Goal: Task Accomplishment & Management: Use online tool/utility

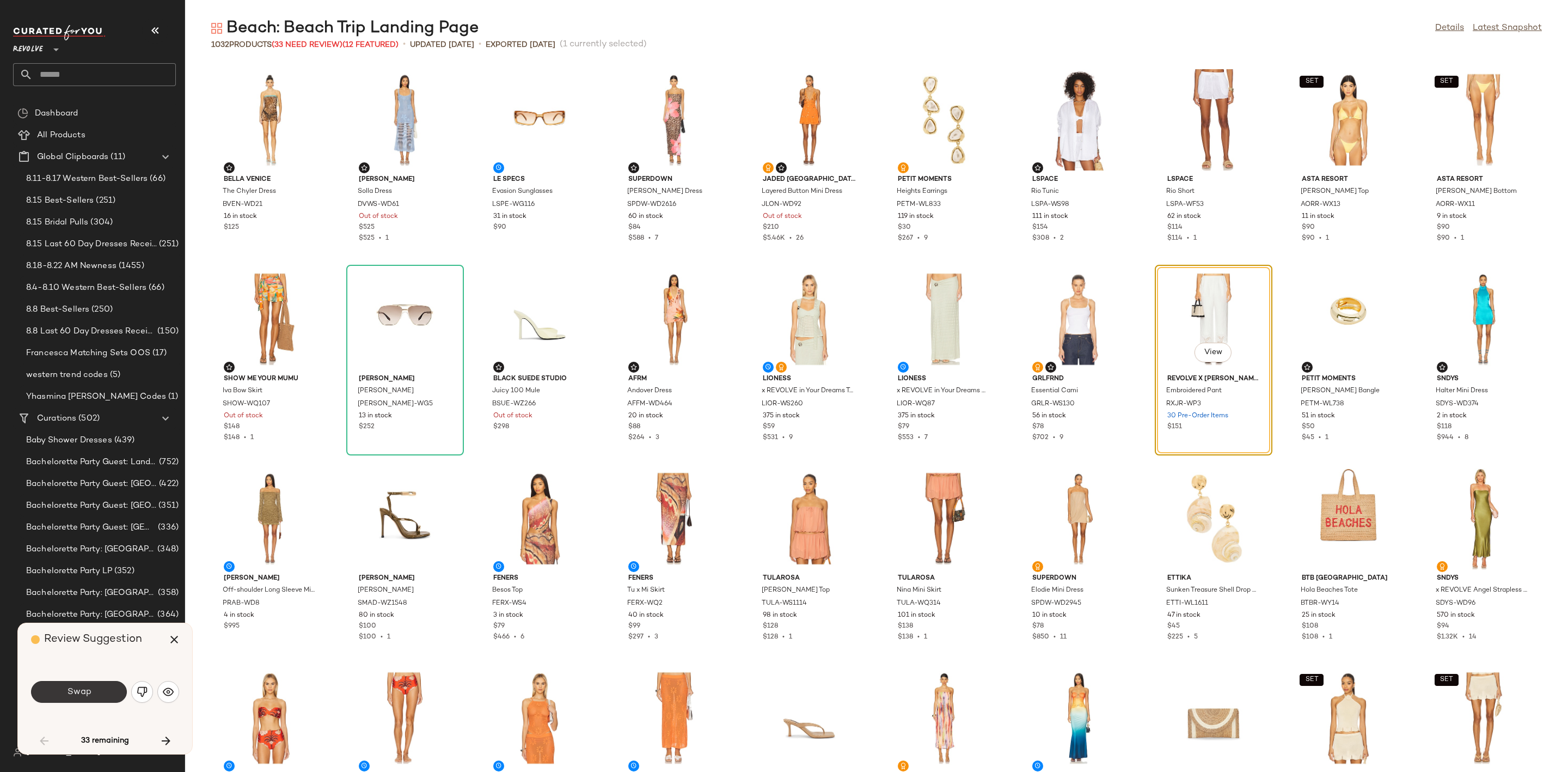
click at [57, 687] on button "Swap" at bounding box center [79, 691] width 96 height 22
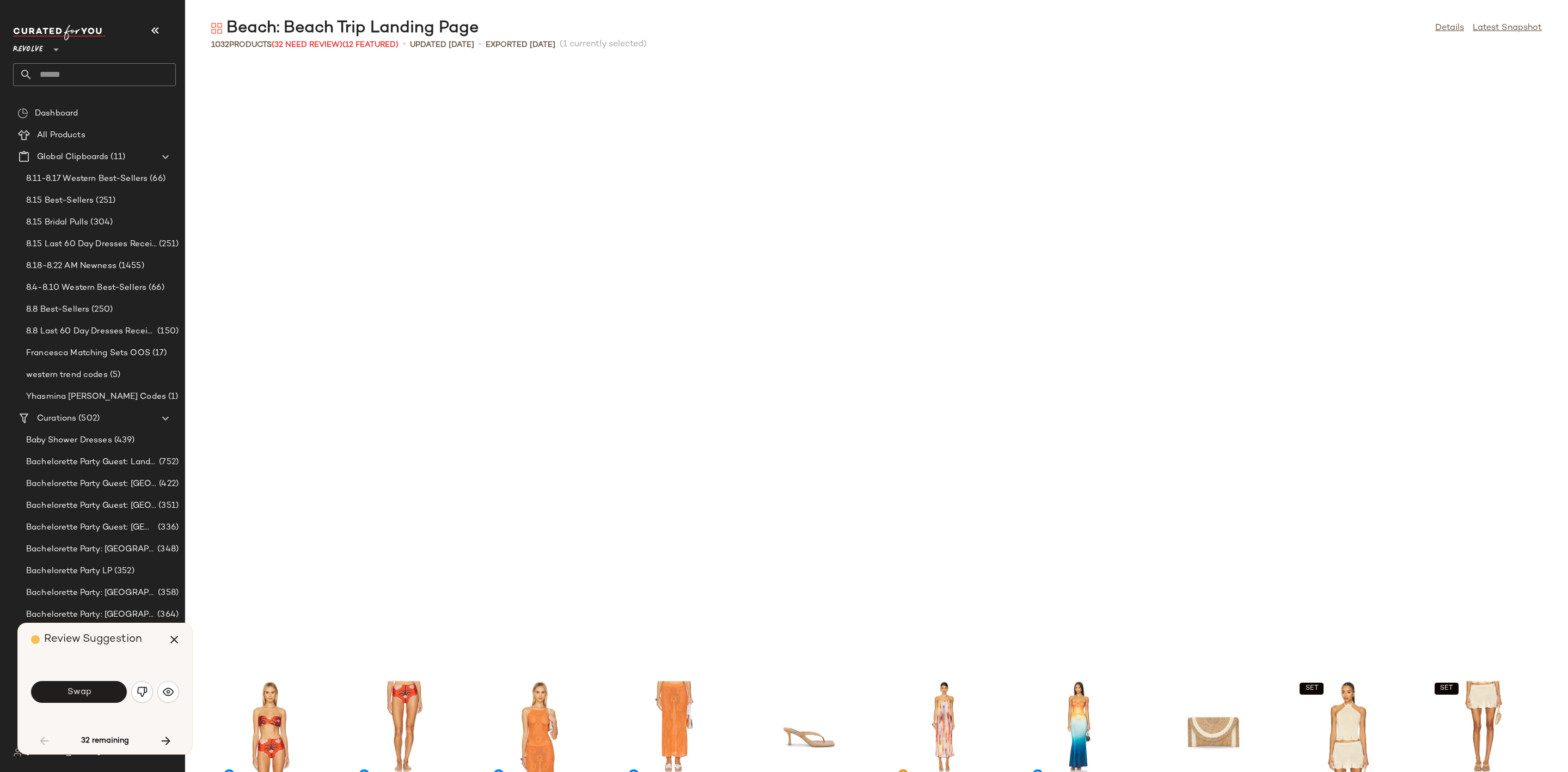
scroll to position [606, 0]
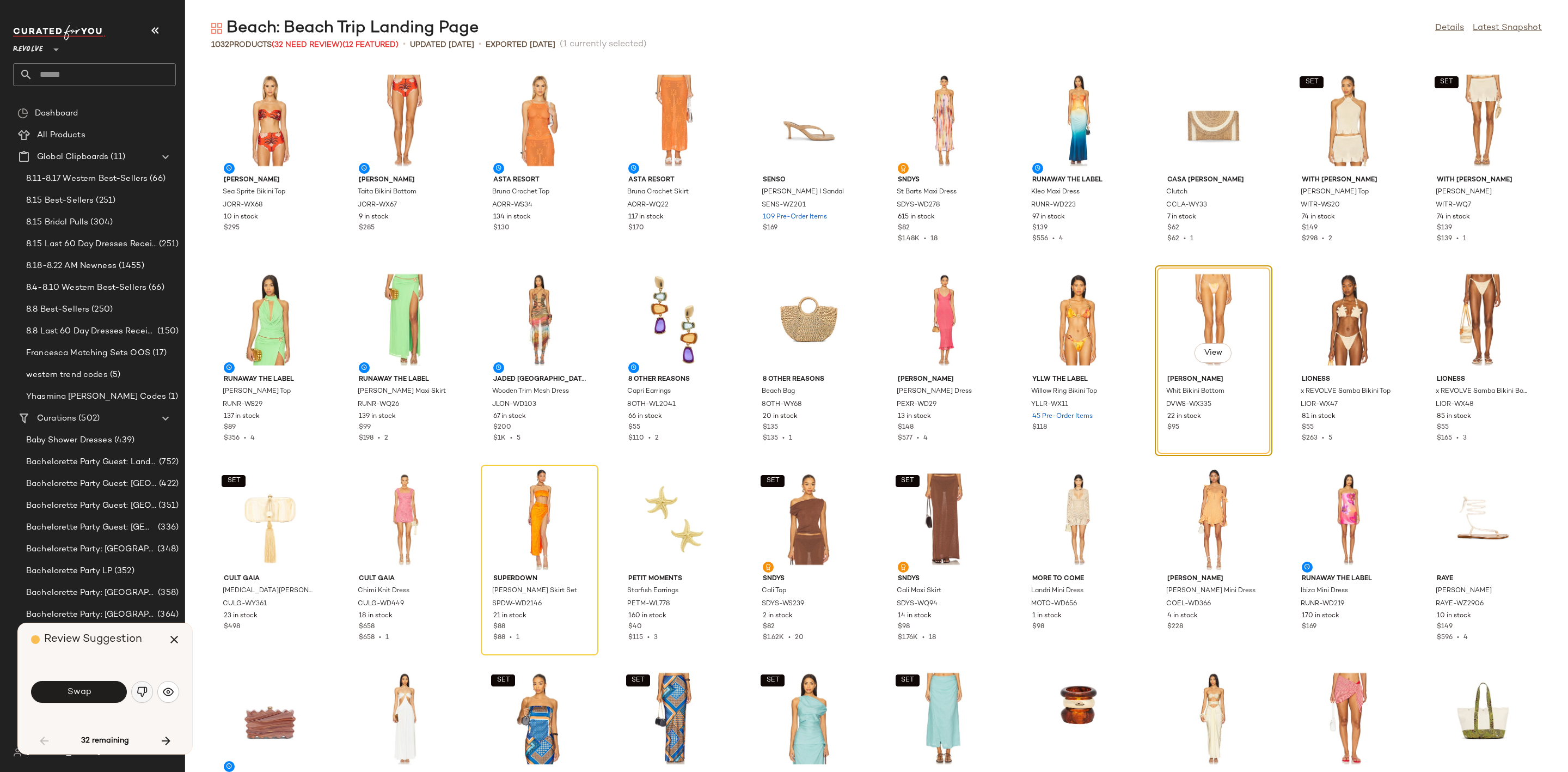
click at [141, 689] on img "button" at bounding box center [142, 692] width 11 height 11
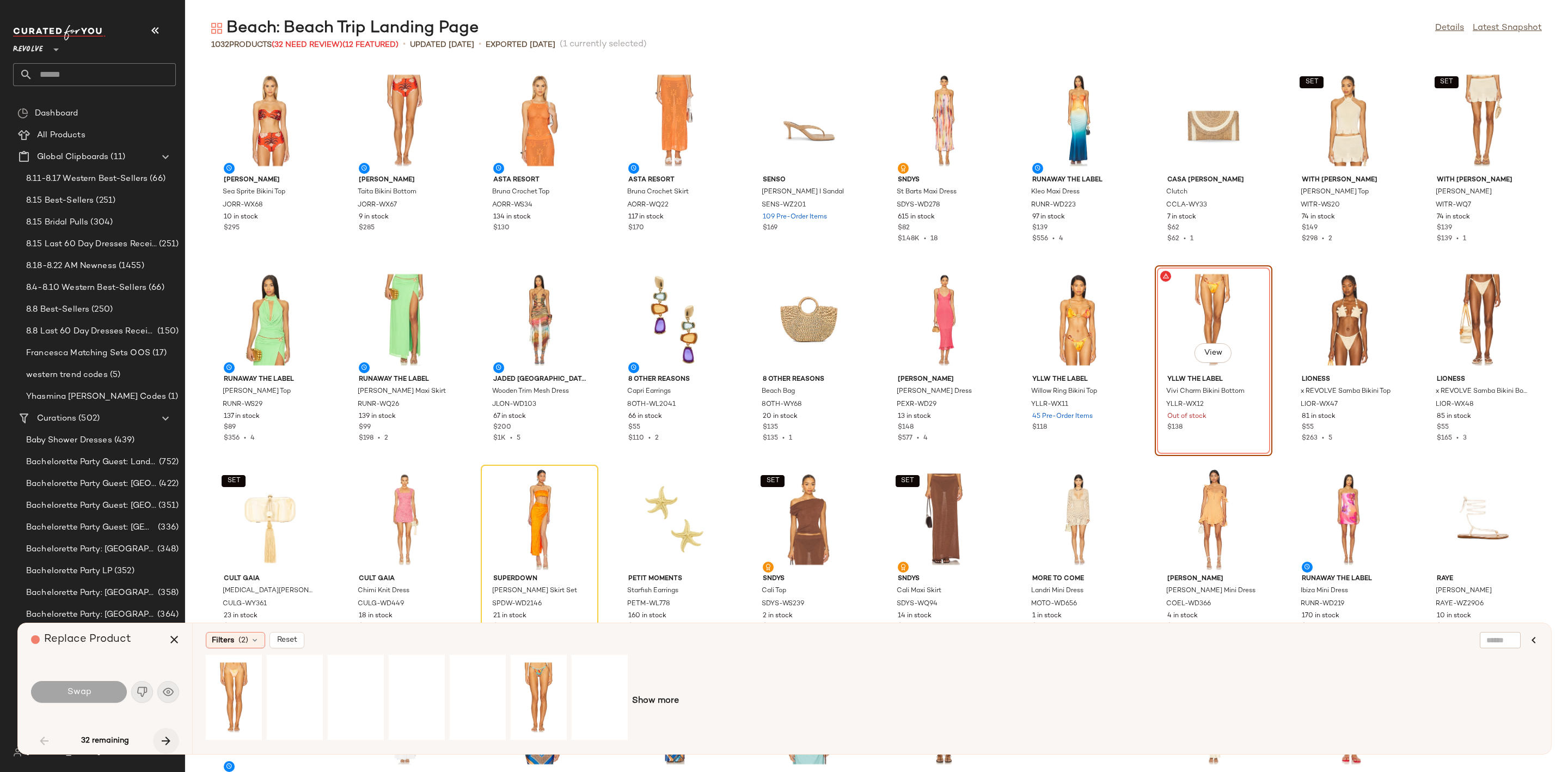
click at [167, 742] on icon "button" at bounding box center [166, 741] width 13 height 13
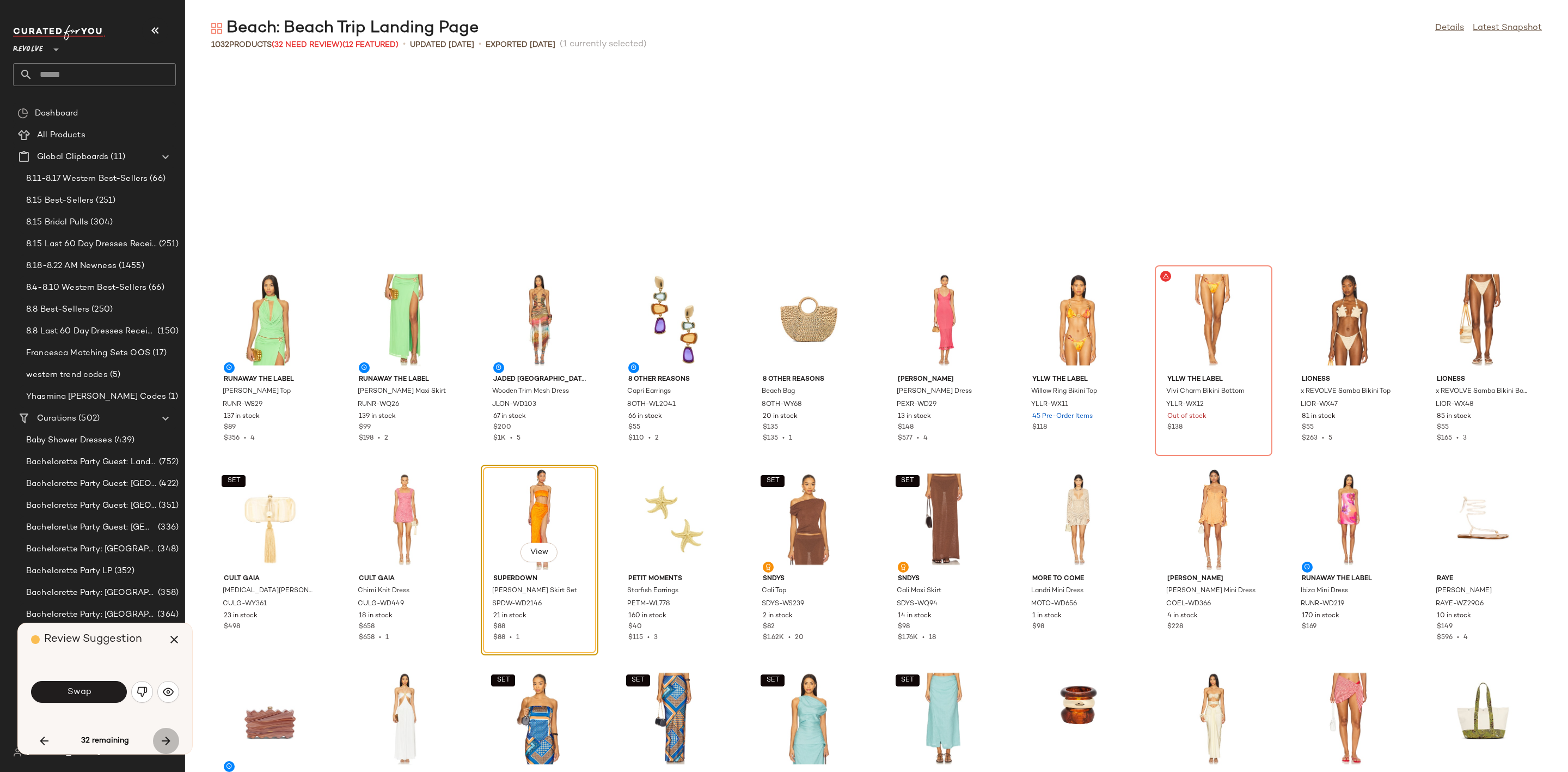
scroll to position [797, 0]
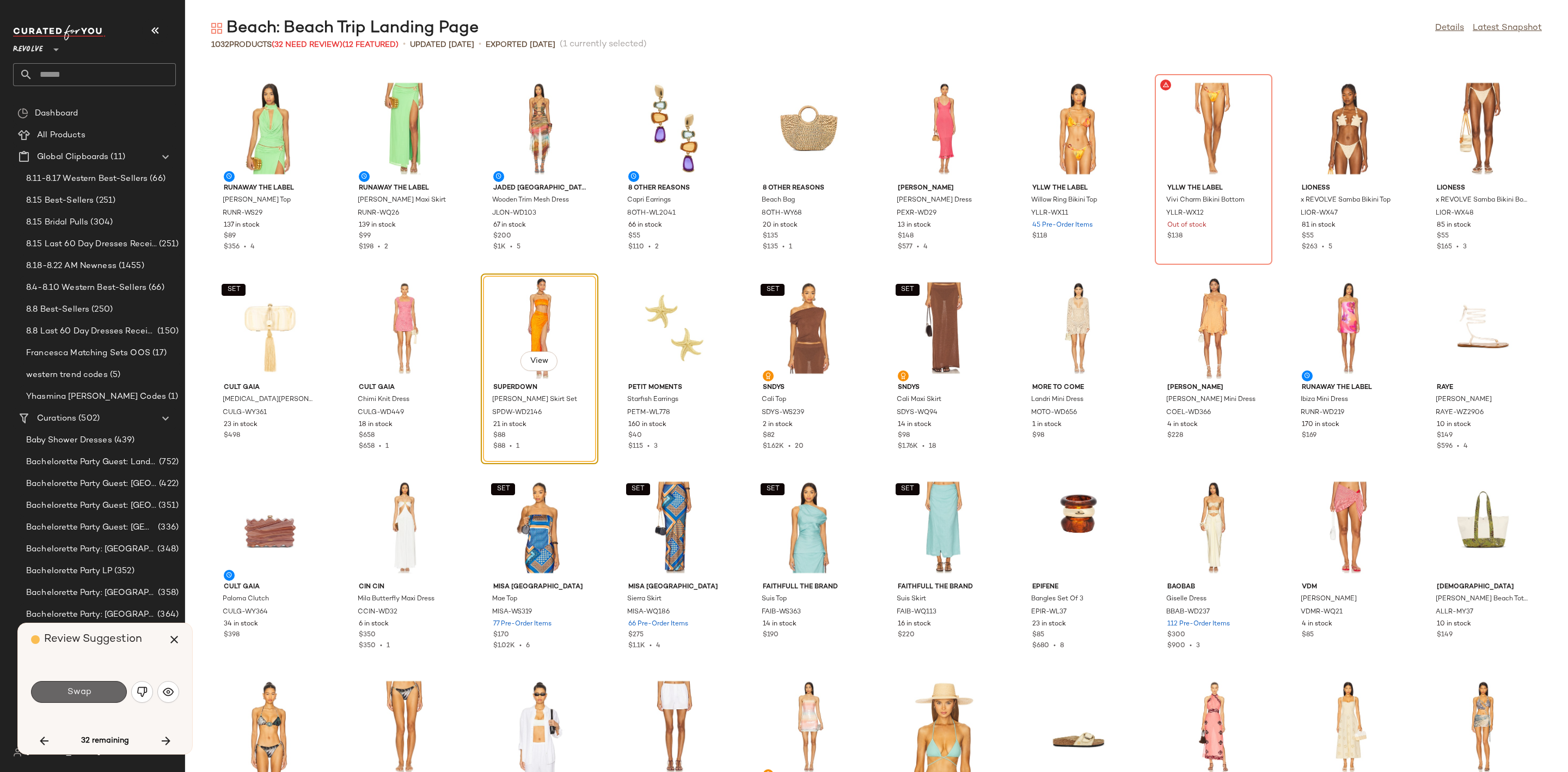
click at [89, 689] on span "Swap" at bounding box center [78, 692] width 24 height 10
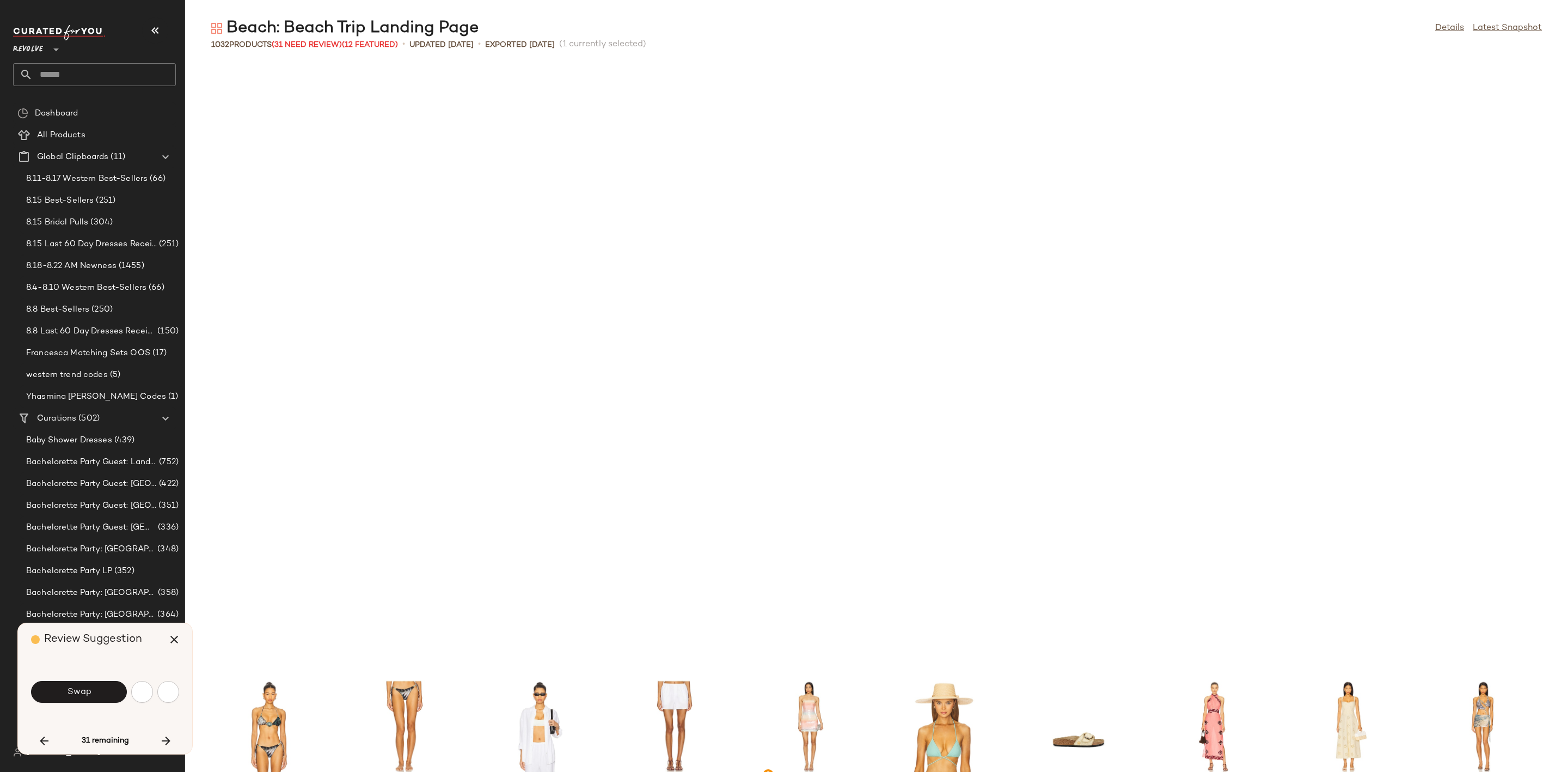
scroll to position [1395, 0]
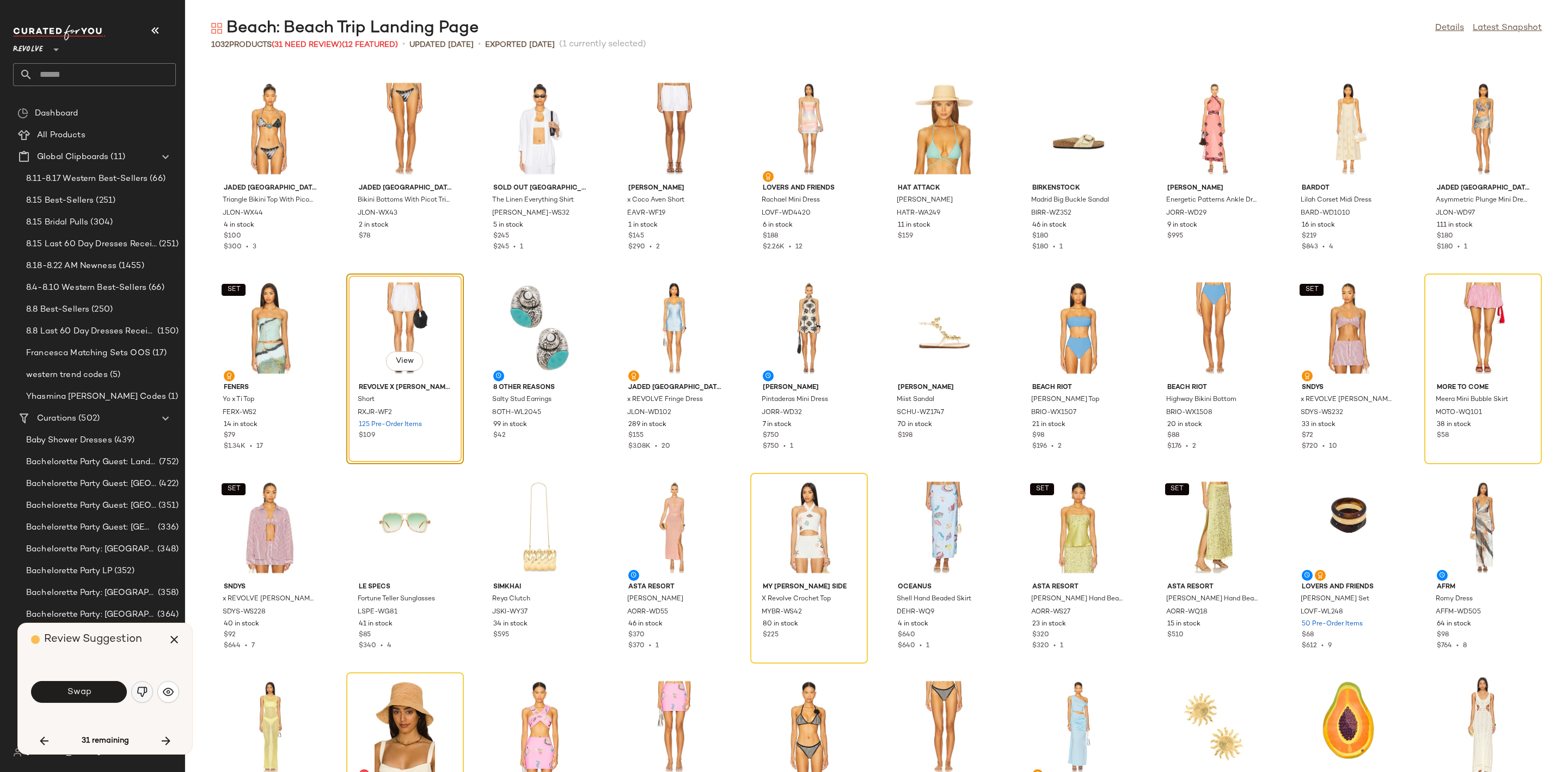
click at [147, 691] on img "button" at bounding box center [142, 692] width 11 height 11
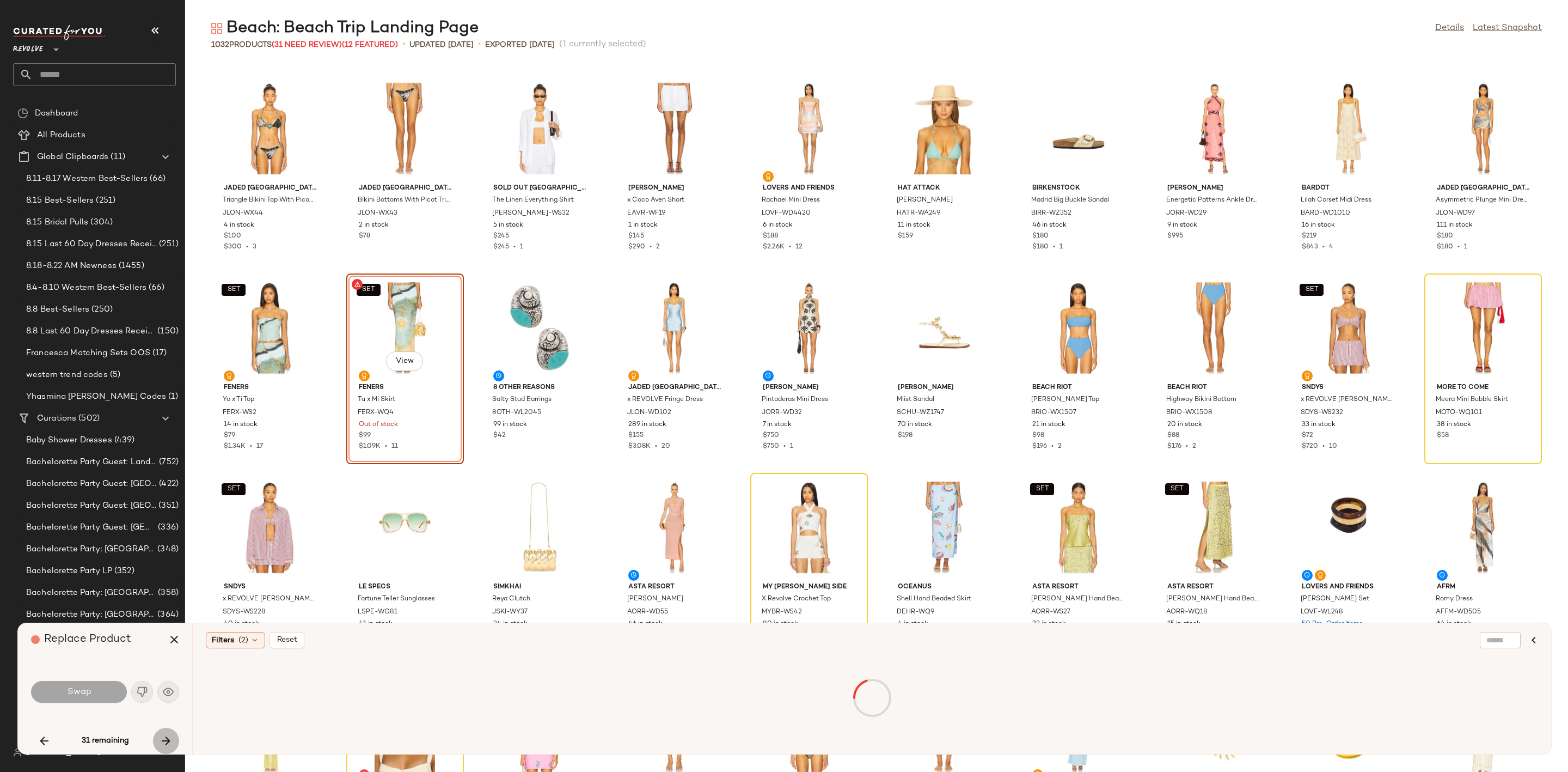
click at [171, 744] on icon "button" at bounding box center [166, 741] width 13 height 13
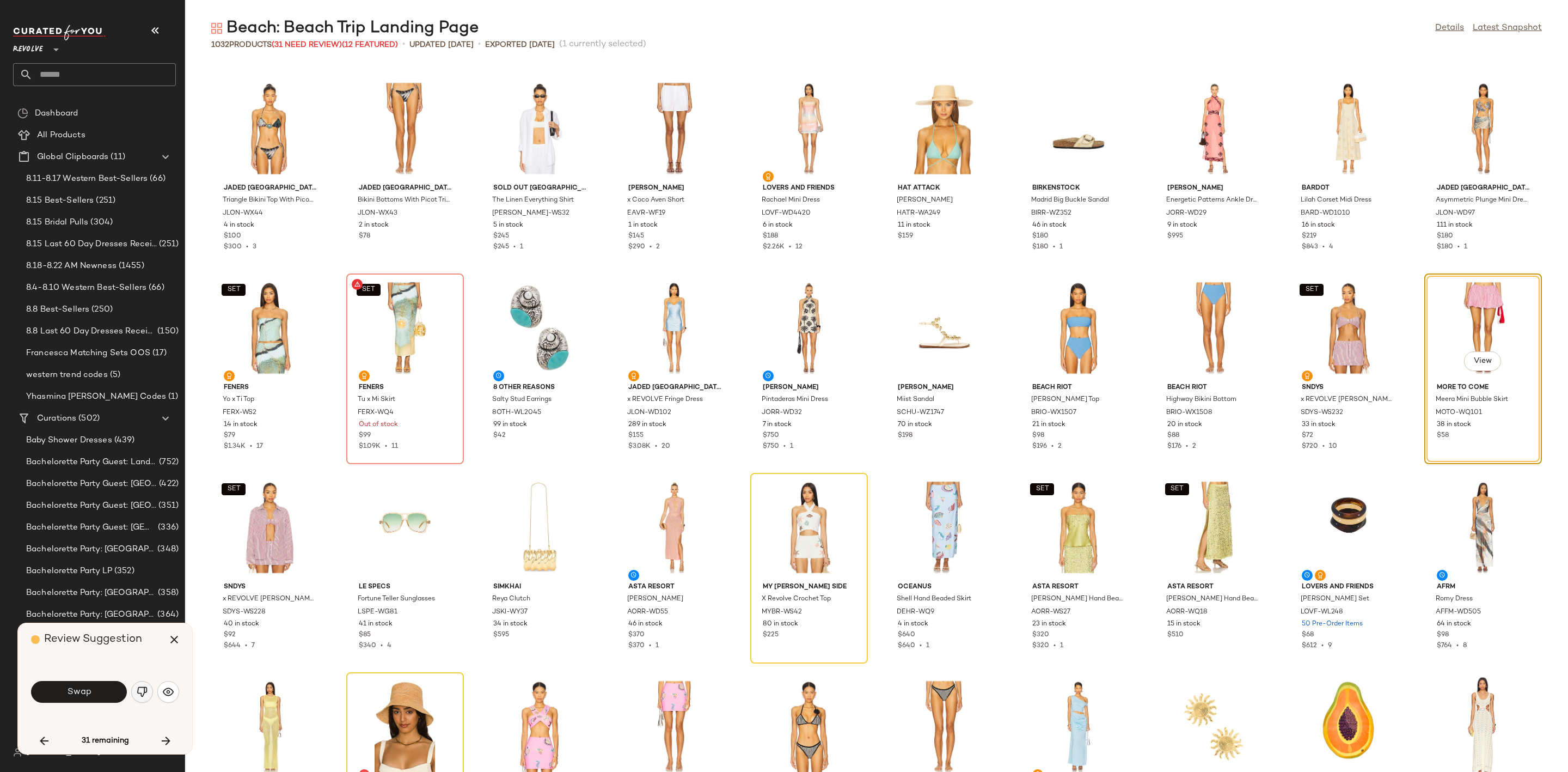
click at [146, 692] on img "button" at bounding box center [142, 692] width 11 height 11
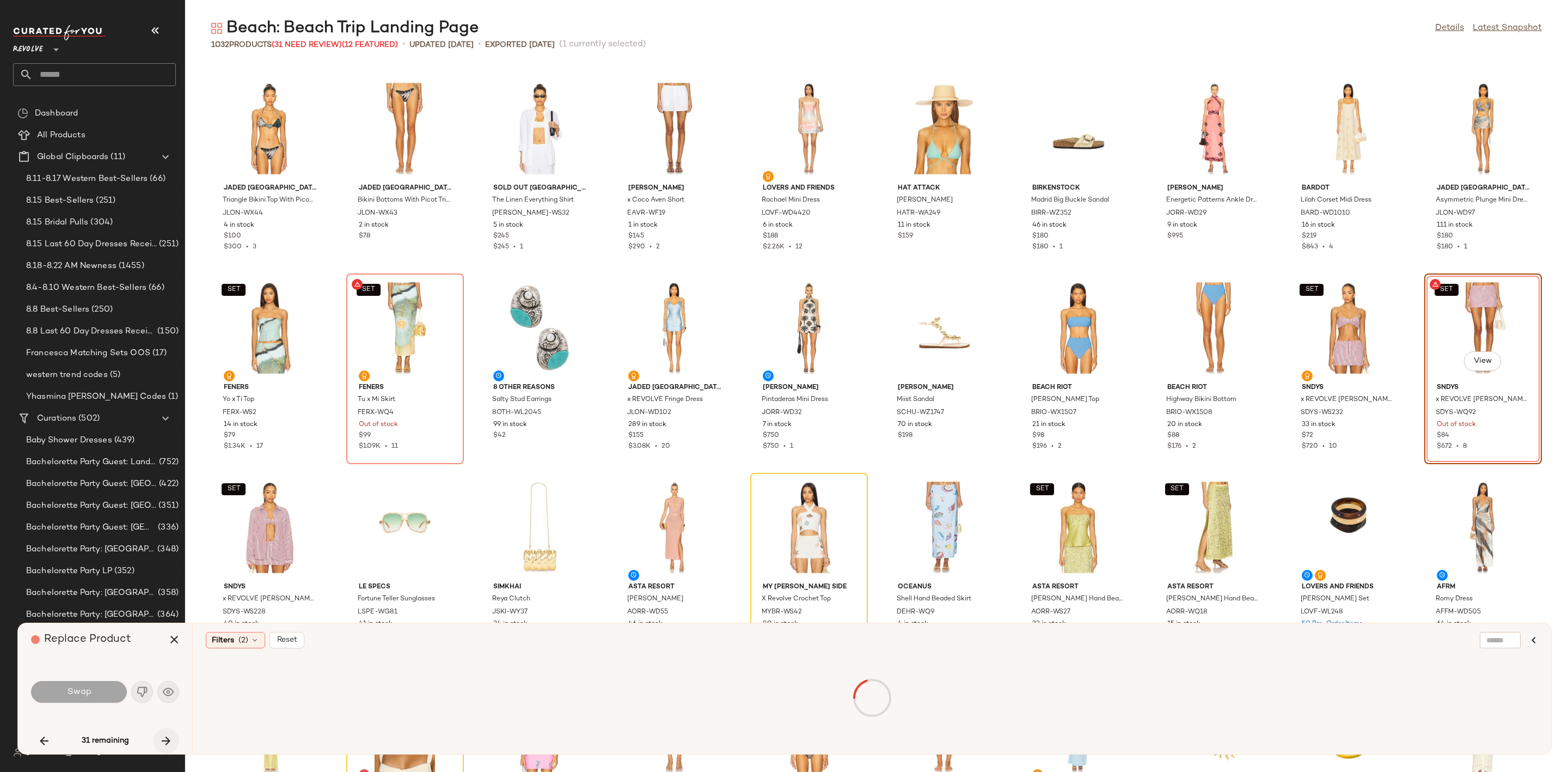
click at [165, 742] on icon "button" at bounding box center [166, 741] width 13 height 13
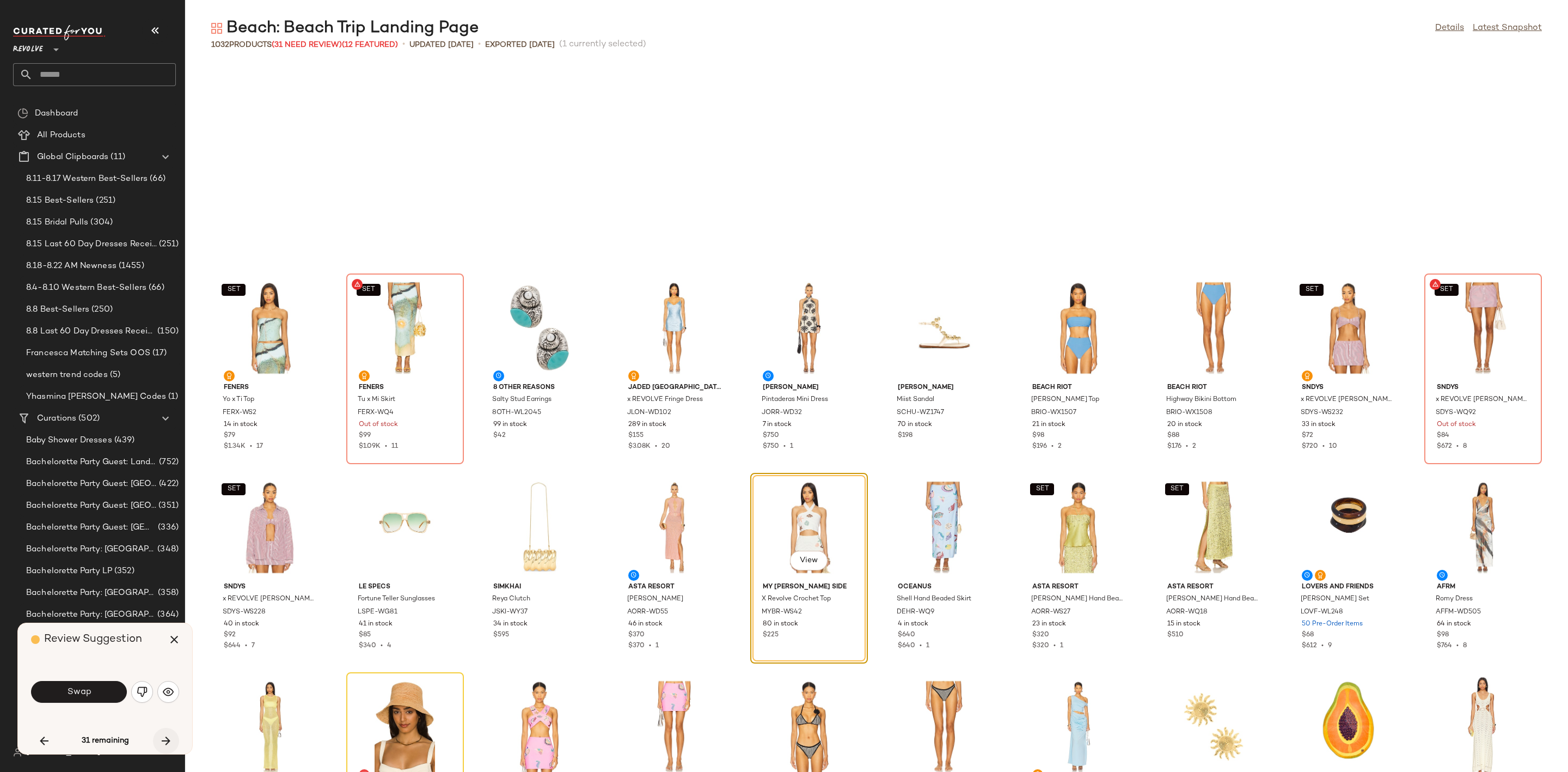
scroll to position [1595, 0]
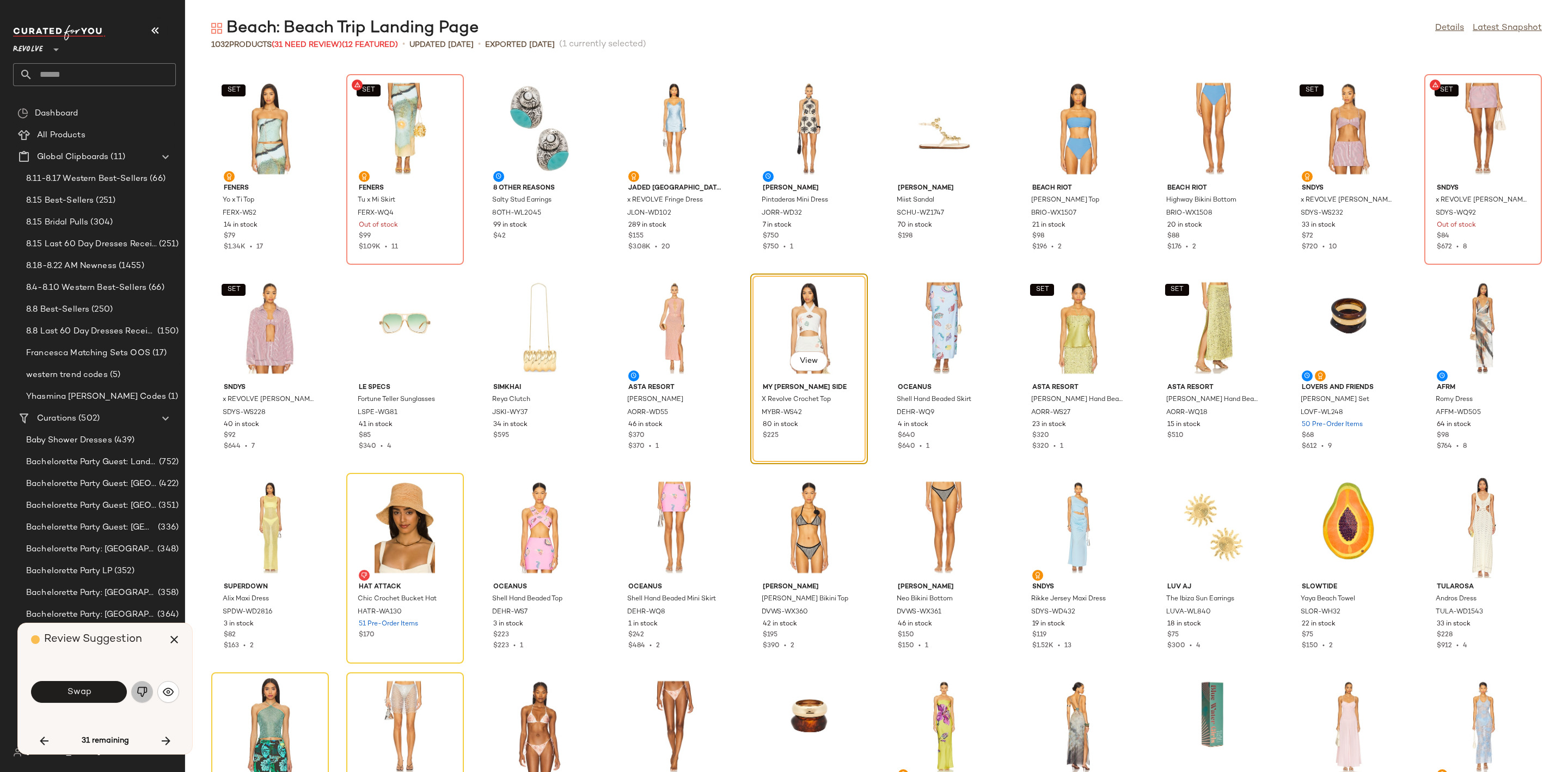
click at [141, 687] on img "button" at bounding box center [142, 692] width 11 height 11
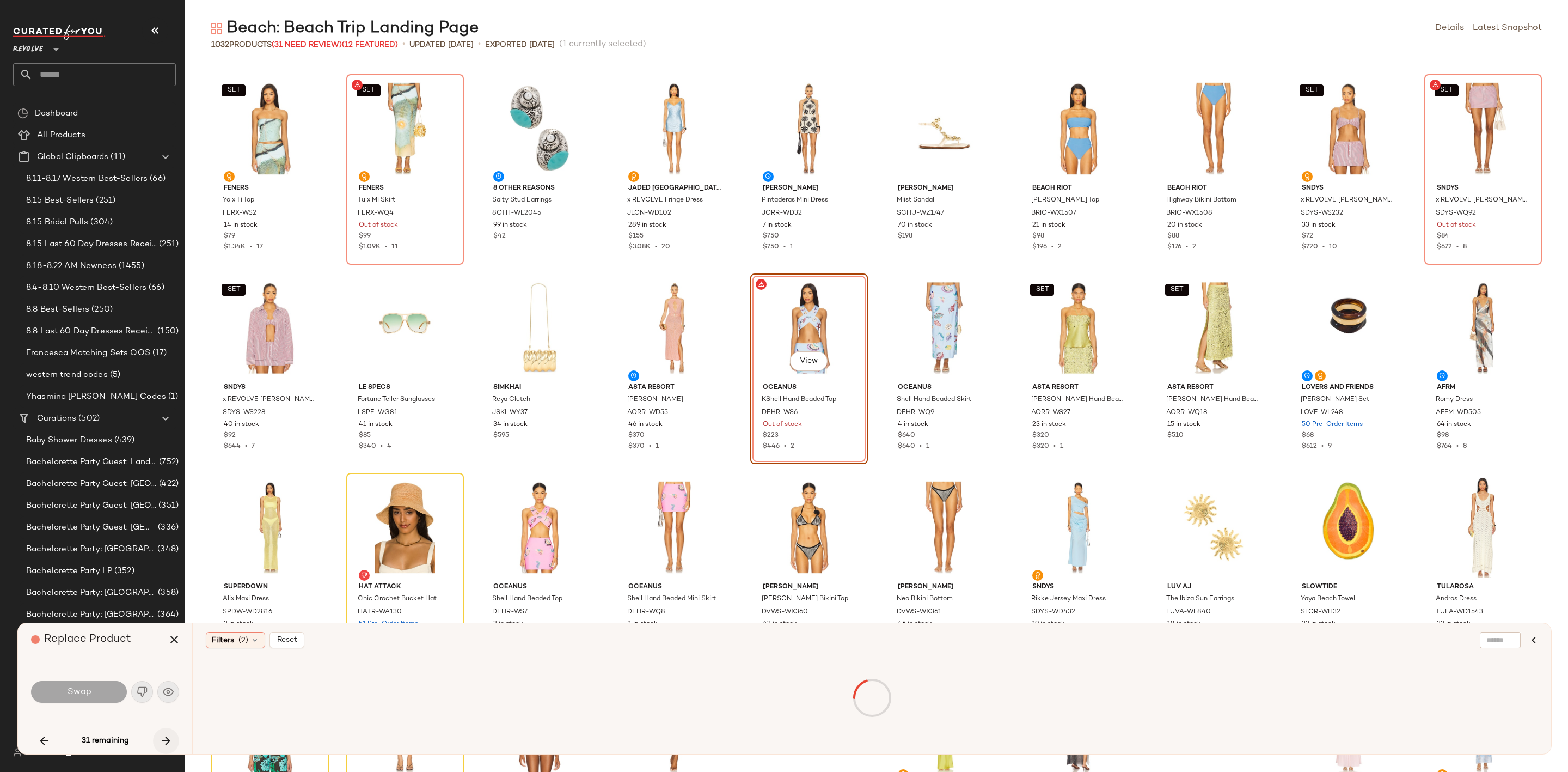
click at [170, 742] on icon "button" at bounding box center [166, 741] width 13 height 13
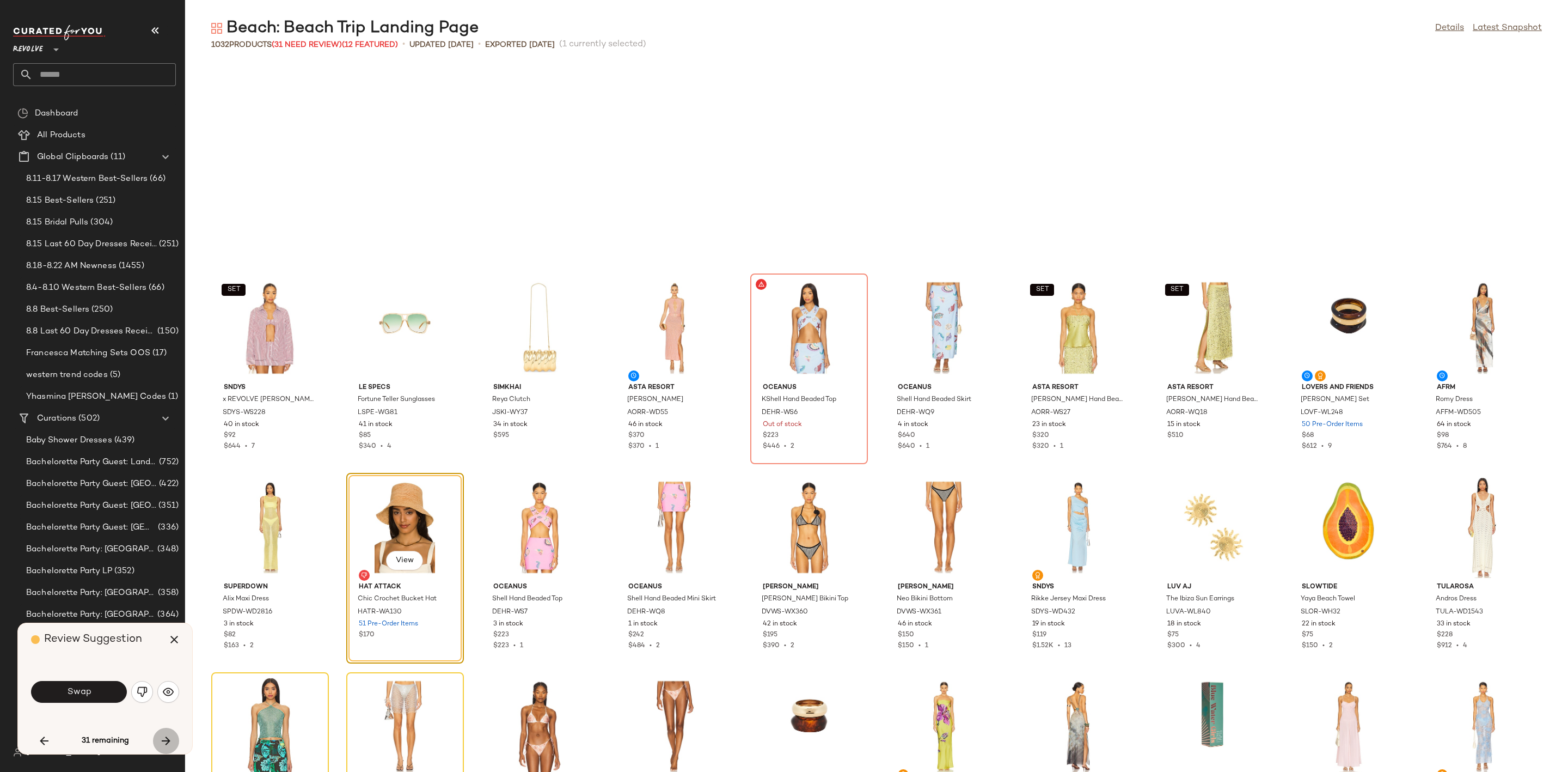
scroll to position [1794, 0]
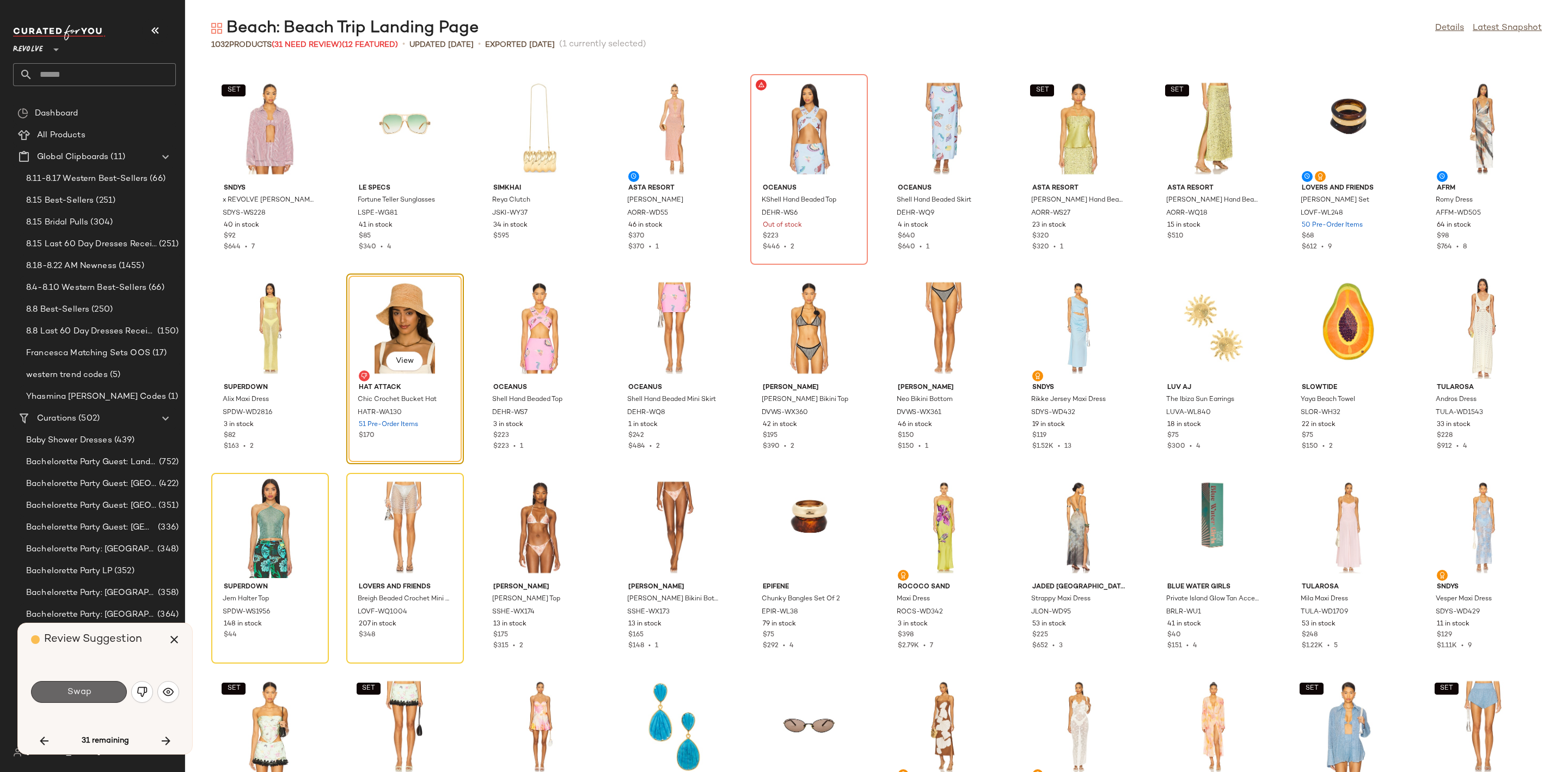
click at [95, 688] on button "Swap" at bounding box center [79, 691] width 96 height 22
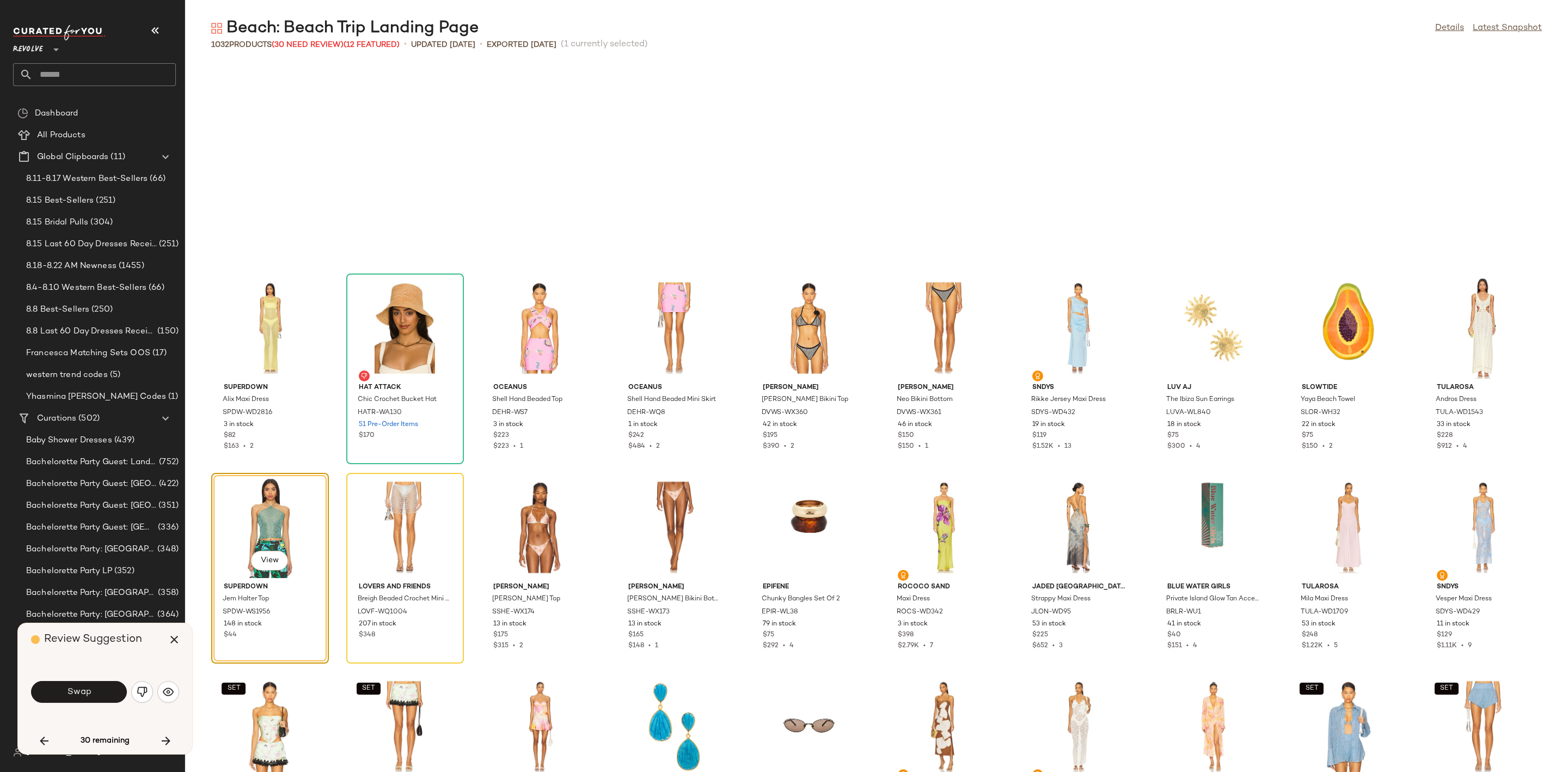
scroll to position [1994, 0]
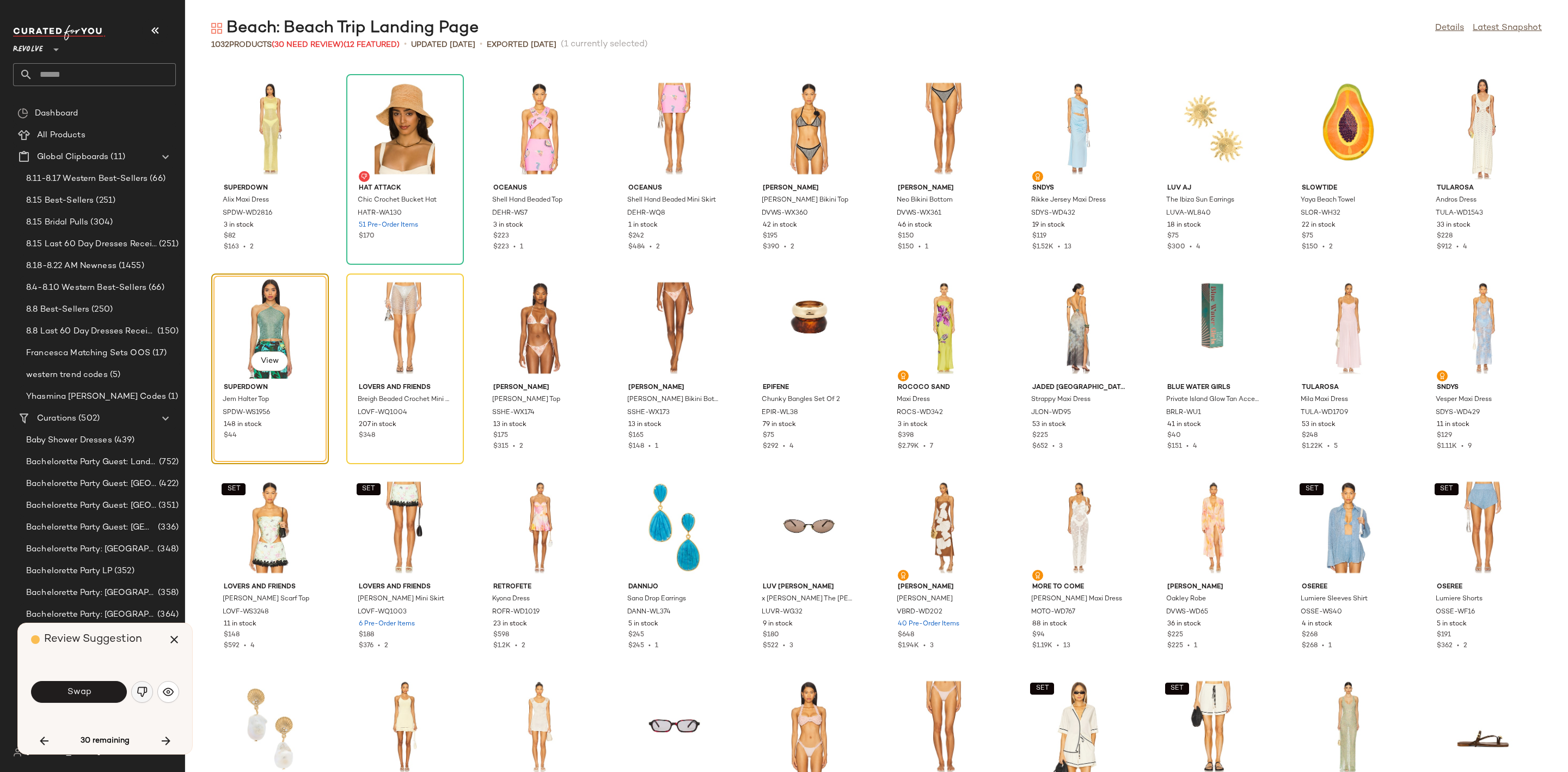
click at [144, 695] on img "button" at bounding box center [142, 692] width 11 height 11
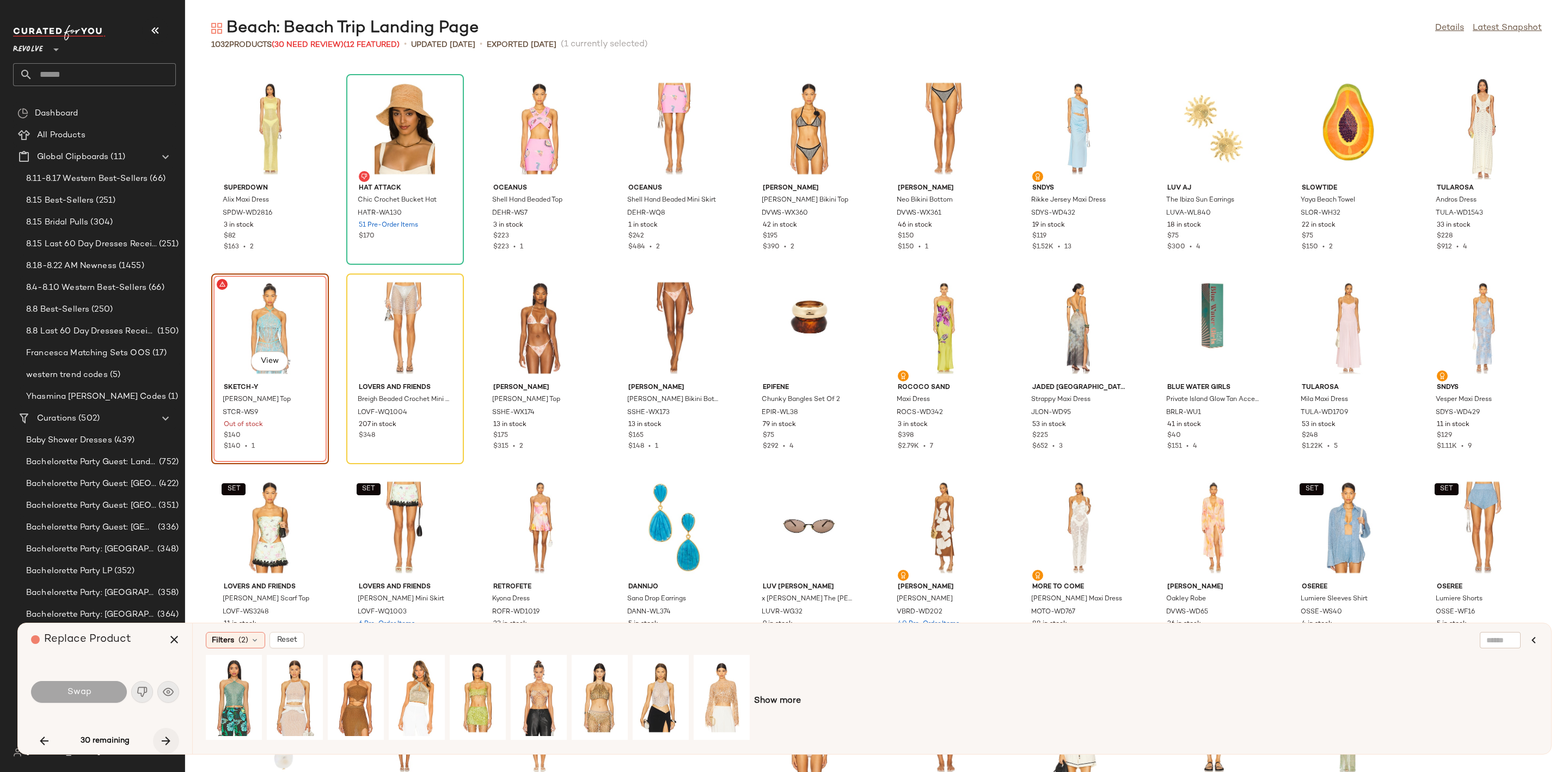
click at [167, 739] on icon "button" at bounding box center [166, 741] width 13 height 13
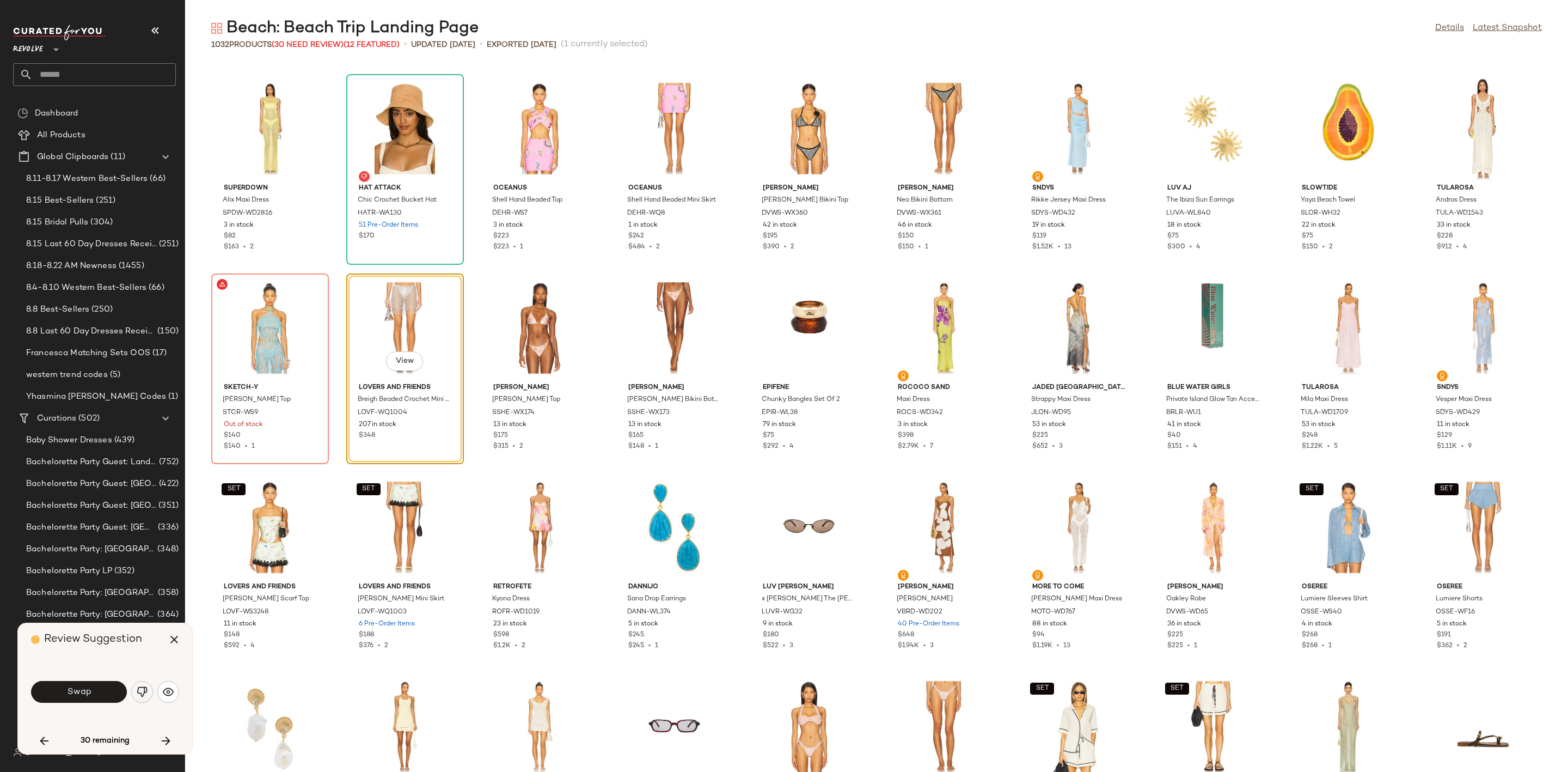
click at [141, 688] on img "button" at bounding box center [142, 692] width 11 height 11
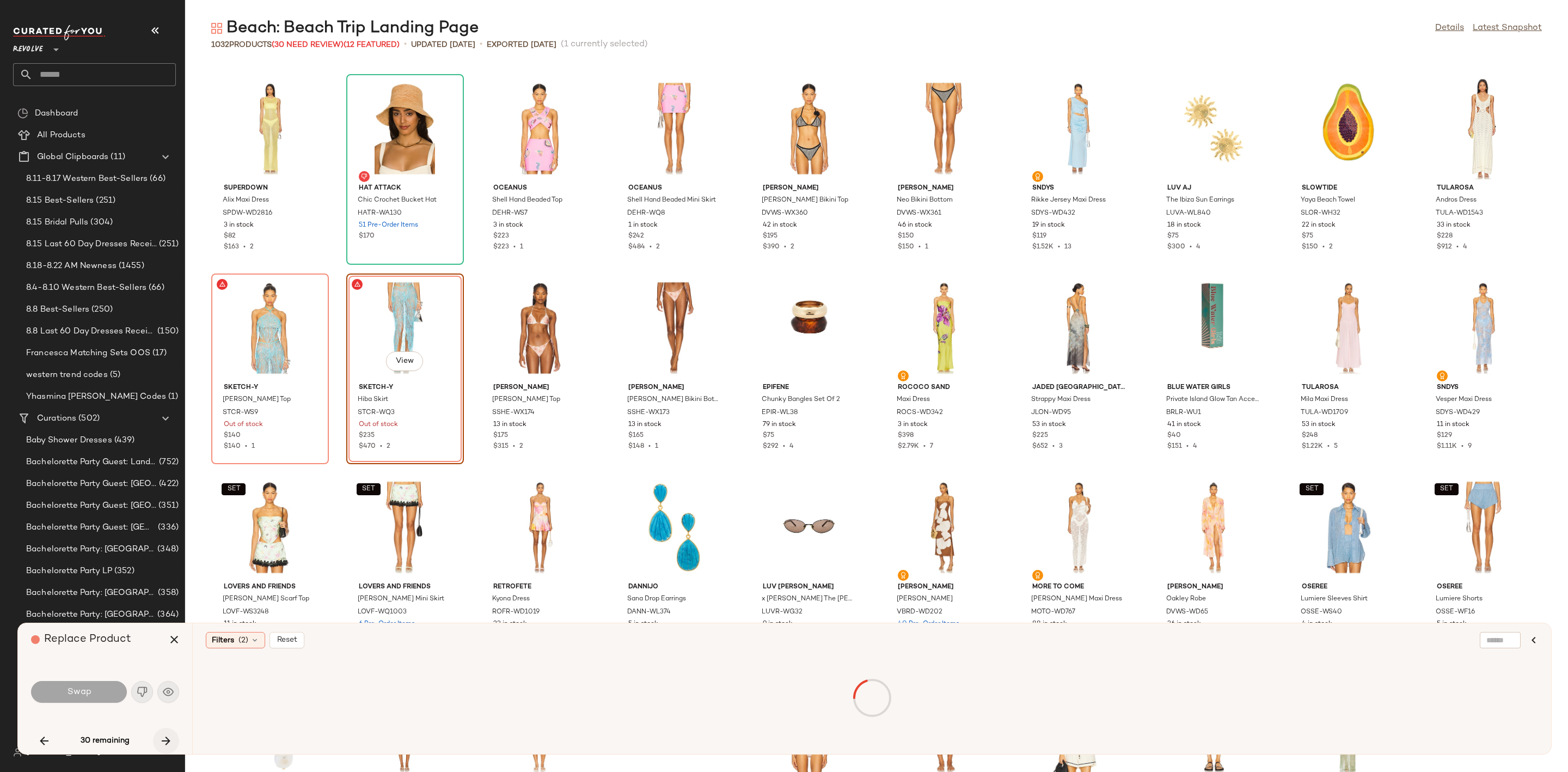
click at [164, 734] on icon "button" at bounding box center [166, 741] width 13 height 13
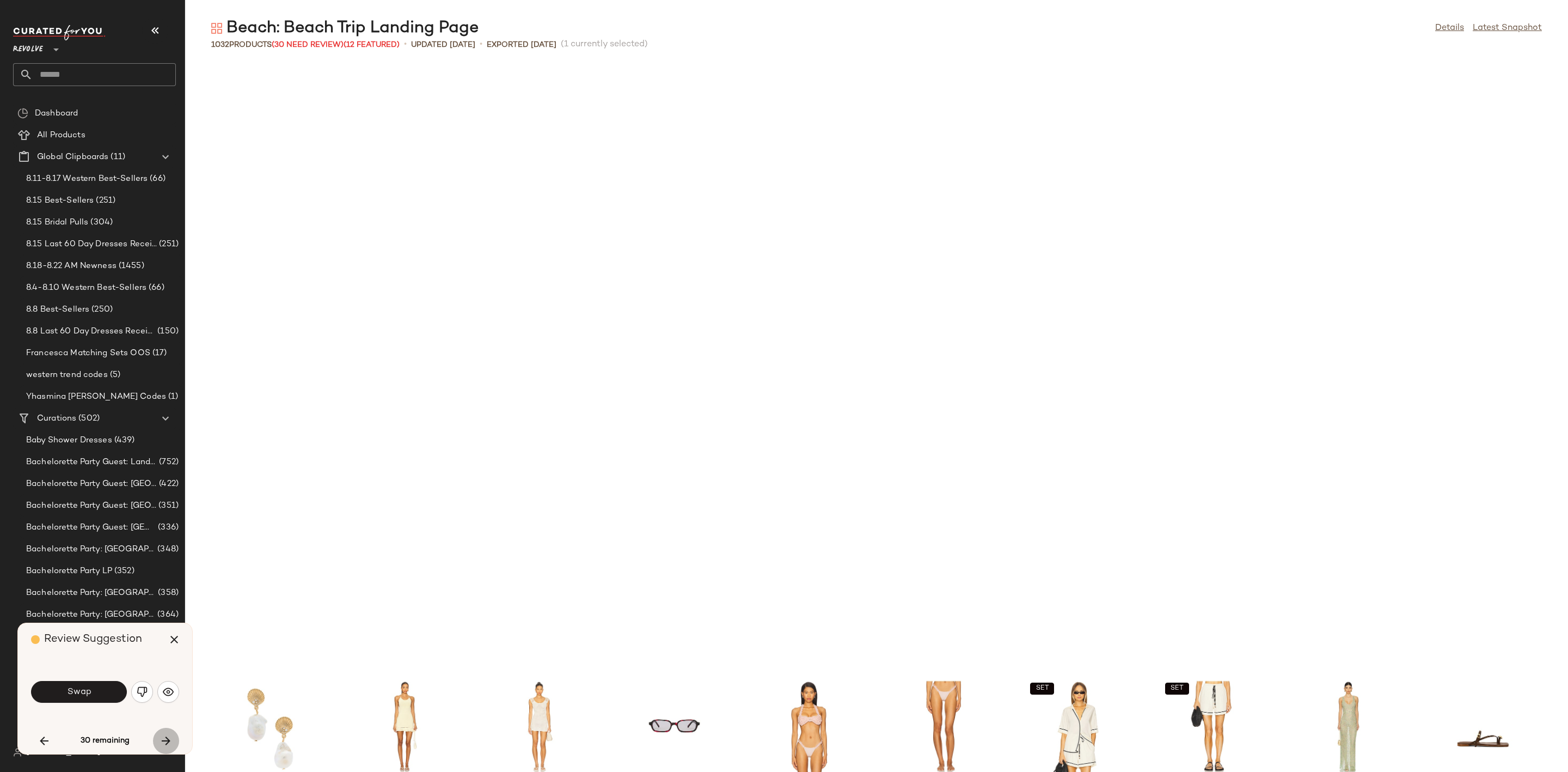
scroll to position [2591, 0]
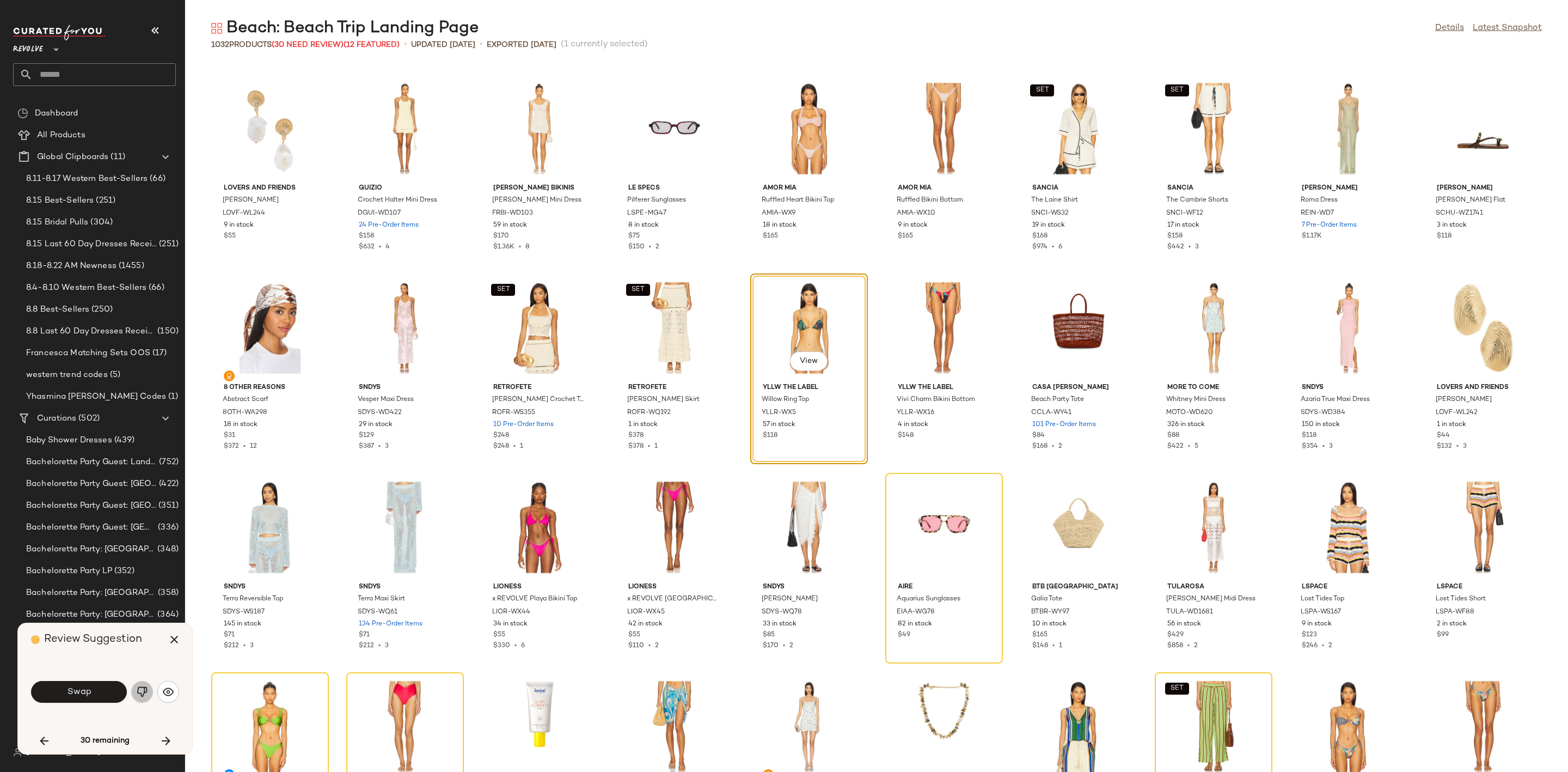
click at [140, 689] on img "button" at bounding box center [142, 692] width 11 height 11
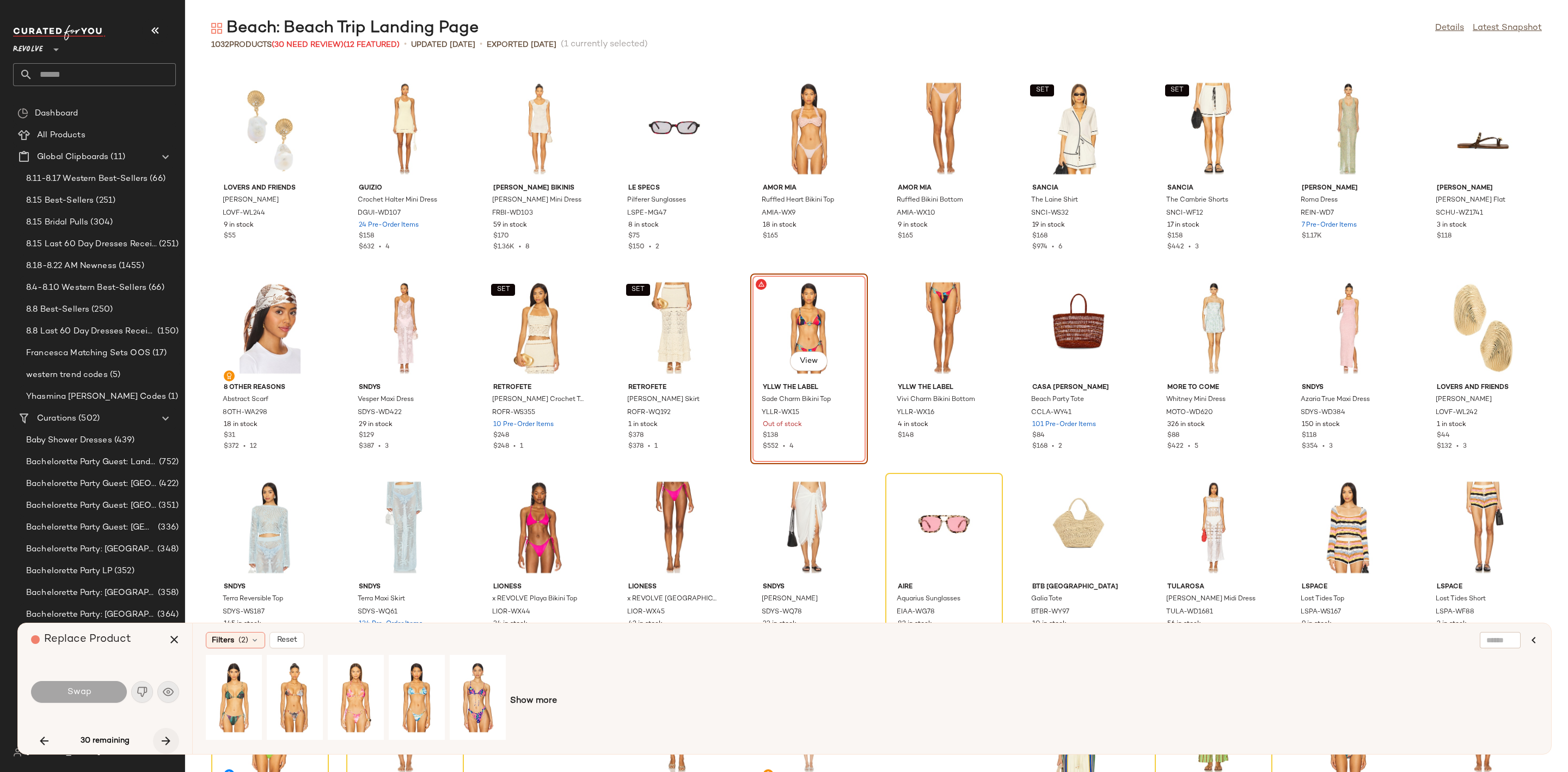
click at [170, 742] on icon "button" at bounding box center [166, 741] width 13 height 13
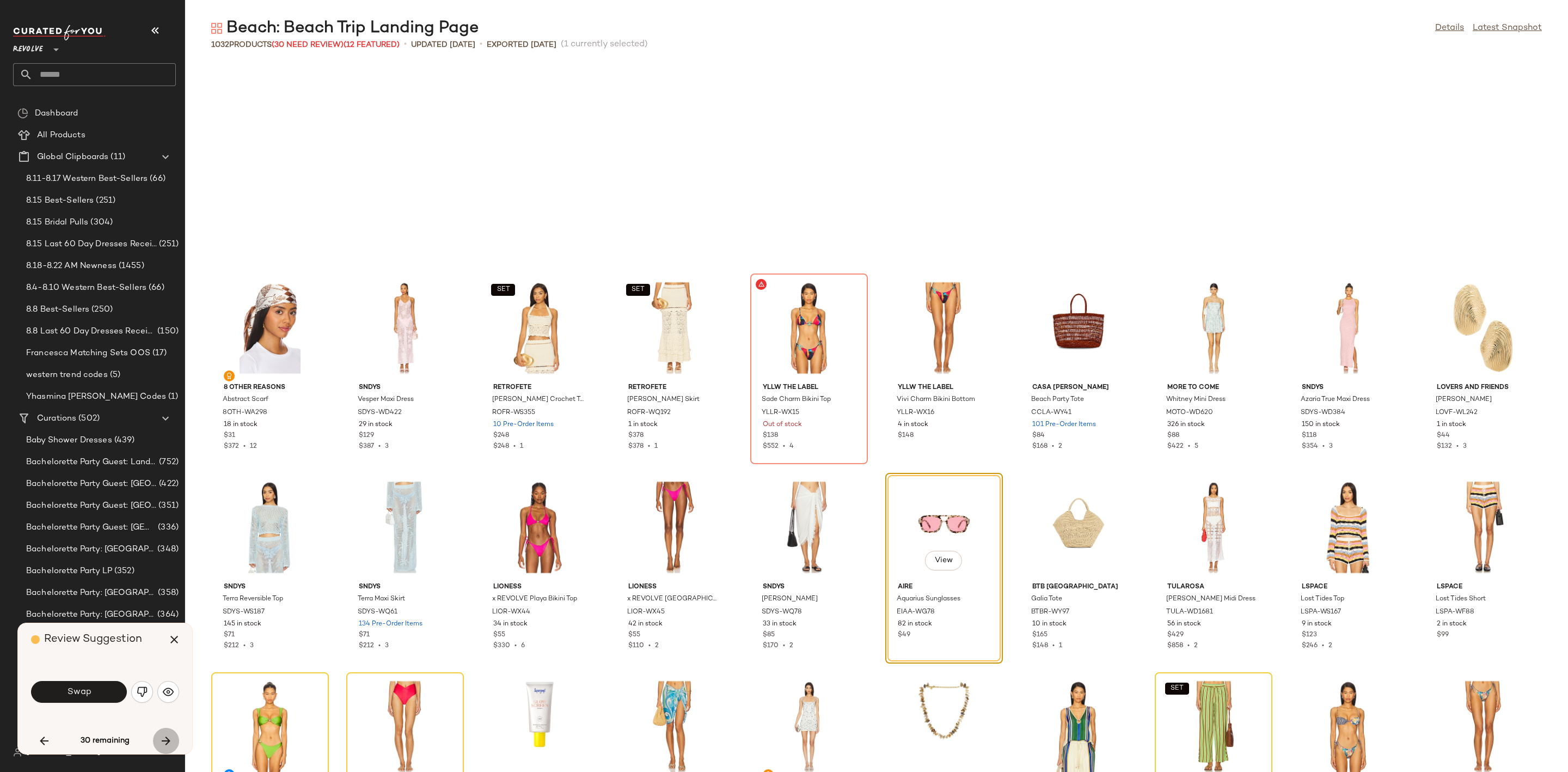
scroll to position [2790, 0]
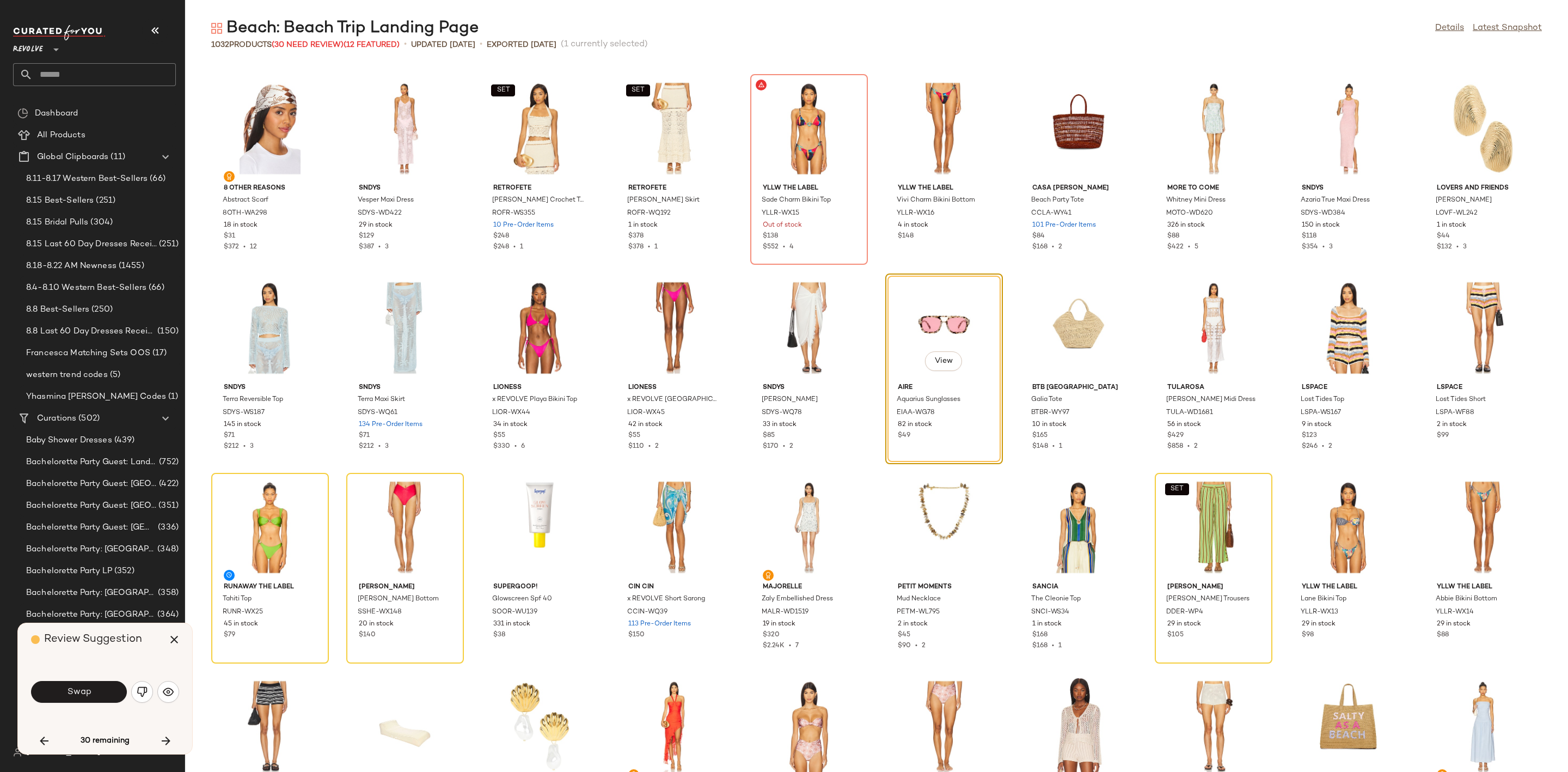
click at [71, 670] on div "Swap" at bounding box center [105, 692] width 148 height 58
click at [77, 683] on button "Swap" at bounding box center [79, 691] width 96 height 22
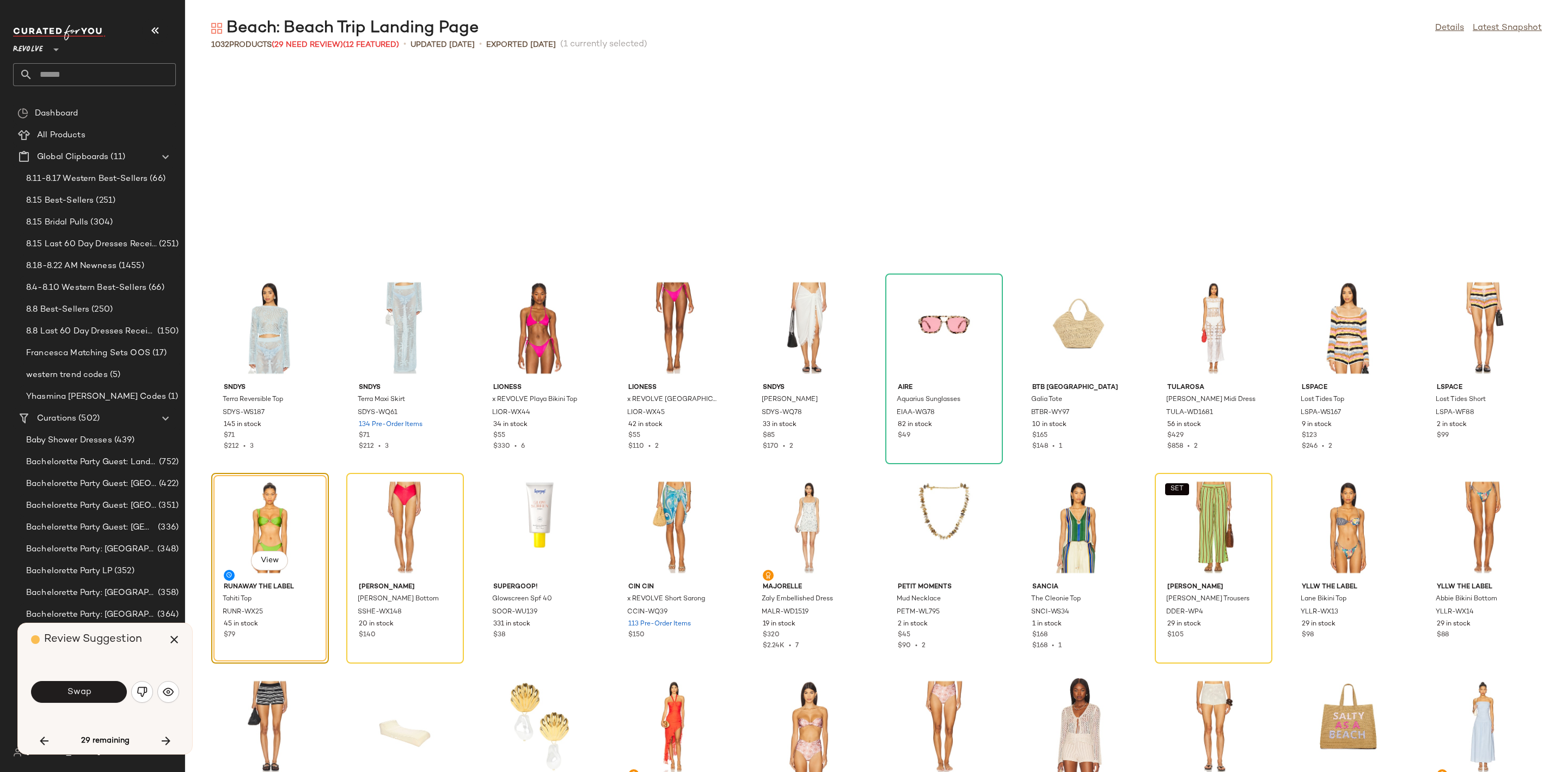
scroll to position [2990, 0]
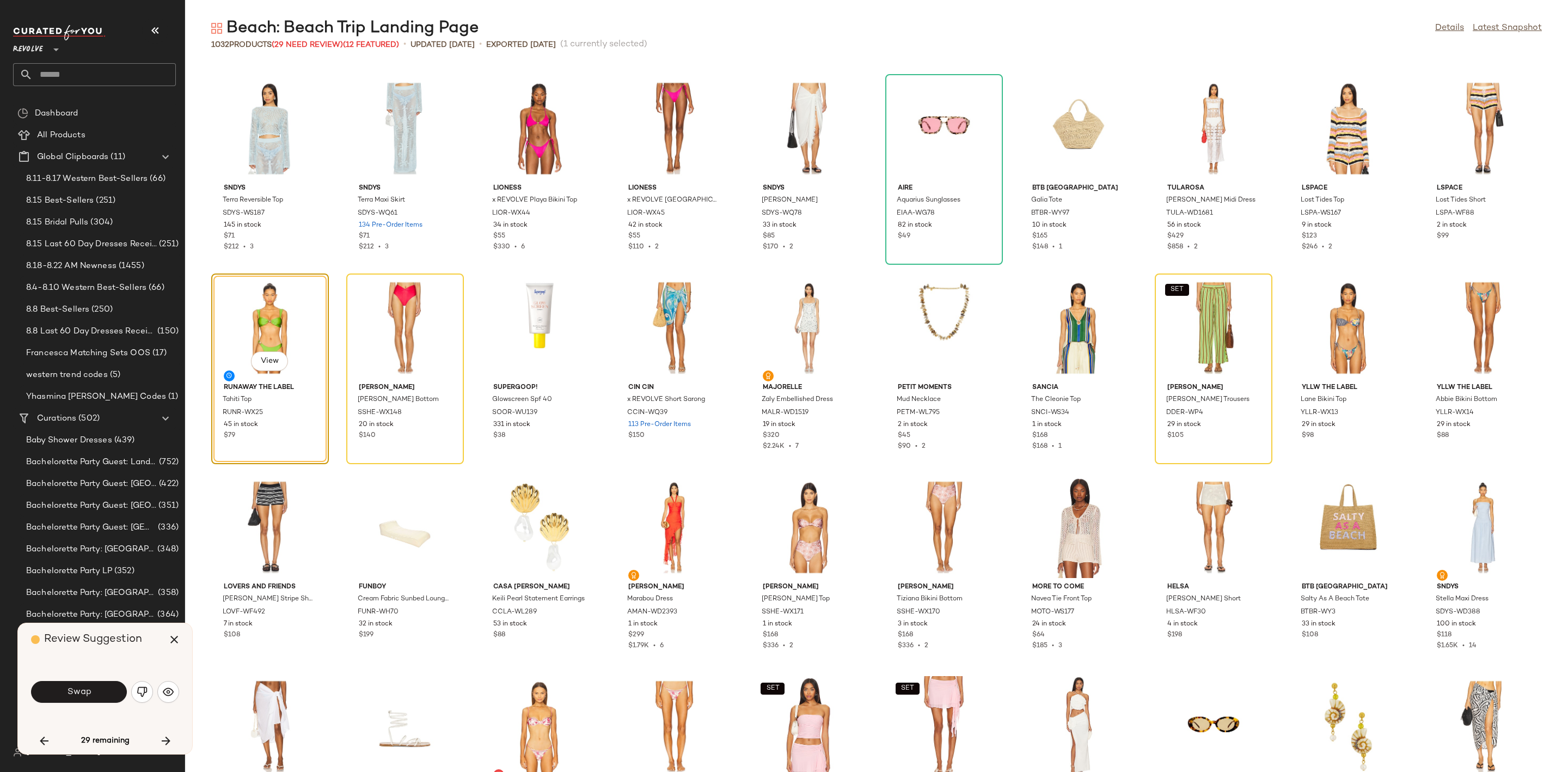
click at [142, 691] on img "button" at bounding box center [142, 692] width 11 height 11
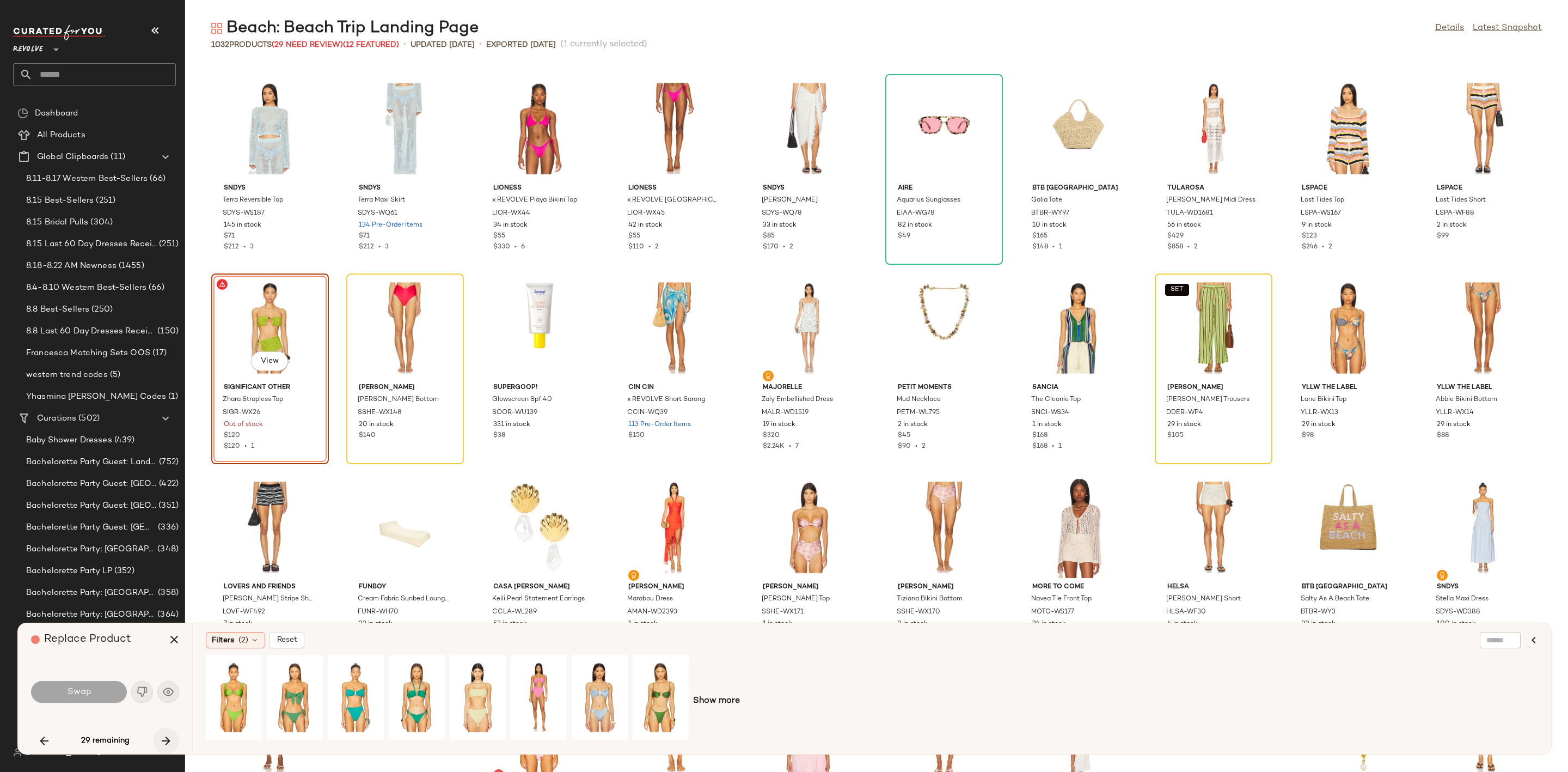
click at [165, 736] on icon "button" at bounding box center [166, 741] width 13 height 13
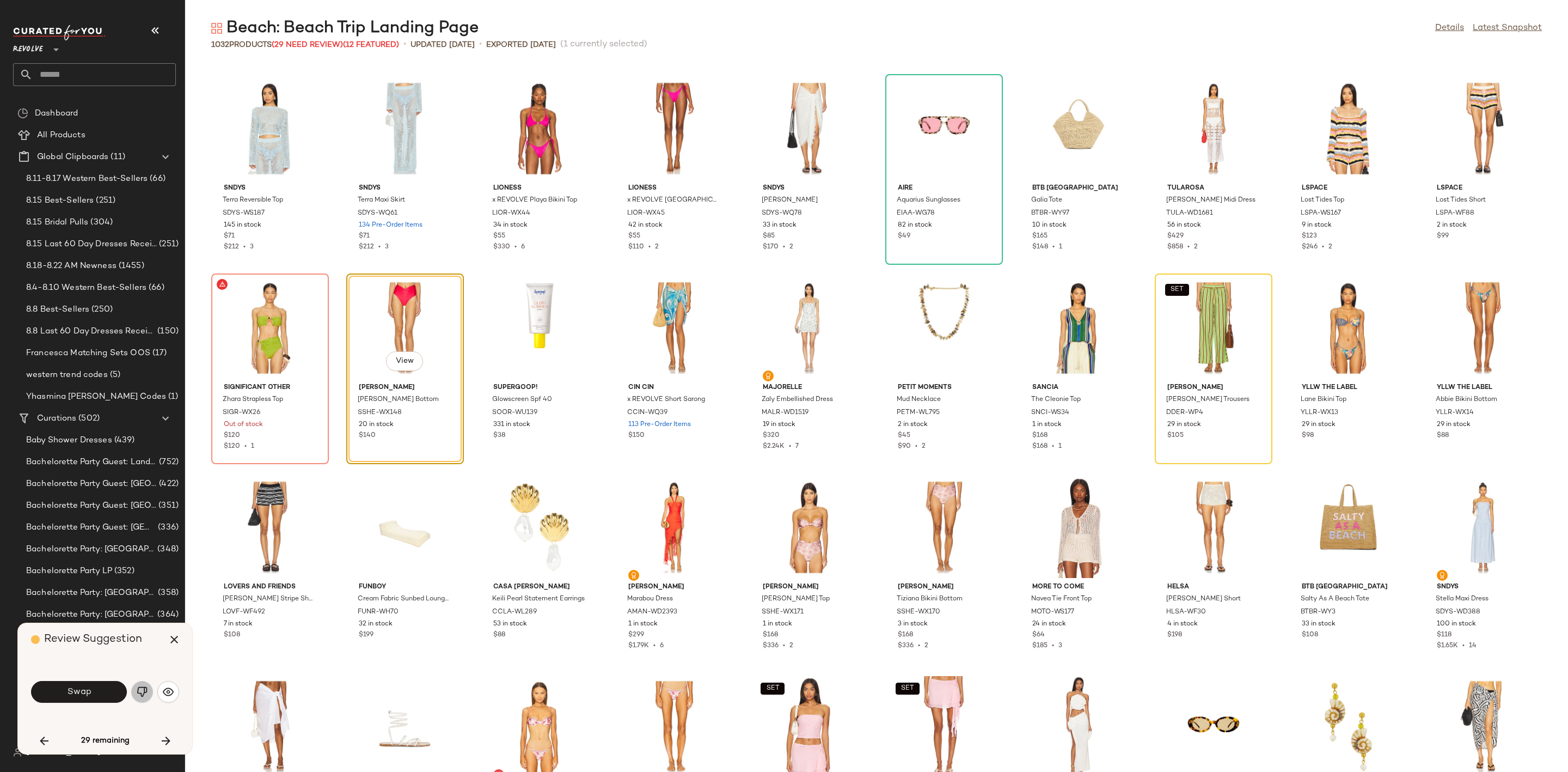
click at [142, 686] on img "button" at bounding box center [142, 692] width 11 height 11
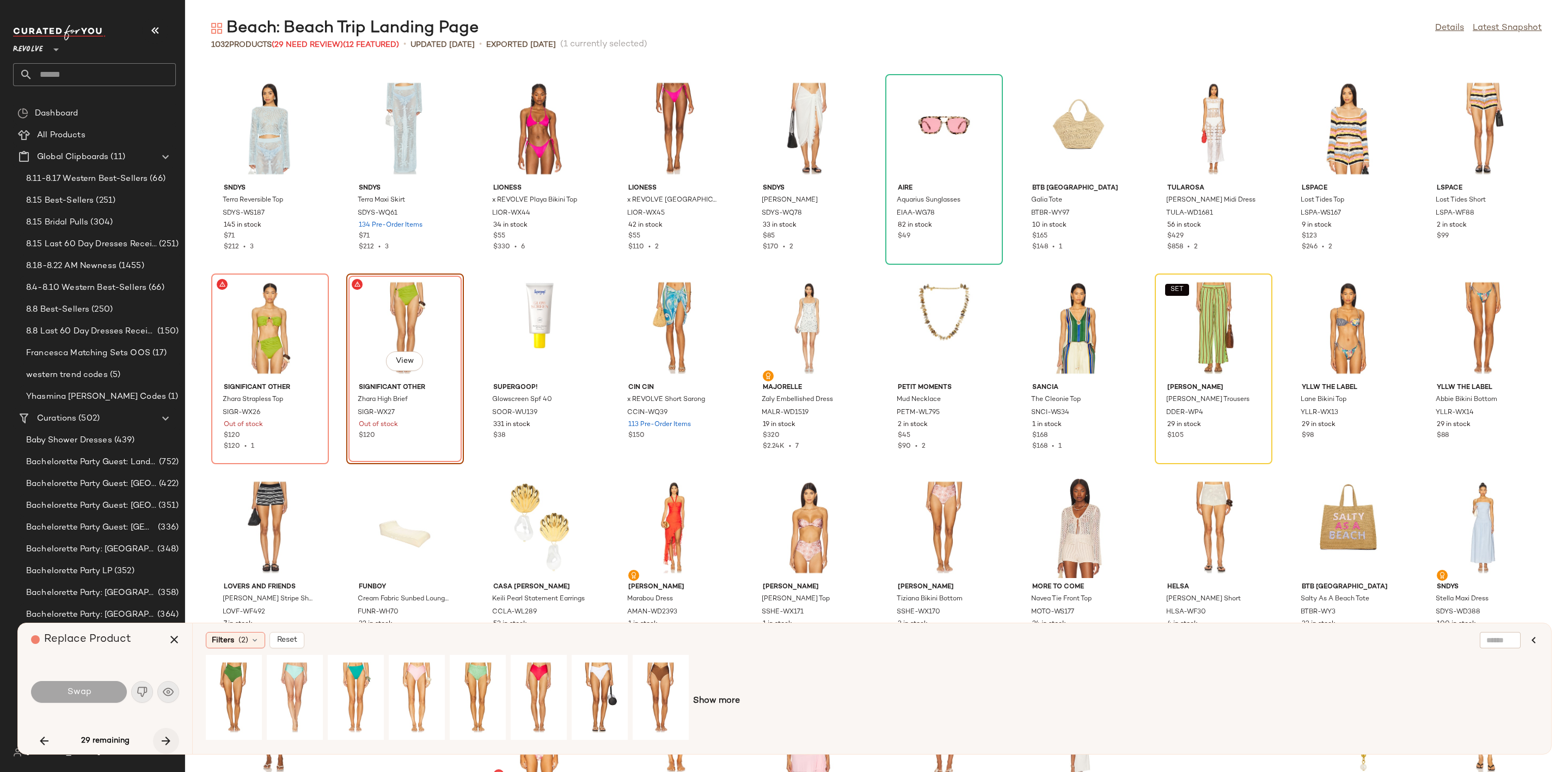
click at [167, 739] on icon "button" at bounding box center [166, 741] width 13 height 13
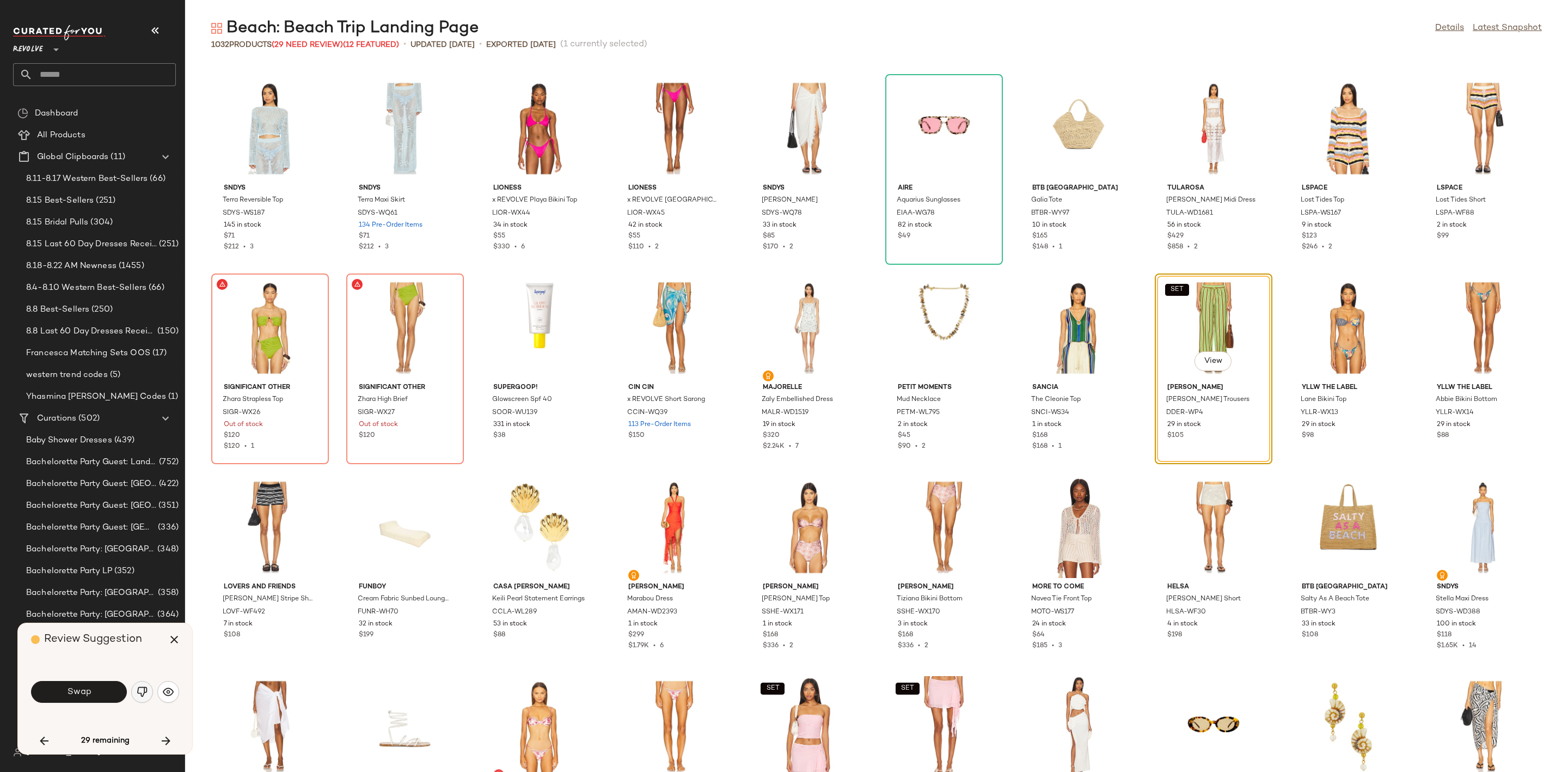
click at [139, 695] on img "button" at bounding box center [142, 692] width 11 height 11
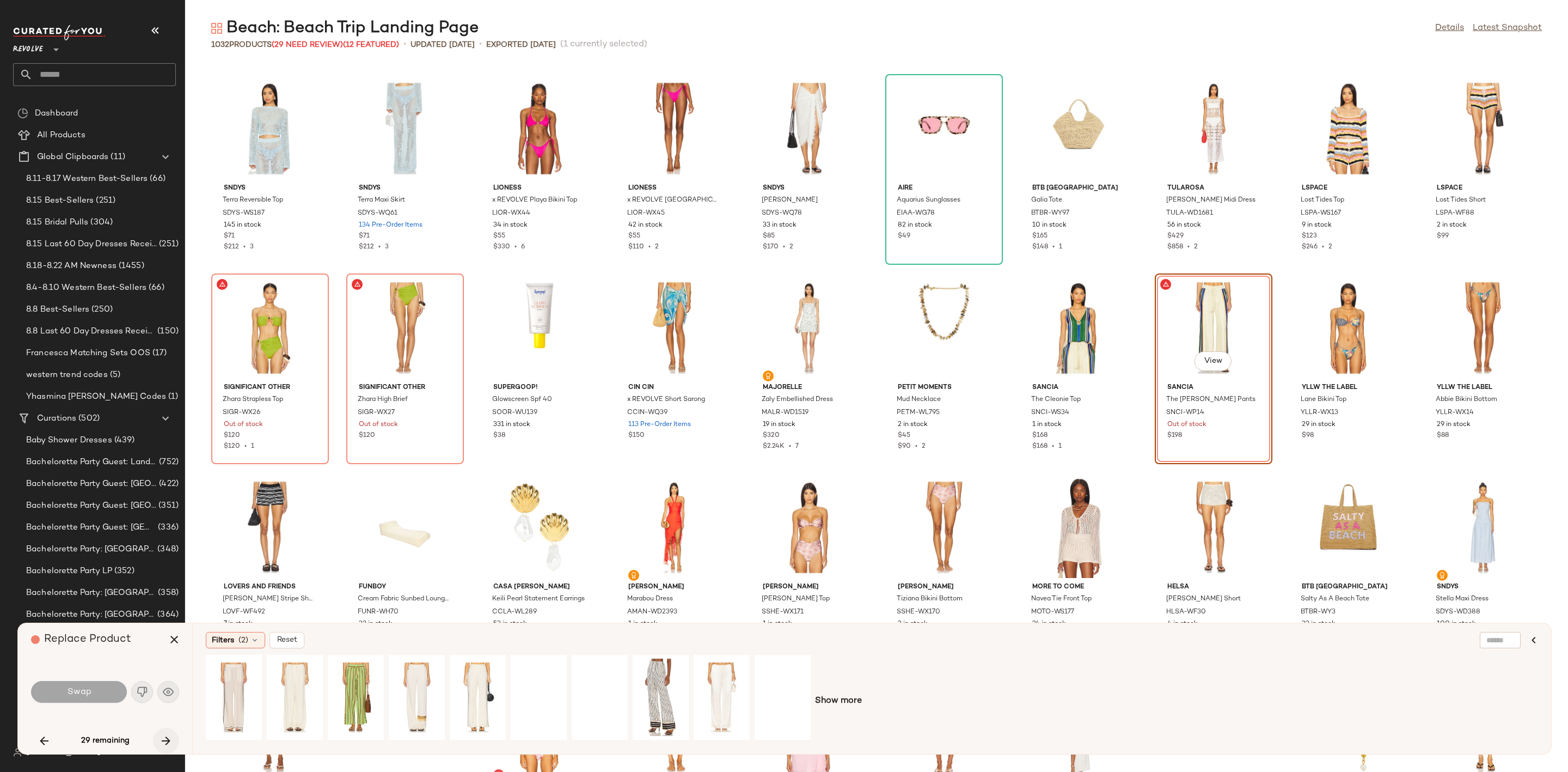
click at [169, 742] on icon "button" at bounding box center [166, 741] width 13 height 13
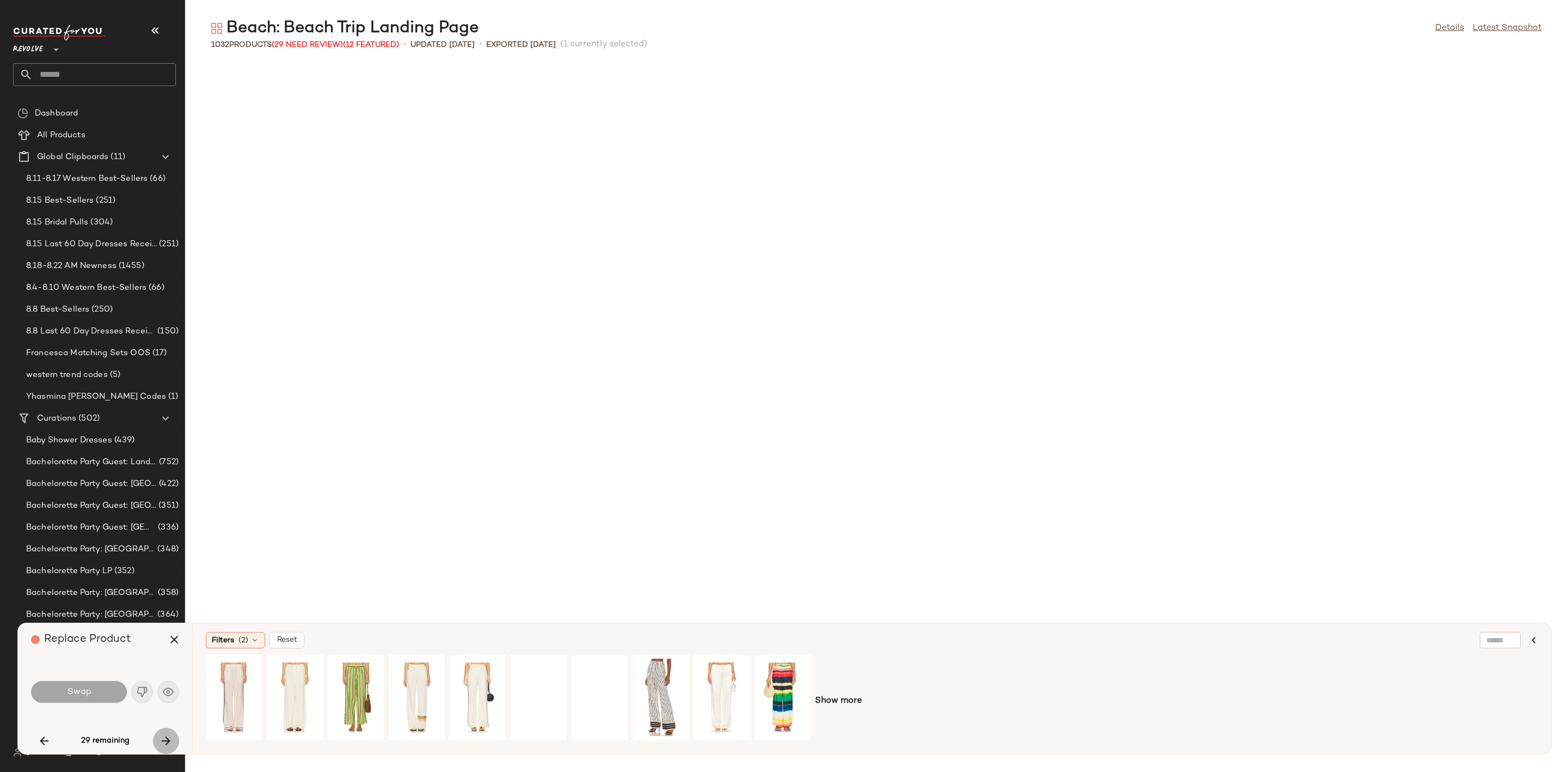
scroll to position [3986, 0]
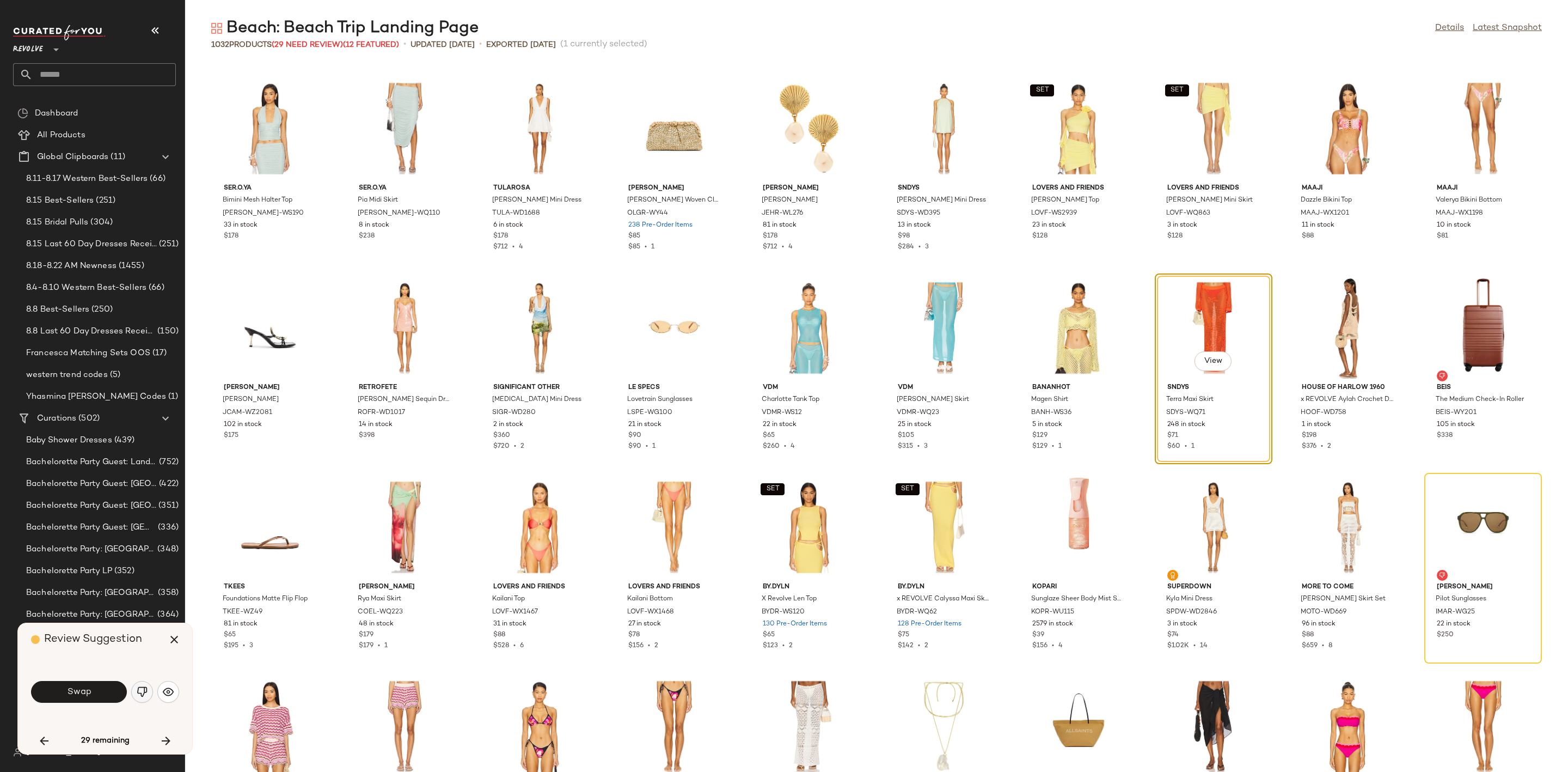
click at [134, 684] on button "button" at bounding box center [141, 691] width 22 height 22
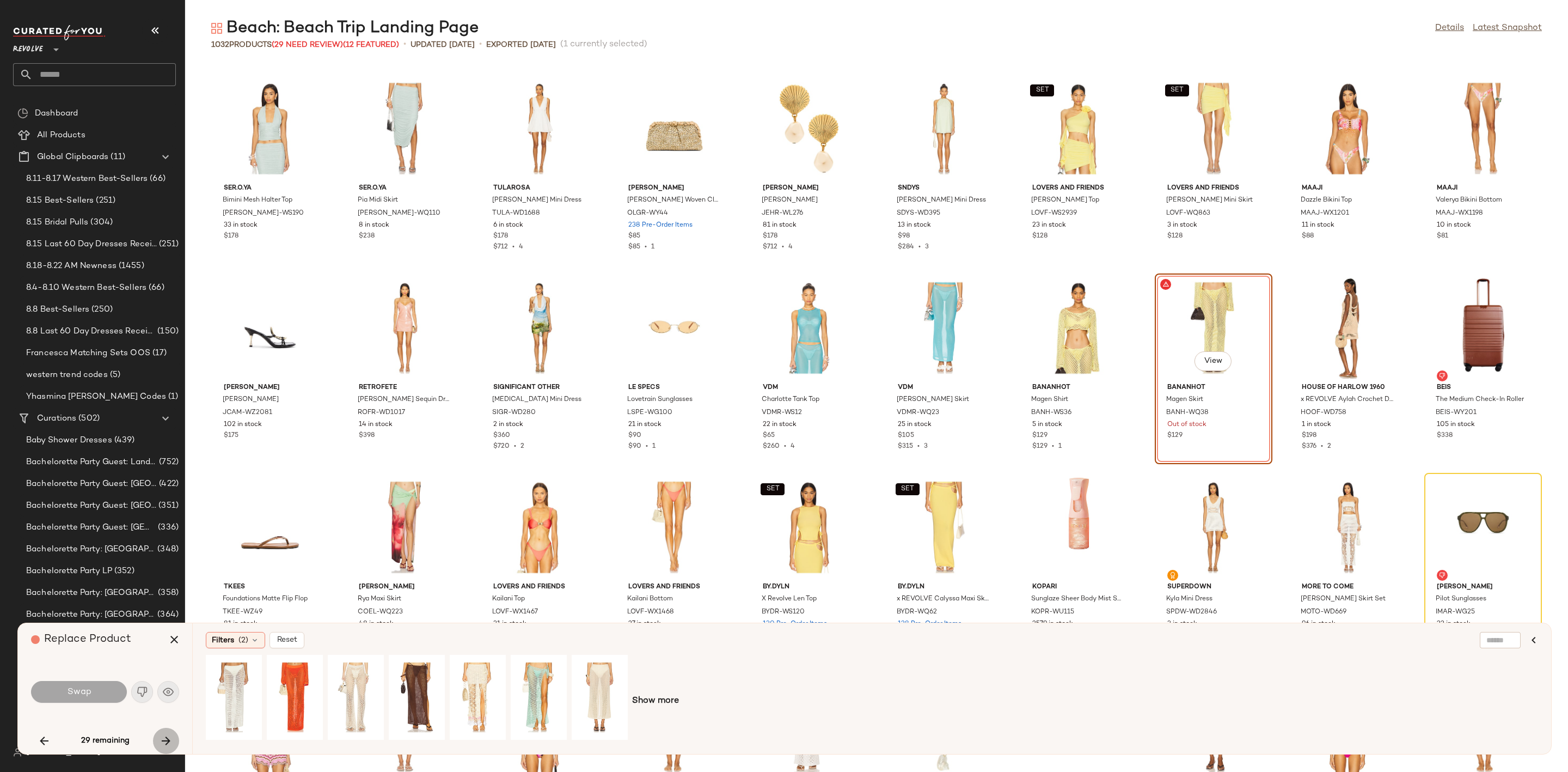
click at [166, 744] on icon "button" at bounding box center [166, 741] width 13 height 13
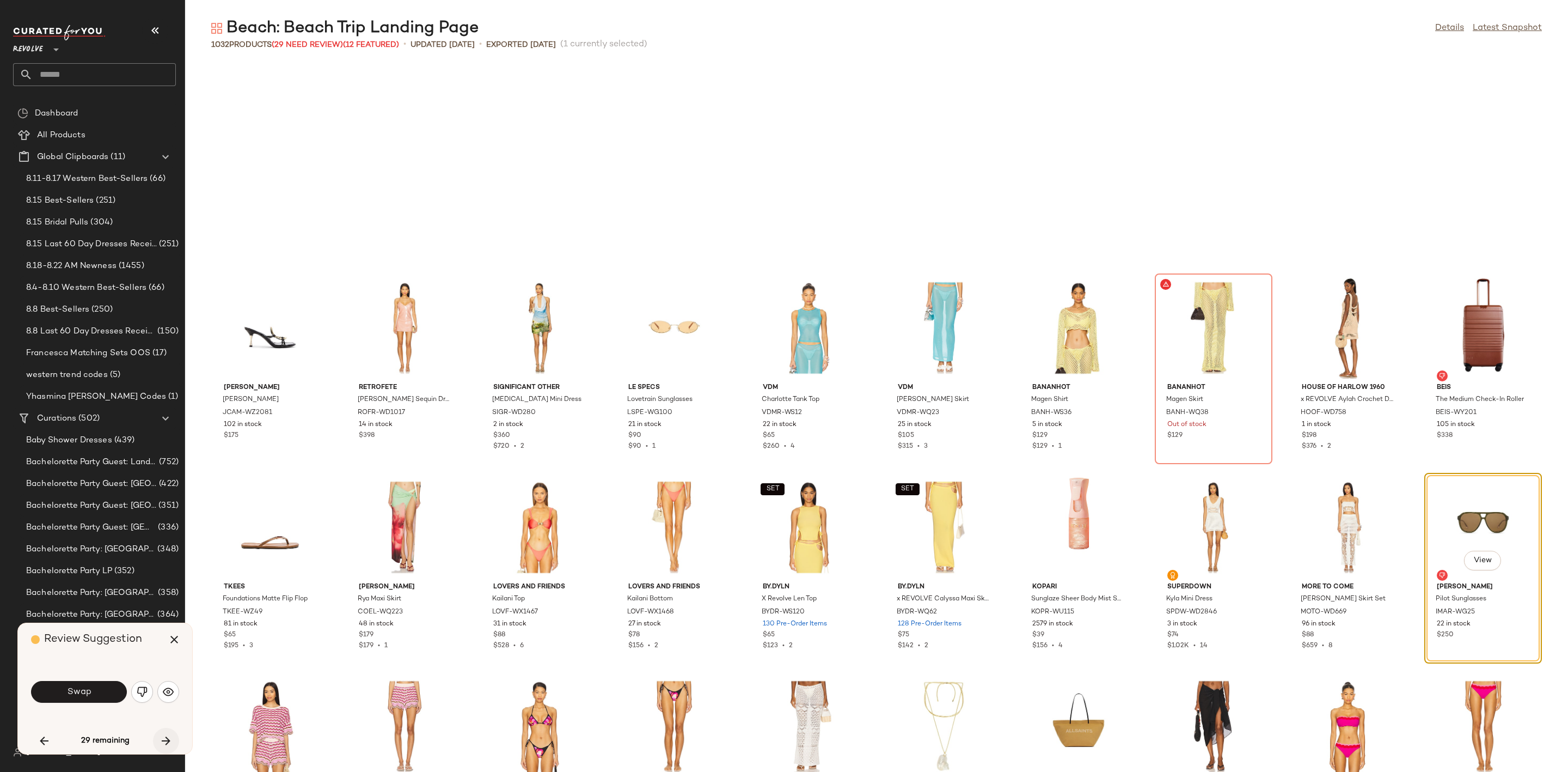
scroll to position [4186, 0]
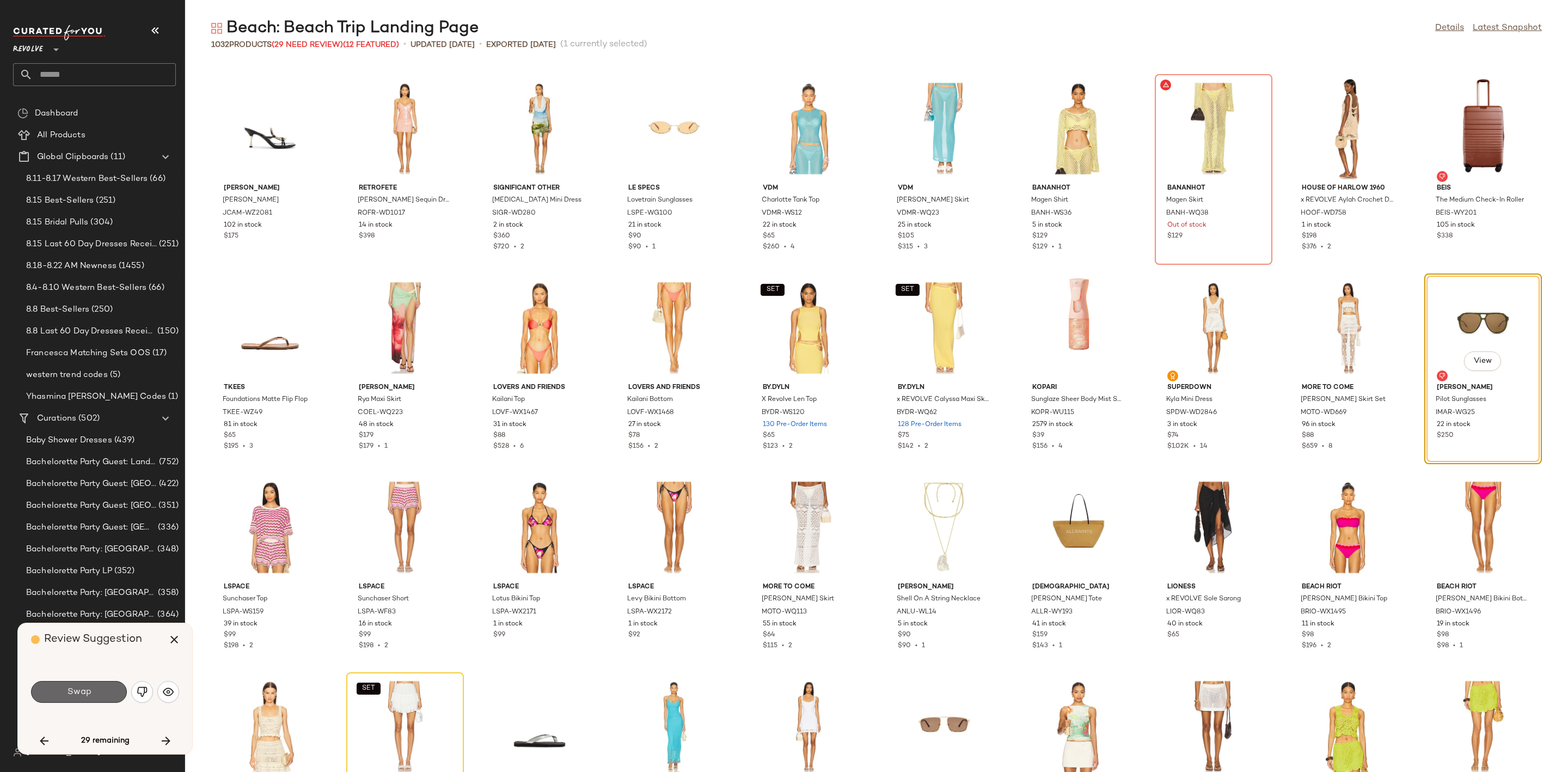
click at [75, 691] on span "Swap" at bounding box center [78, 692] width 24 height 10
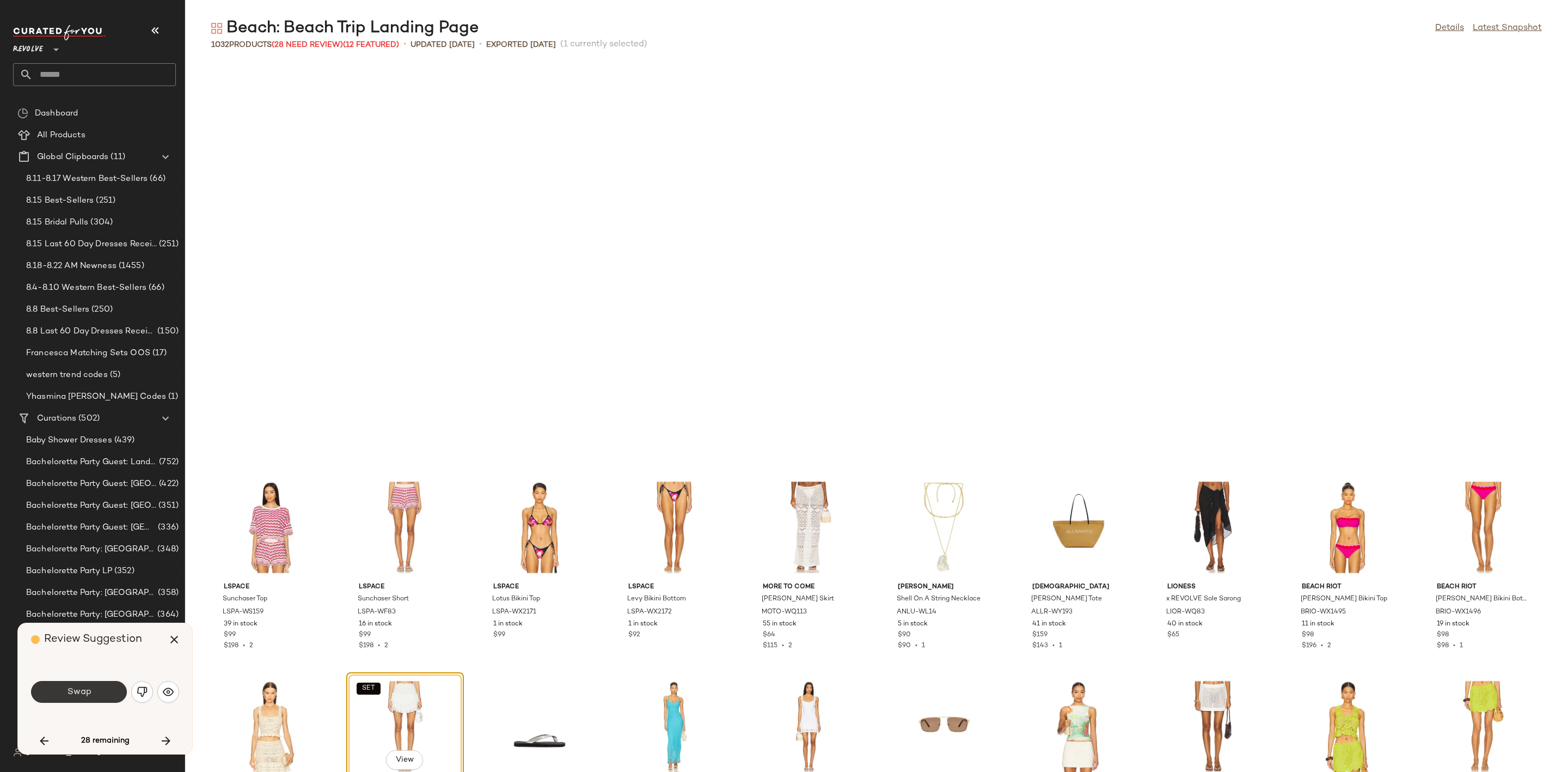
scroll to position [4585, 0]
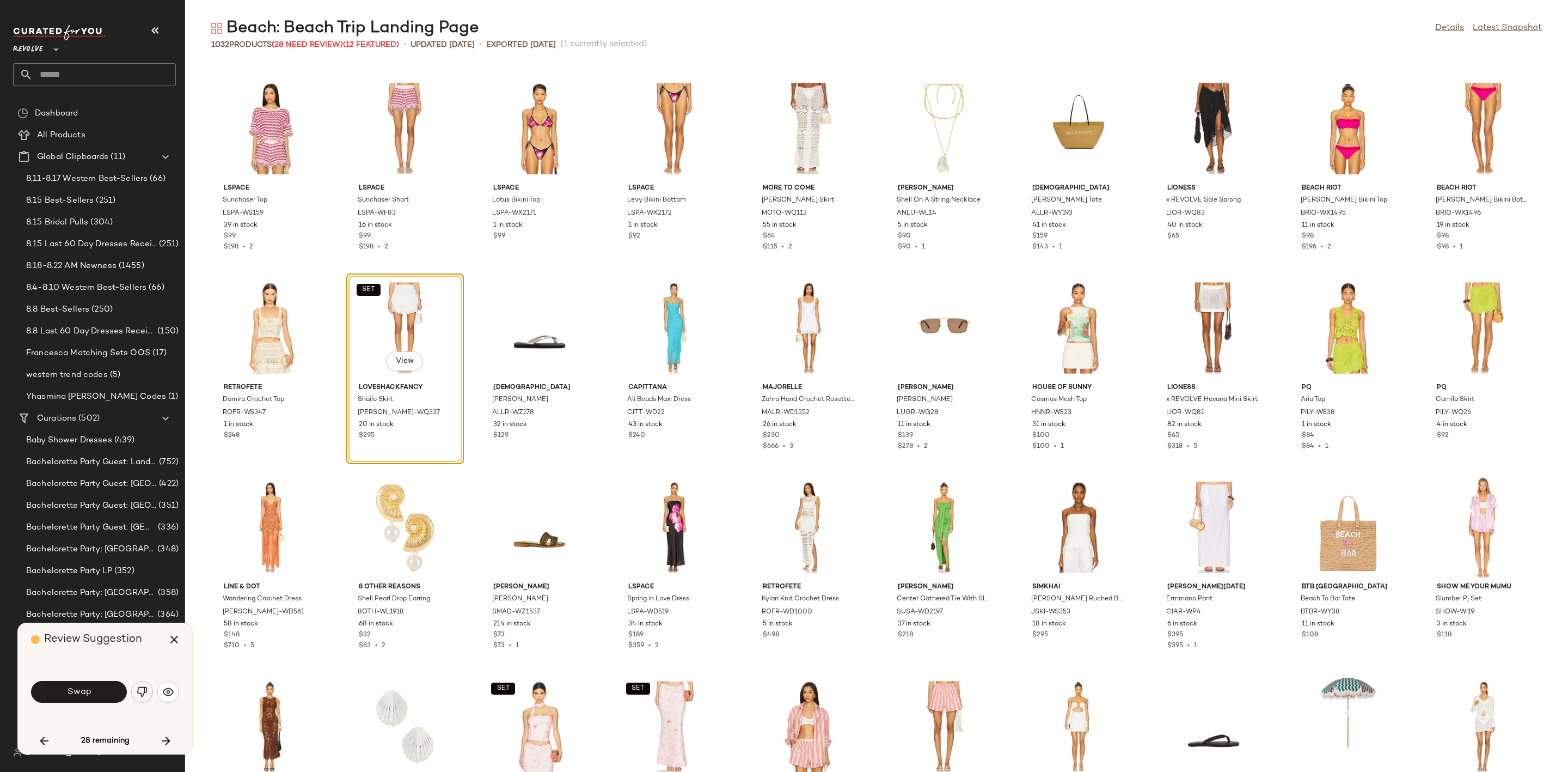
click at [146, 695] on img "button" at bounding box center [142, 692] width 11 height 11
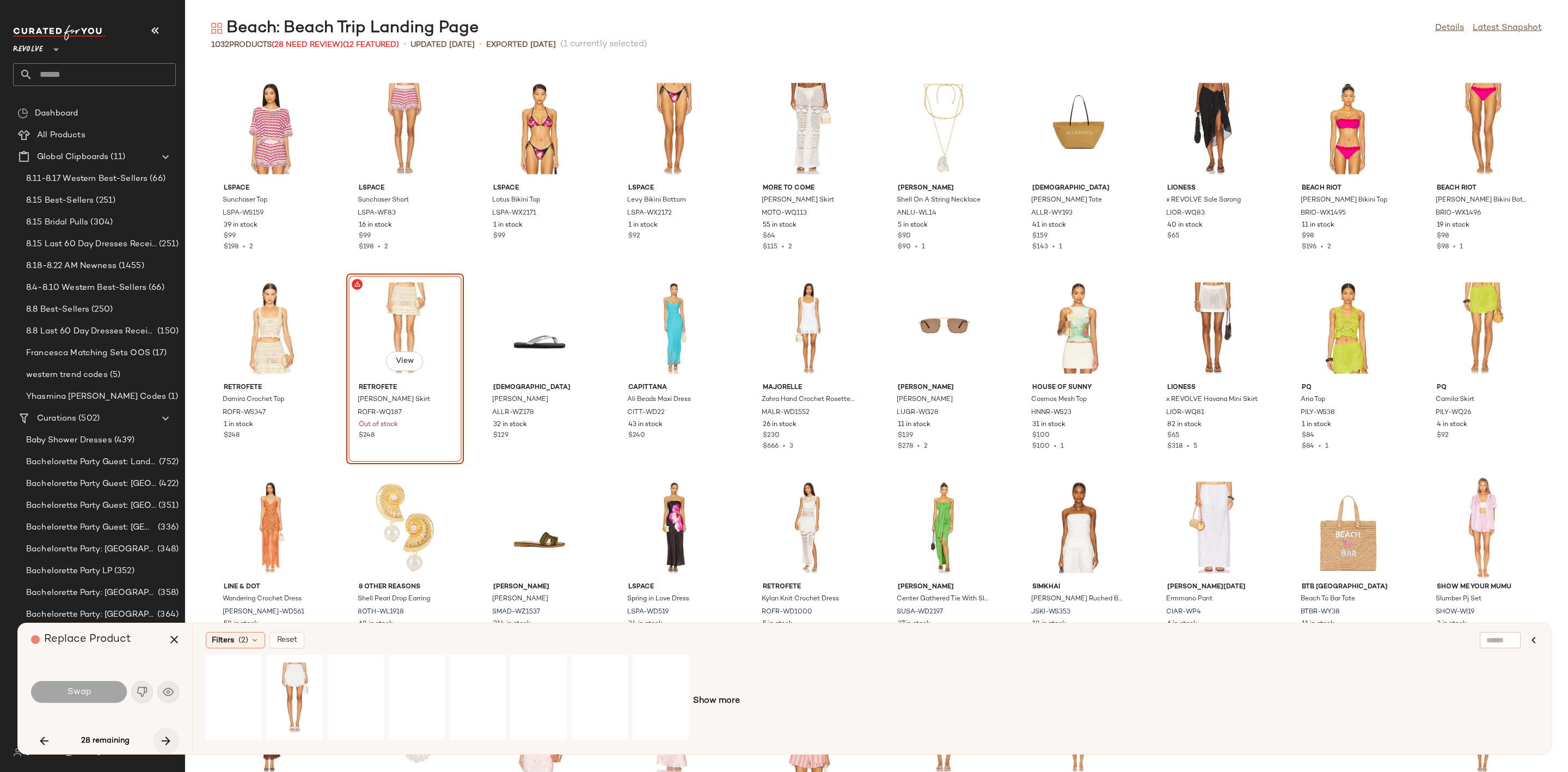
click at [170, 735] on icon "button" at bounding box center [166, 741] width 13 height 13
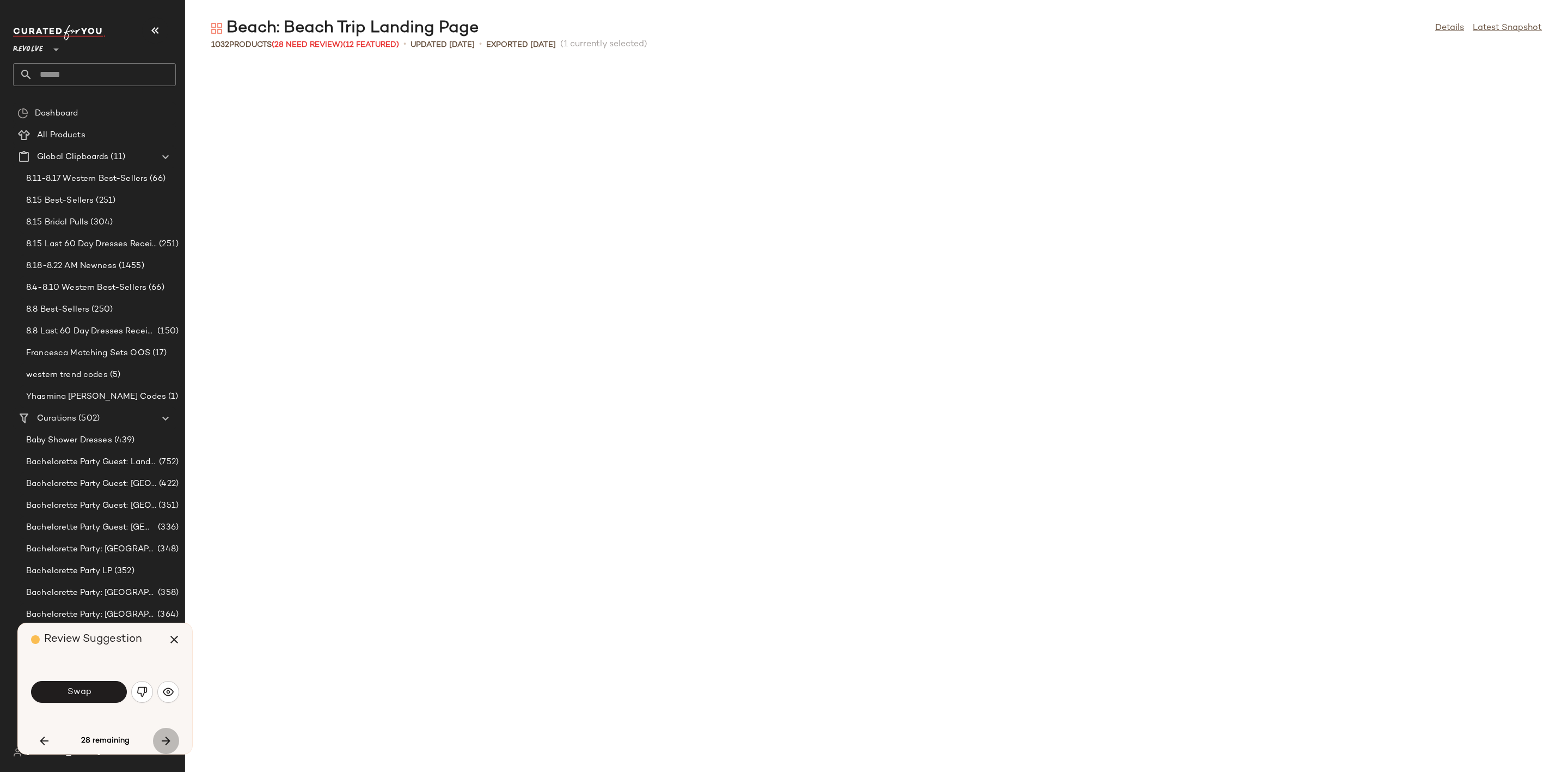
scroll to position [5381, 0]
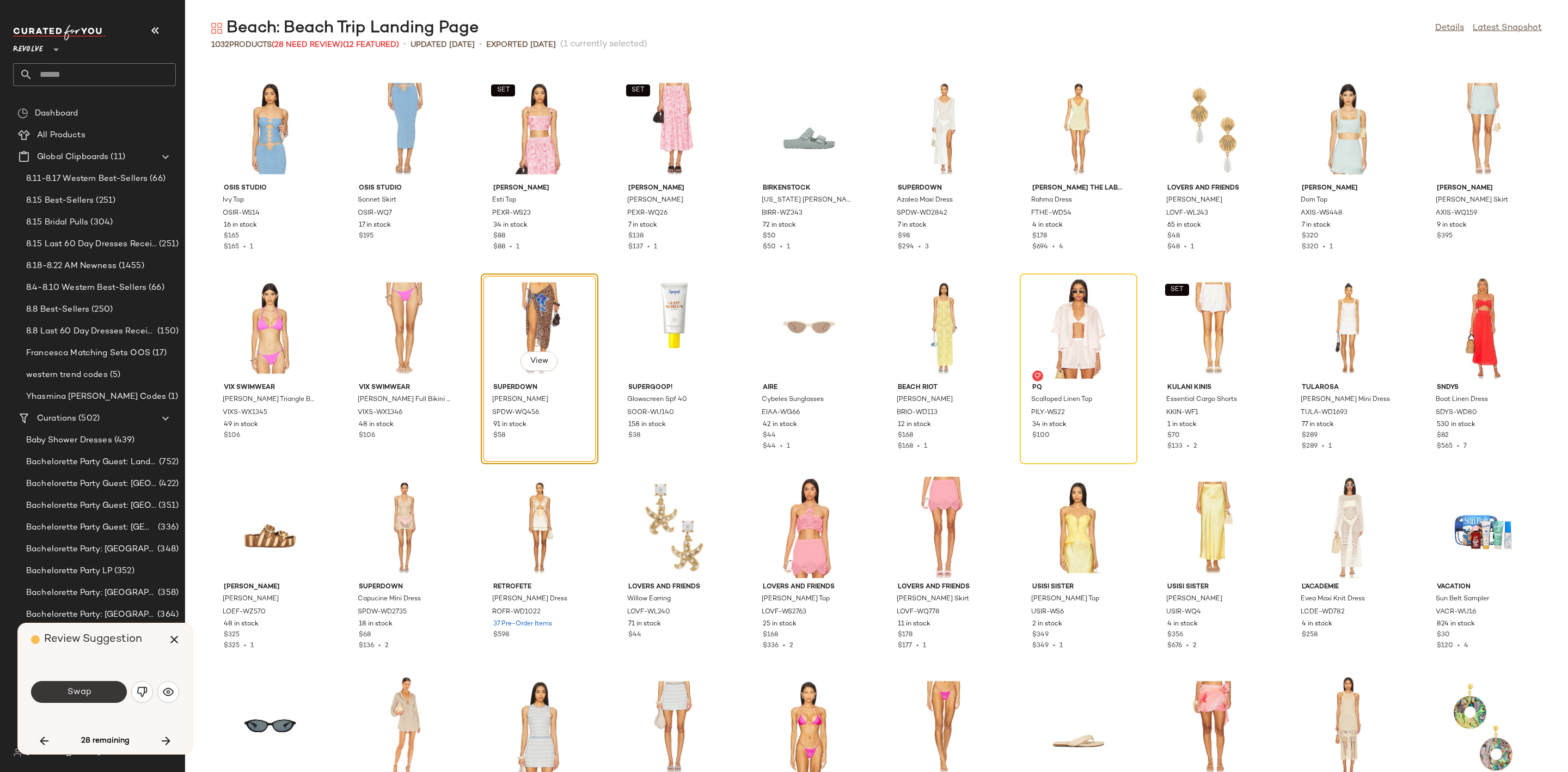
click at [80, 688] on span "Swap" at bounding box center [78, 692] width 24 height 10
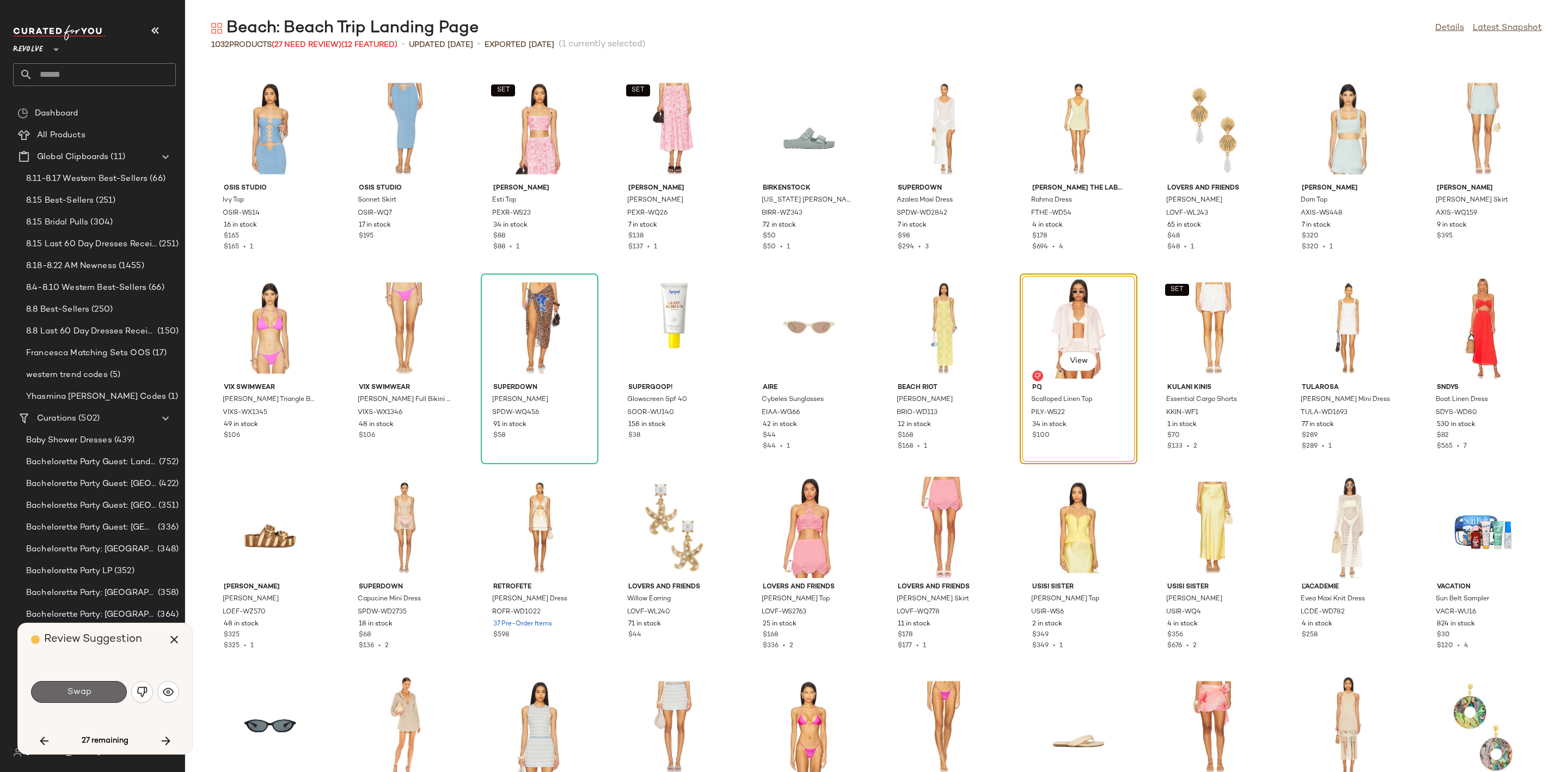
click at [81, 688] on span "Swap" at bounding box center [78, 692] width 24 height 10
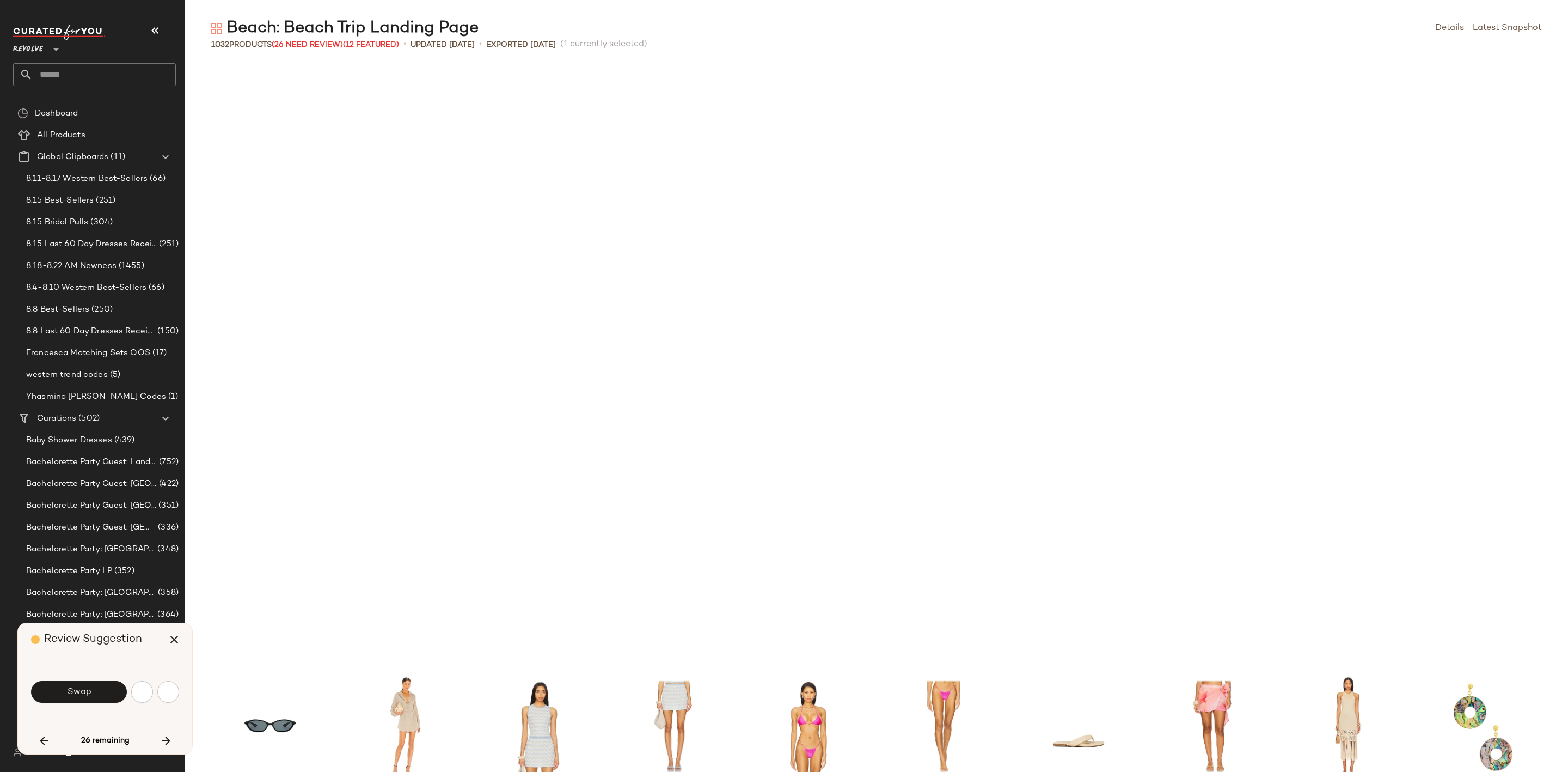
scroll to position [5980, 0]
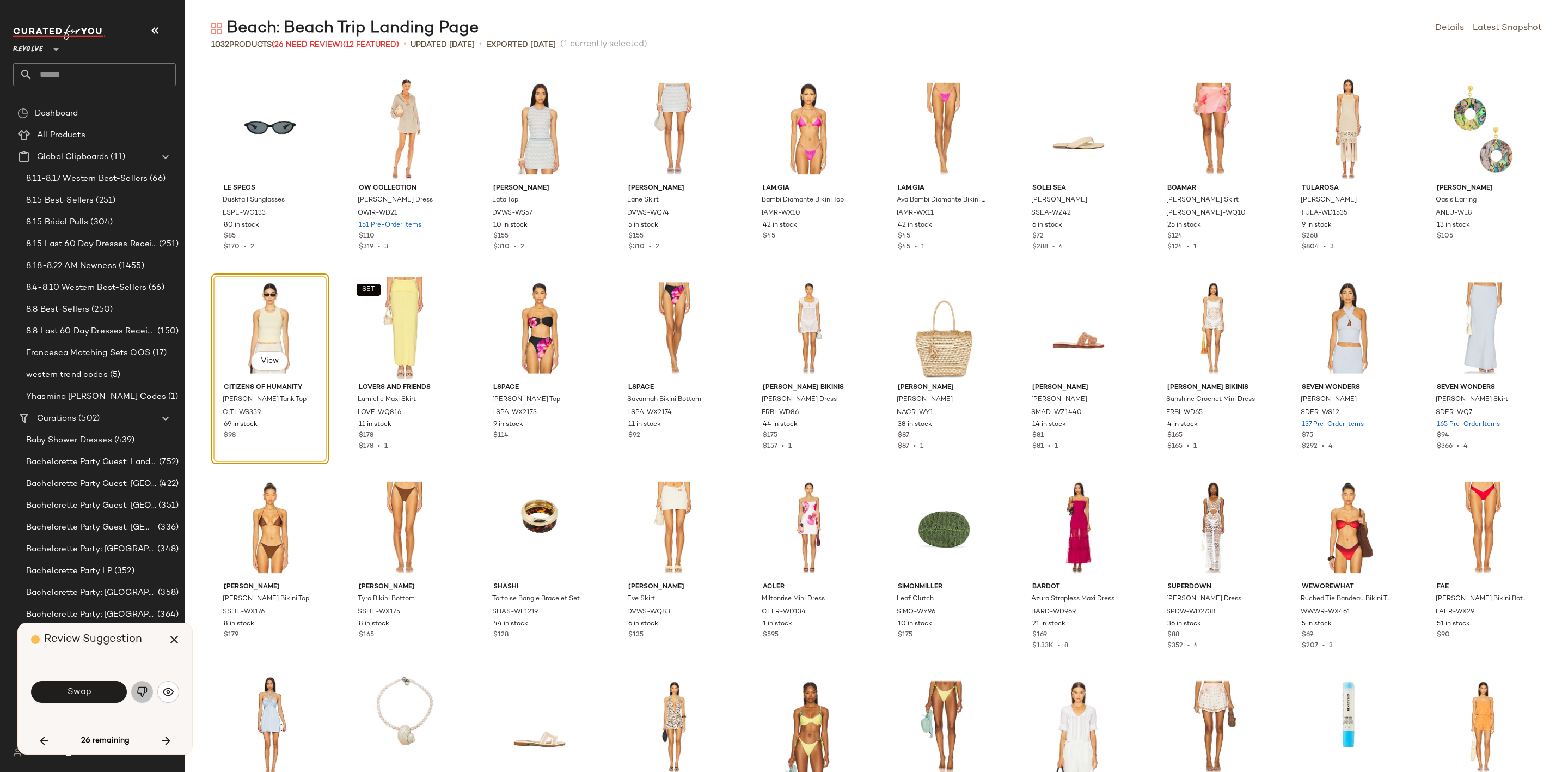
click at [137, 695] on img "button" at bounding box center [142, 692] width 11 height 11
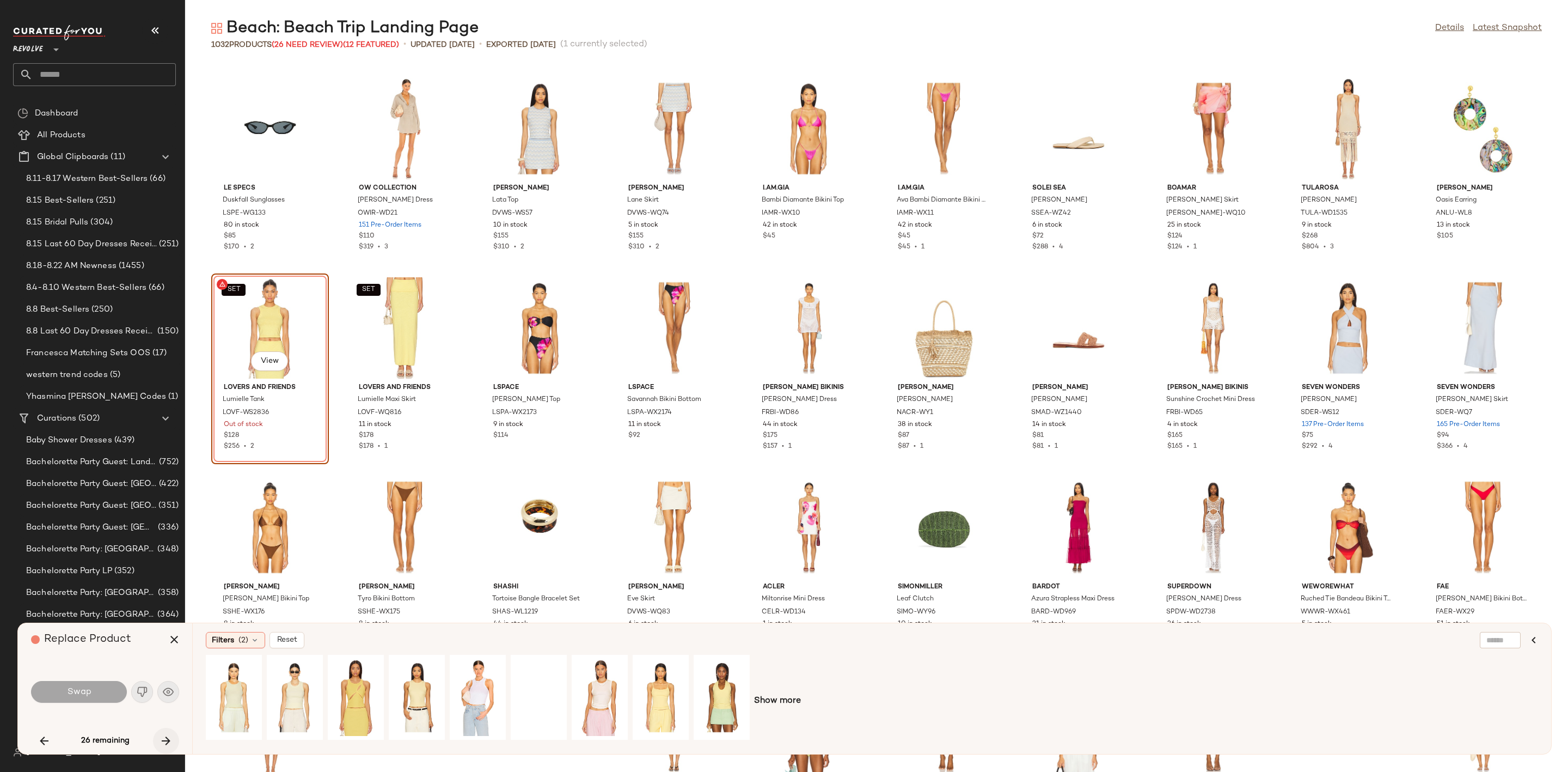
click at [164, 740] on icon "button" at bounding box center [166, 741] width 13 height 13
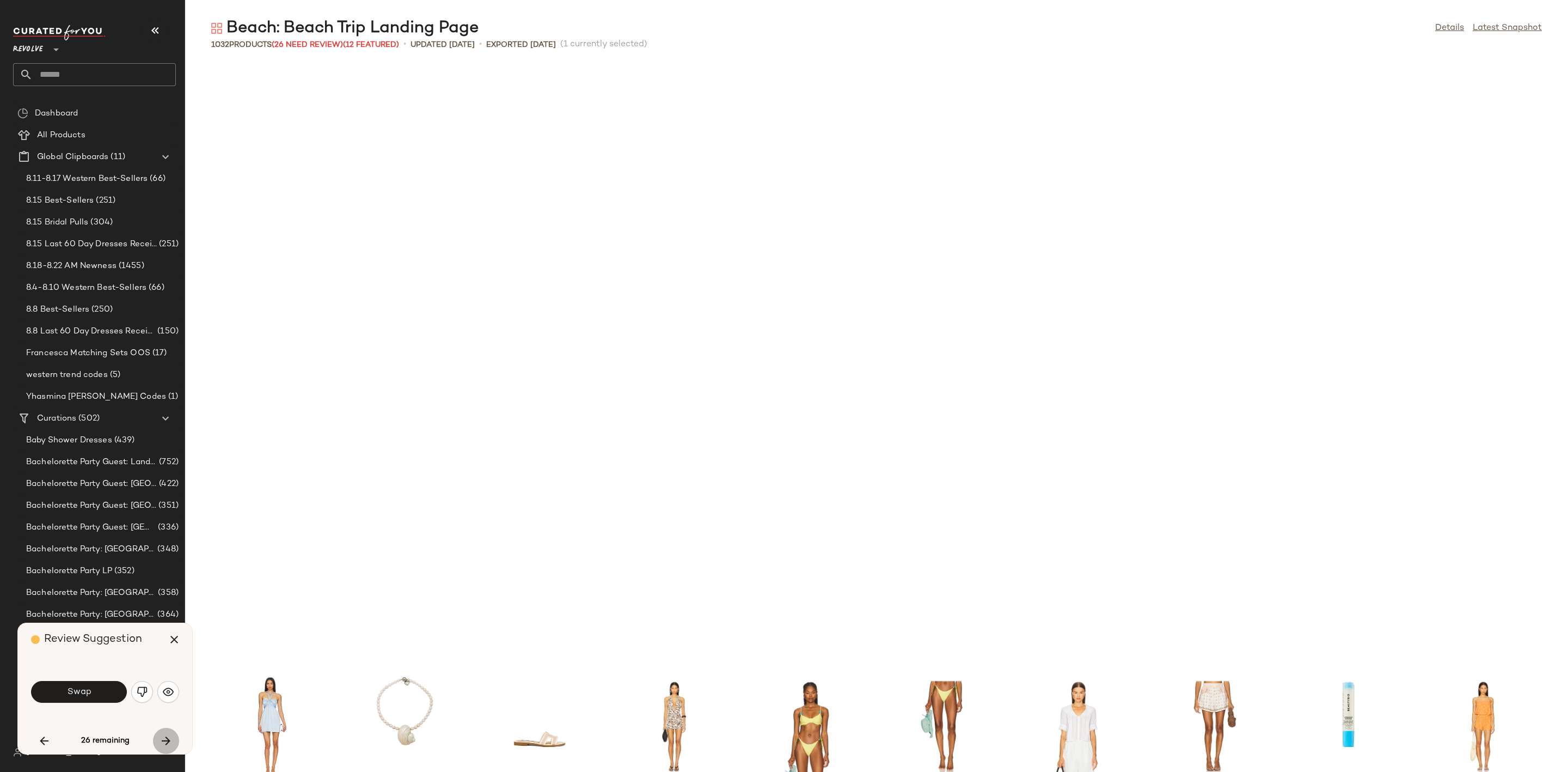
scroll to position [6578, 0]
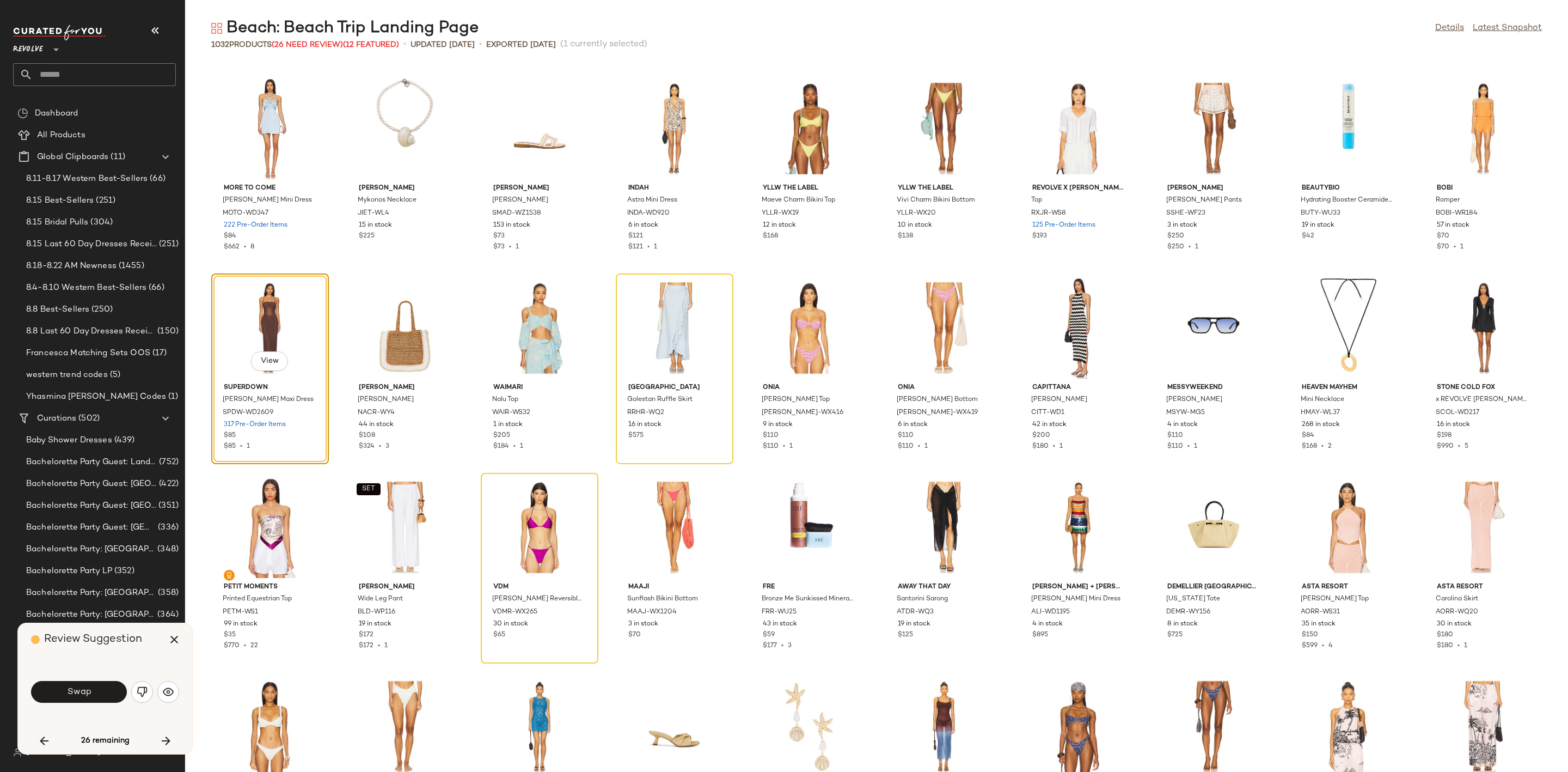
click at [142, 683] on button "button" at bounding box center [141, 691] width 22 height 22
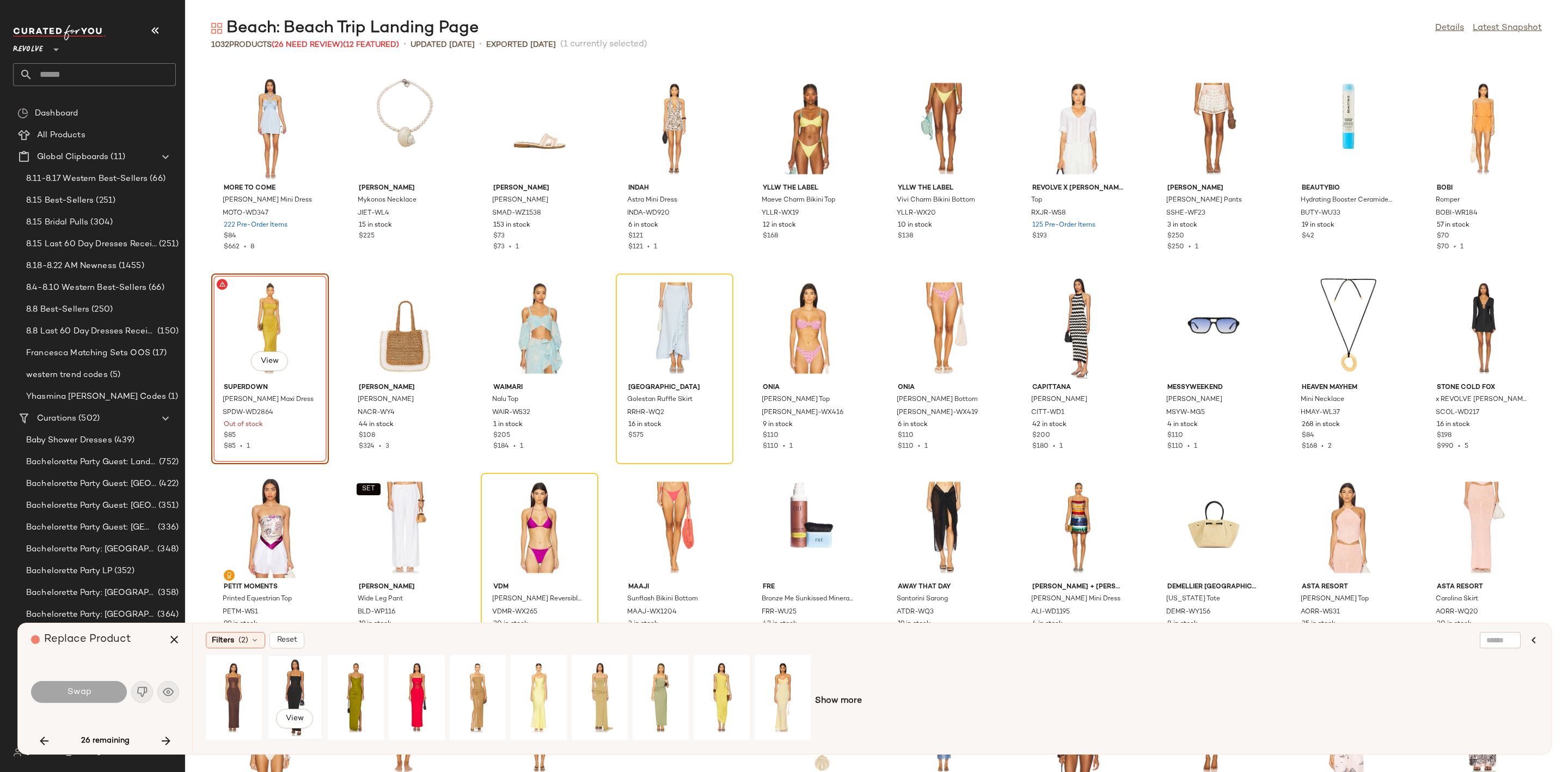
click at [293, 683] on div "View" at bounding box center [294, 698] width 48 height 77
click at [95, 691] on button "Swap" at bounding box center [79, 691] width 96 height 22
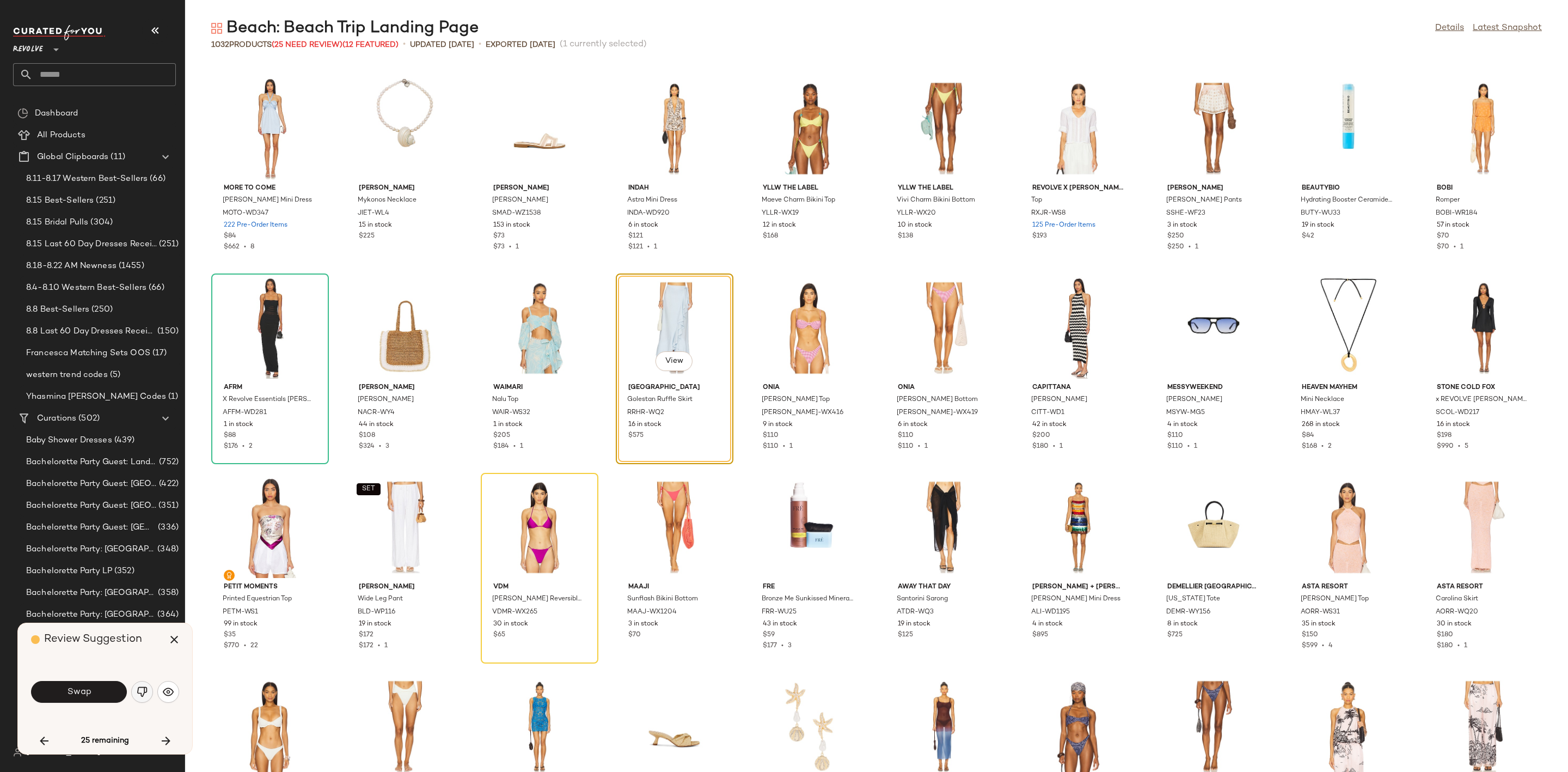
click at [148, 689] on button "button" at bounding box center [141, 691] width 22 height 22
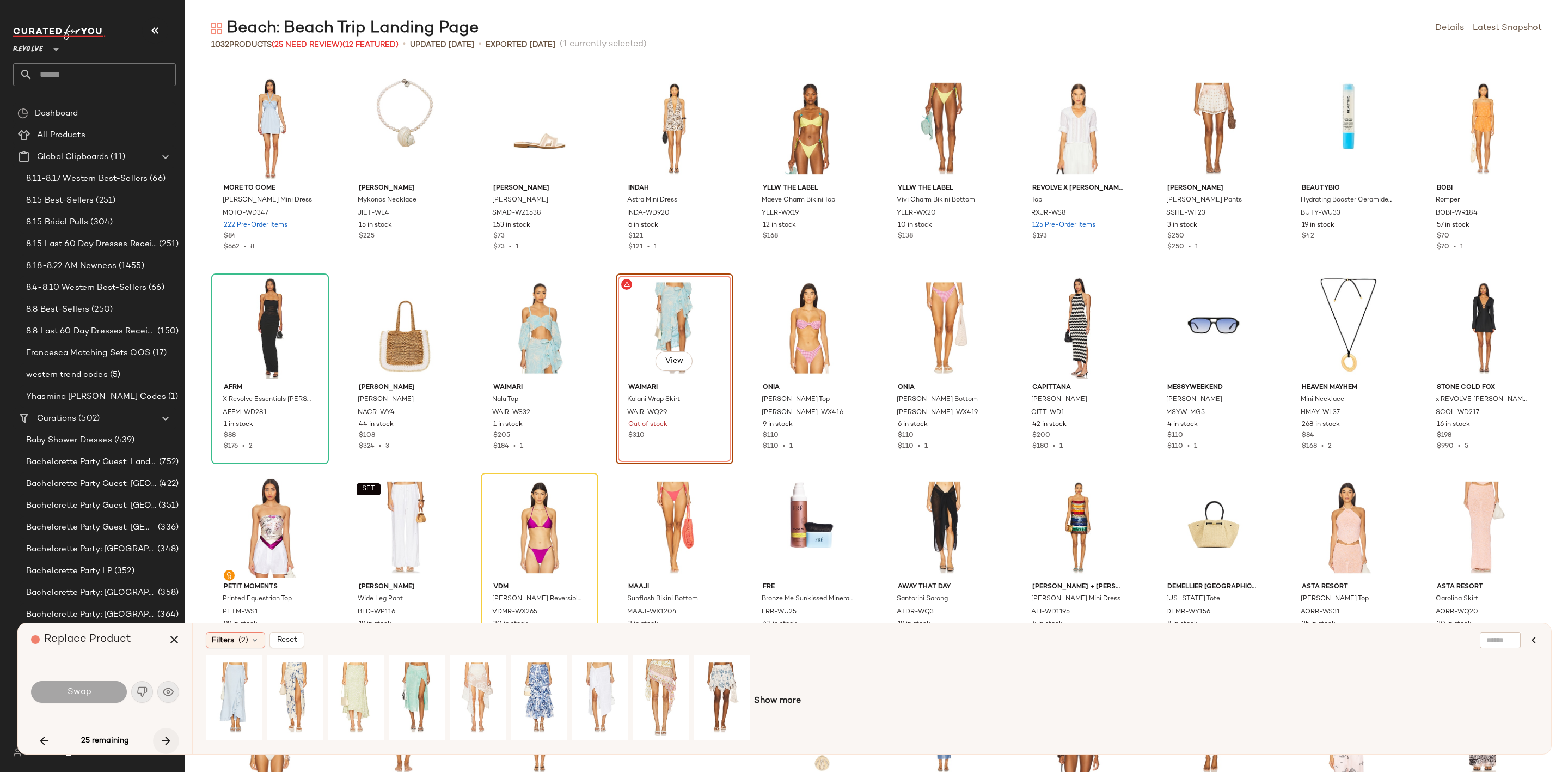
click at [163, 737] on icon "button" at bounding box center [166, 741] width 13 height 13
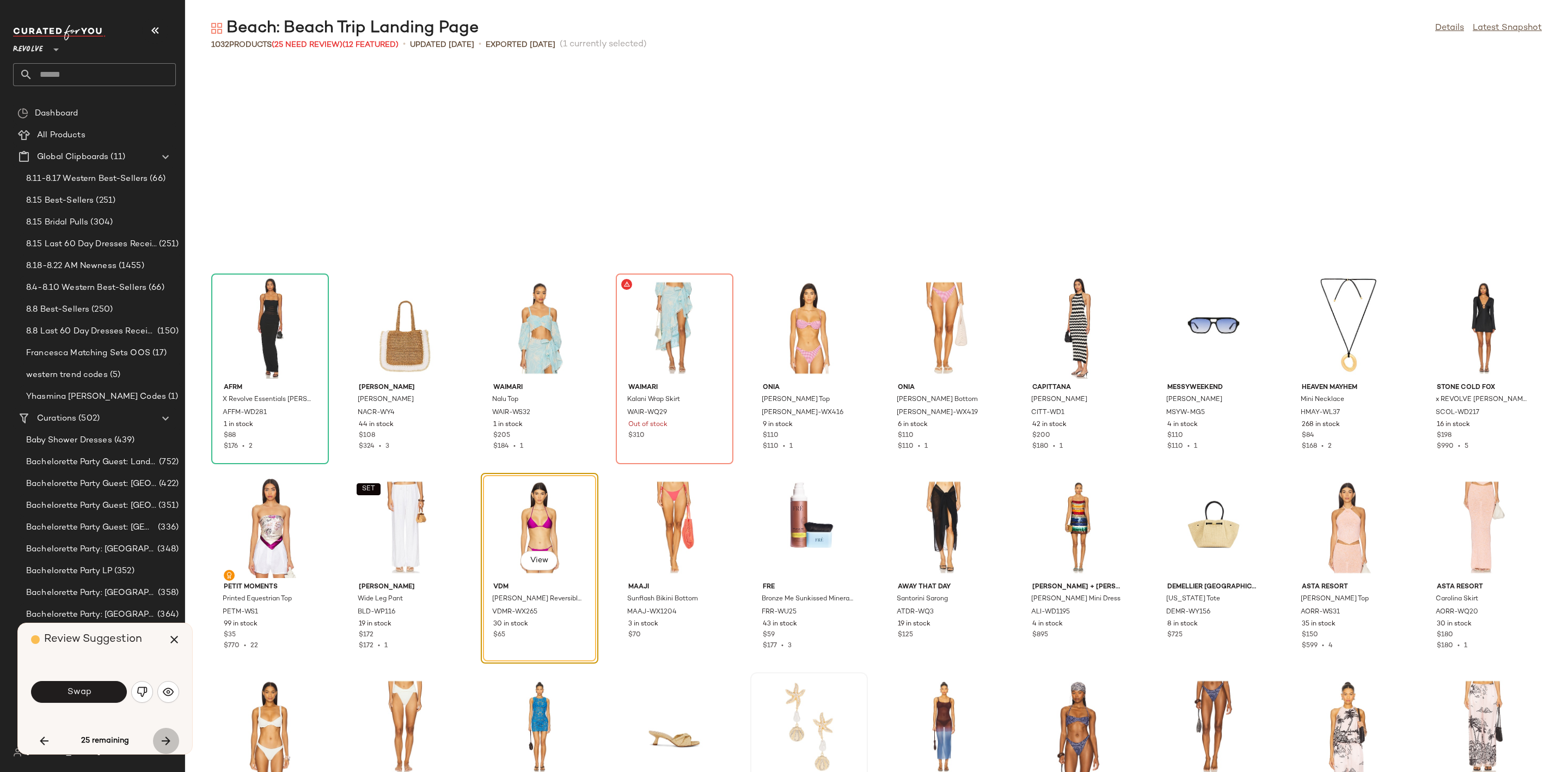
scroll to position [6777, 0]
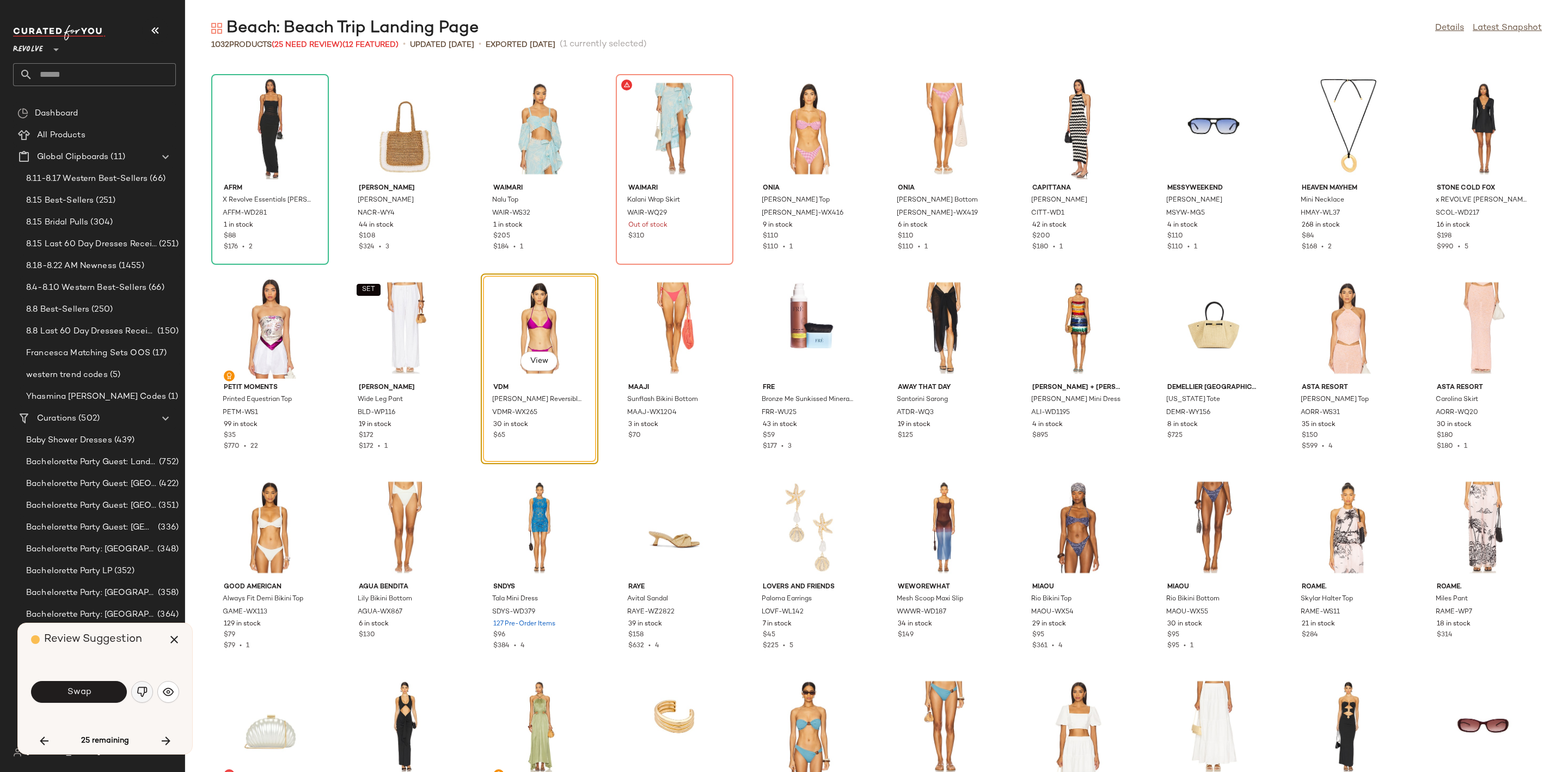
click at [139, 693] on img "button" at bounding box center [142, 692] width 11 height 11
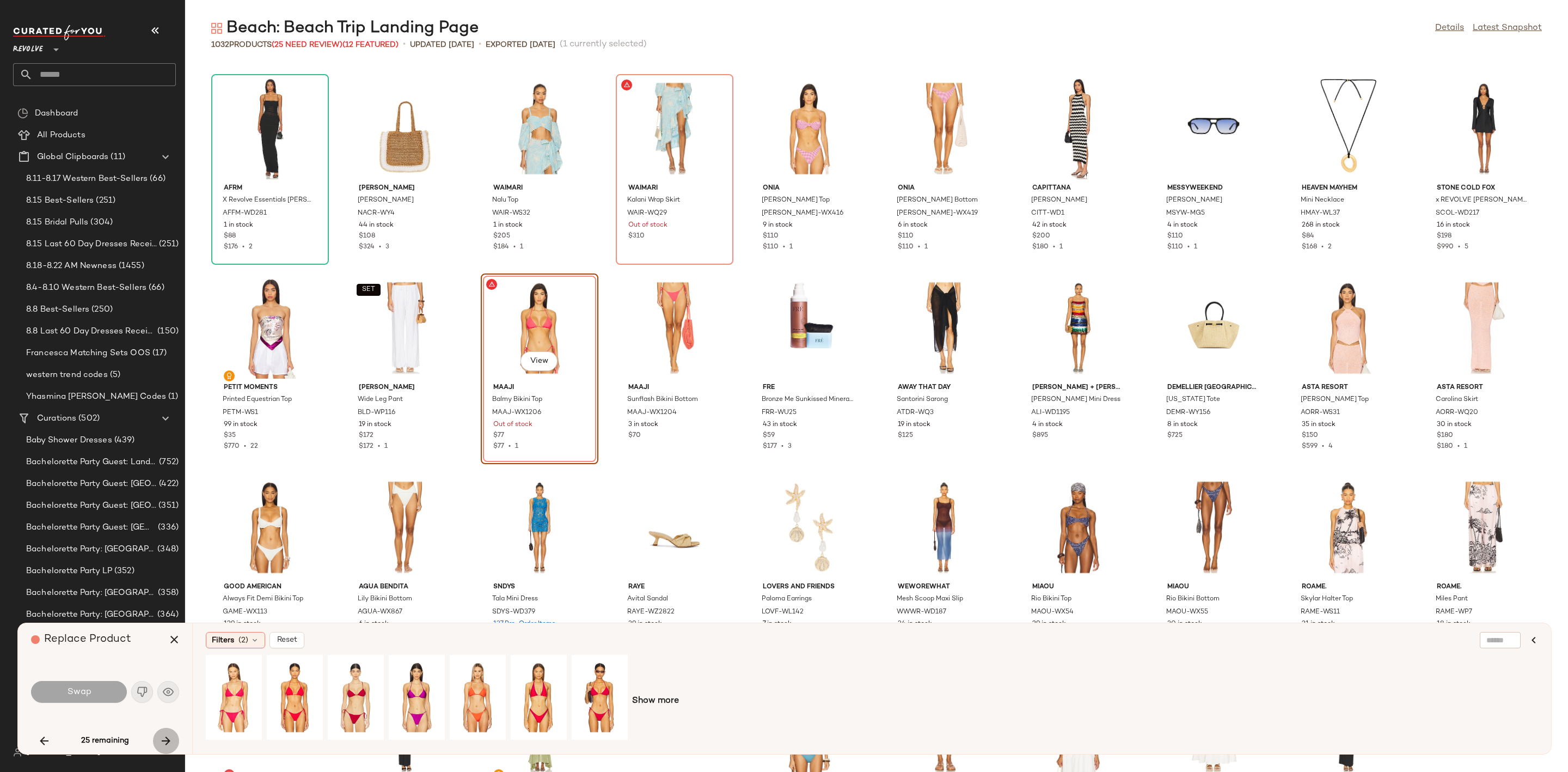
click at [164, 742] on icon "button" at bounding box center [166, 741] width 13 height 13
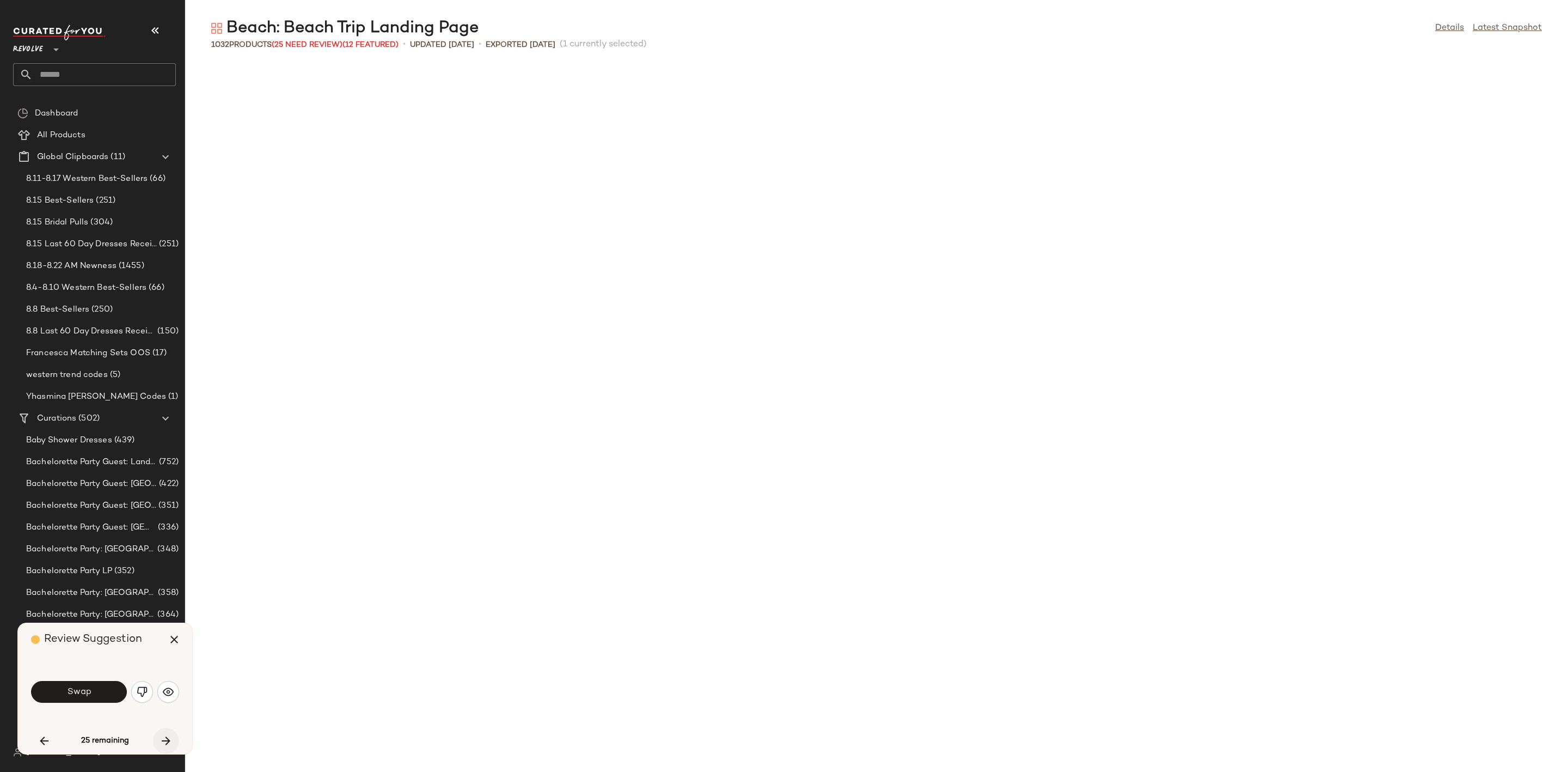
scroll to position [7574, 0]
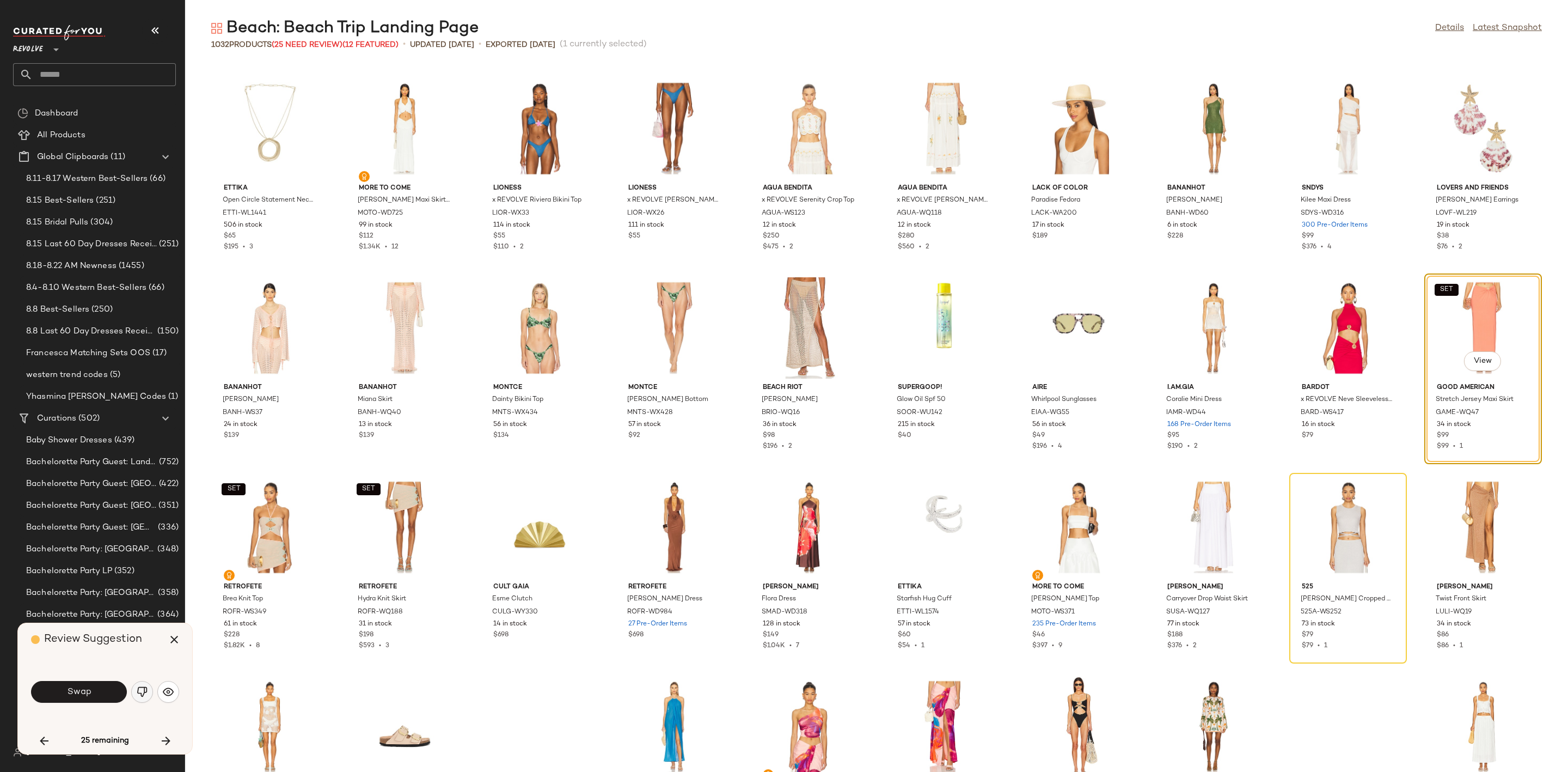
click at [146, 693] on img "button" at bounding box center [142, 692] width 11 height 11
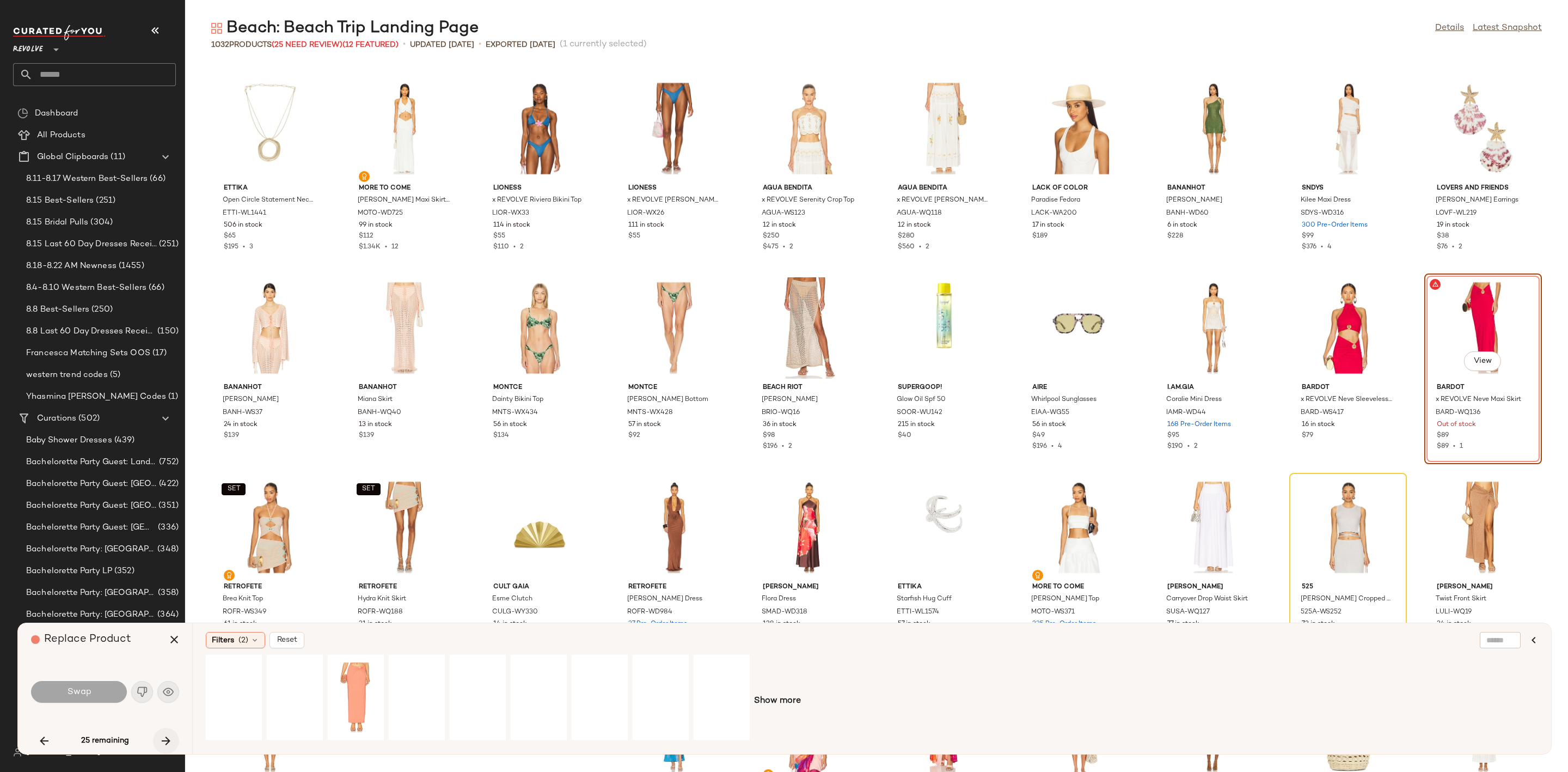
click at [171, 736] on icon "button" at bounding box center [166, 741] width 13 height 13
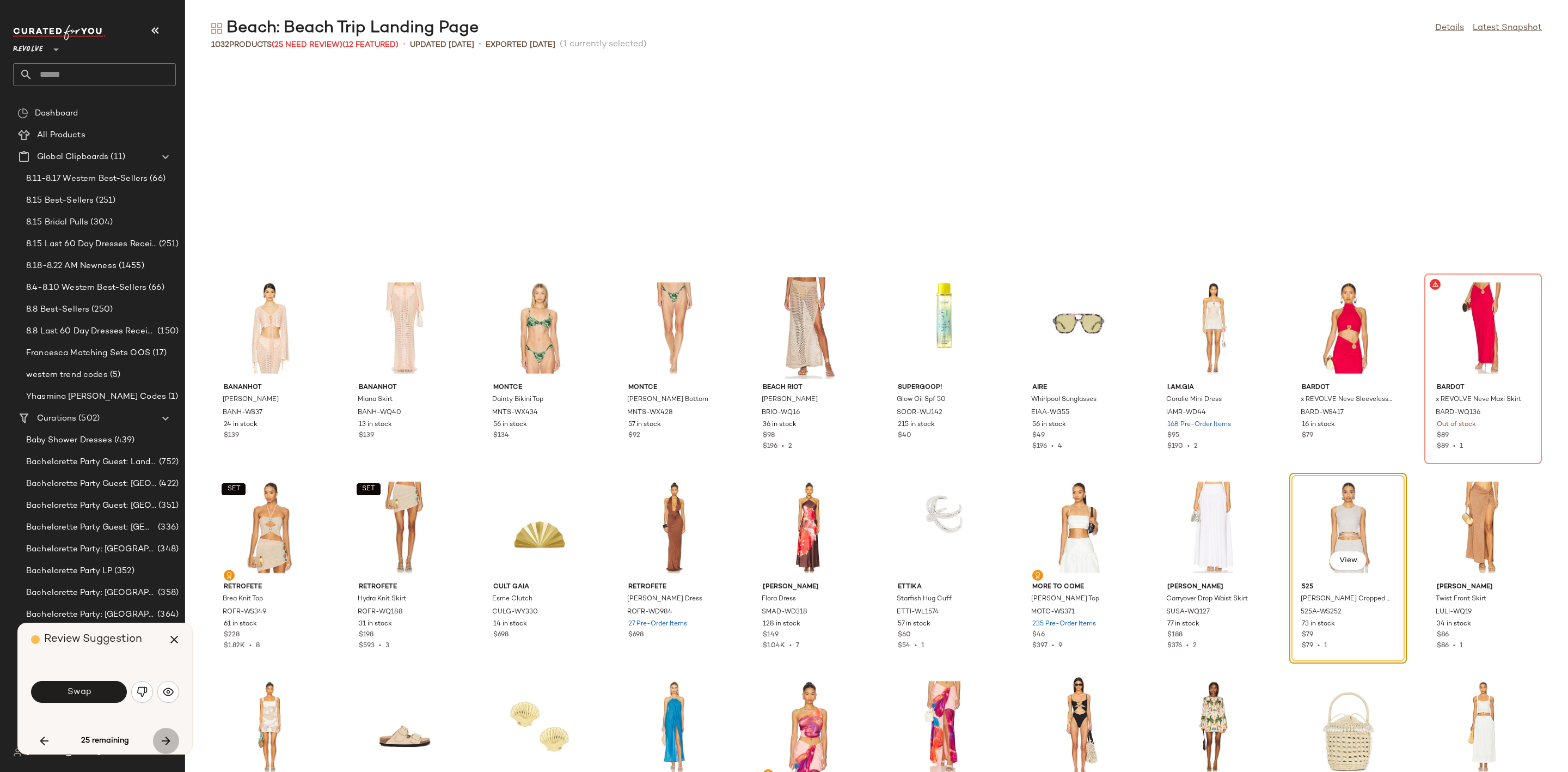
scroll to position [7774, 0]
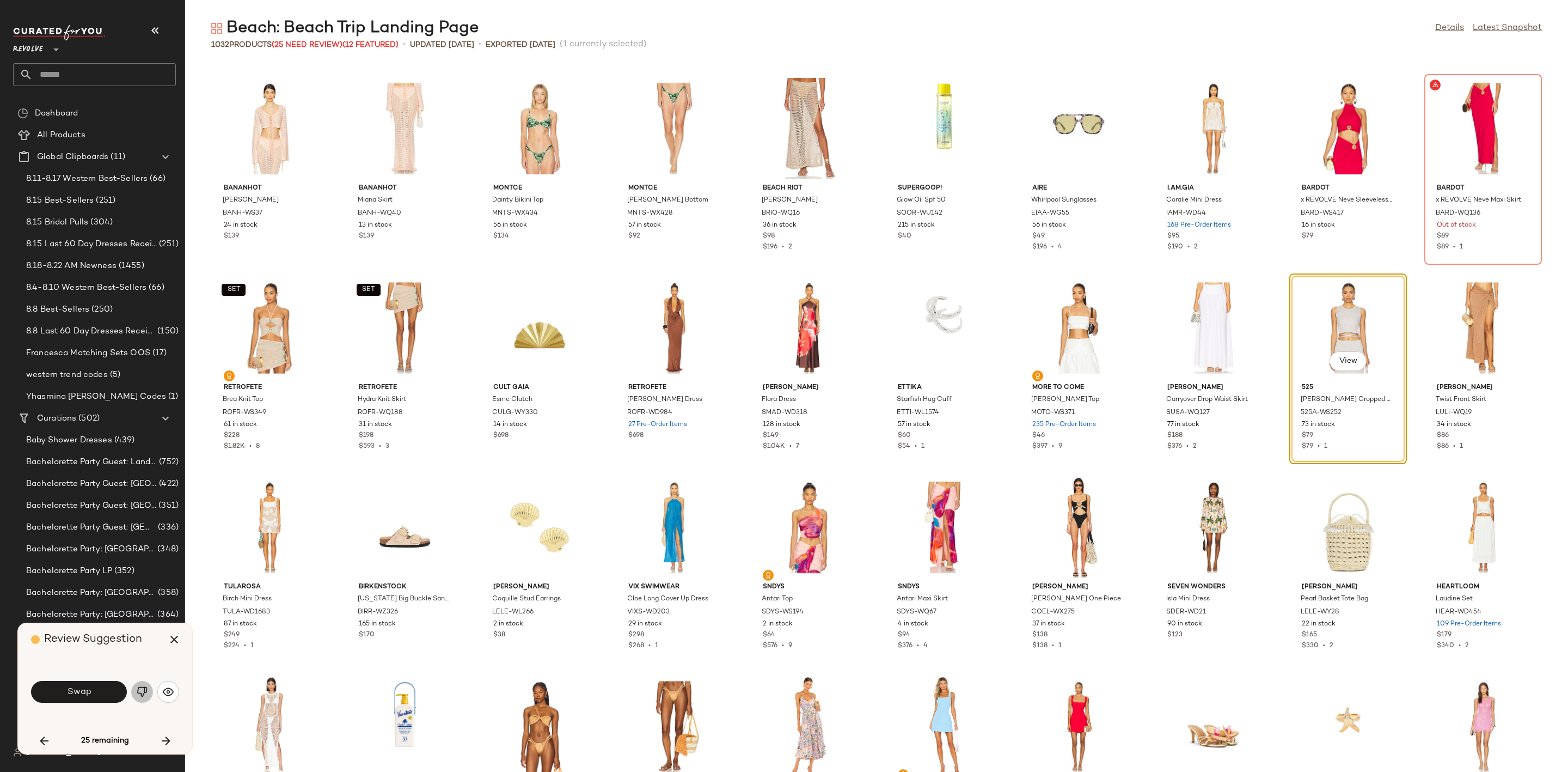
click at [152, 695] on button "button" at bounding box center [141, 691] width 22 height 22
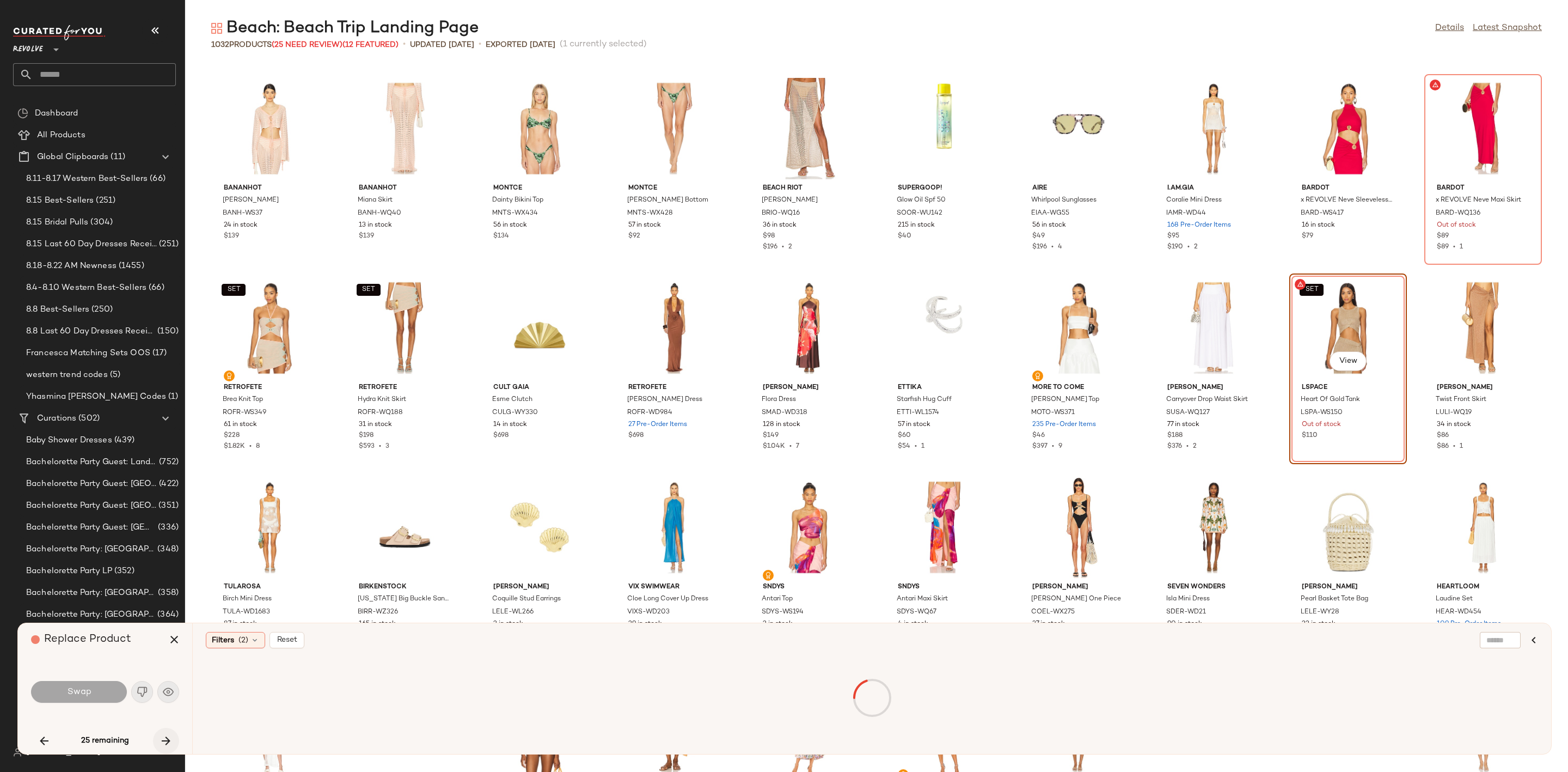
click at [169, 741] on icon "button" at bounding box center [166, 741] width 13 height 13
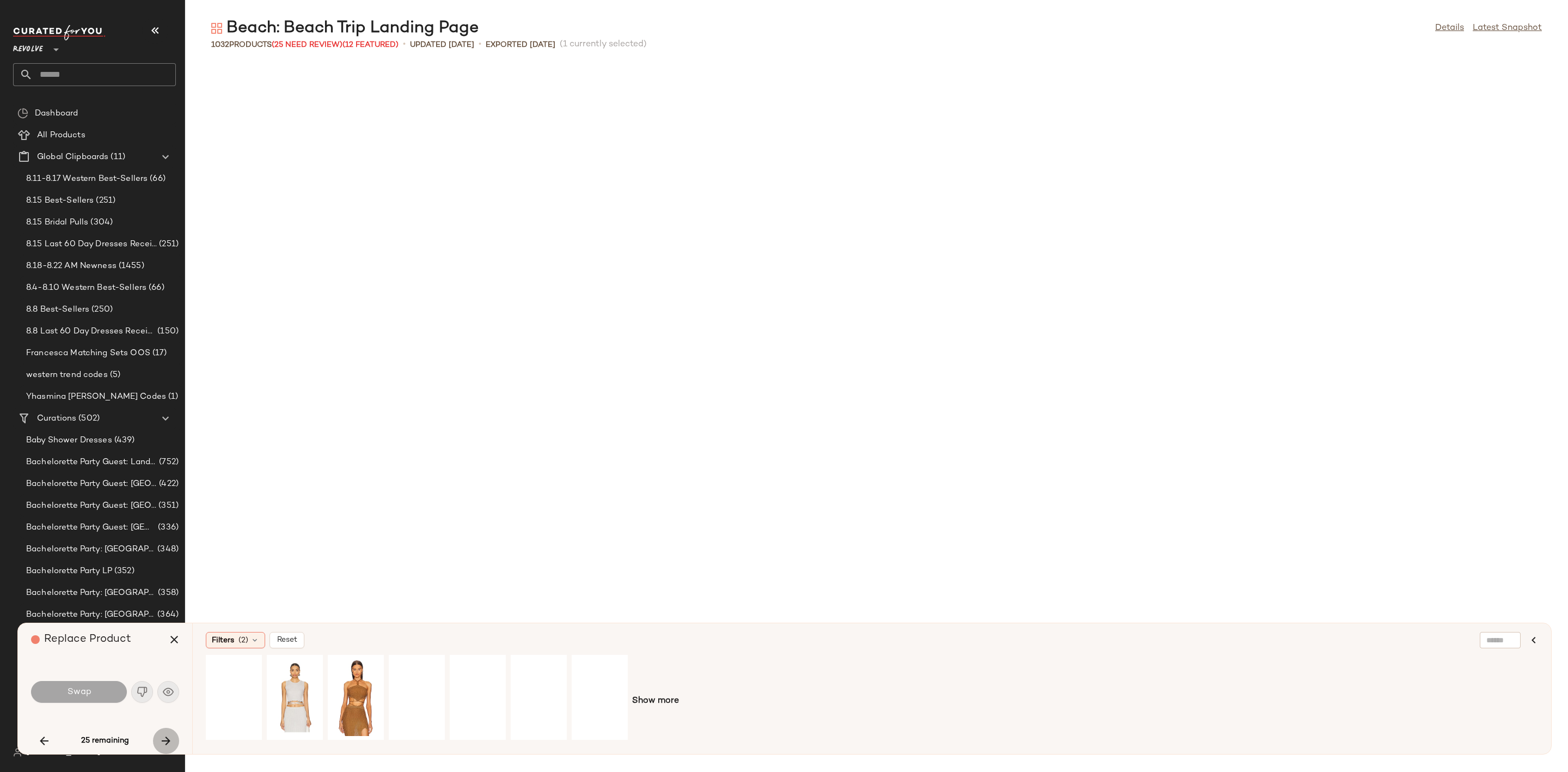
scroll to position [9767, 0]
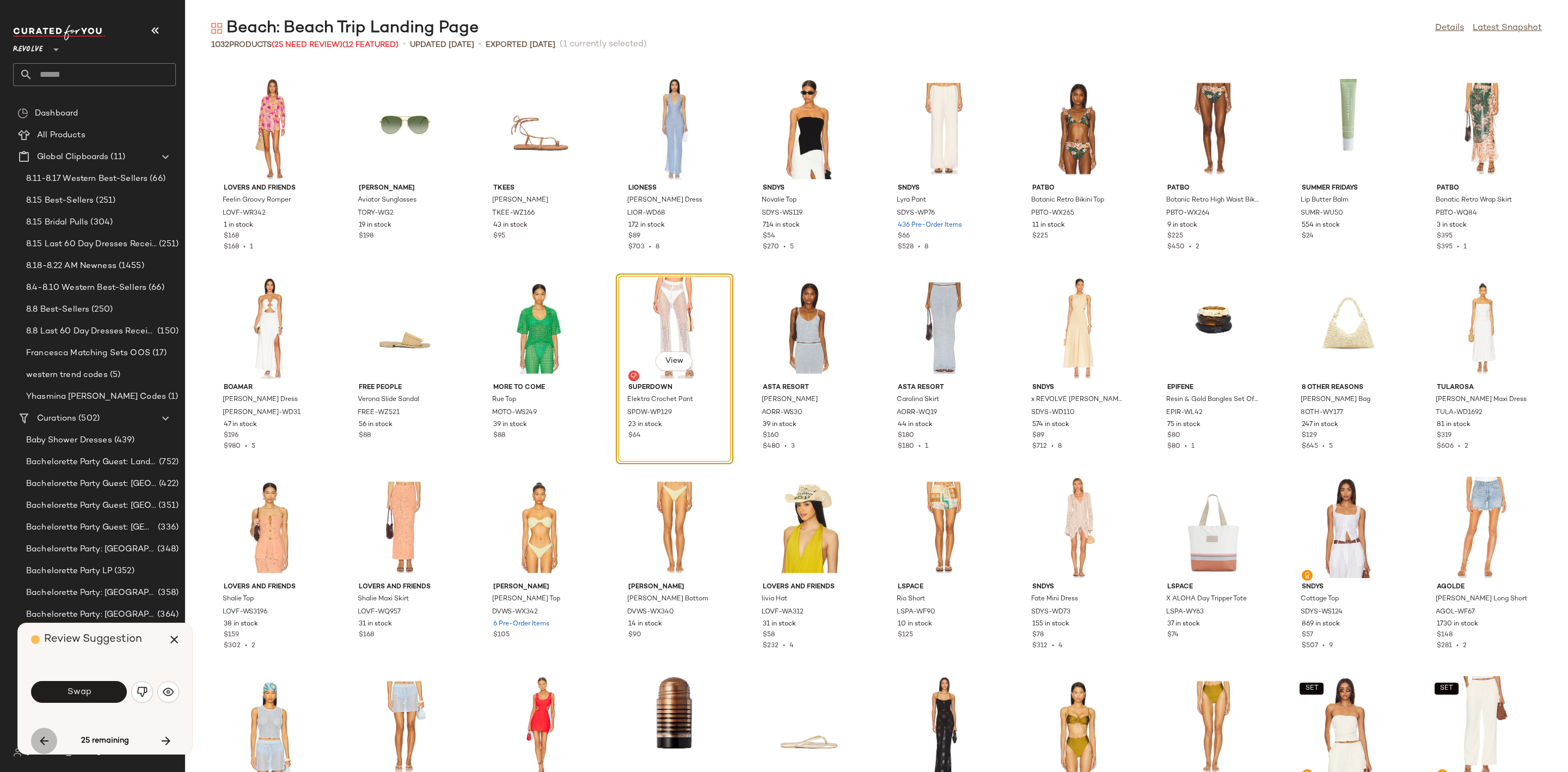
click at [41, 741] on icon "button" at bounding box center [44, 741] width 13 height 13
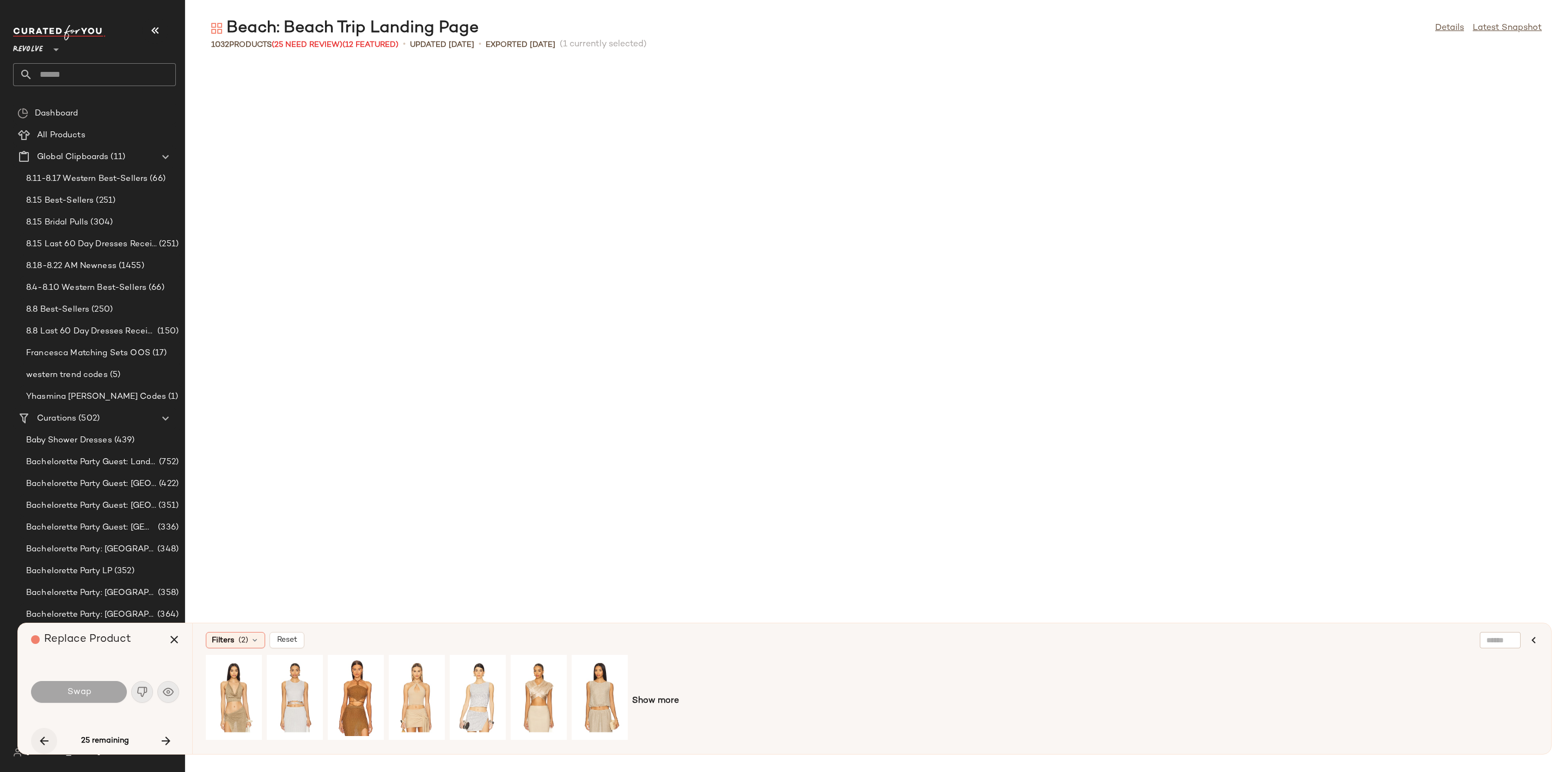
scroll to position [7774, 0]
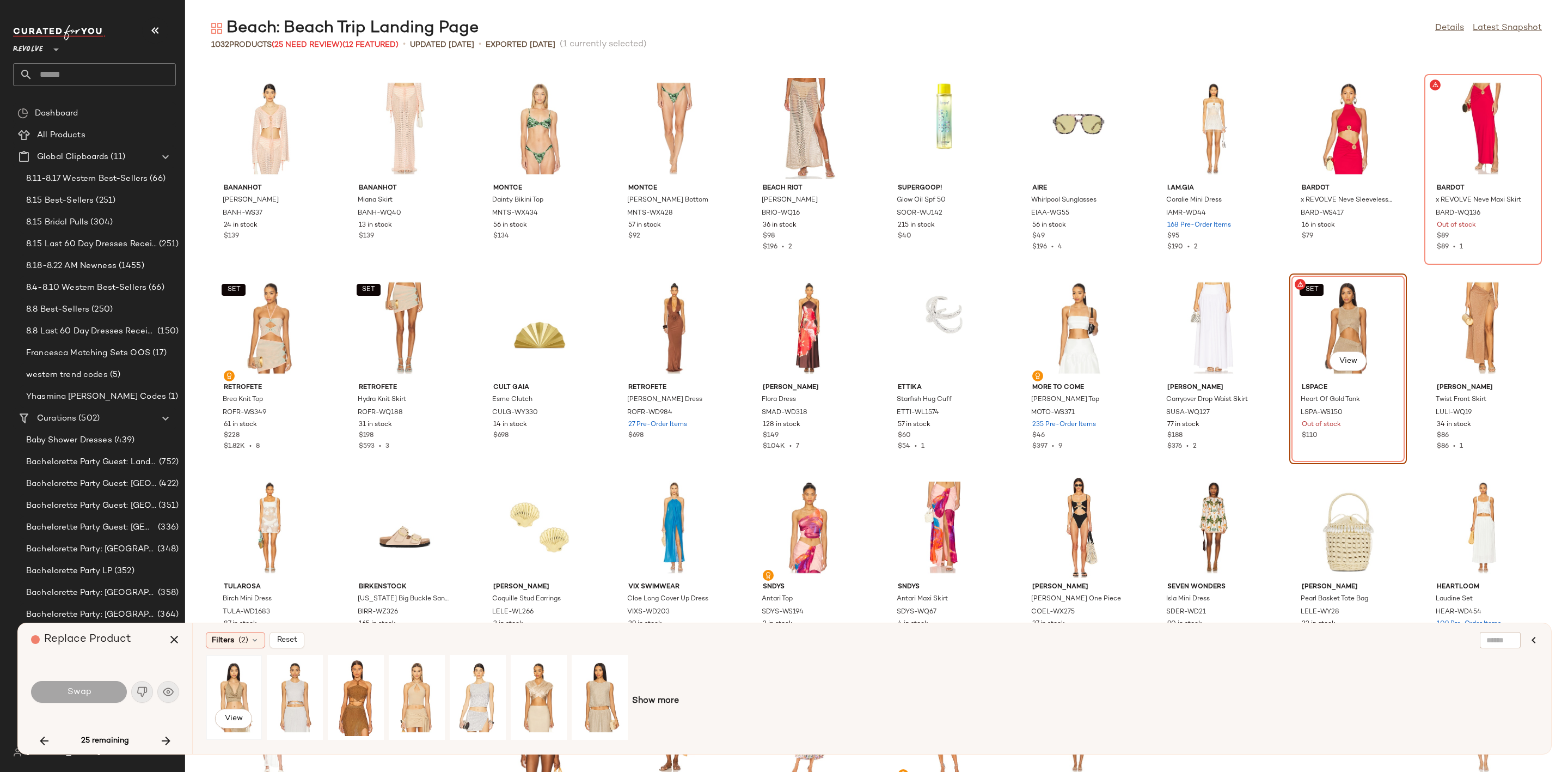
click at [211, 687] on div "View" at bounding box center [233, 698] width 48 height 77
click at [80, 685] on button "Swap" at bounding box center [79, 691] width 96 height 22
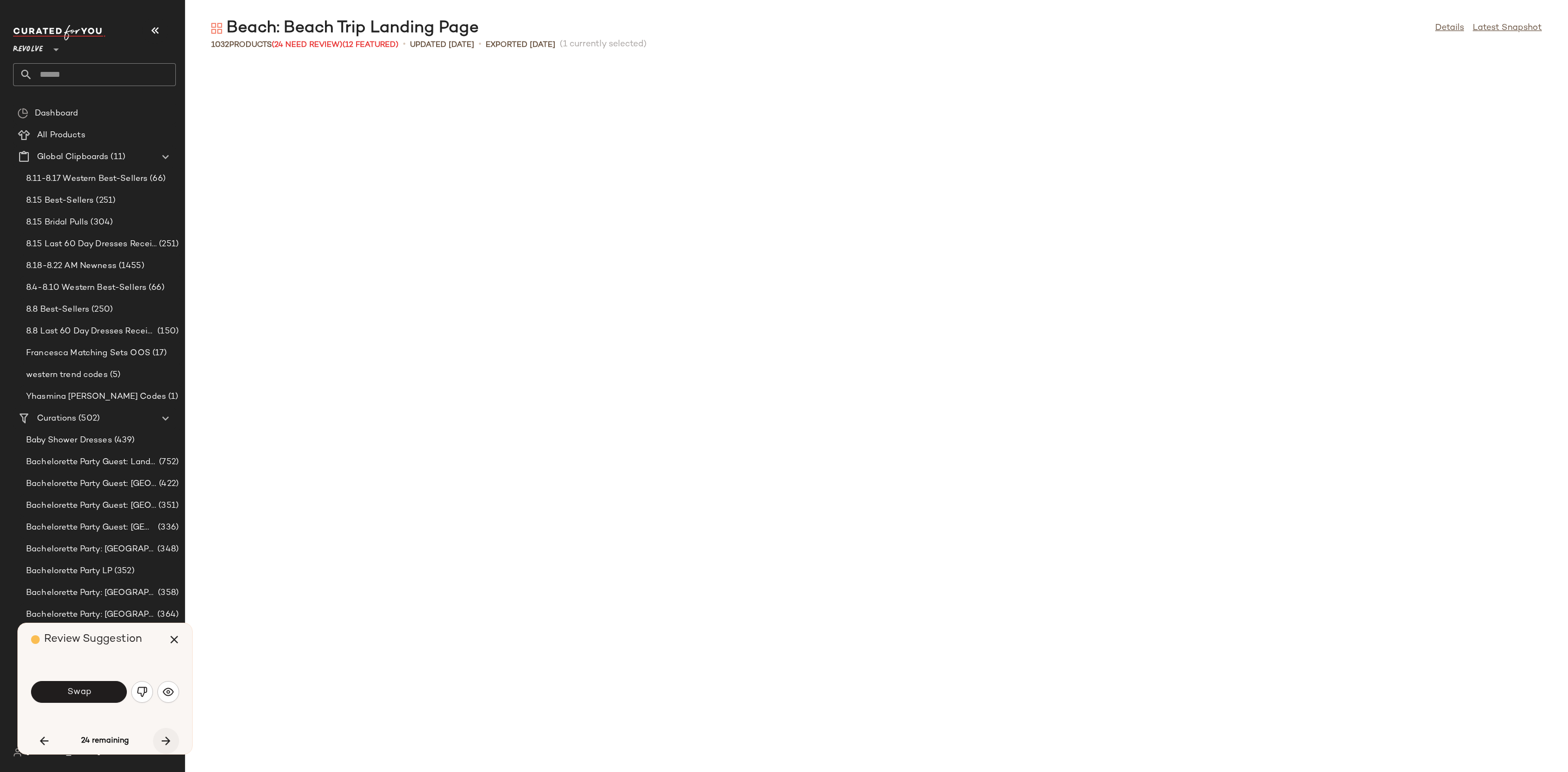
scroll to position [9767, 0]
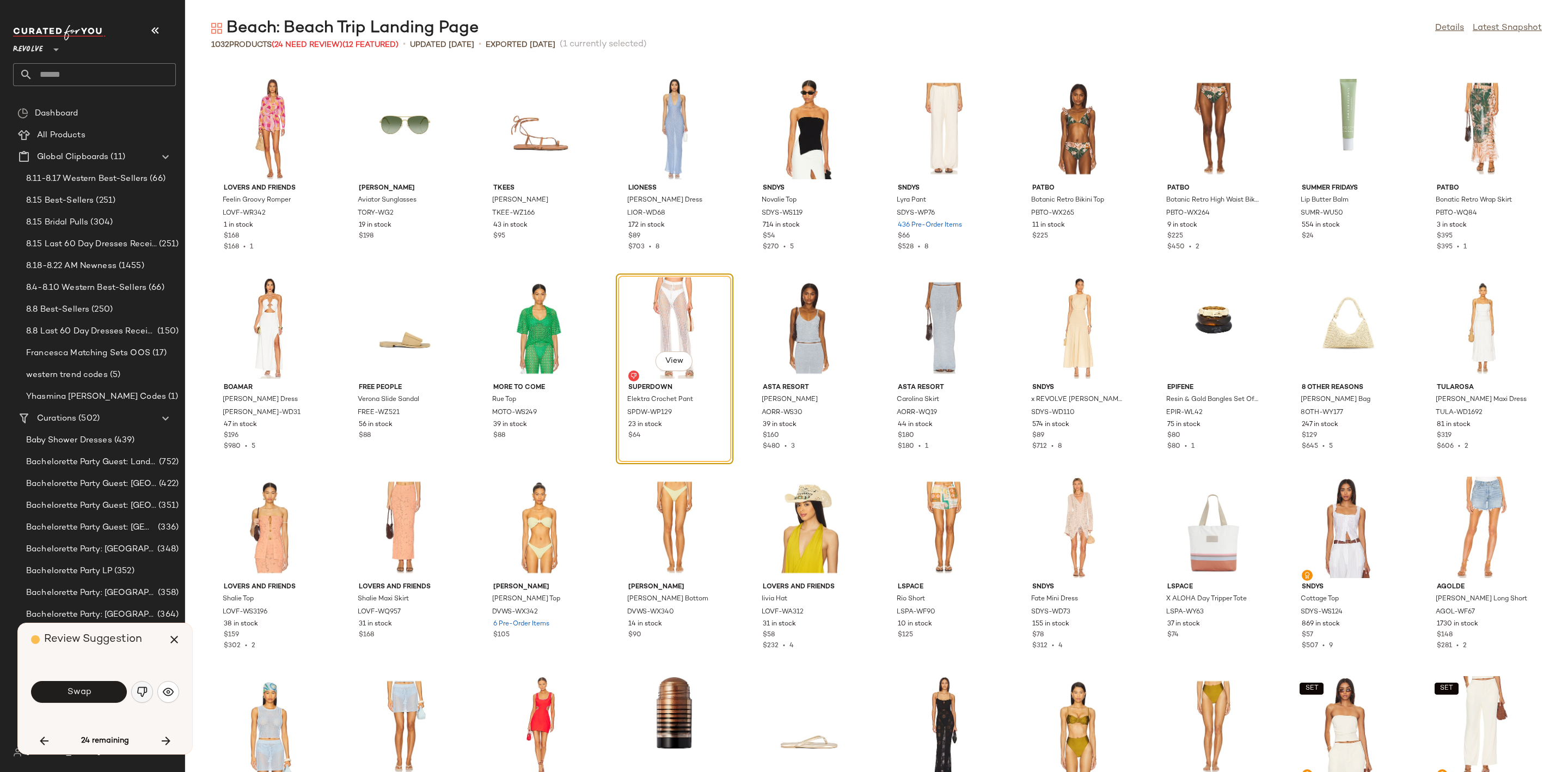
click at [139, 695] on img "button" at bounding box center [142, 692] width 11 height 11
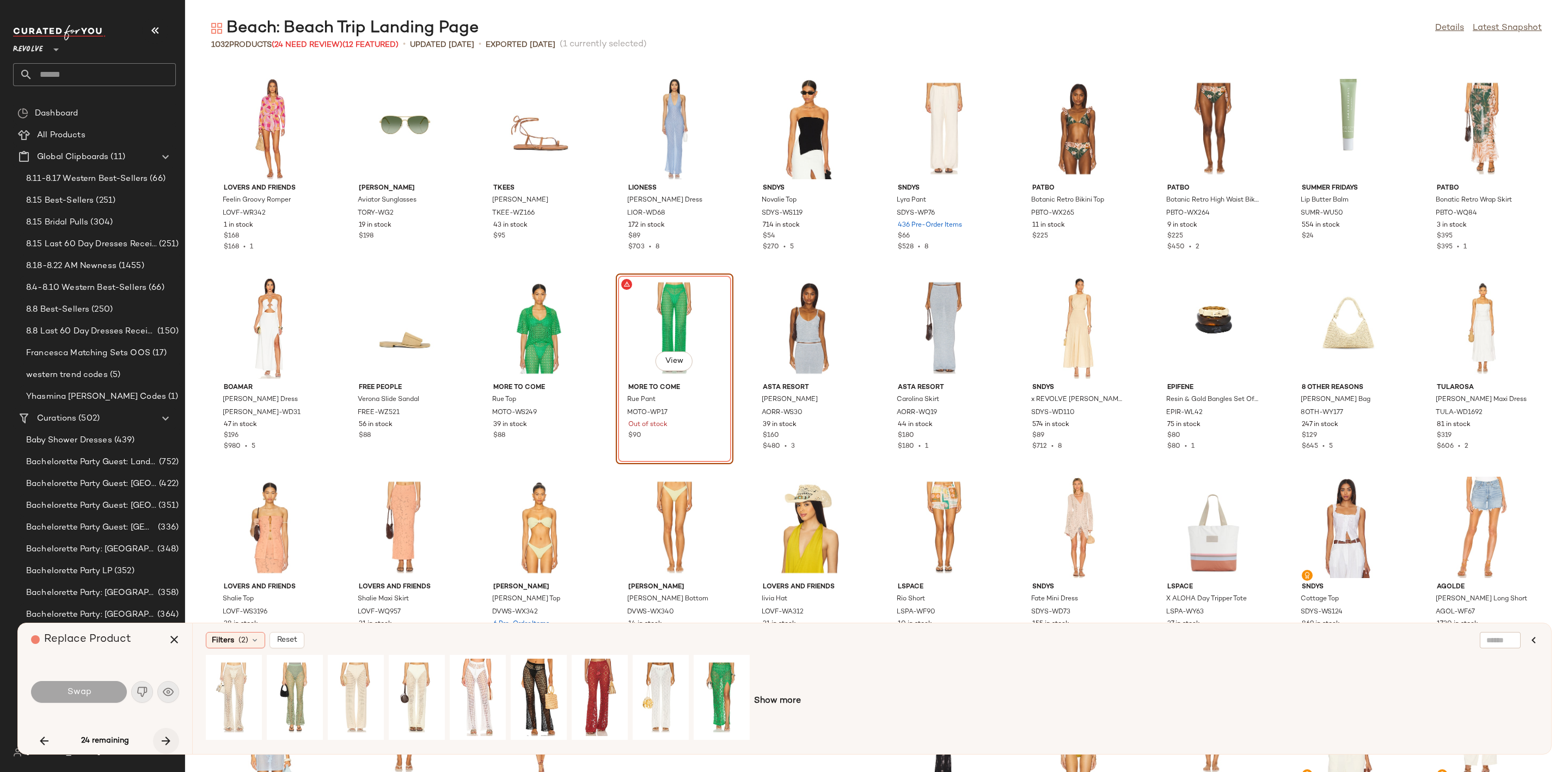
click at [172, 744] on icon "button" at bounding box center [166, 741] width 13 height 13
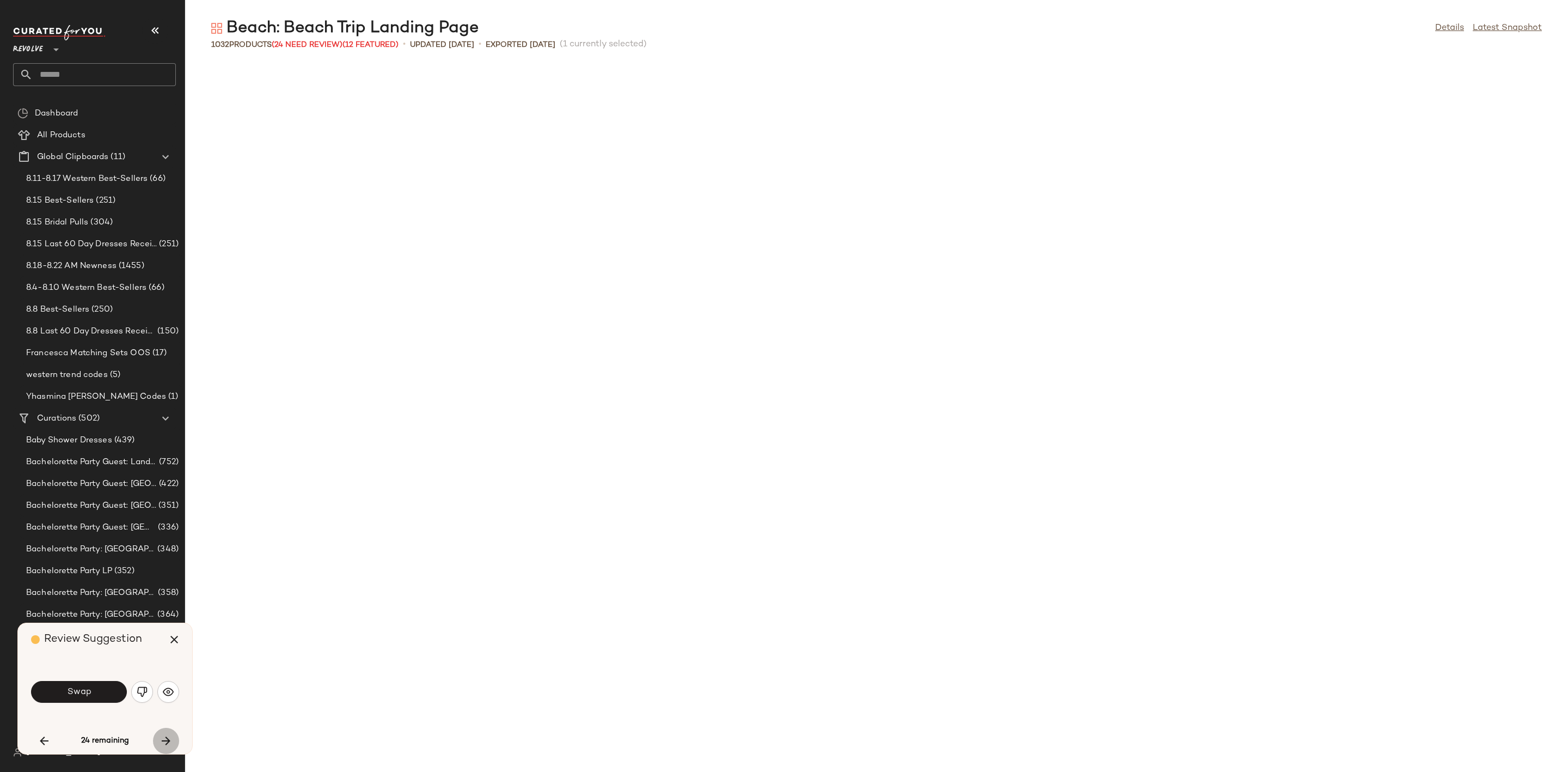
scroll to position [10564, 0]
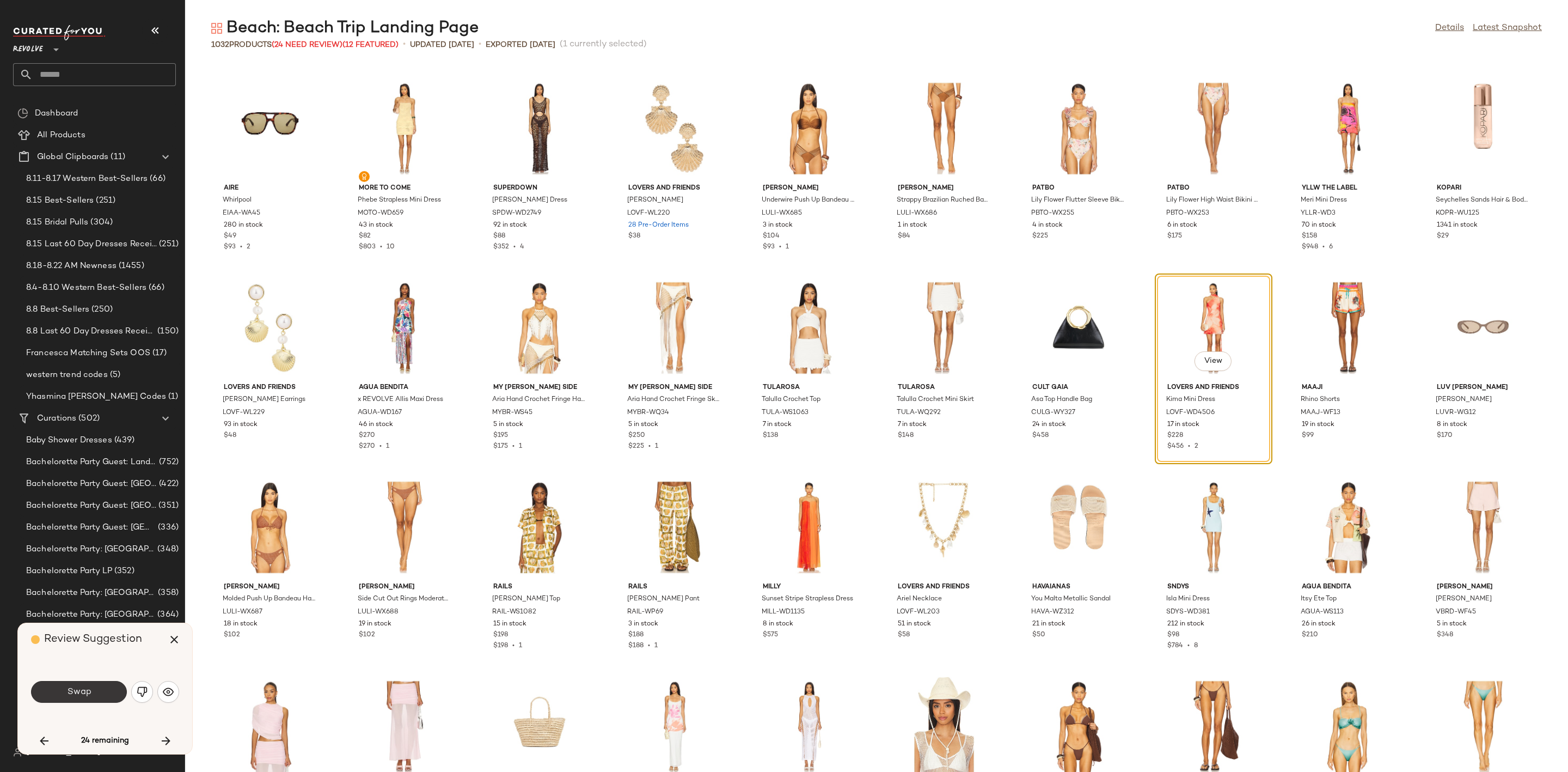
click at [90, 695] on span "Swap" at bounding box center [78, 692] width 24 height 10
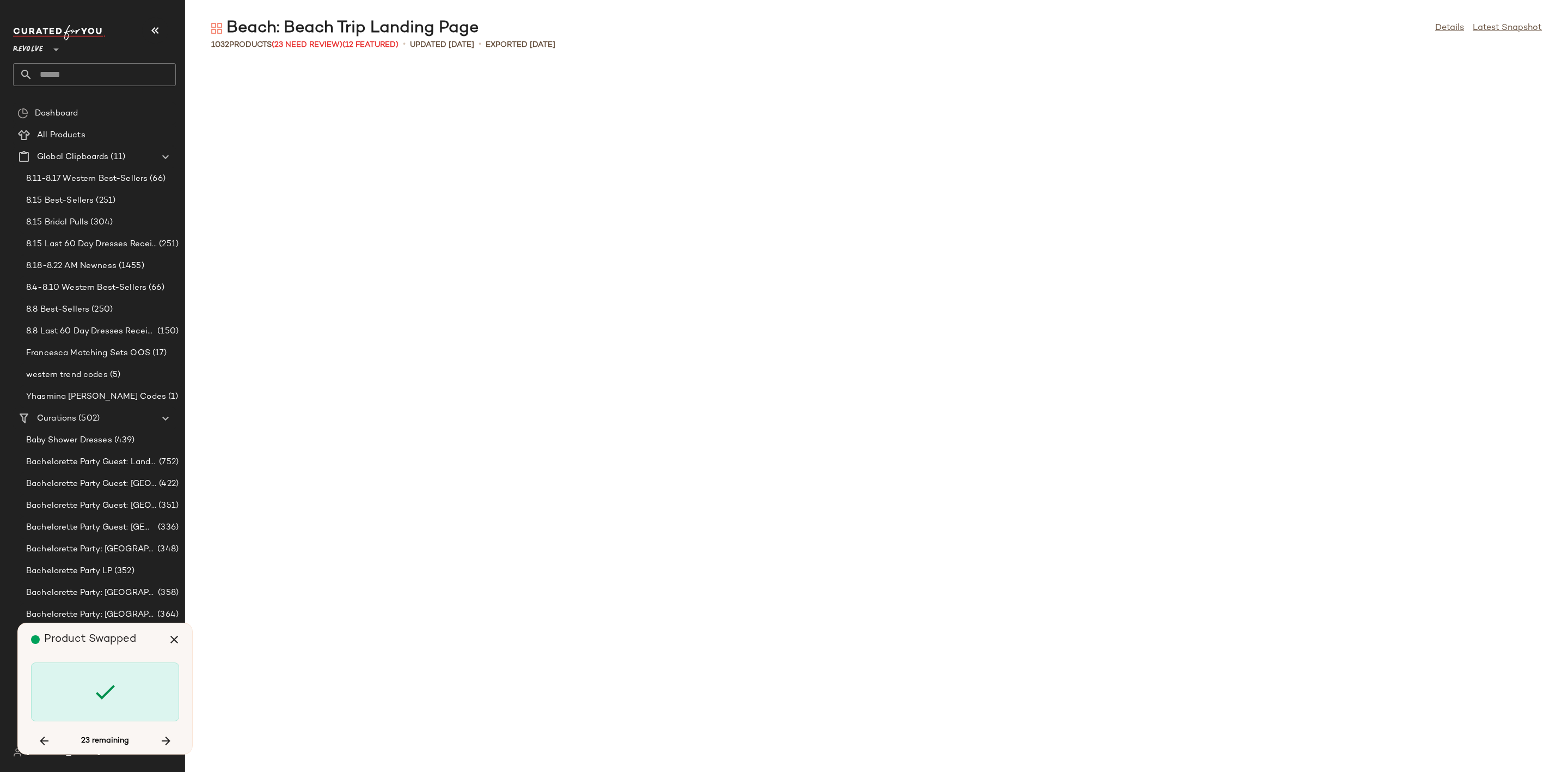
scroll to position [14949, 0]
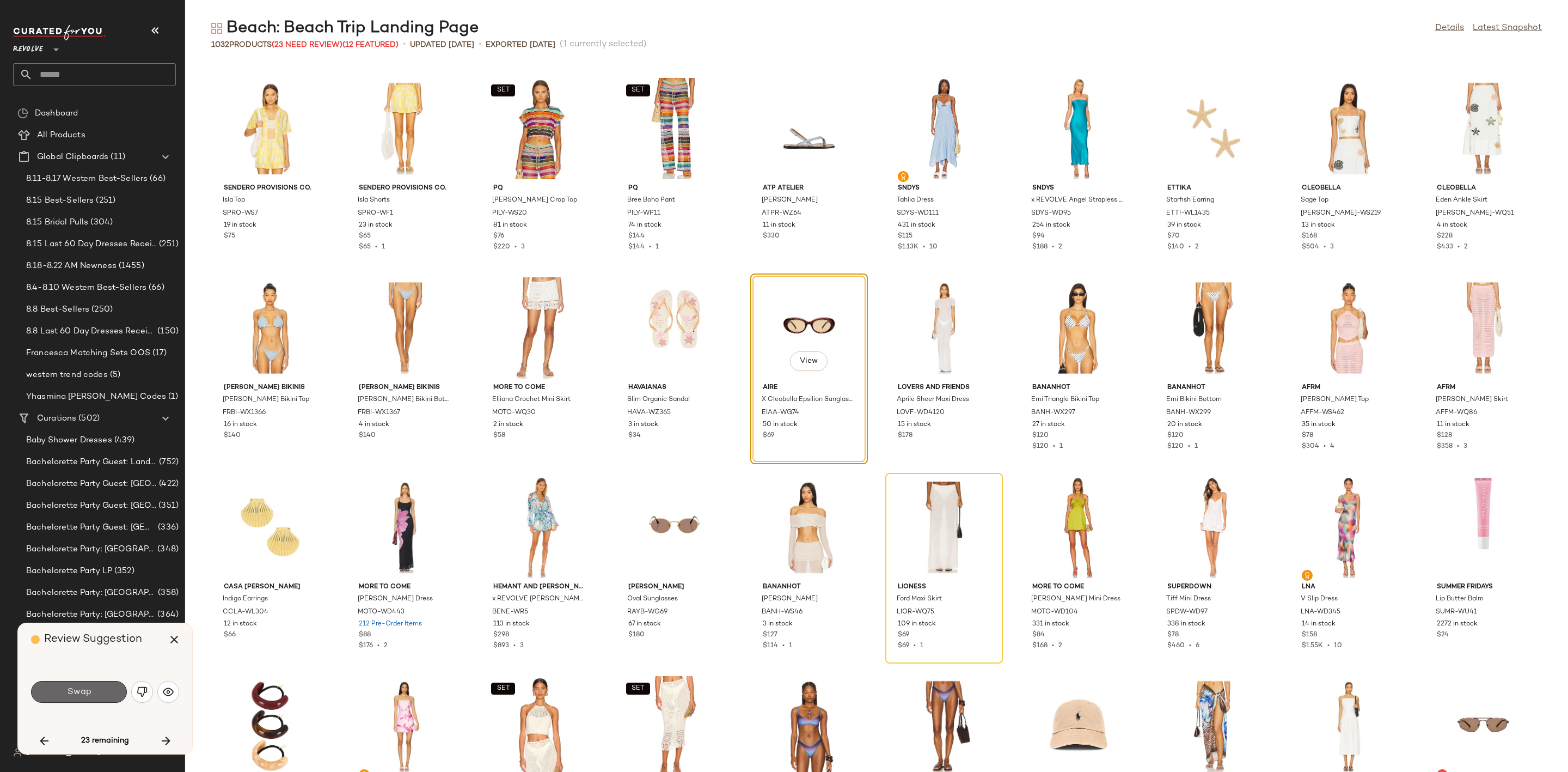
click at [76, 695] on span "Swap" at bounding box center [78, 692] width 24 height 10
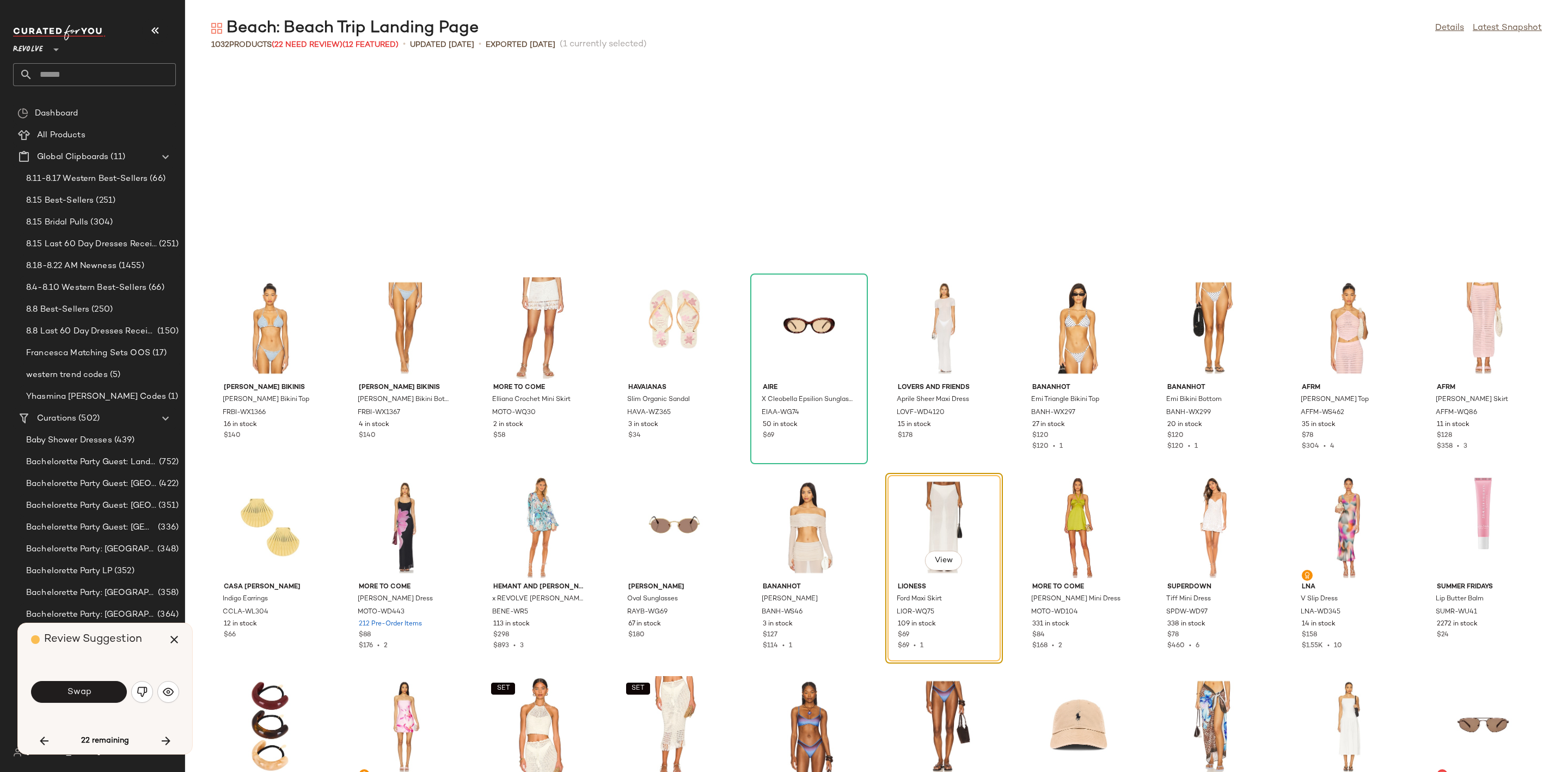
scroll to position [15149, 0]
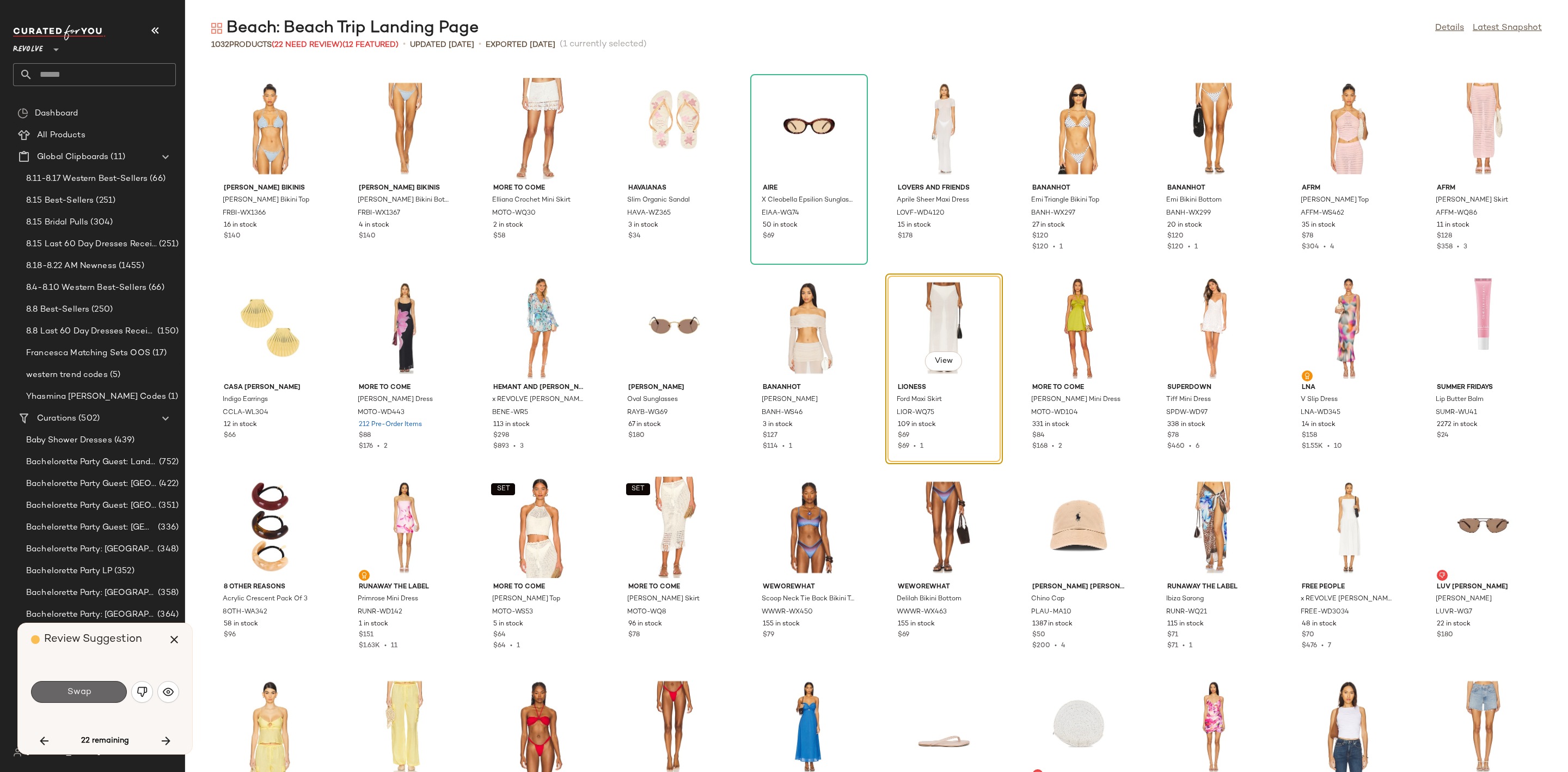
click at [93, 688] on button "Swap" at bounding box center [79, 691] width 96 height 22
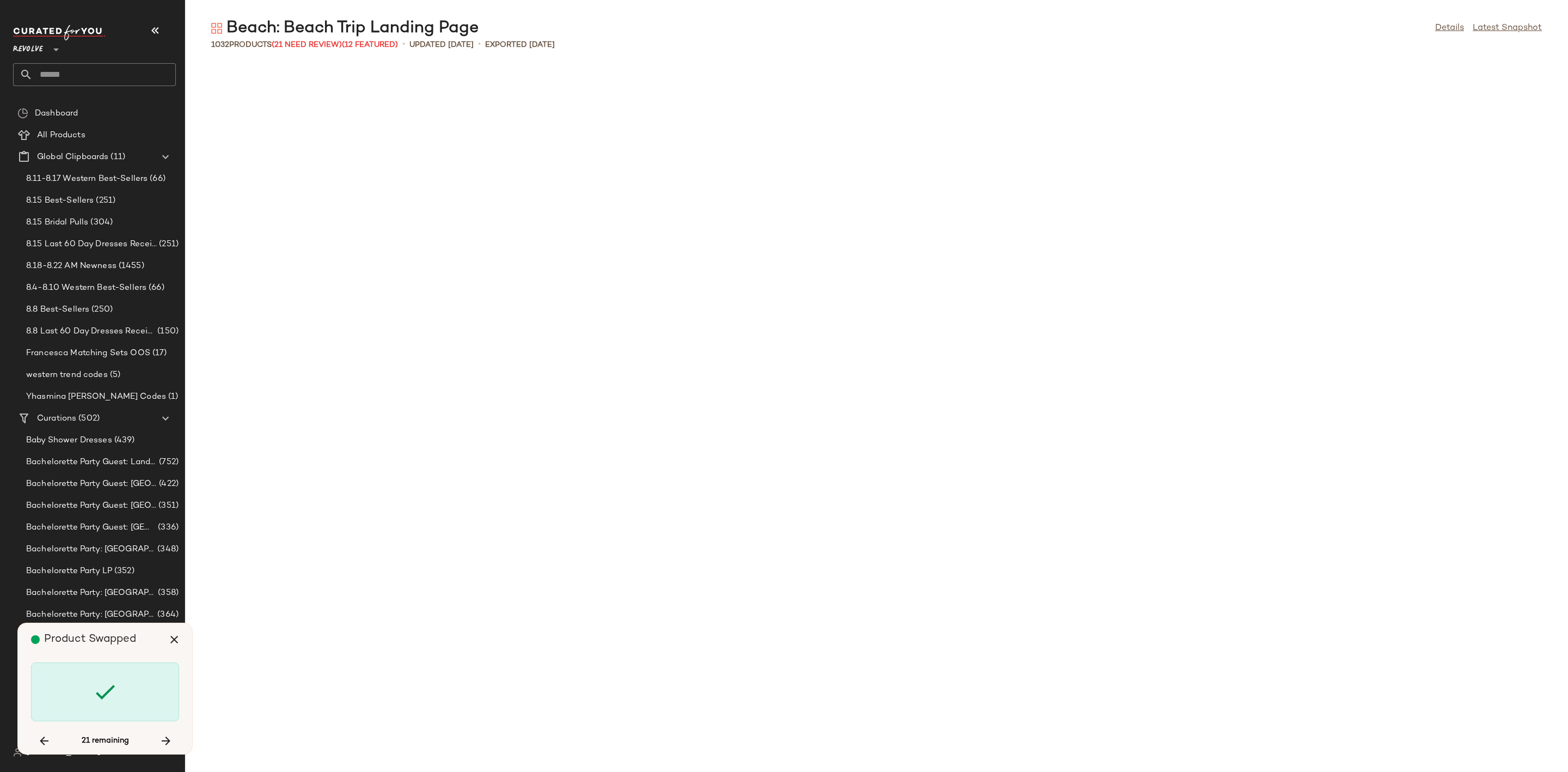
scroll to position [17341, 0]
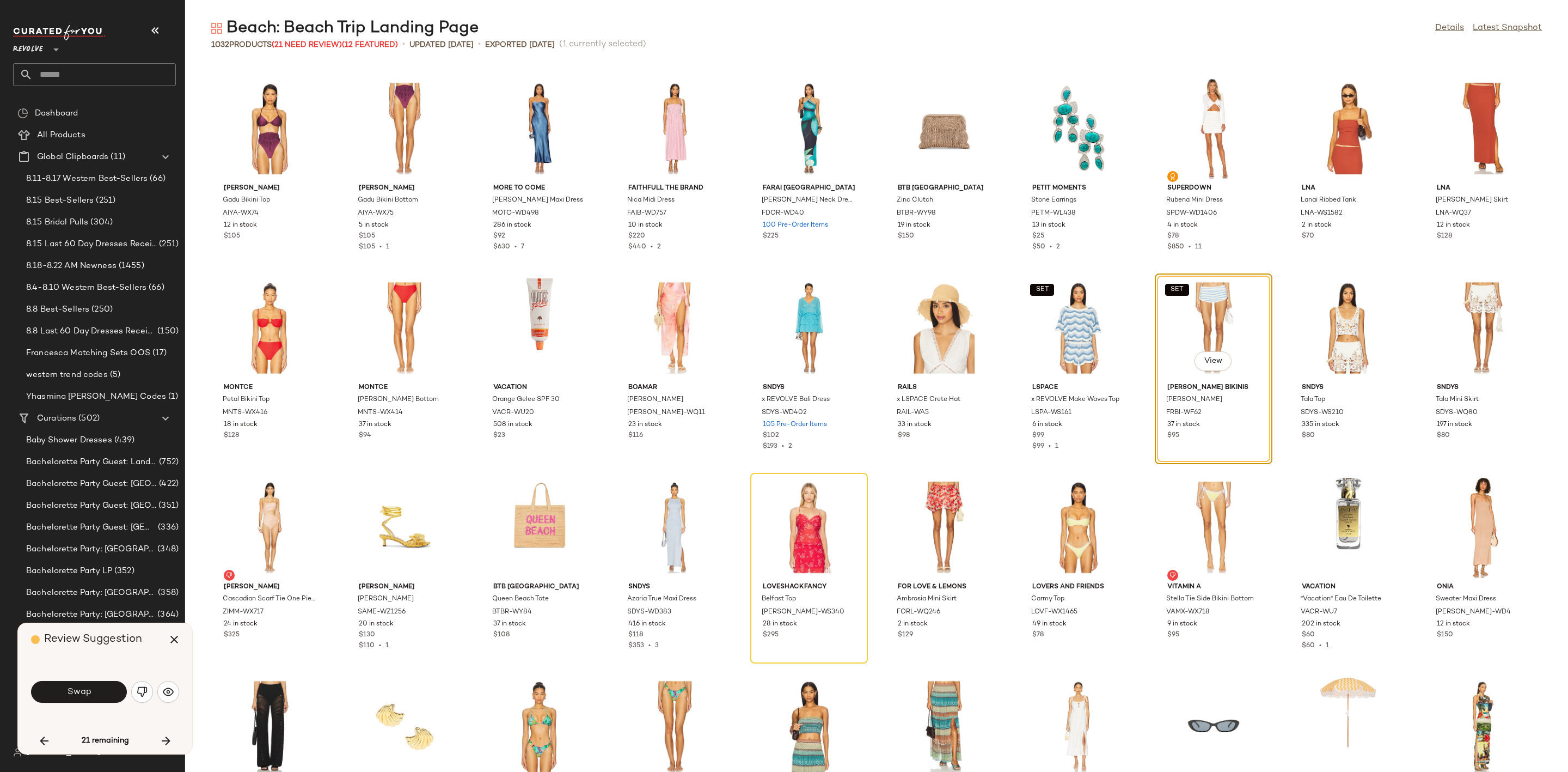
click at [151, 690] on button "button" at bounding box center [141, 691] width 22 height 22
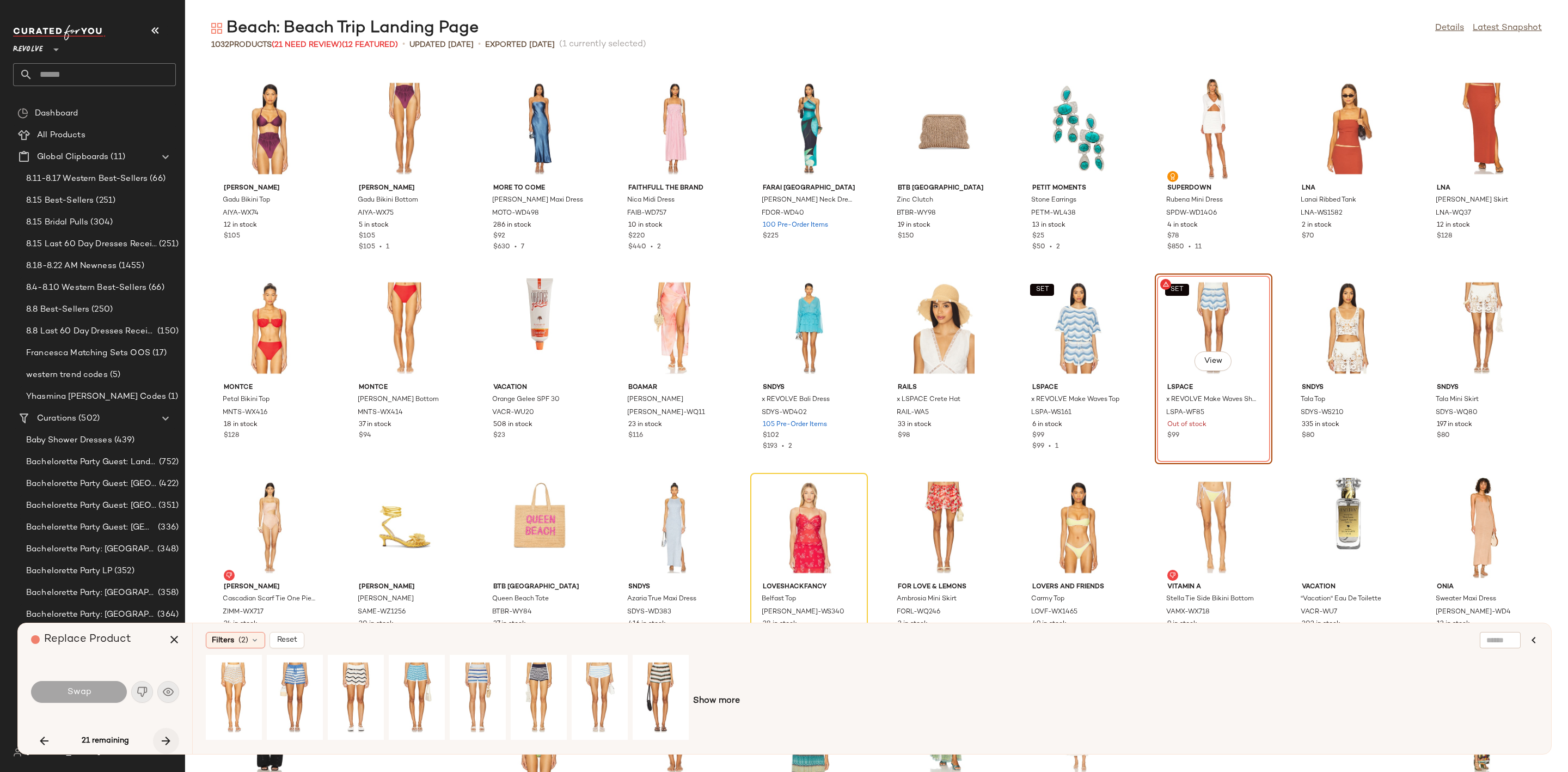
click at [167, 739] on icon "button" at bounding box center [166, 741] width 13 height 13
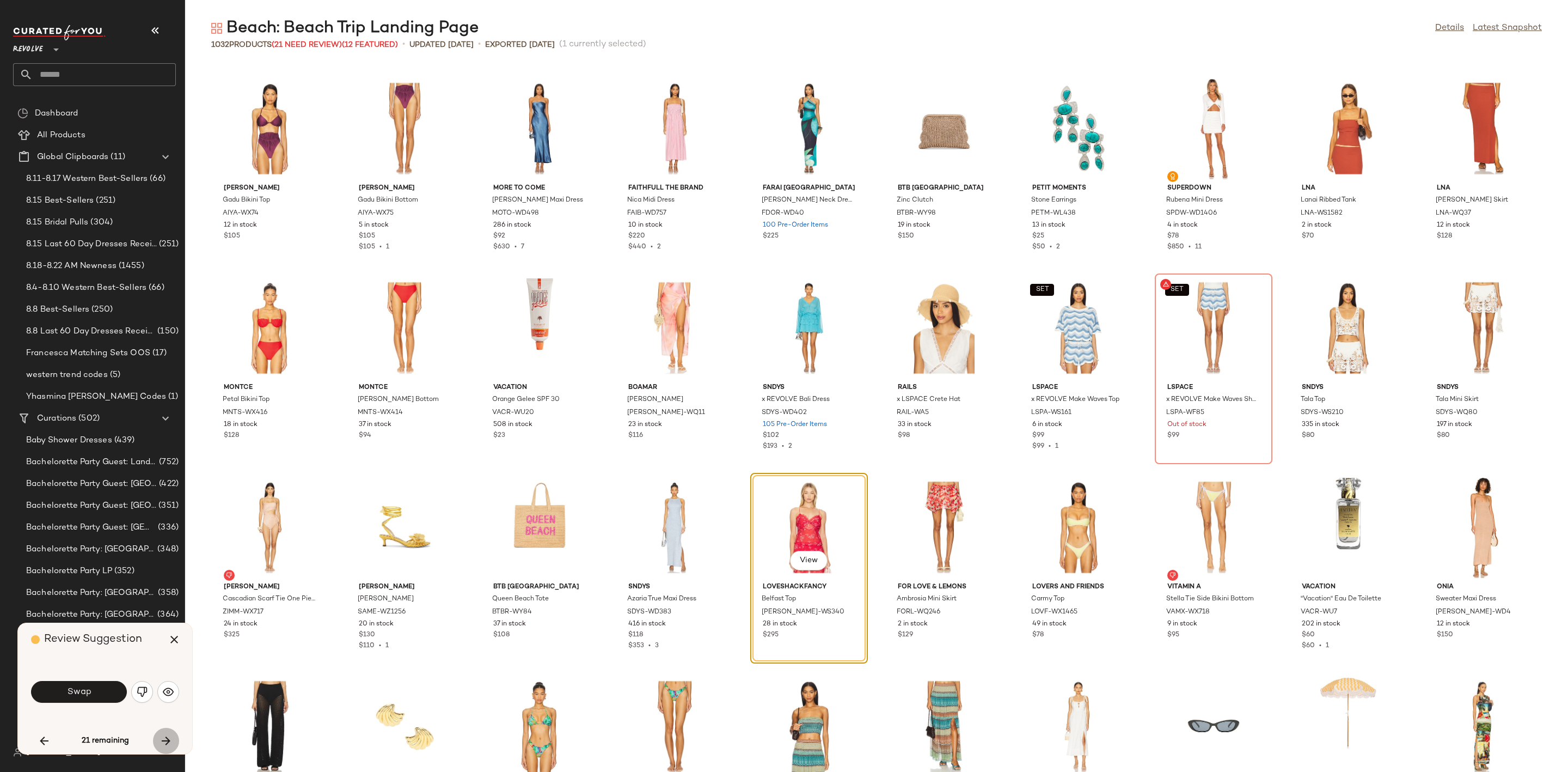
scroll to position [17540, 0]
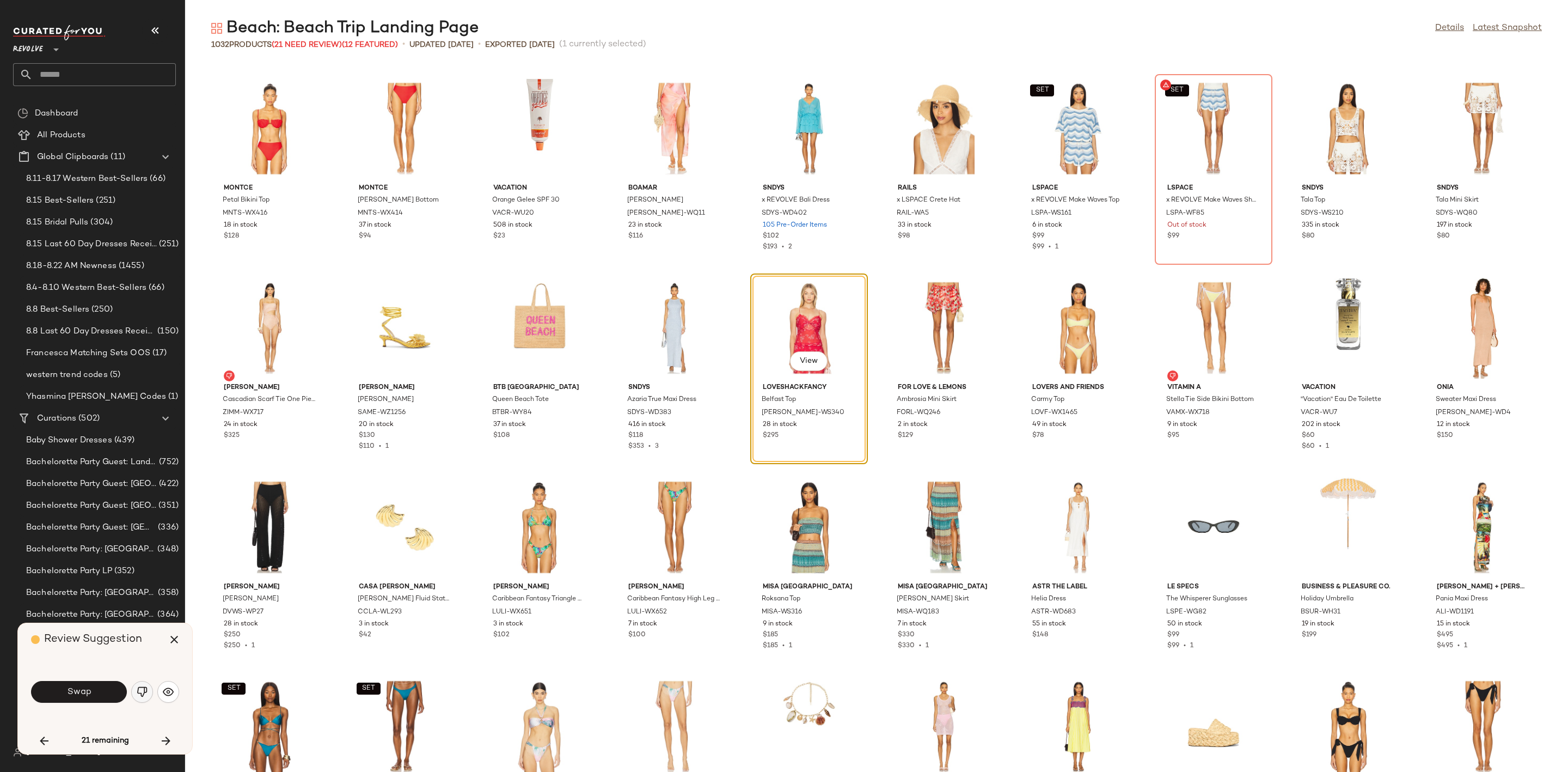
click at [142, 689] on img "button" at bounding box center [142, 692] width 11 height 11
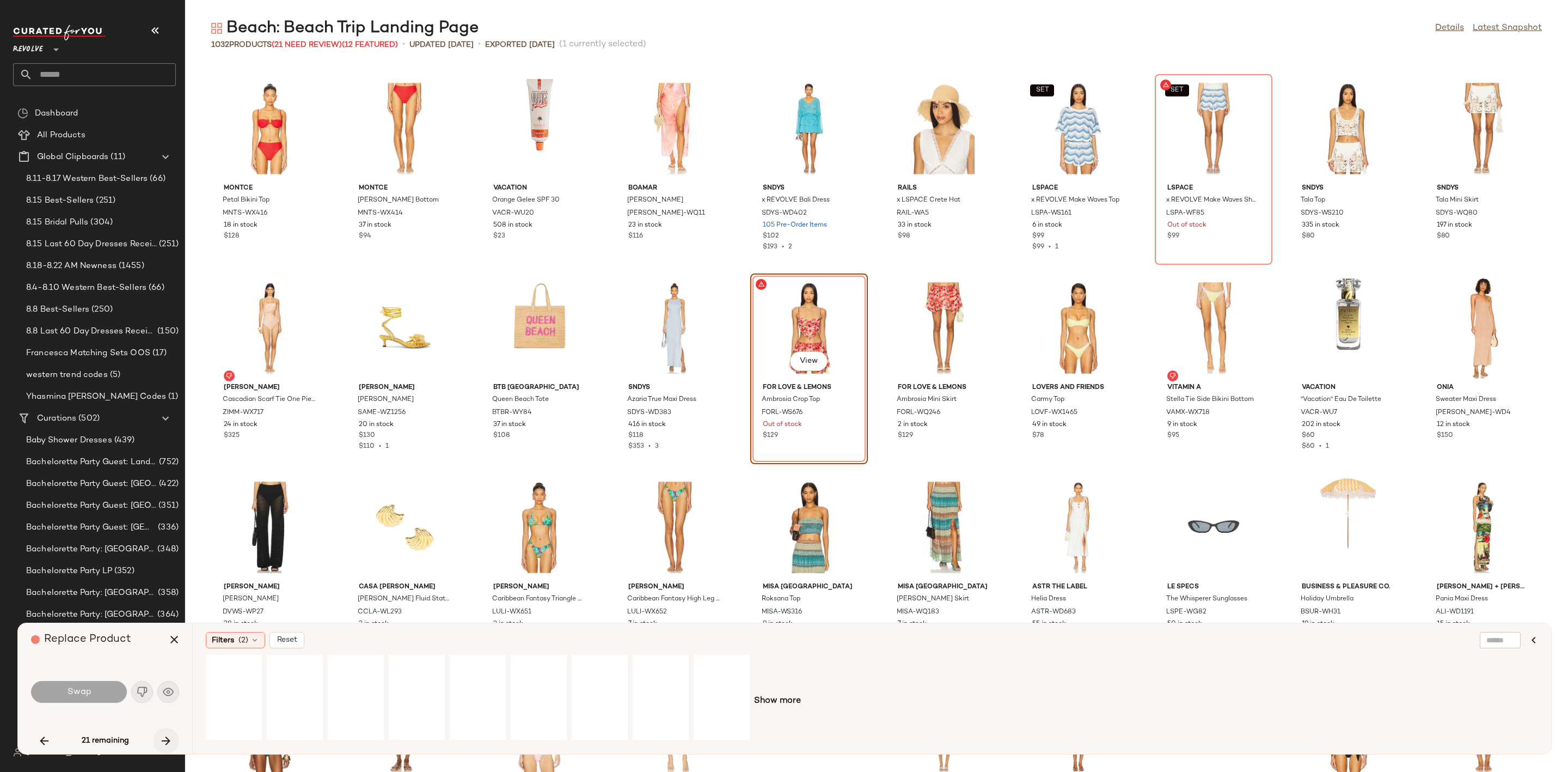
click at [172, 742] on icon "button" at bounding box center [166, 741] width 13 height 13
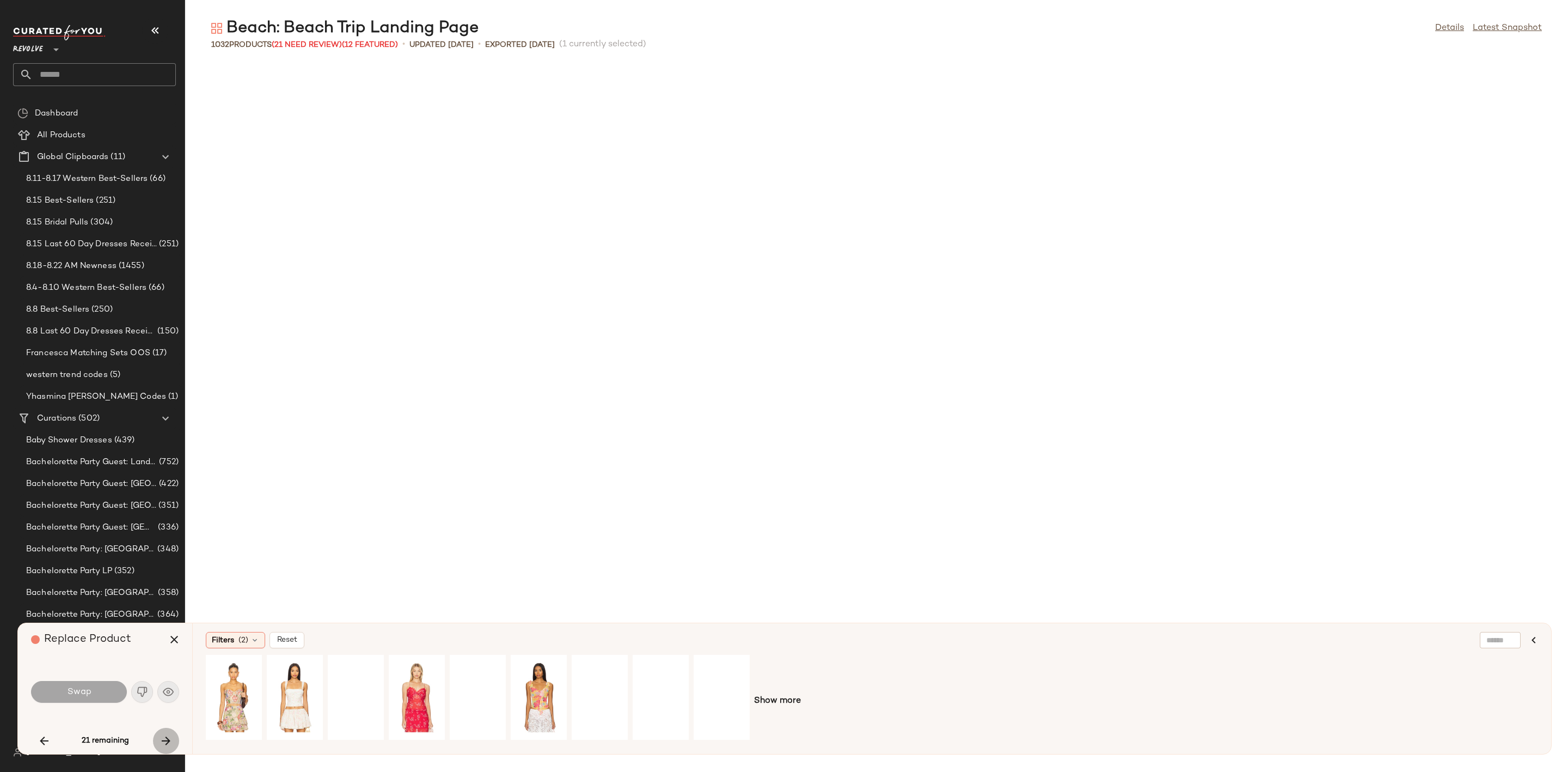
scroll to position [19335, 0]
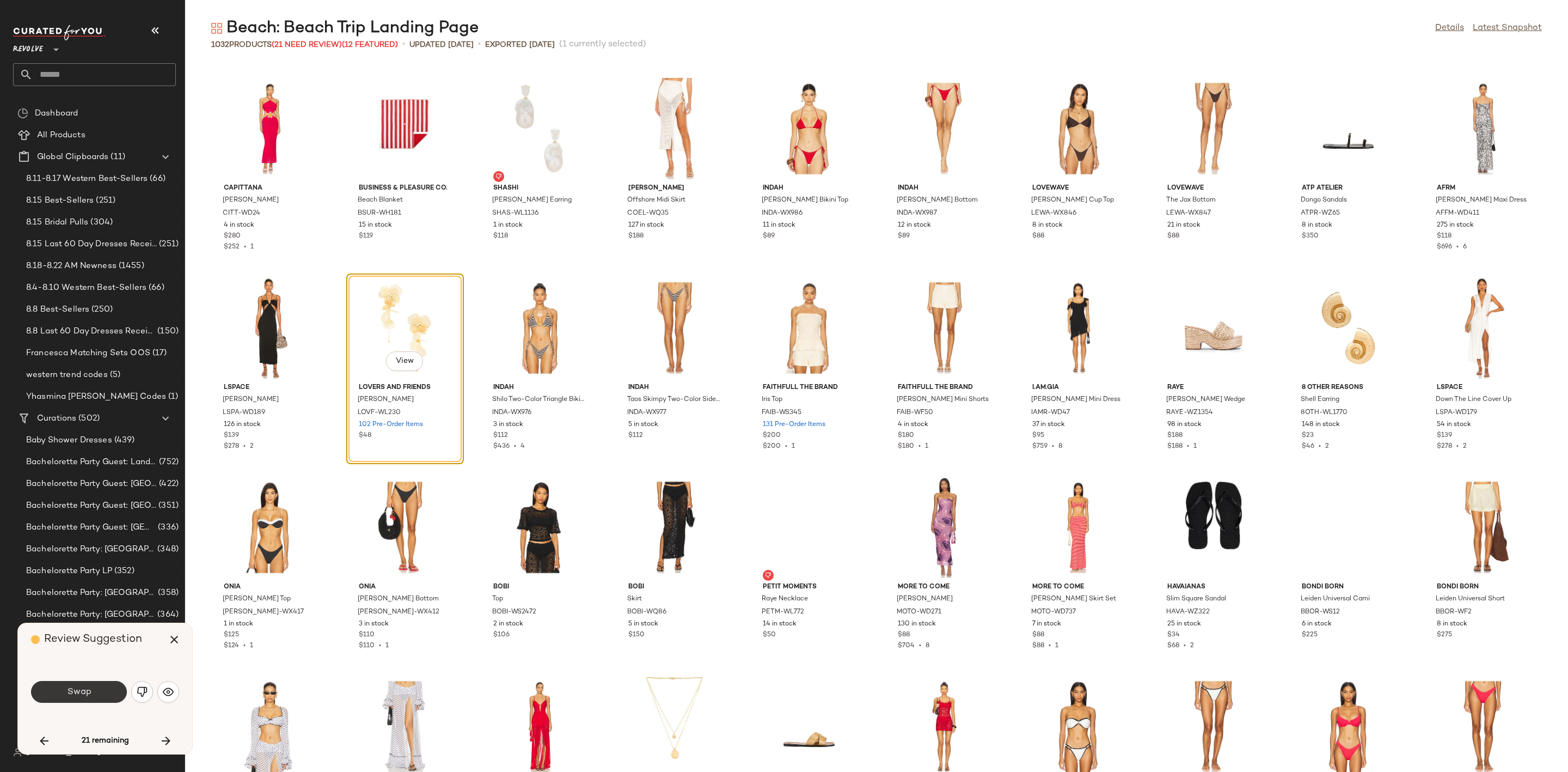
click at [96, 690] on button "Swap" at bounding box center [79, 691] width 96 height 22
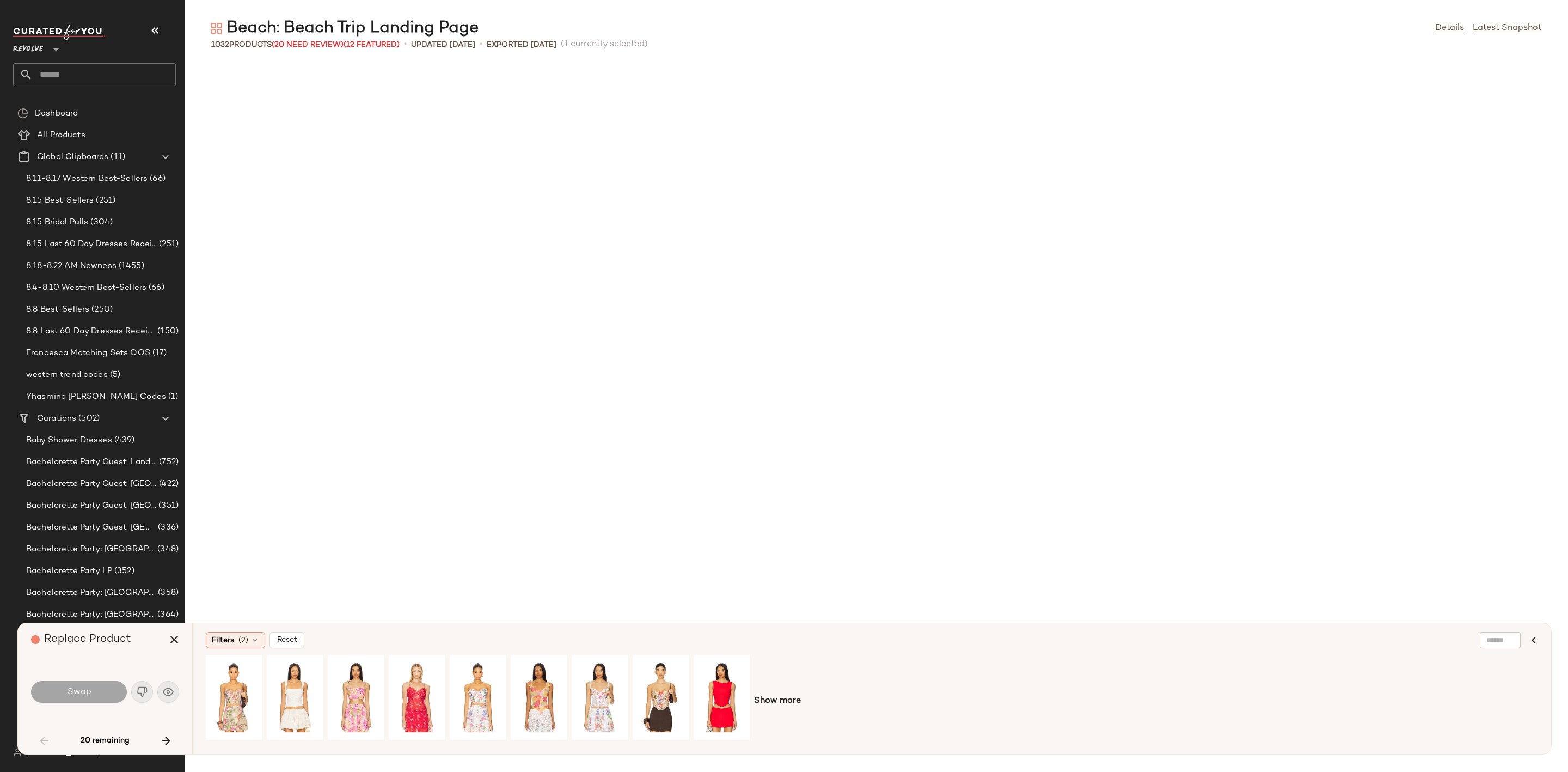
scroll to position [598, 0]
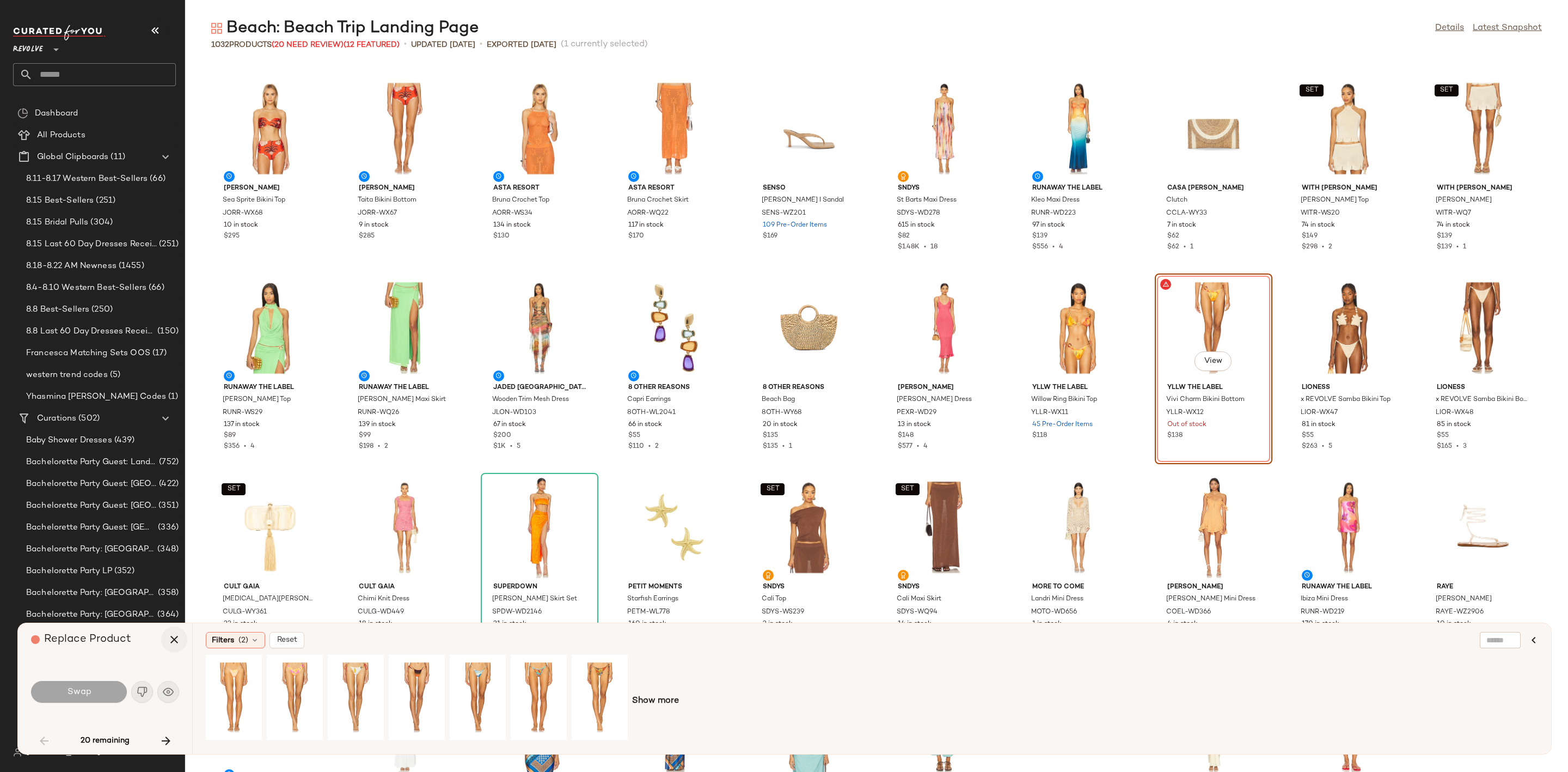
click at [175, 636] on icon "button" at bounding box center [174, 639] width 13 height 13
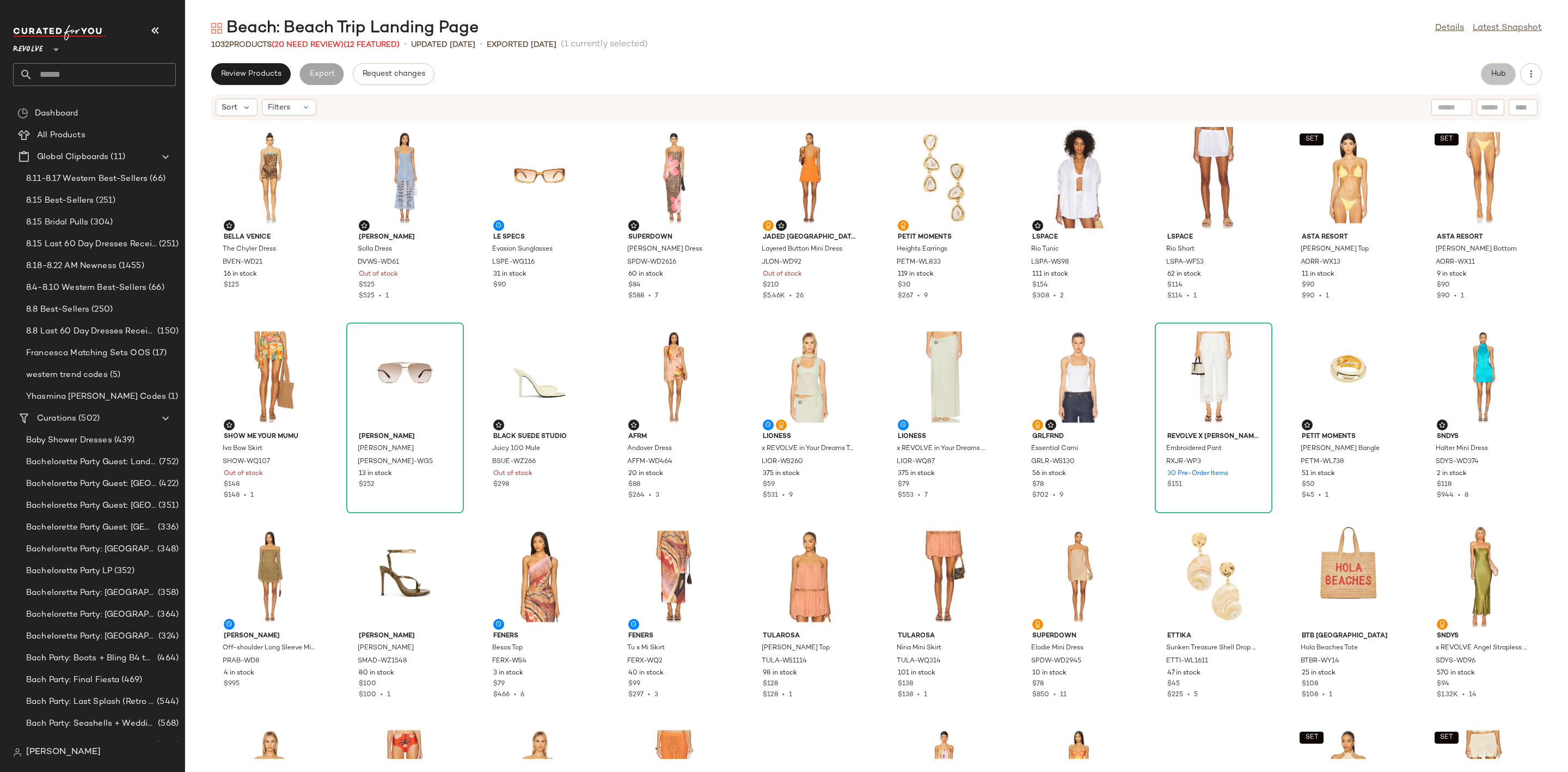
click at [1491, 79] on button "Hub" at bounding box center [1498, 74] width 35 height 22
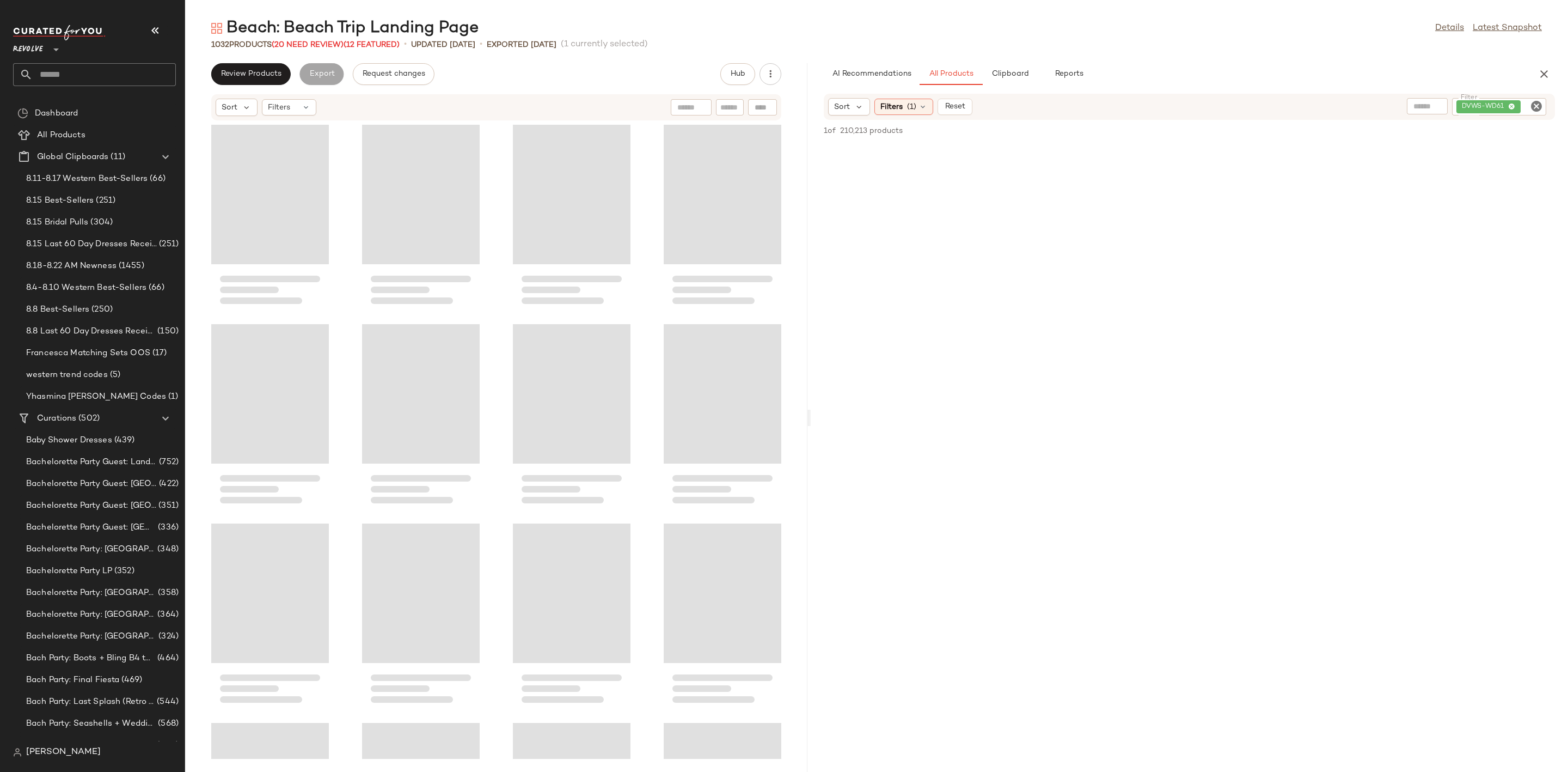
drag, startPoint x: 876, startPoint y: 415, endPoint x: 810, endPoint y: 425, distance: 66.8
click at [810, 425] on div "Beach: Beach Trip Landing Page Details Latest Snapshot 1032 Products (20 Need R…" at bounding box center [876, 394] width 1383 height 754
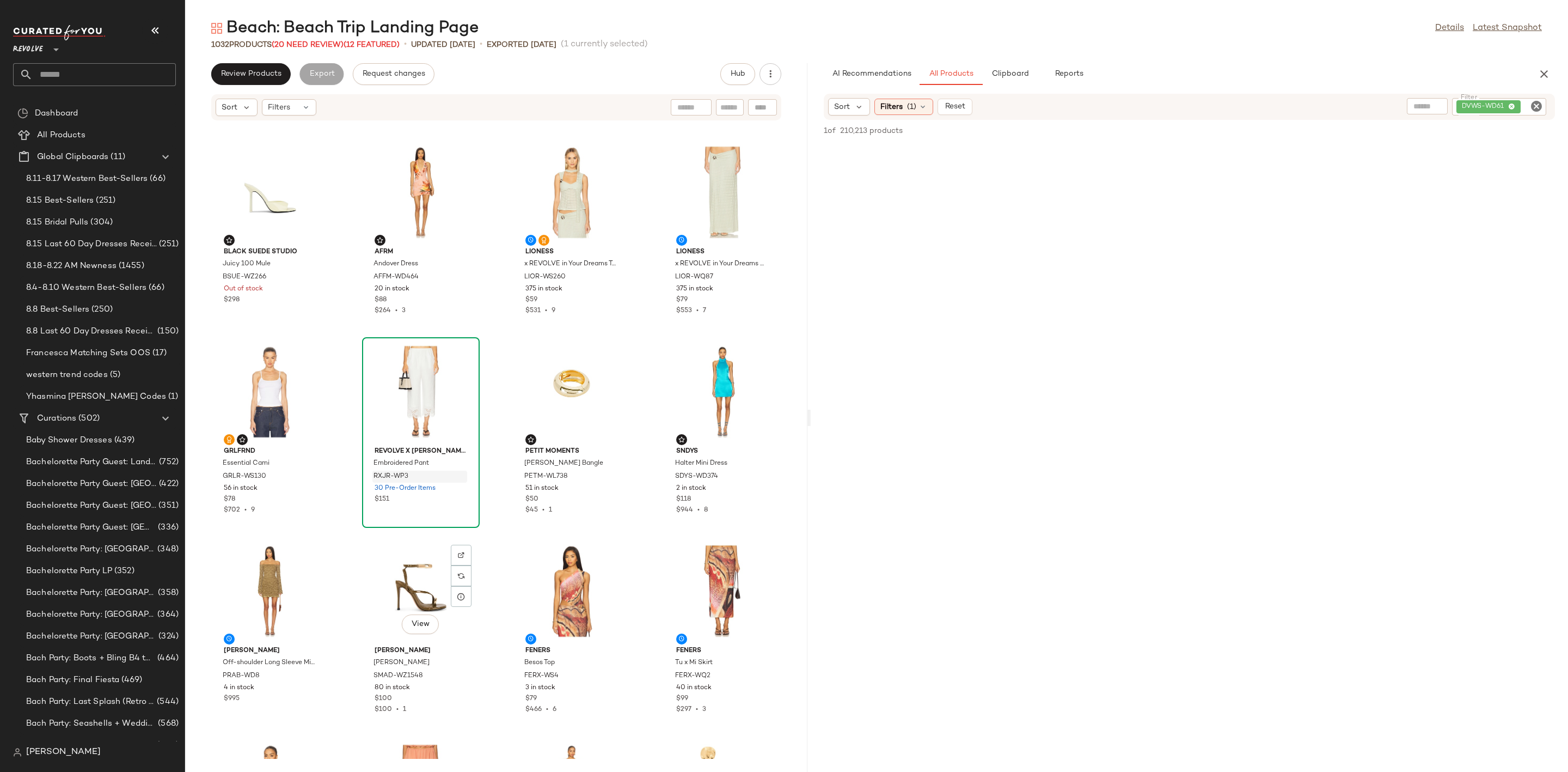
scroll to position [499, 0]
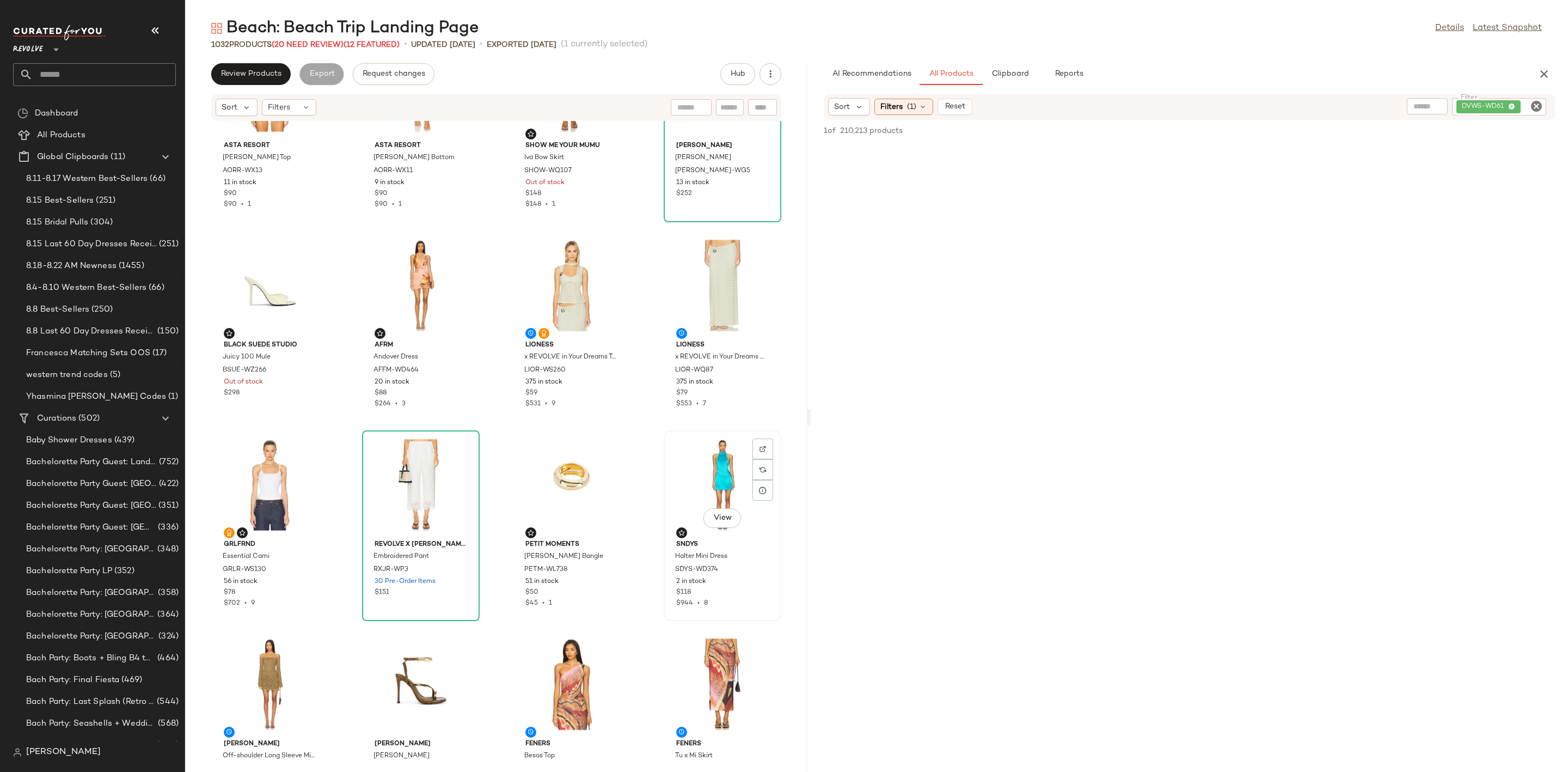
click at [685, 487] on div "View" at bounding box center [722, 484] width 110 height 101
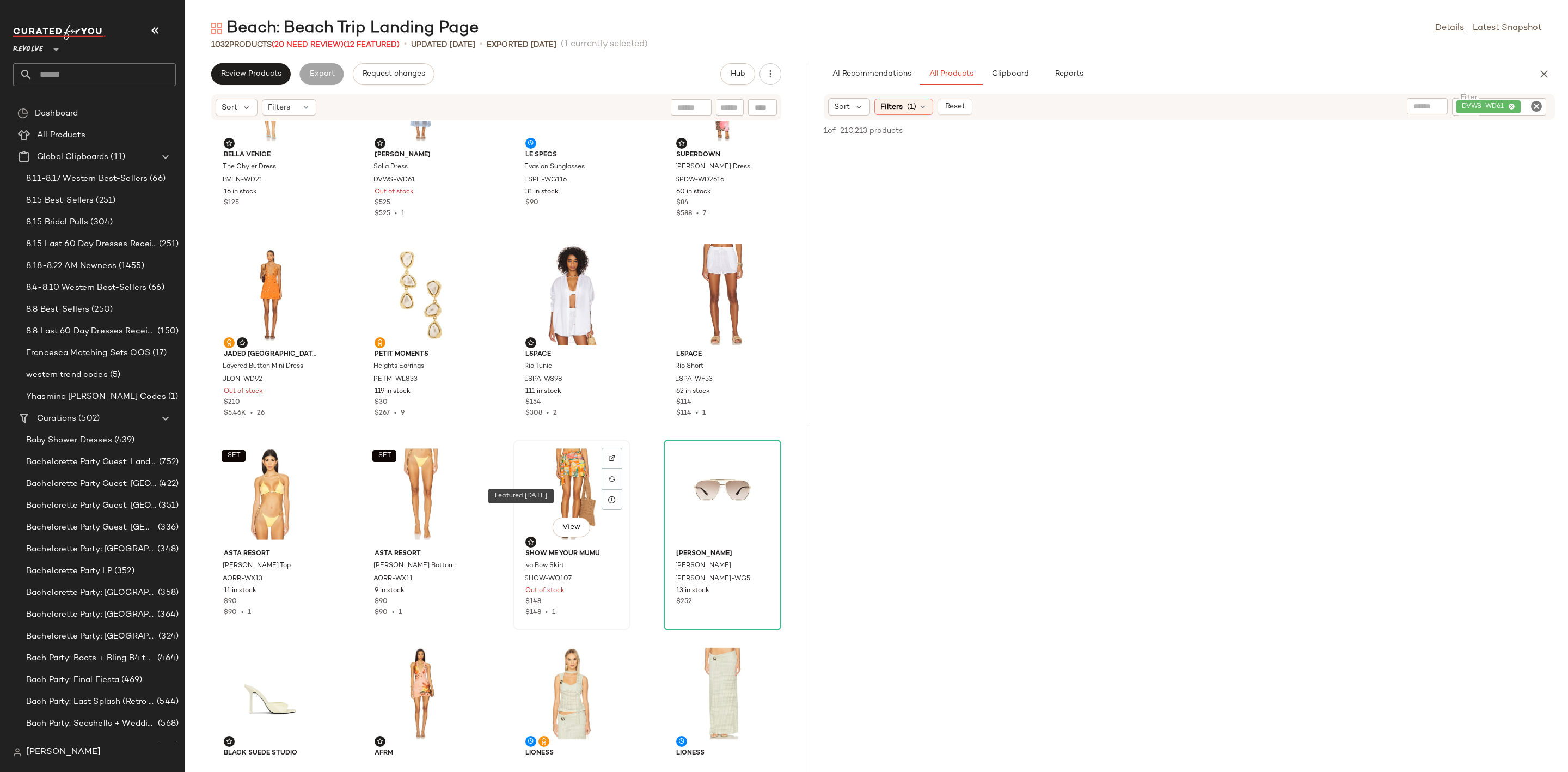
scroll to position [337, 0]
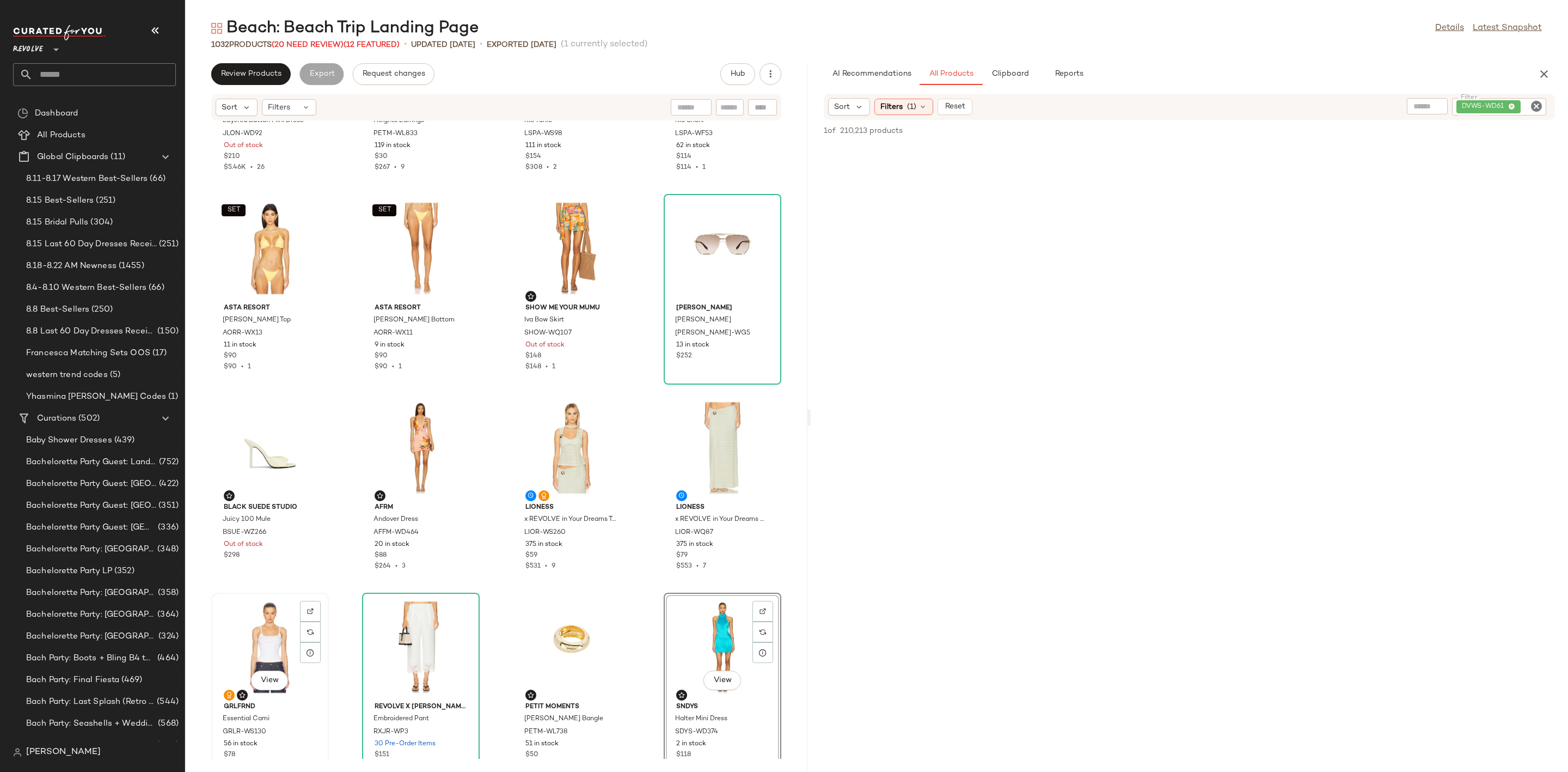
click at [264, 636] on div "View" at bounding box center [270, 647] width 110 height 101
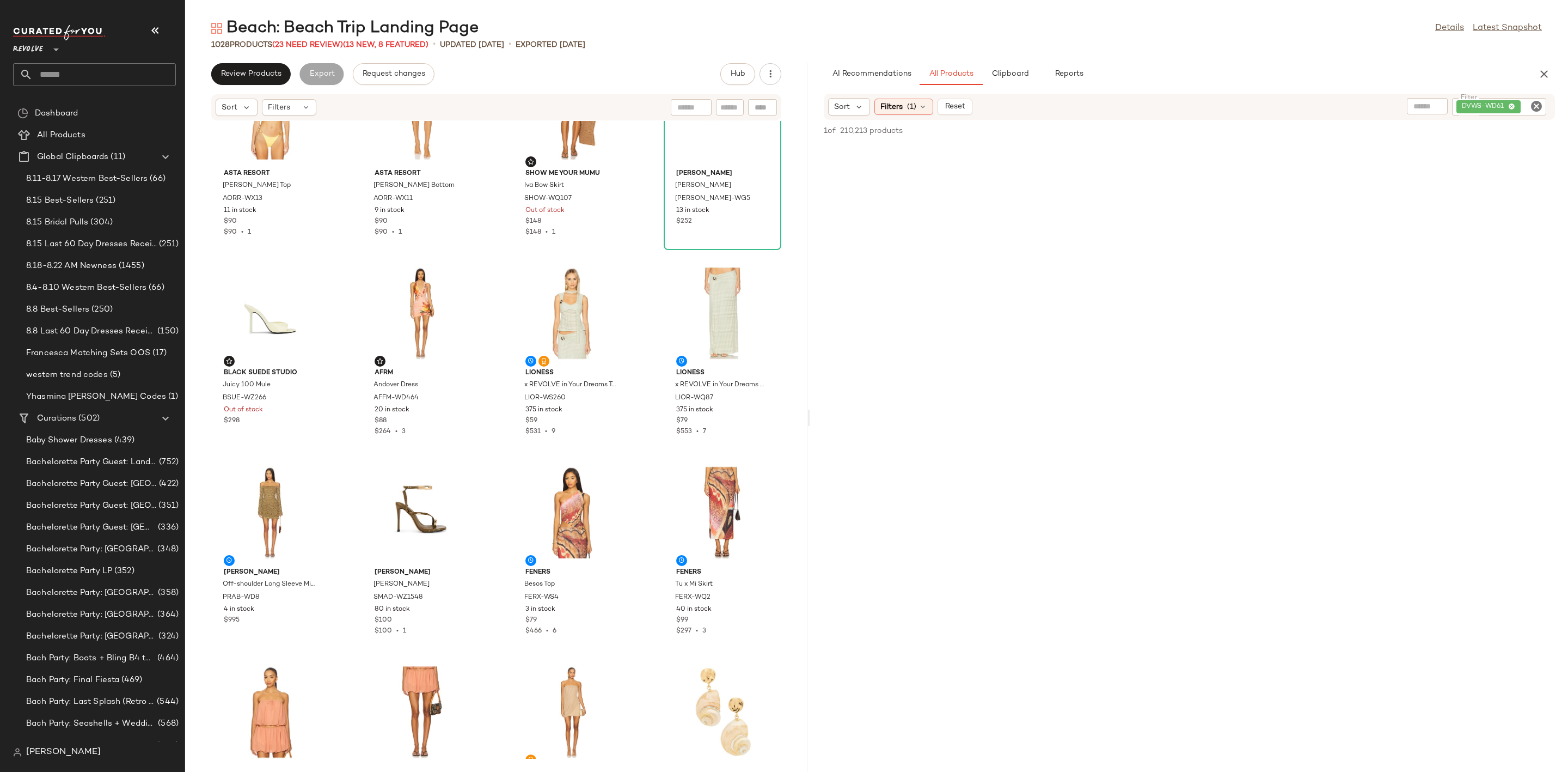
scroll to position [581, 0]
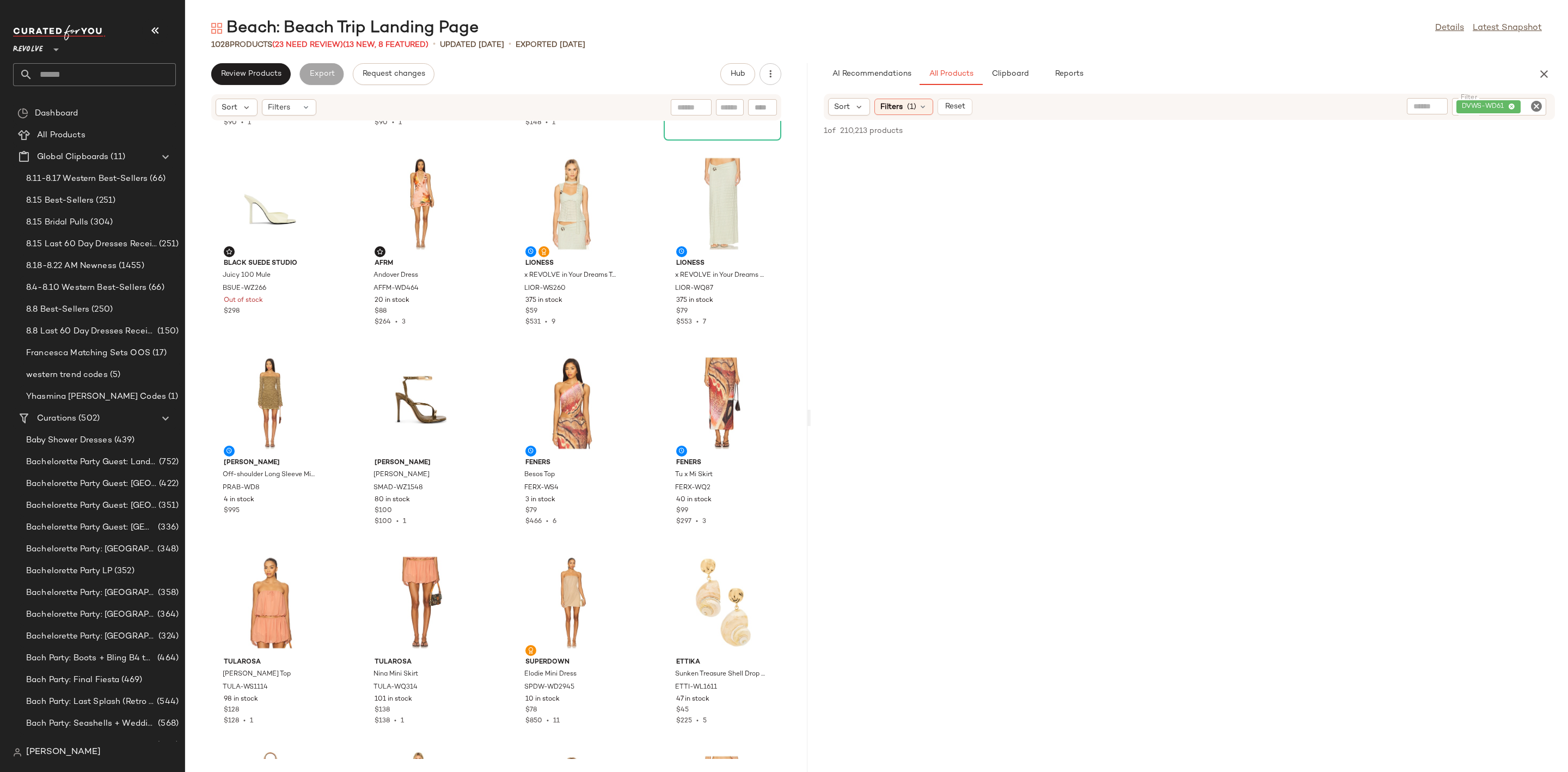
click at [1542, 103] on icon "Clear Filter" at bounding box center [1536, 107] width 13 height 13
click at [1236, 57] on div "Beach: Beach Trip Landing Page Details Latest Snapshot 1028 Products (23 Need R…" at bounding box center [876, 394] width 1383 height 754
click at [851, 103] on div "Sort" at bounding box center [849, 107] width 41 height 17
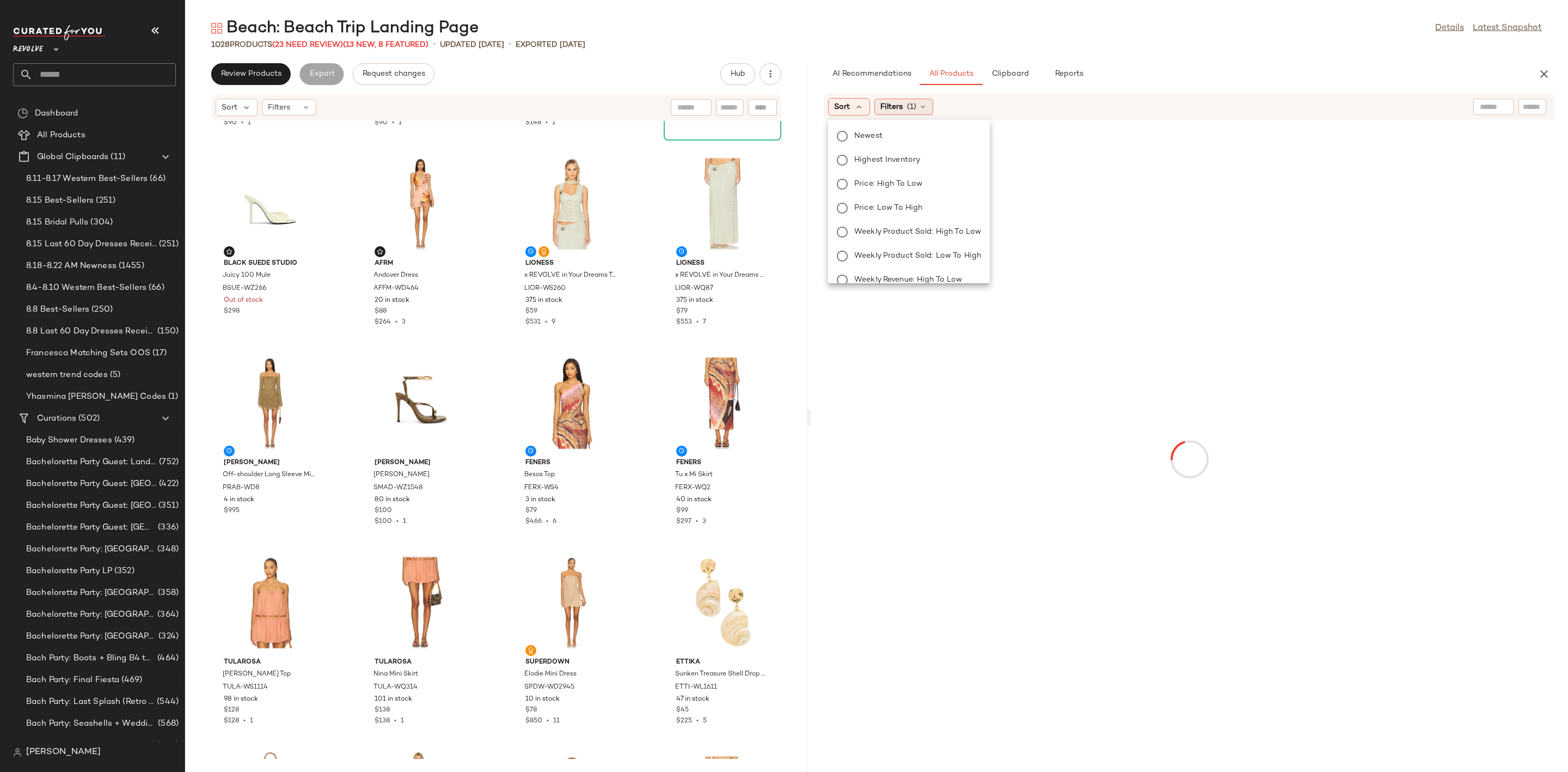
click at [879, 106] on div "Filters (1)" at bounding box center [904, 107] width 58 height 16
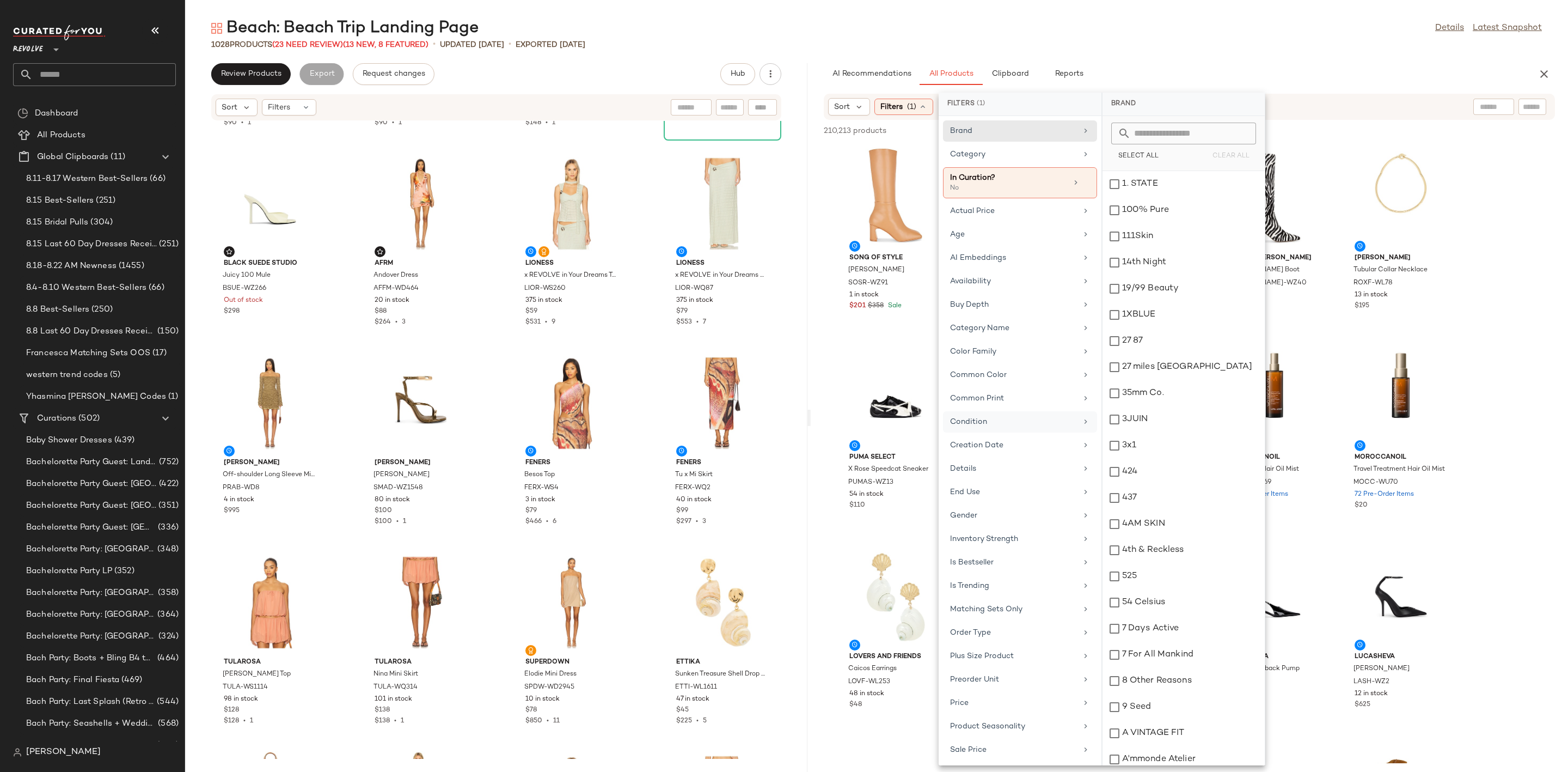
scroll to position [183, 0]
click at [981, 579] on div "Sale Price" at bounding box center [1013, 584] width 127 height 11
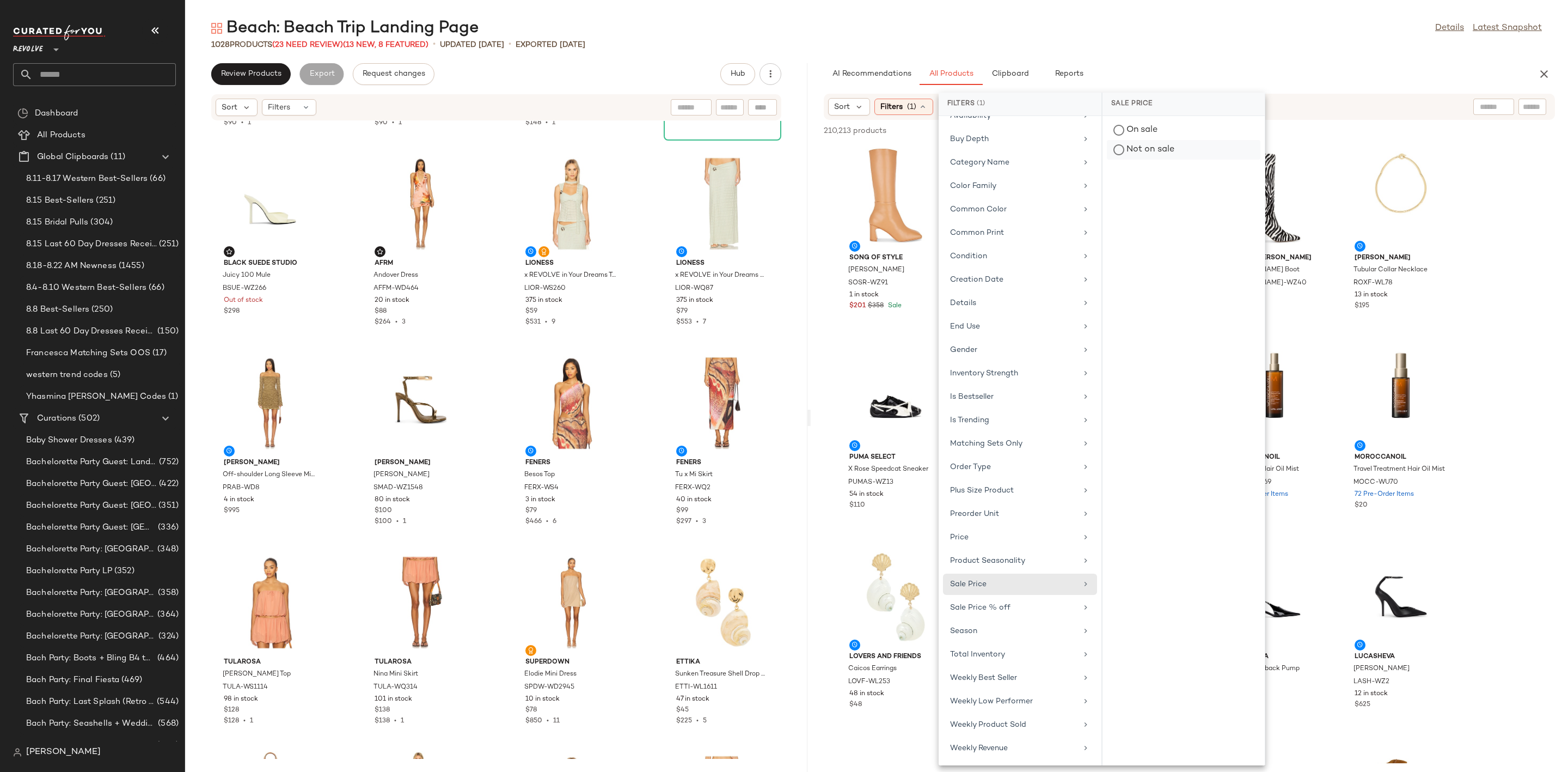
click at [1153, 149] on div "Not on sale" at bounding box center [1184, 149] width 154 height 20
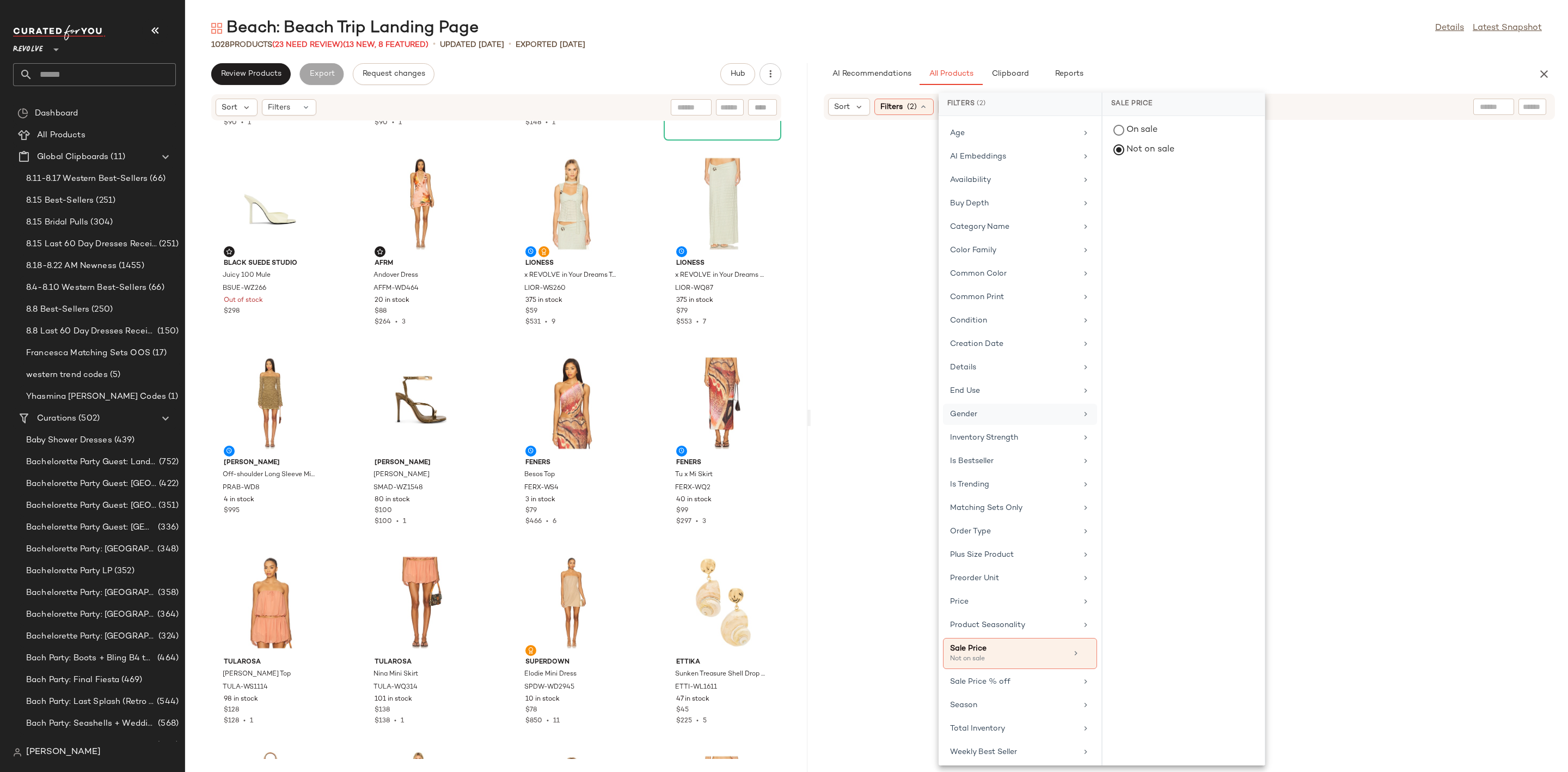
click at [1011, 419] on div "Gender" at bounding box center [1013, 414] width 127 height 11
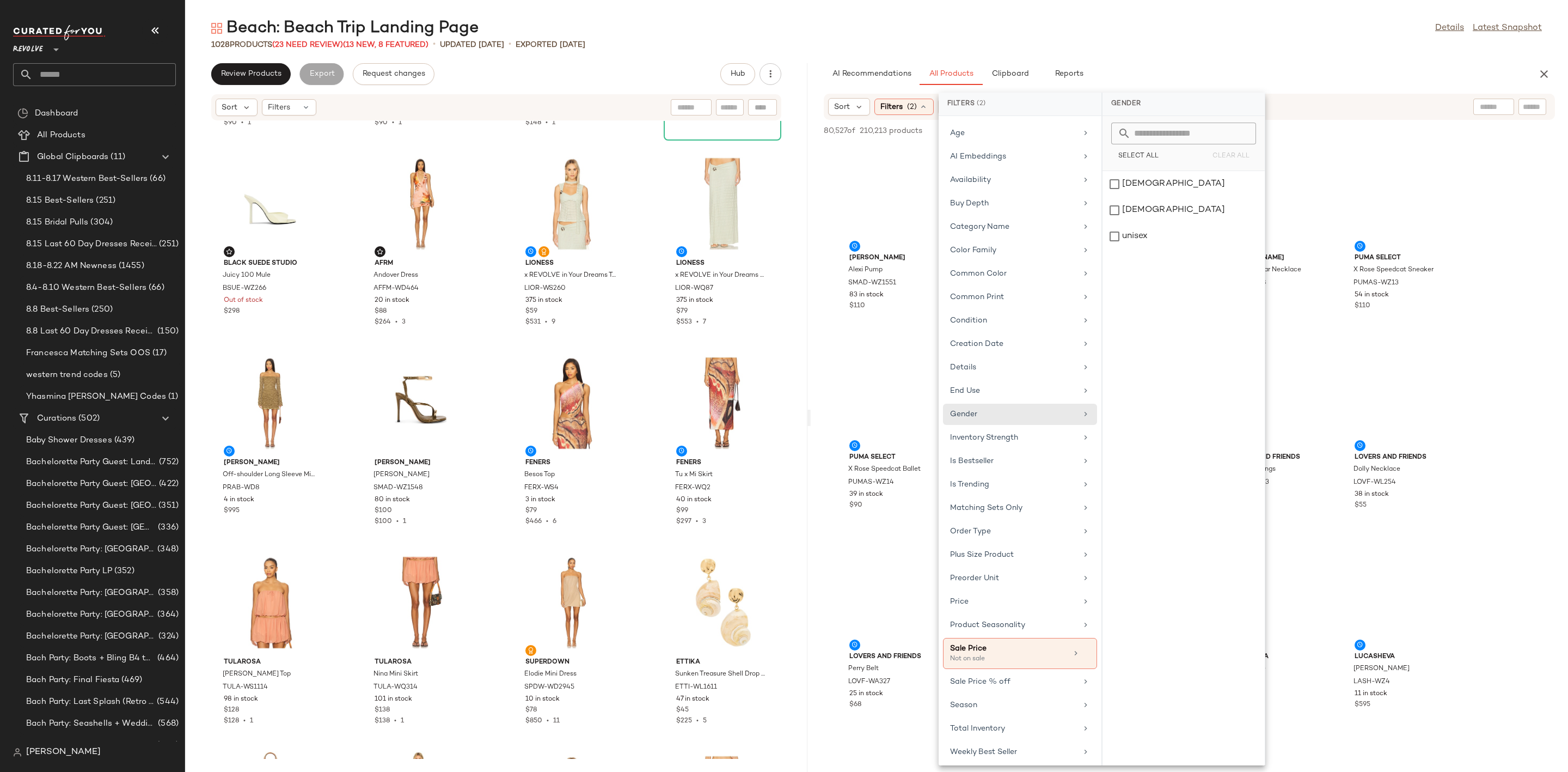
click at [1135, 197] on div "[DEMOGRAPHIC_DATA]" at bounding box center [1184, 210] width 162 height 26
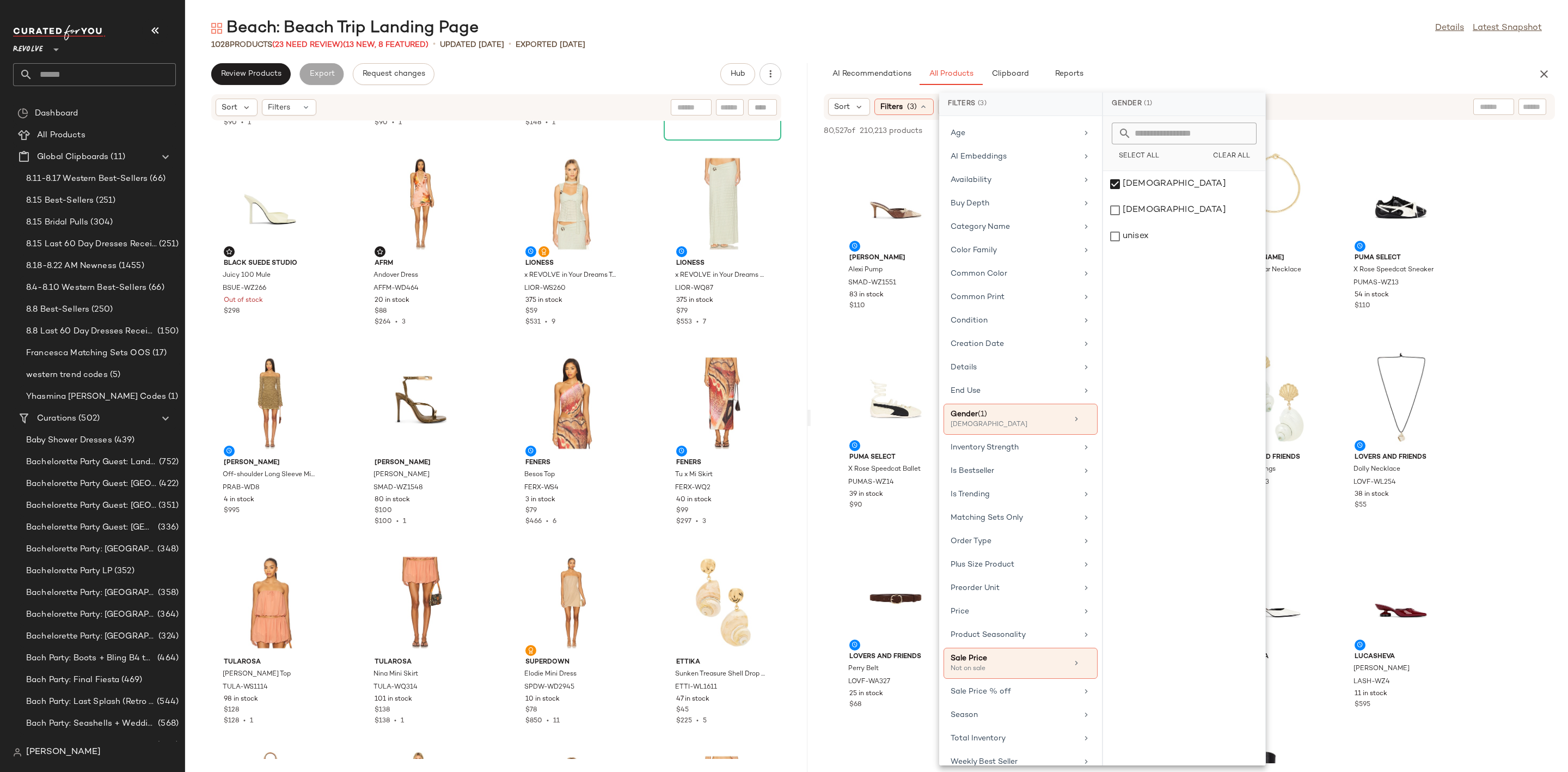
click at [1242, 54] on div "Beach: Beach Trip Landing Page Details Latest Snapshot 1028 Products (23 Need R…" at bounding box center [876, 394] width 1383 height 754
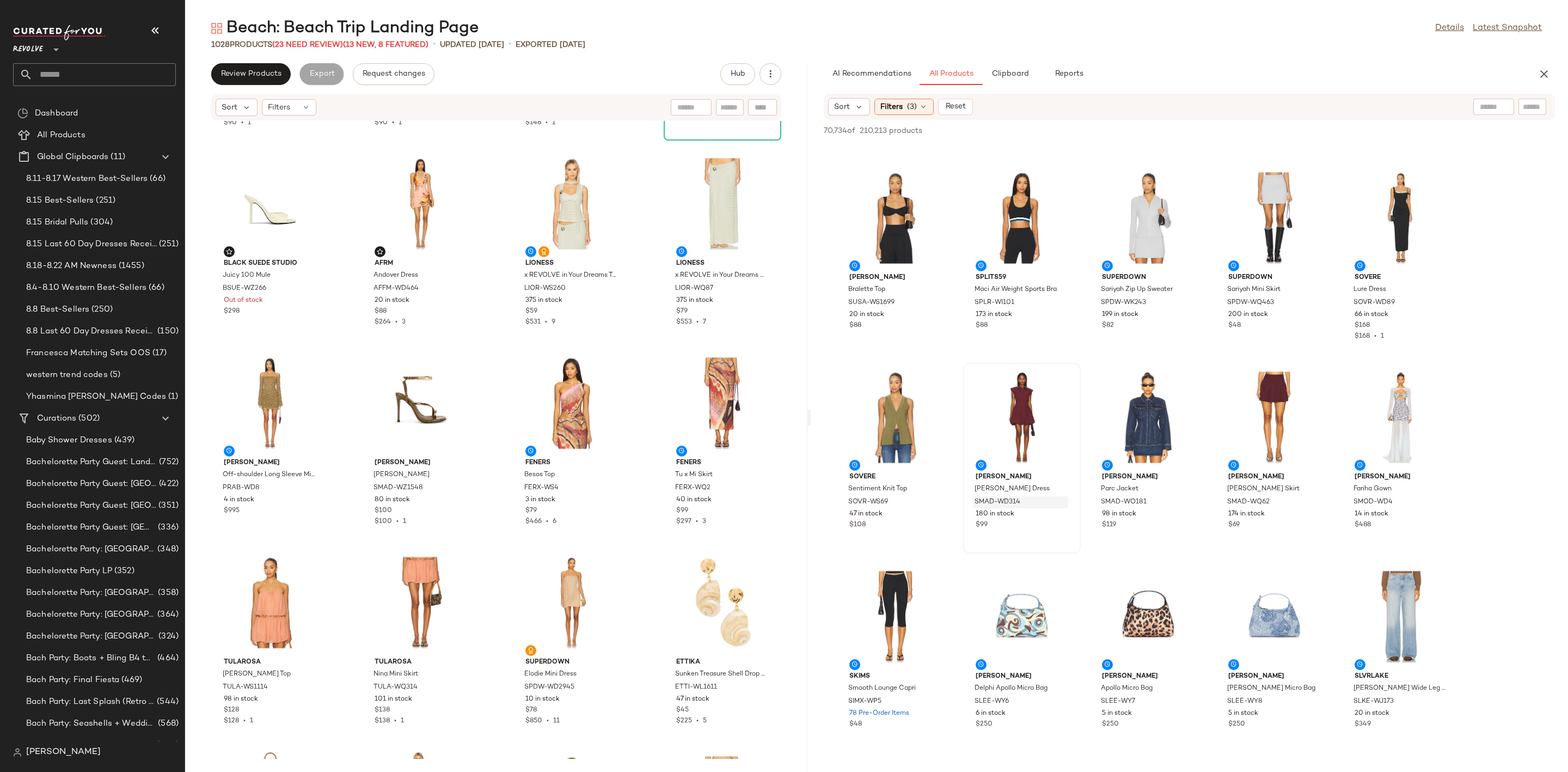
scroll to position [2206, 0]
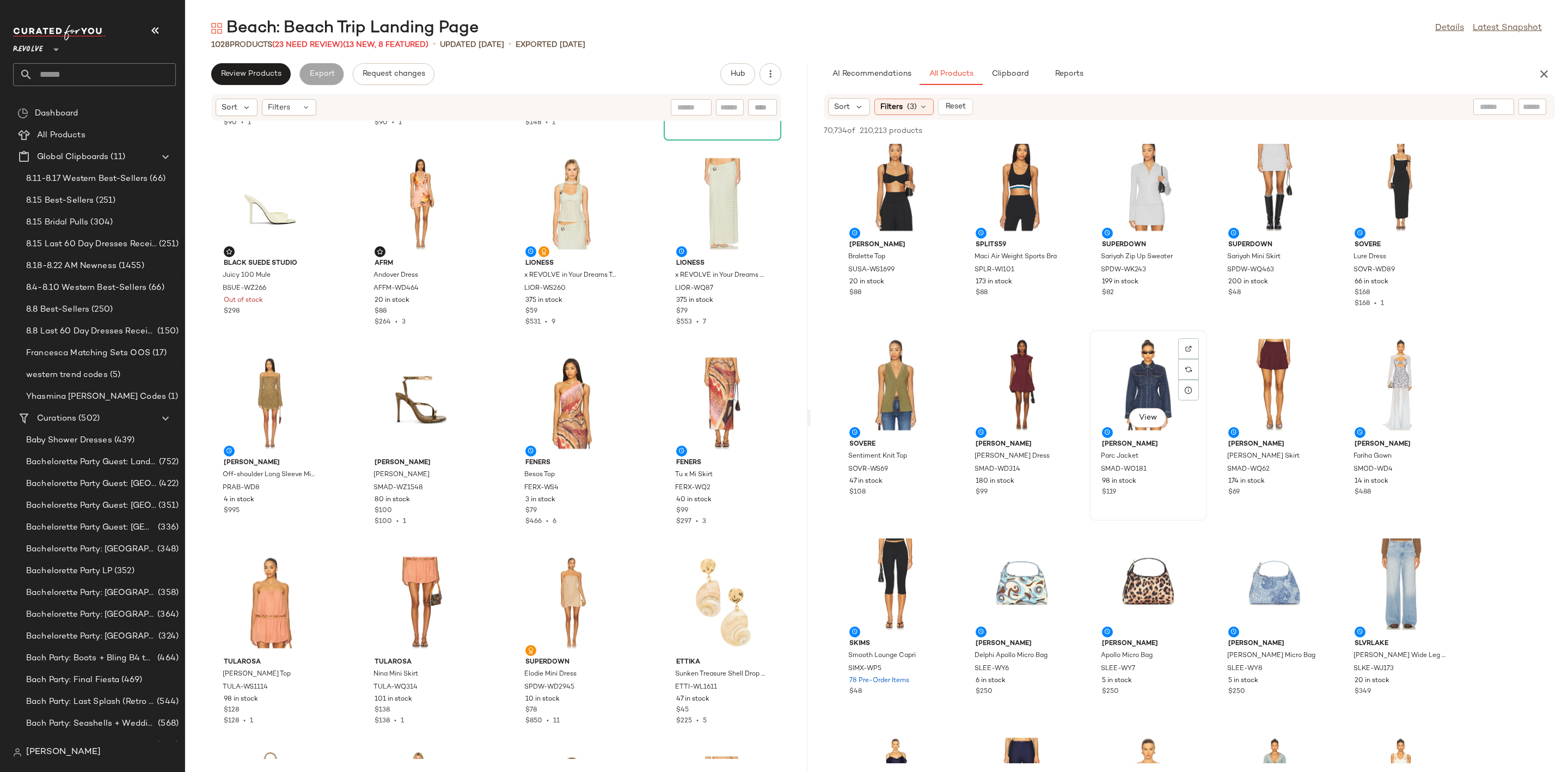
click at [1149, 365] on div "View" at bounding box center [1148, 384] width 110 height 101
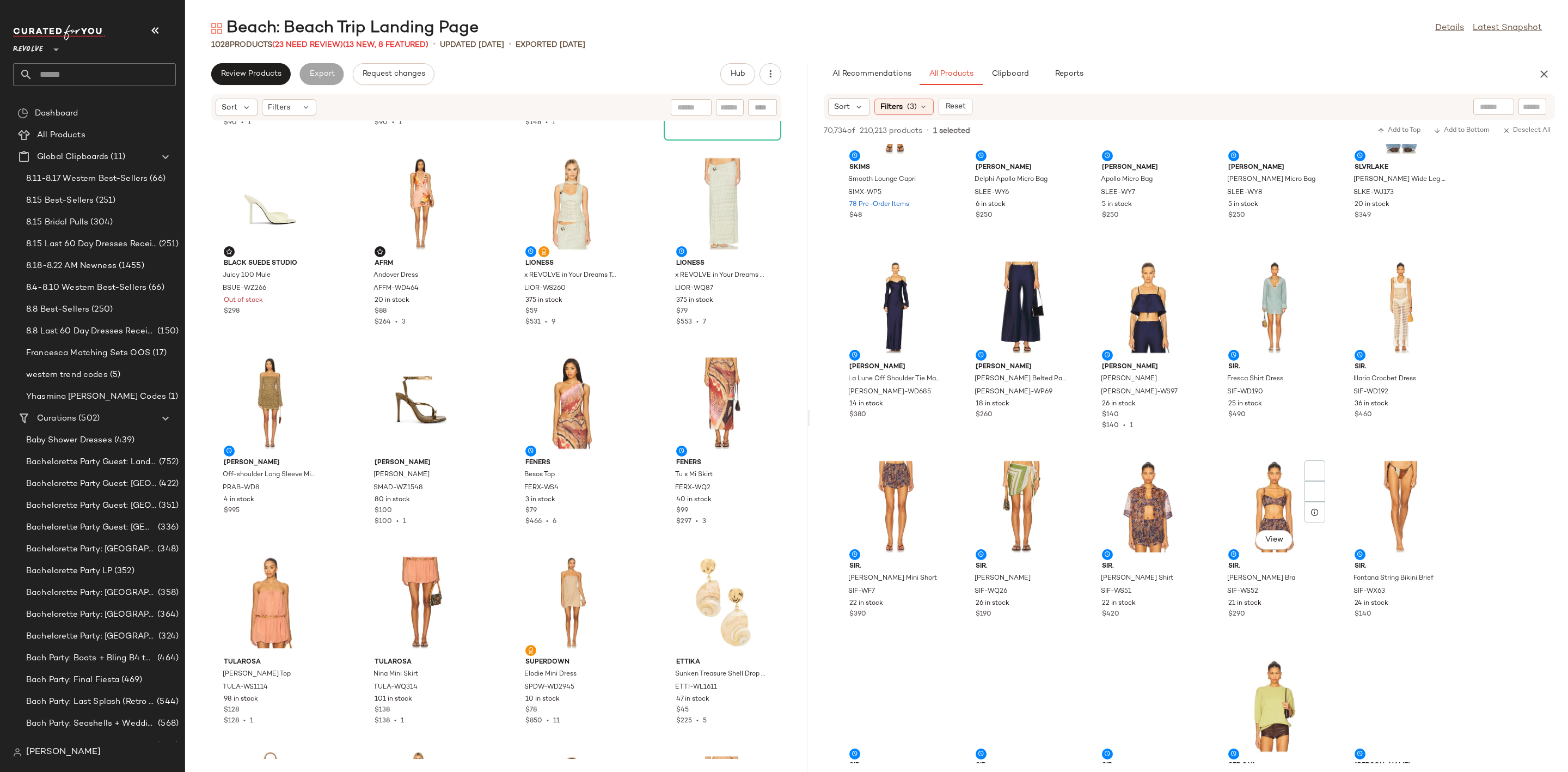
scroll to position [2859, 0]
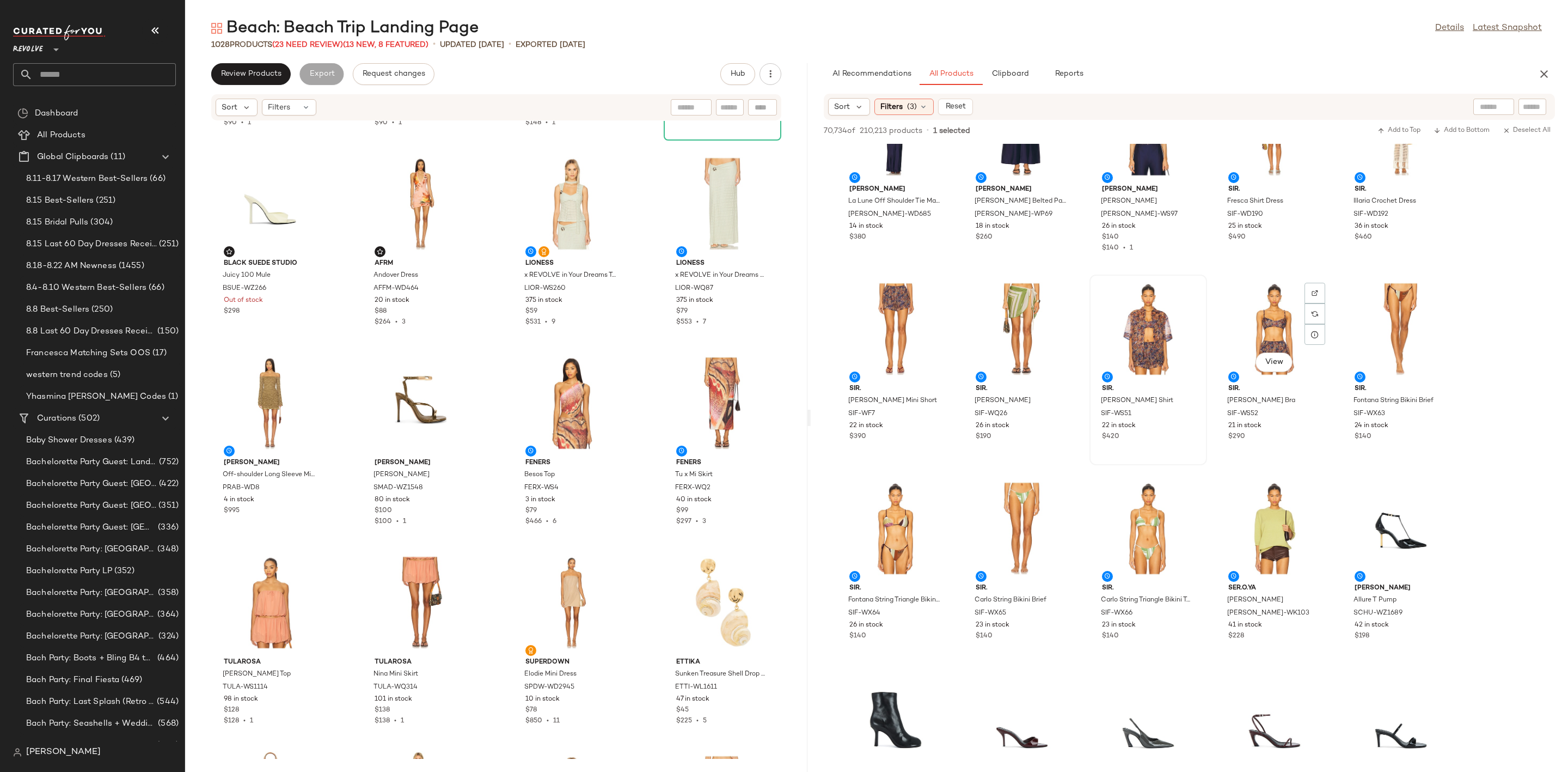
click at [1123, 325] on div at bounding box center [1148, 328] width 110 height 101
click at [1258, 320] on div at bounding box center [1274, 328] width 110 height 101
click at [1392, 312] on div "View" at bounding box center [1400, 328] width 110 height 101
click at [895, 288] on div "View" at bounding box center [895, 328] width 110 height 101
click at [1172, 325] on div at bounding box center [1148, 328] width 110 height 101
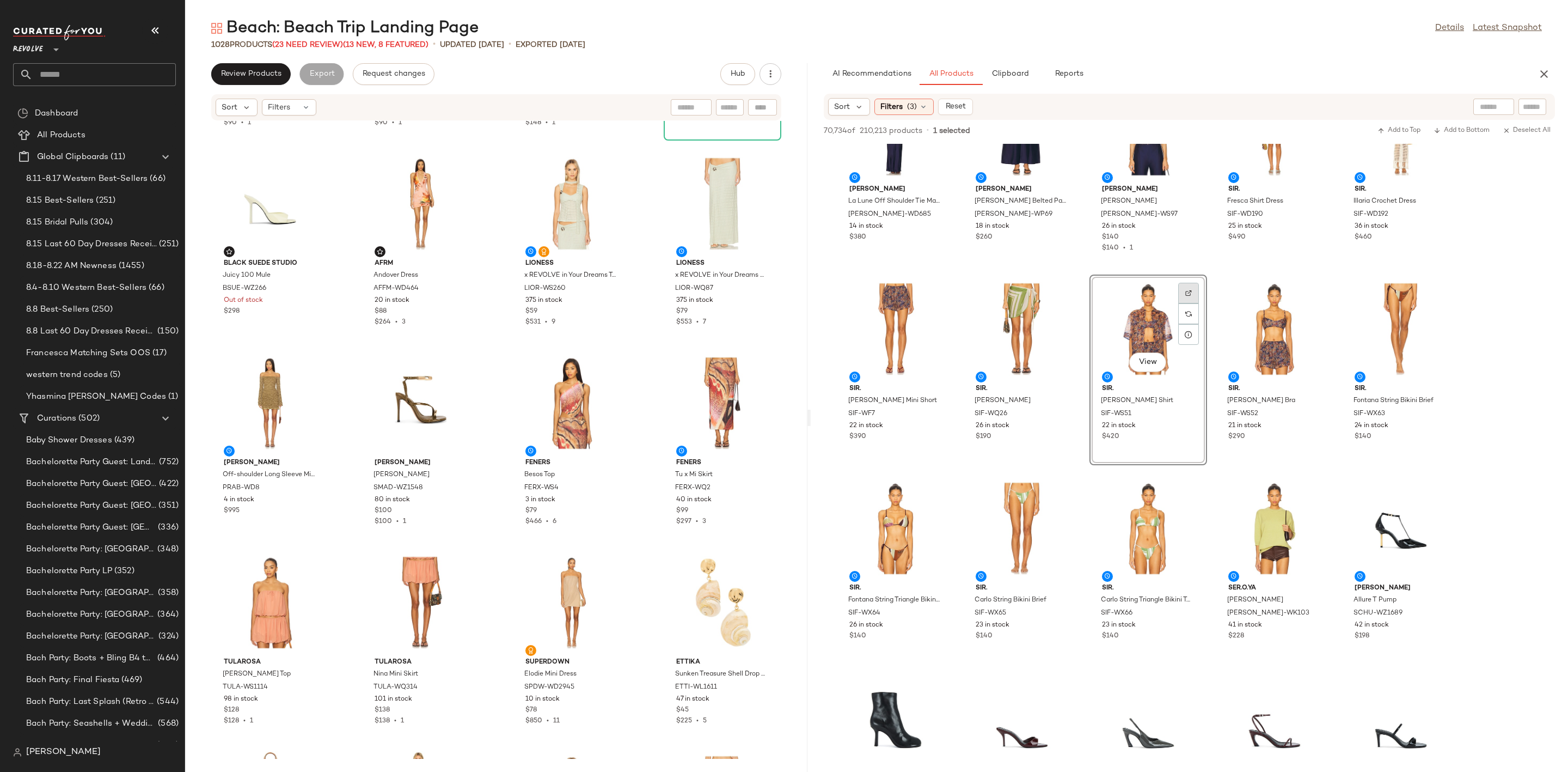
click at [1192, 304] on div at bounding box center [1188, 314] width 21 height 21
click at [888, 496] on div at bounding box center [895, 528] width 110 height 101
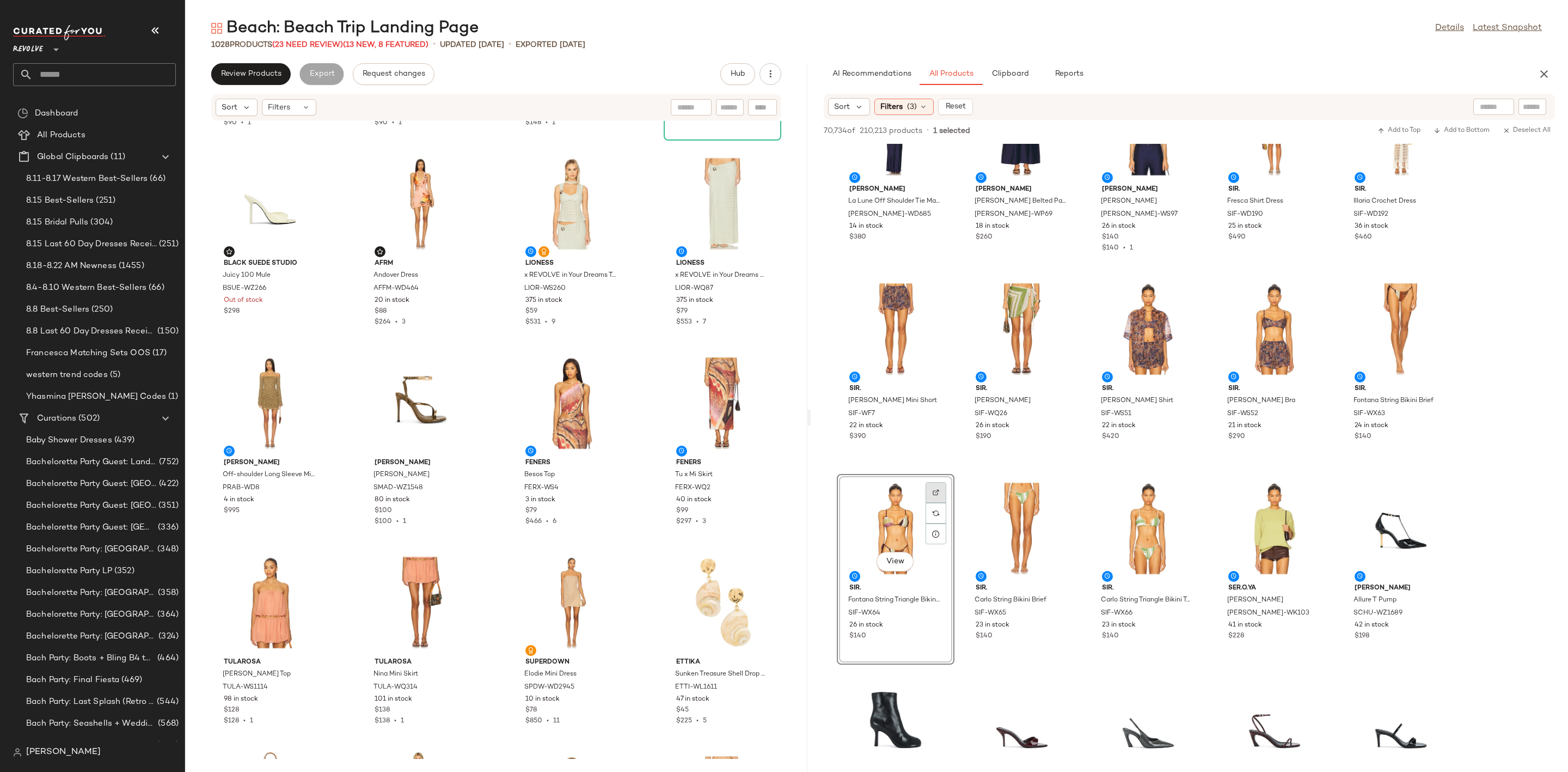
click at [934, 502] on div at bounding box center [936, 513] width 21 height 21
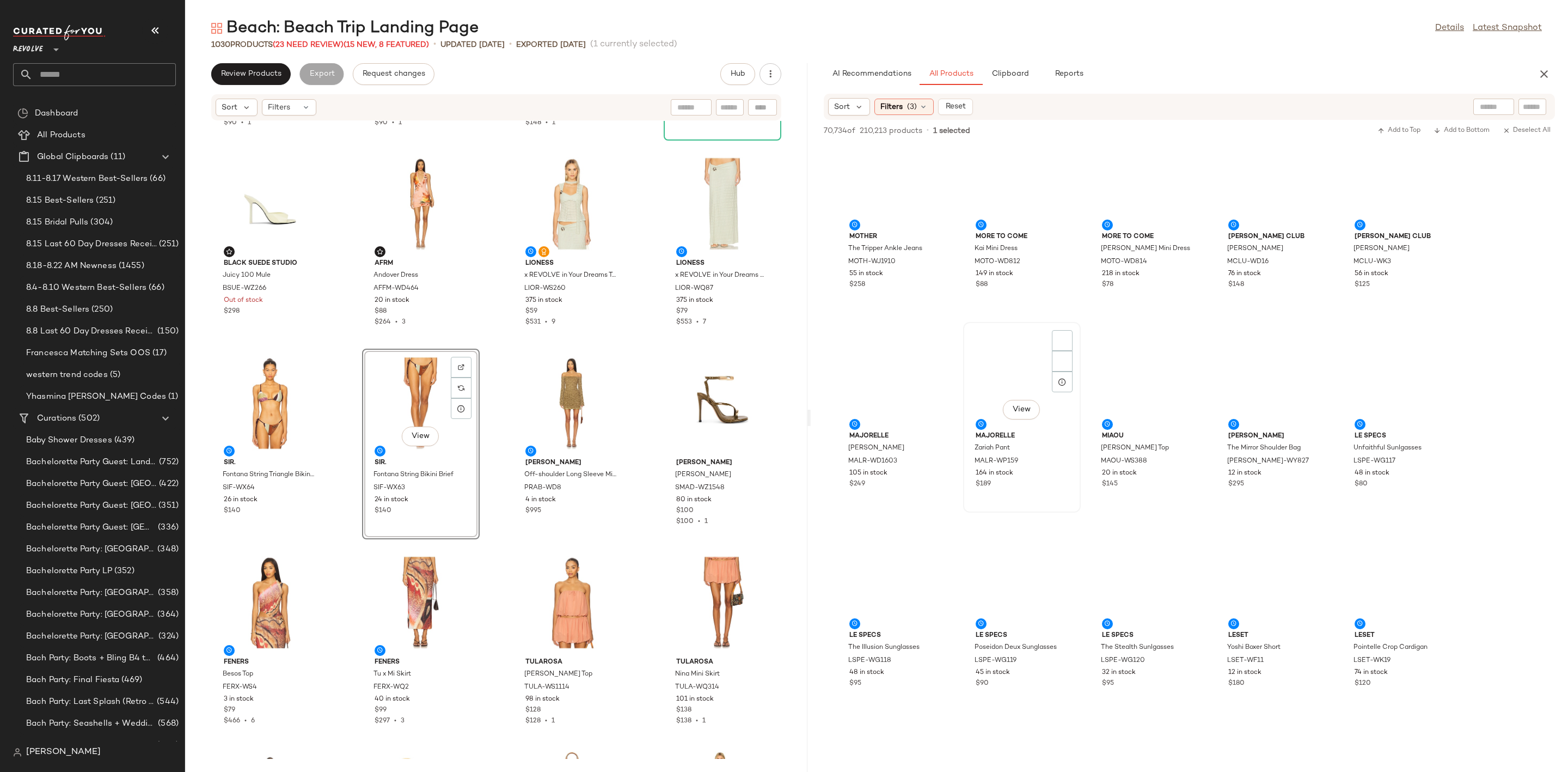
scroll to position [6208, 0]
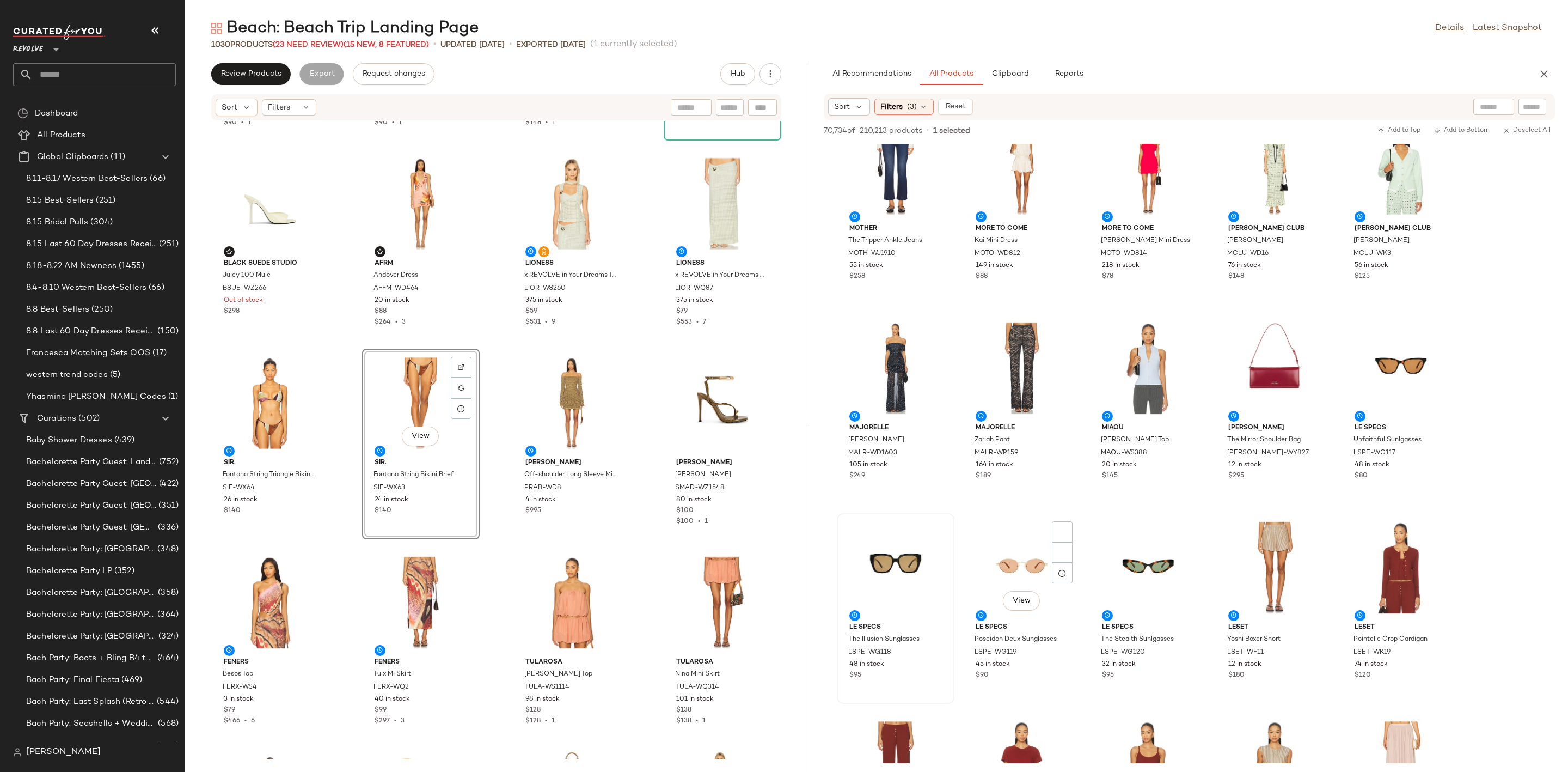
click at [904, 568] on div at bounding box center [895, 567] width 110 height 101
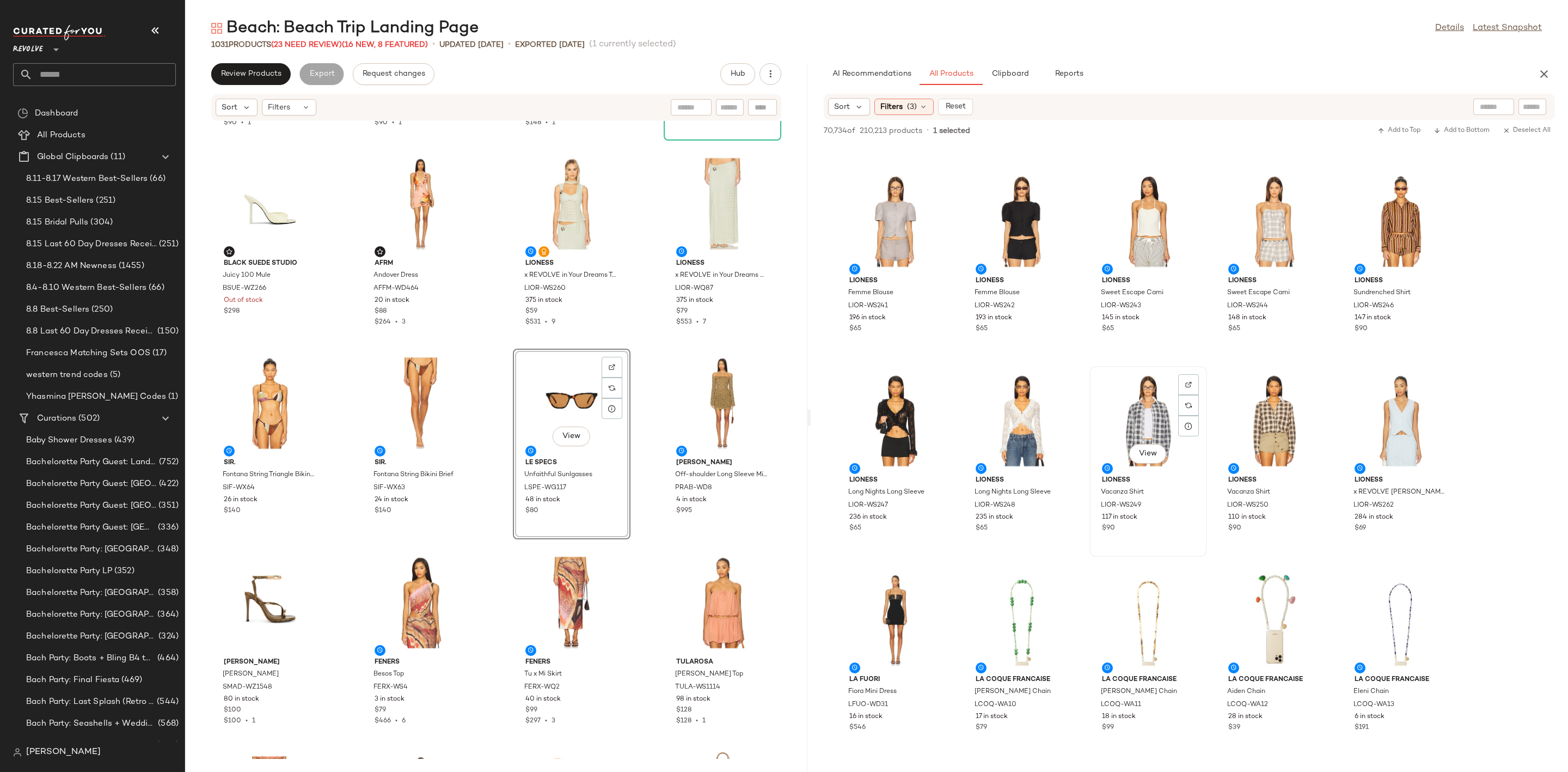
scroll to position [7515, 0]
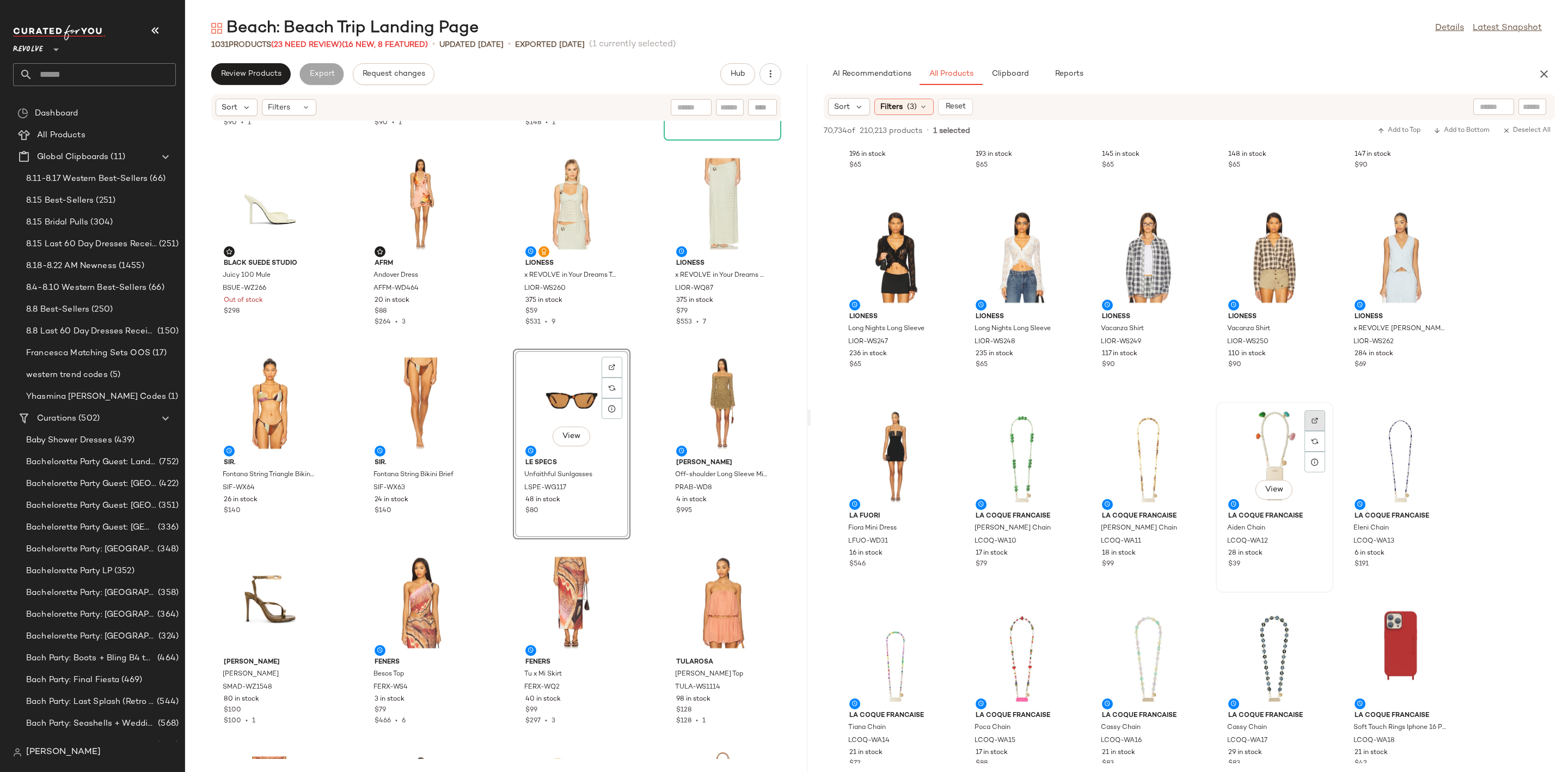
click at [1314, 431] on div at bounding box center [1315, 441] width 21 height 21
click at [1275, 434] on div "View" at bounding box center [1274, 455] width 110 height 101
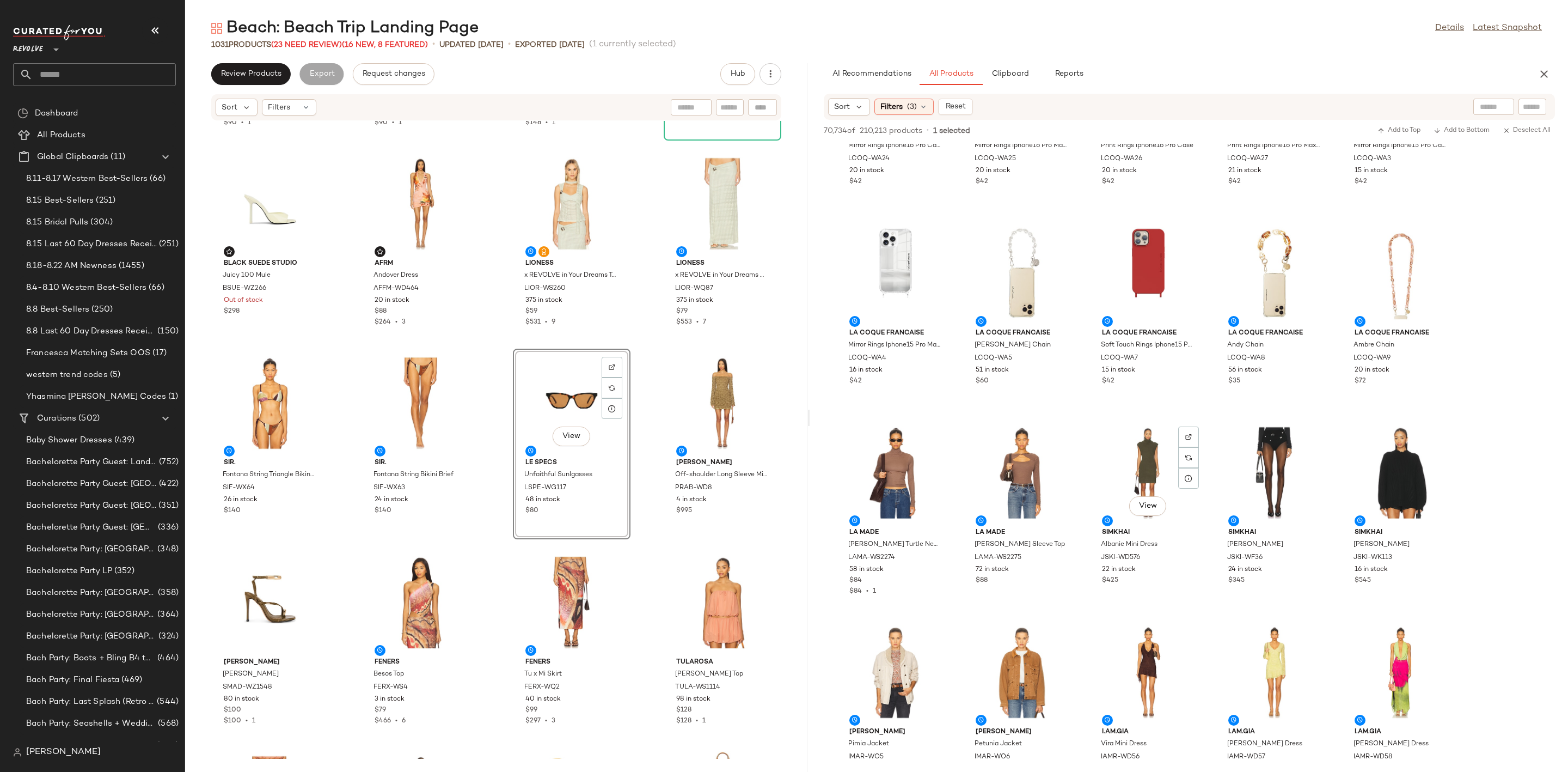
scroll to position [8659, 0]
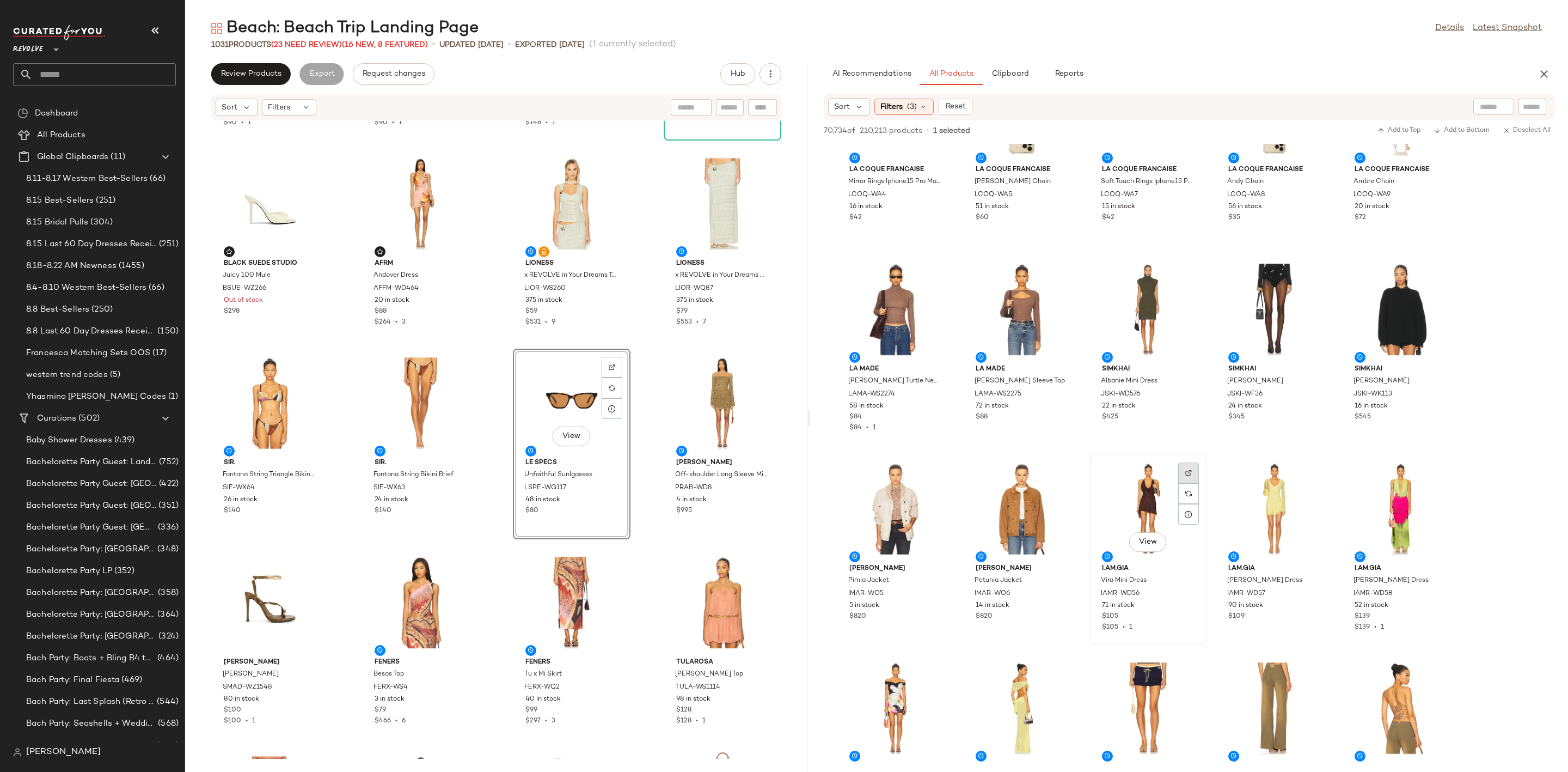
click at [1184, 483] on div at bounding box center [1188, 493] width 21 height 21
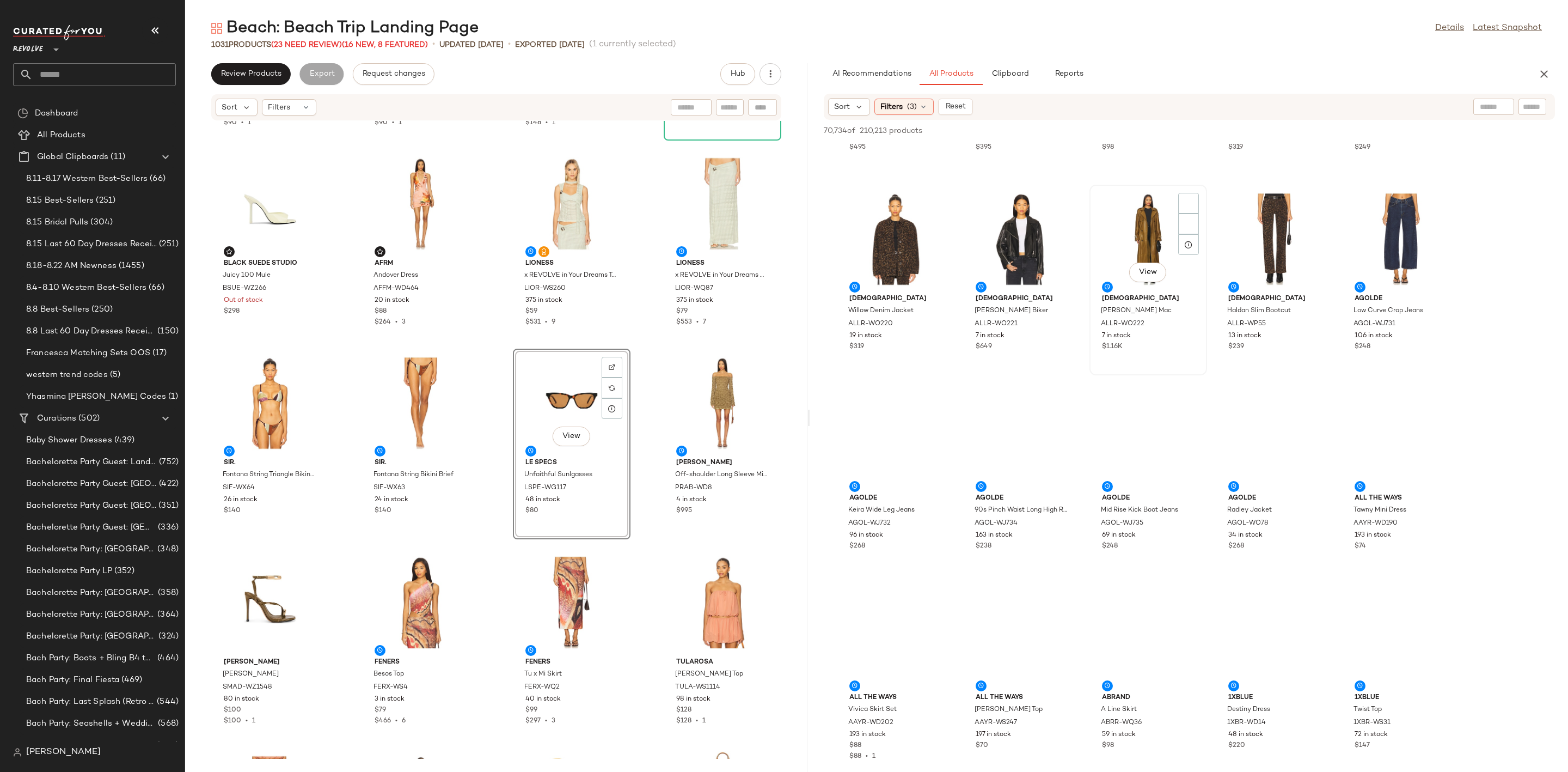
scroll to position [14892, 0]
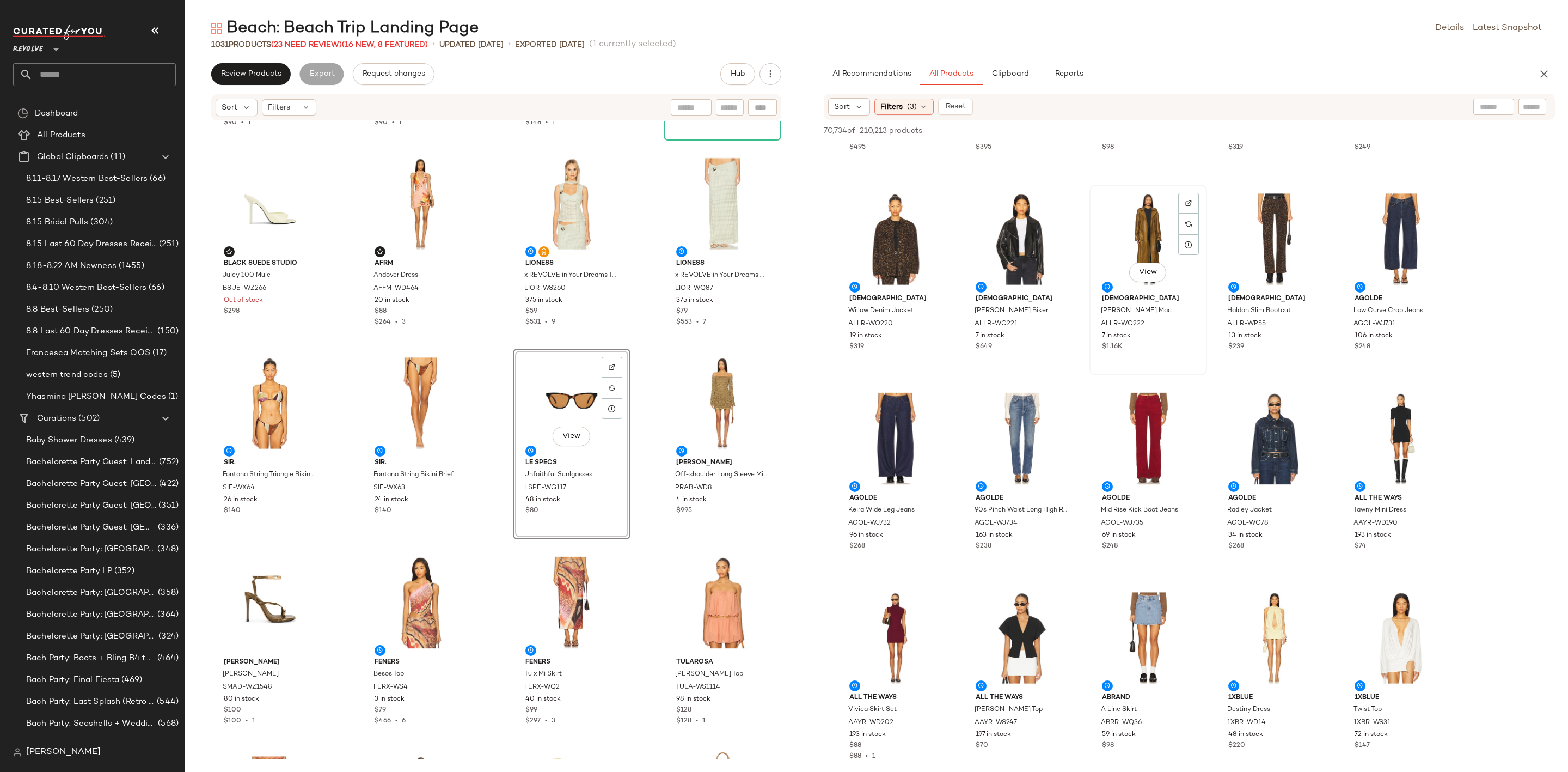
drag, startPoint x: 1091, startPoint y: 356, endPoint x: 1078, endPoint y: 354, distance: 13.2
click at [1077, 354] on div "[DEMOGRAPHIC_DATA] [PERSON_NAME] Biker ALLR-WO221 7 in stock $649" at bounding box center [1021, 280] width 115 height 189
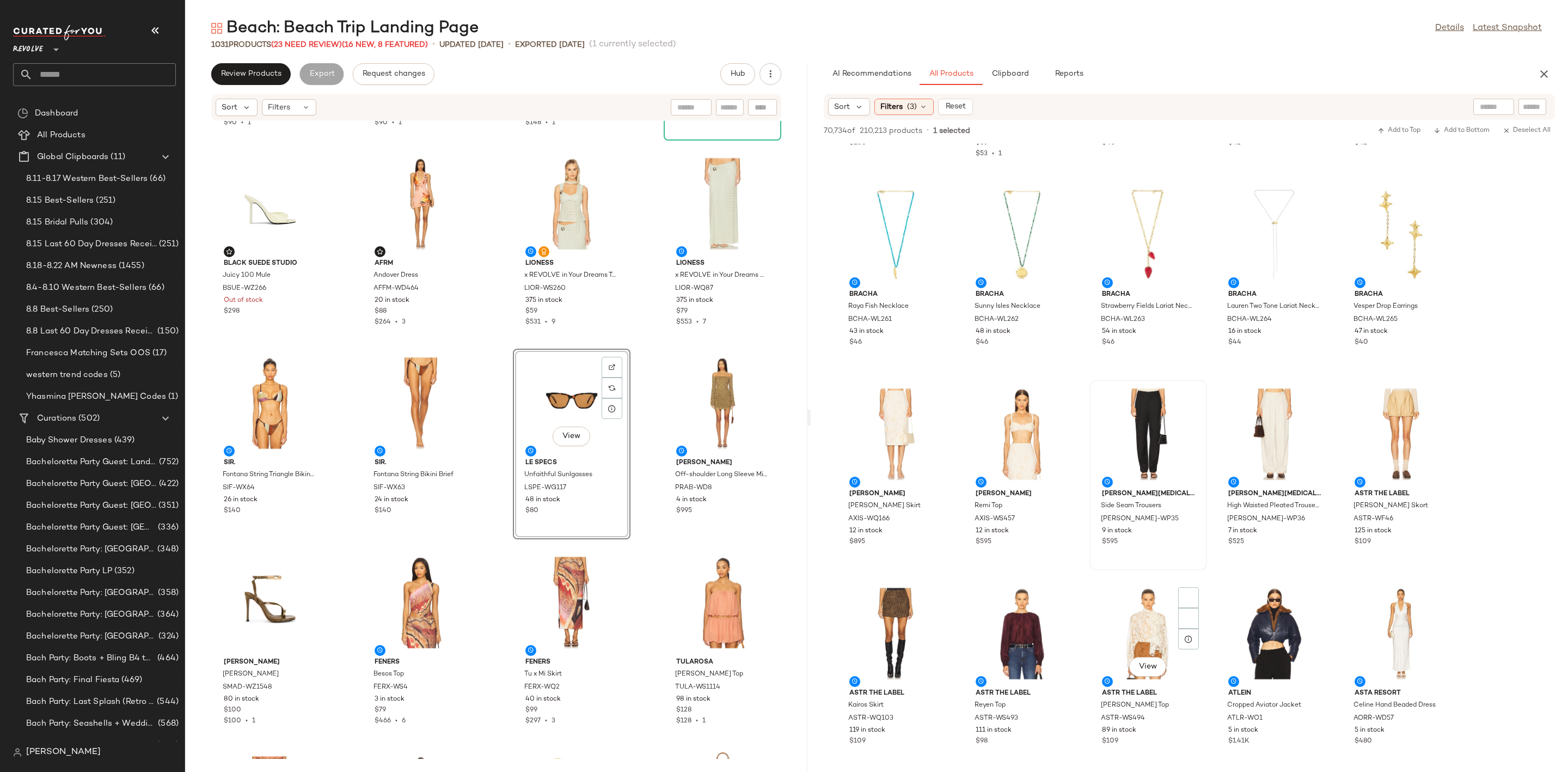
scroll to position [21292, 0]
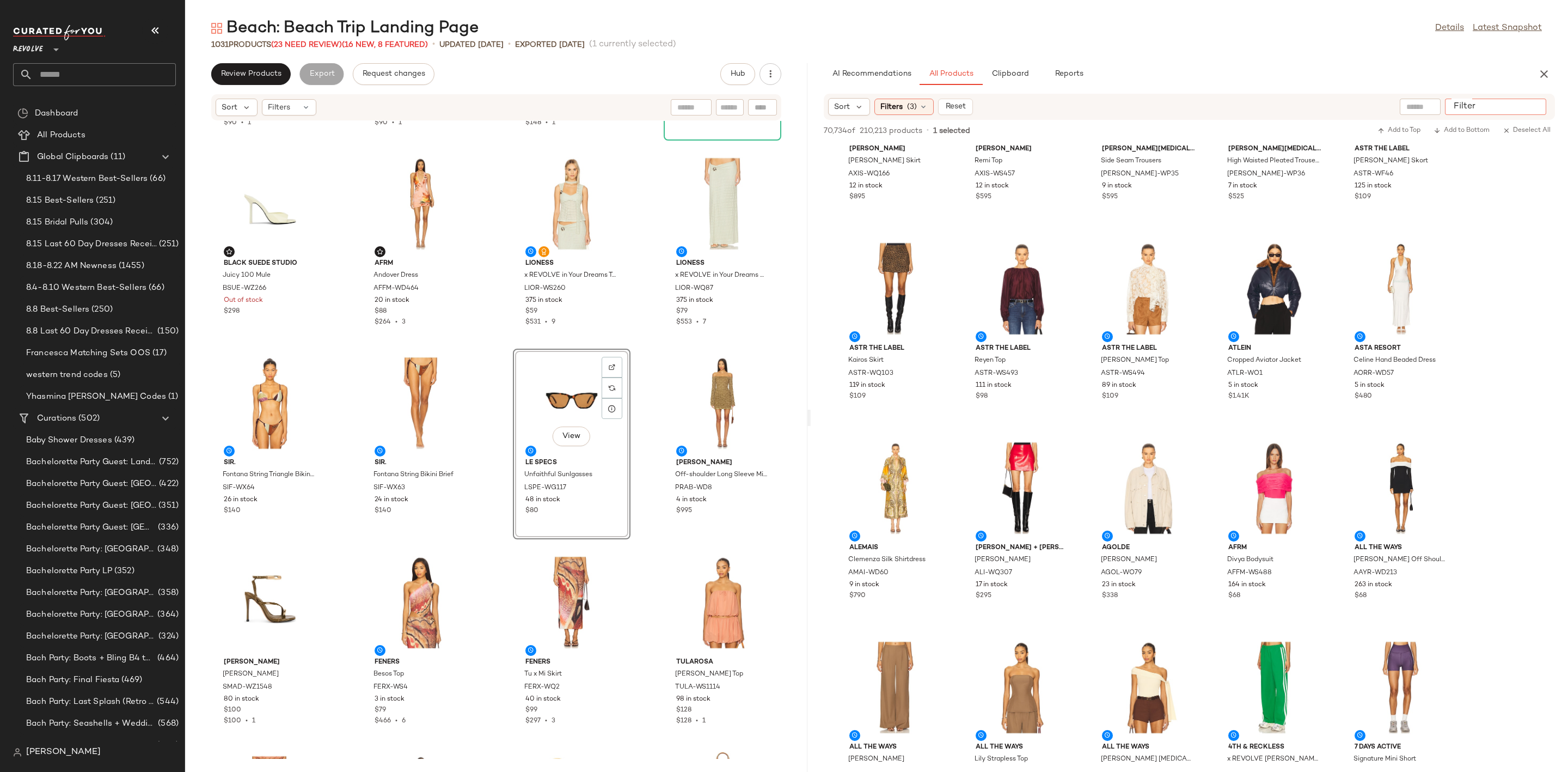
click at [1528, 99] on div at bounding box center [1494, 107] width 101 height 16
type input "*****"
type button "CompanyProducts"
click at [1443, 63] on div "AI Recommendations All Products Clipboard Reports" at bounding box center [1171, 74] width 696 height 22
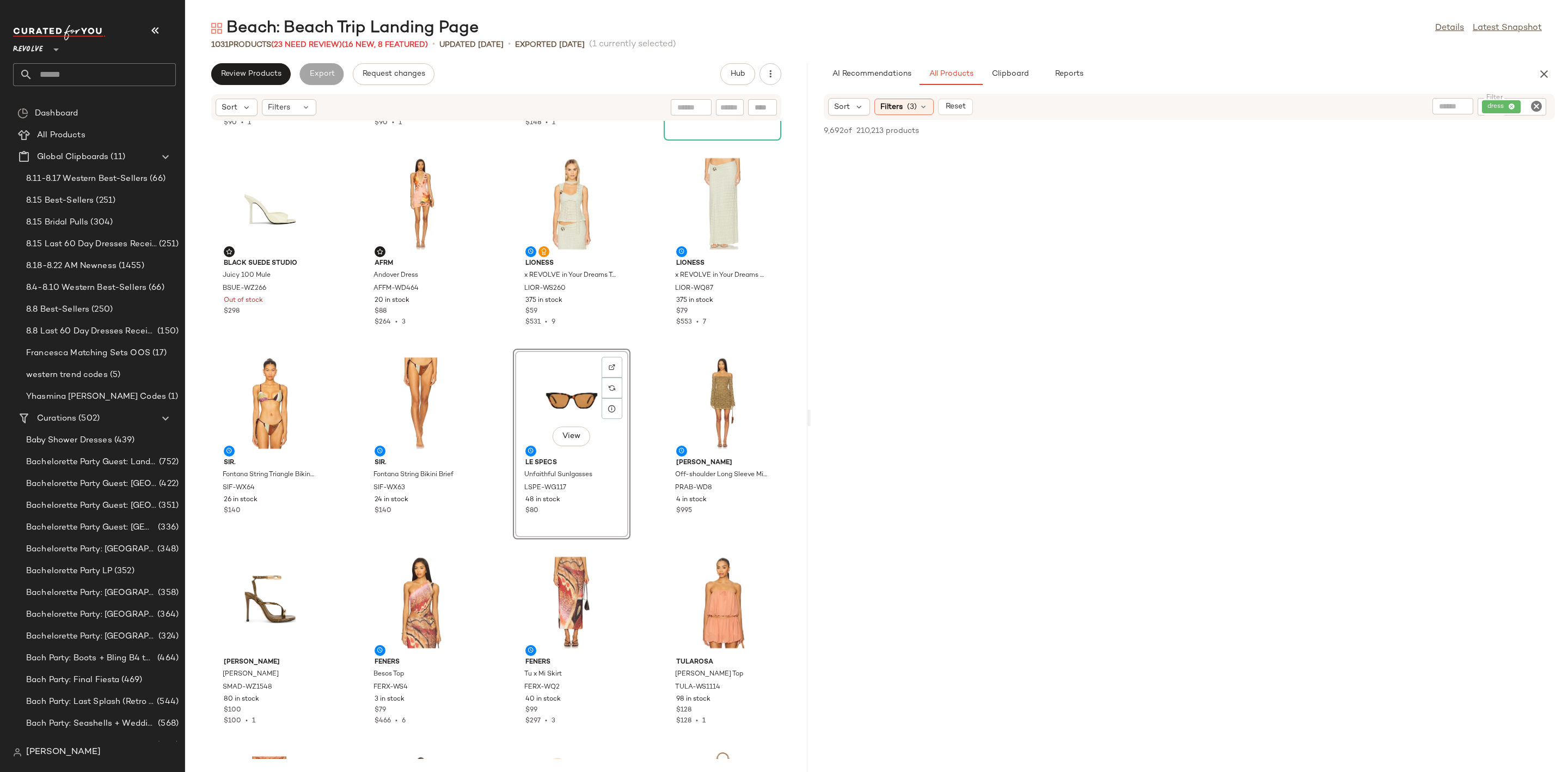
click at [1133, 18] on div "Beach: Beach Trip Landing Page Details Latest Snapshot" at bounding box center [876, 27] width 1383 height 22
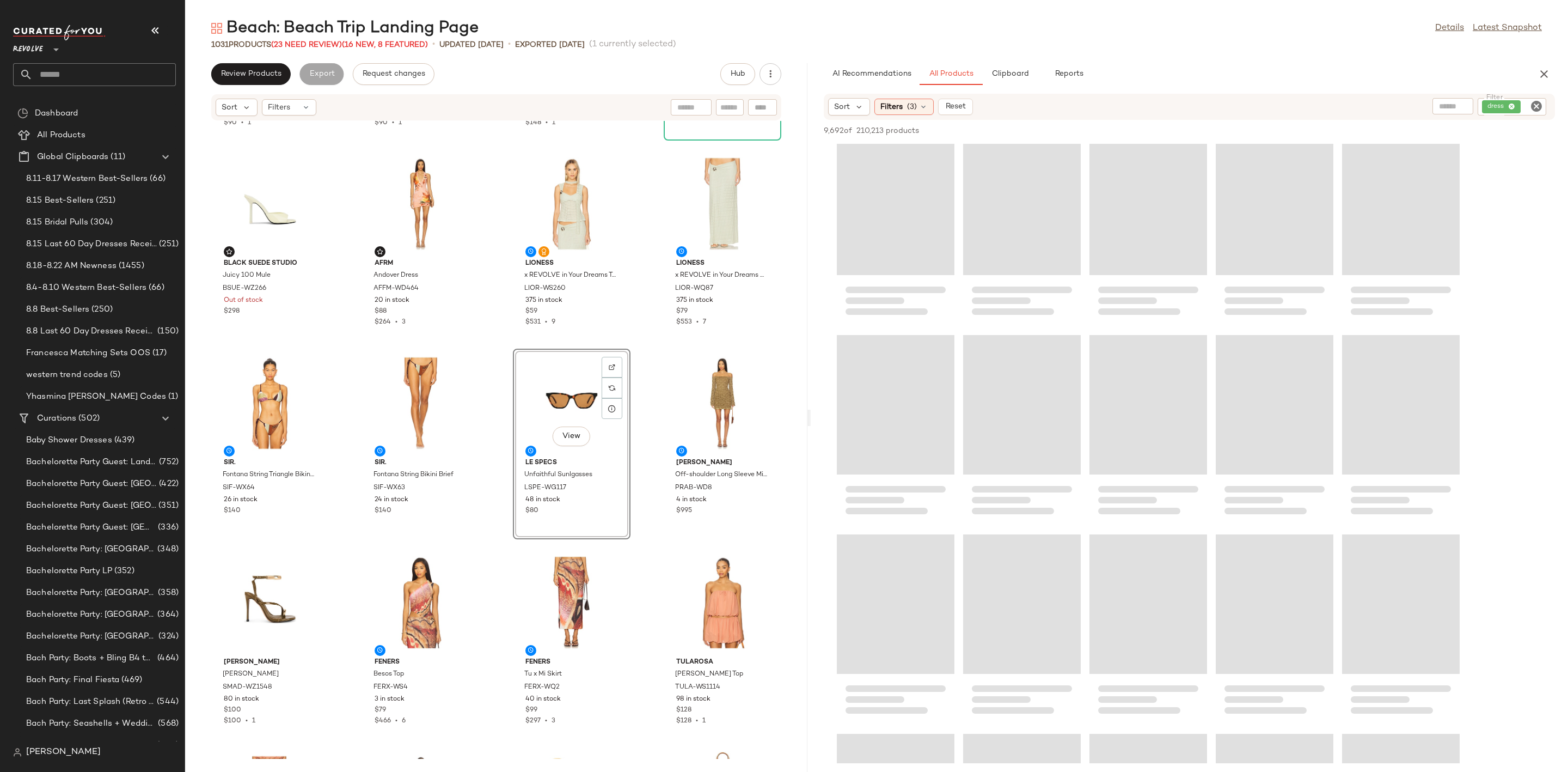
scroll to position [0, 0]
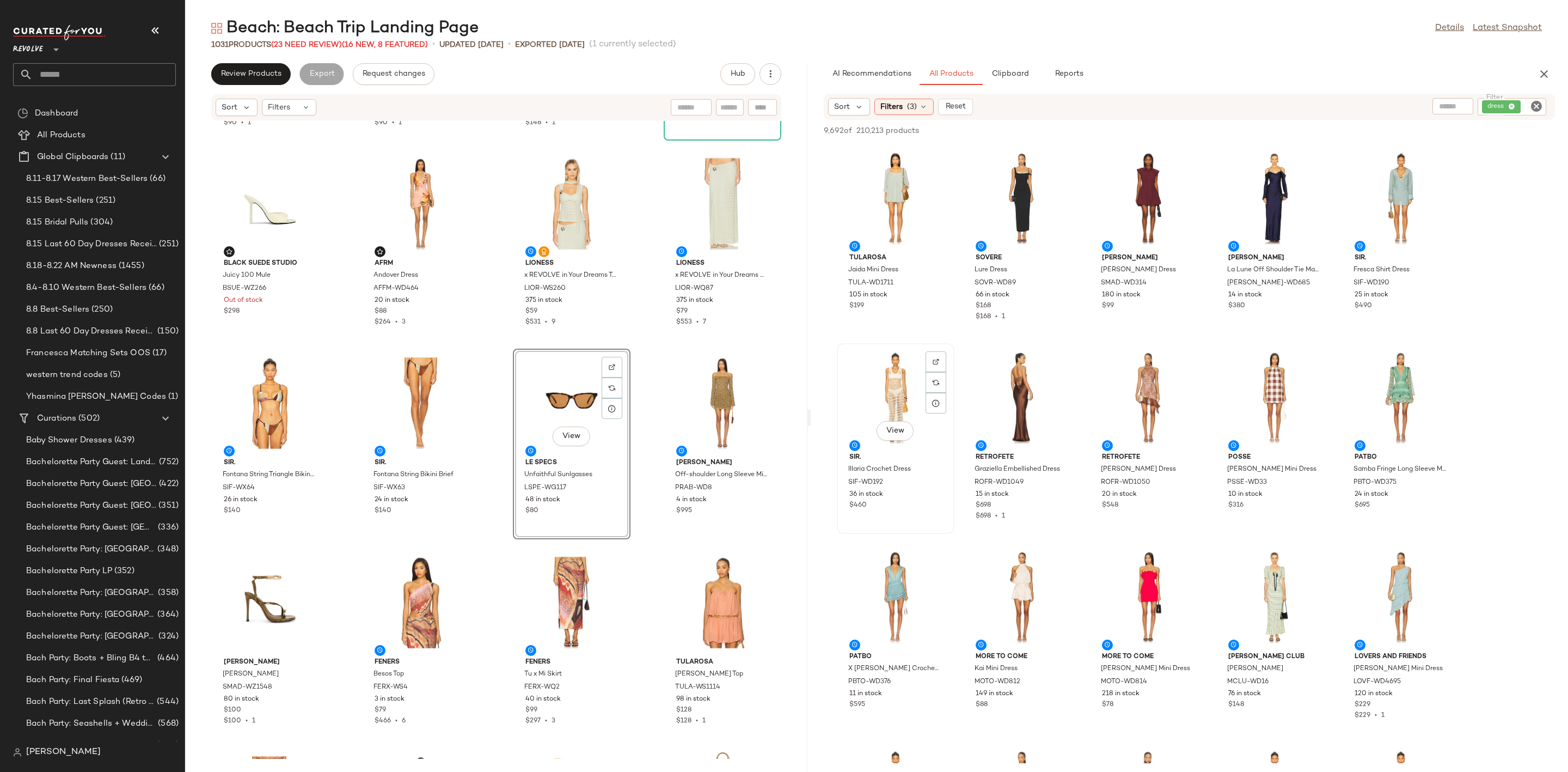
click at [885, 390] on div "View" at bounding box center [895, 397] width 110 height 101
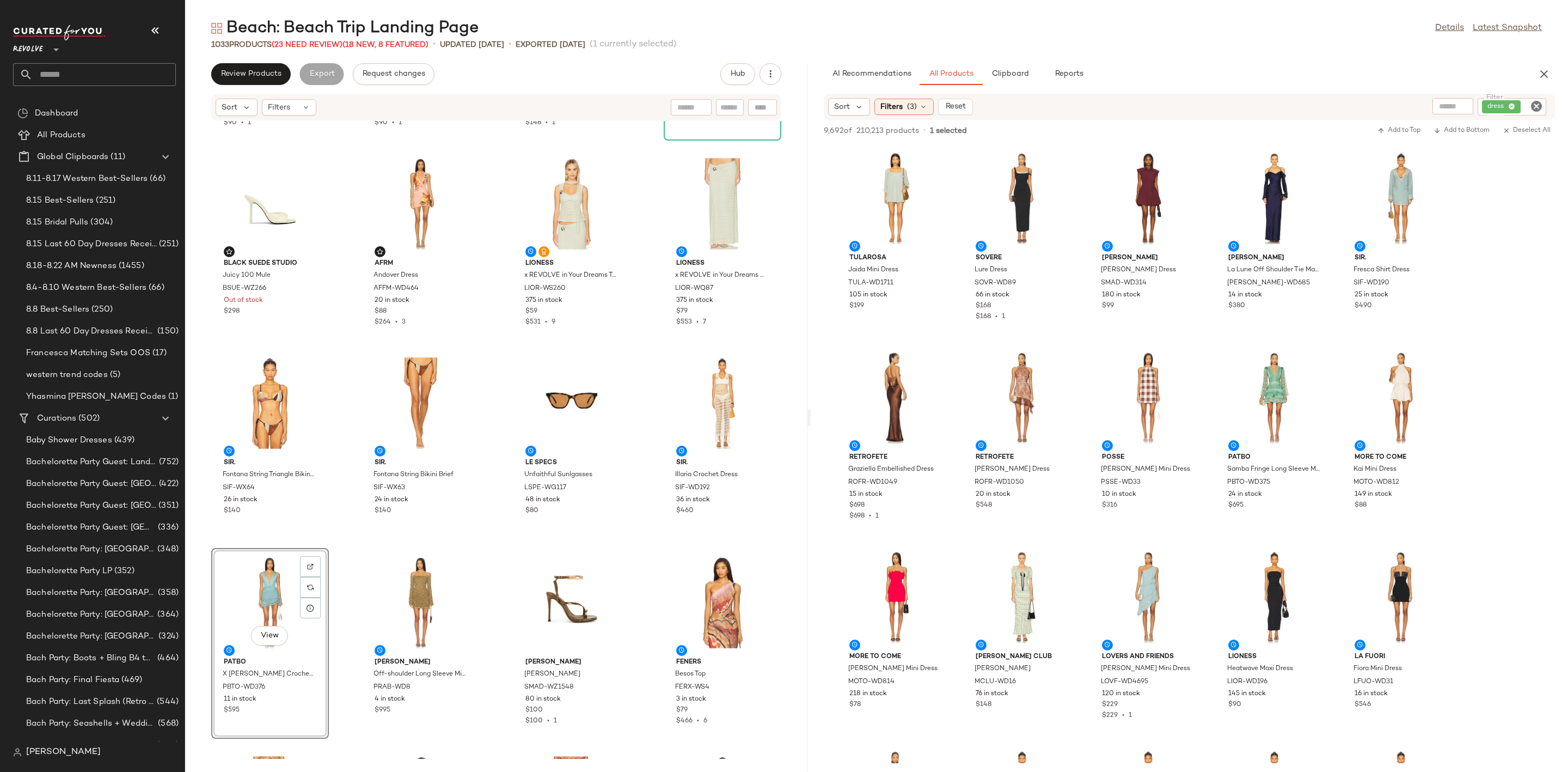
click at [1544, 107] on div "Filter dress Filter" at bounding box center [1511, 107] width 69 height 17
type input "***"
click at [1470, 40] on div "1033 Products (23 Need Review) (18 New, 8 Featured) • updated [DATE] • Exported…" at bounding box center [876, 45] width 1383 height 11
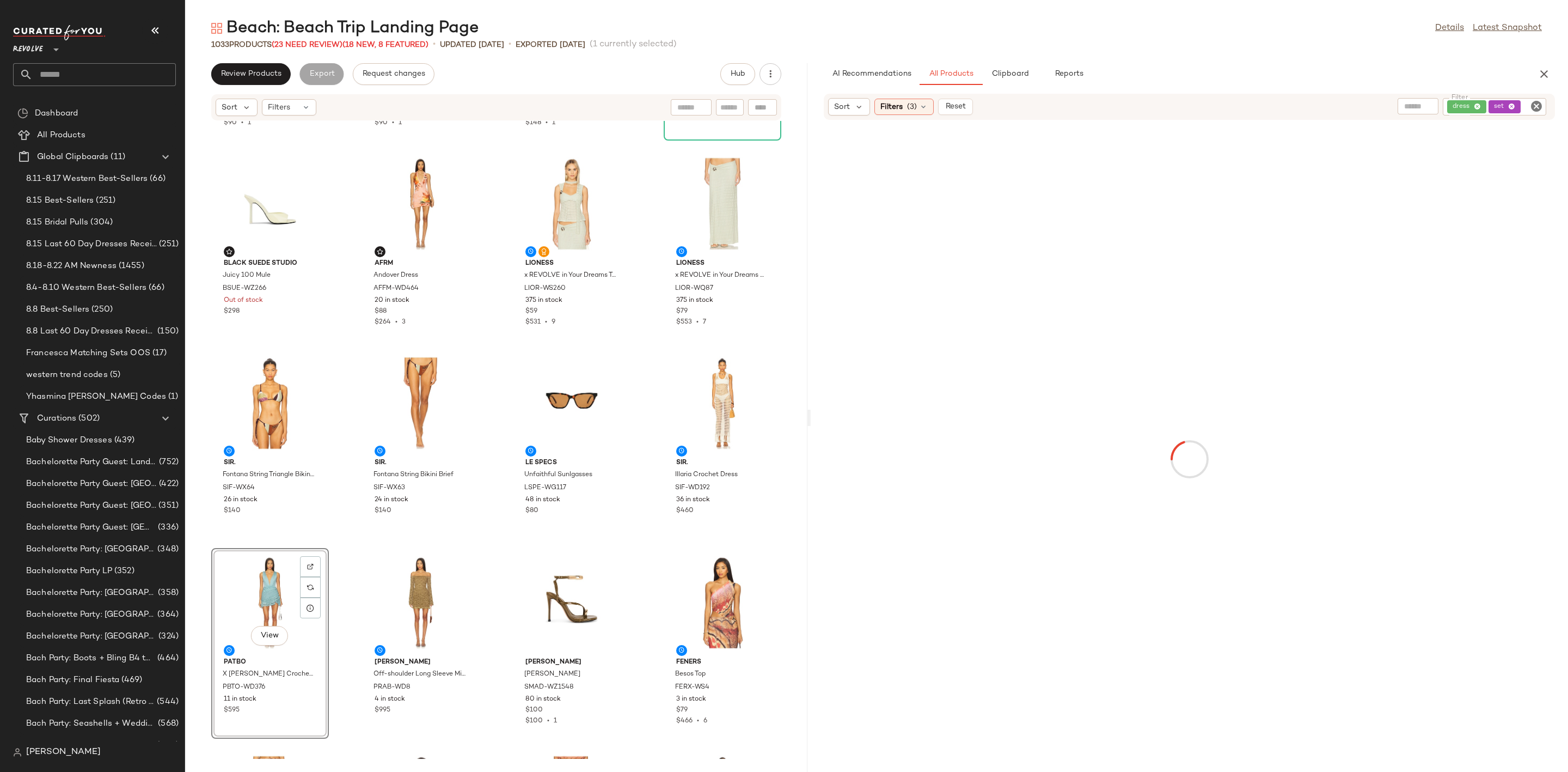
click at [1474, 107] on div "dress set" at bounding box center [1494, 107] width 104 height 17
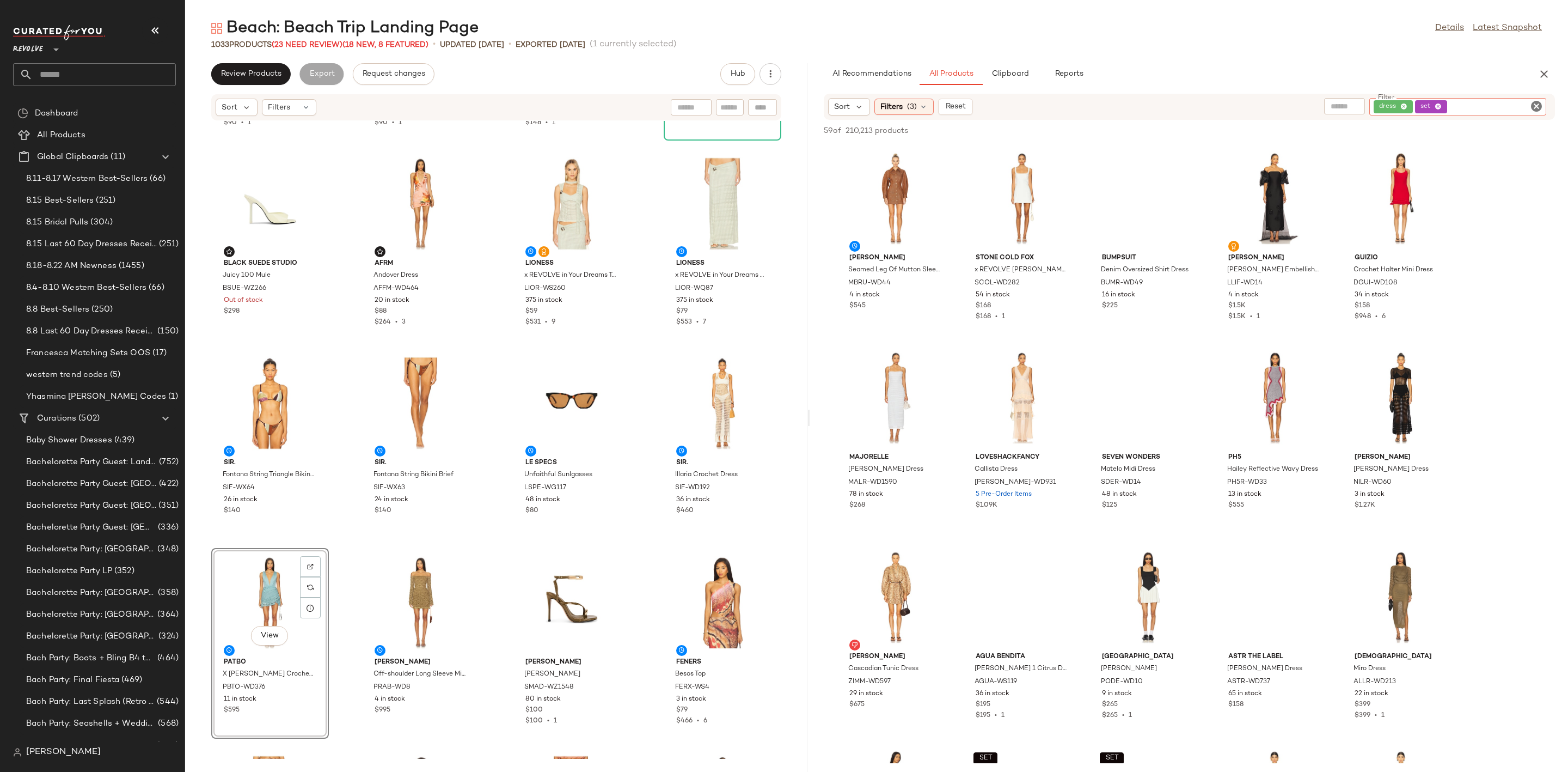
click at [1532, 107] on icon "Clear Filter" at bounding box center [1536, 107] width 13 height 13
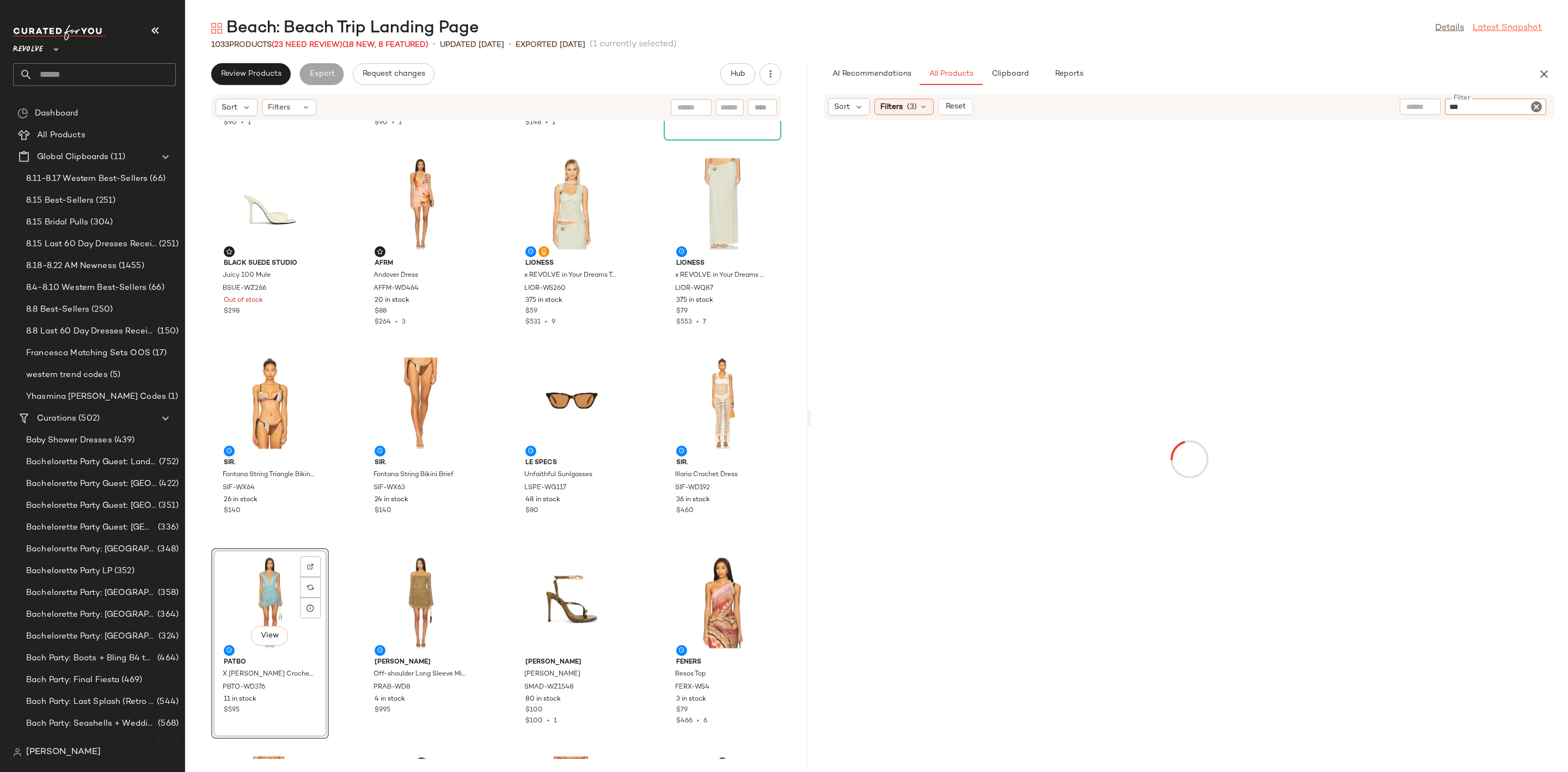
type input "***"
click at [1496, 33] on link "Latest Snapshot" at bounding box center [1507, 28] width 69 height 13
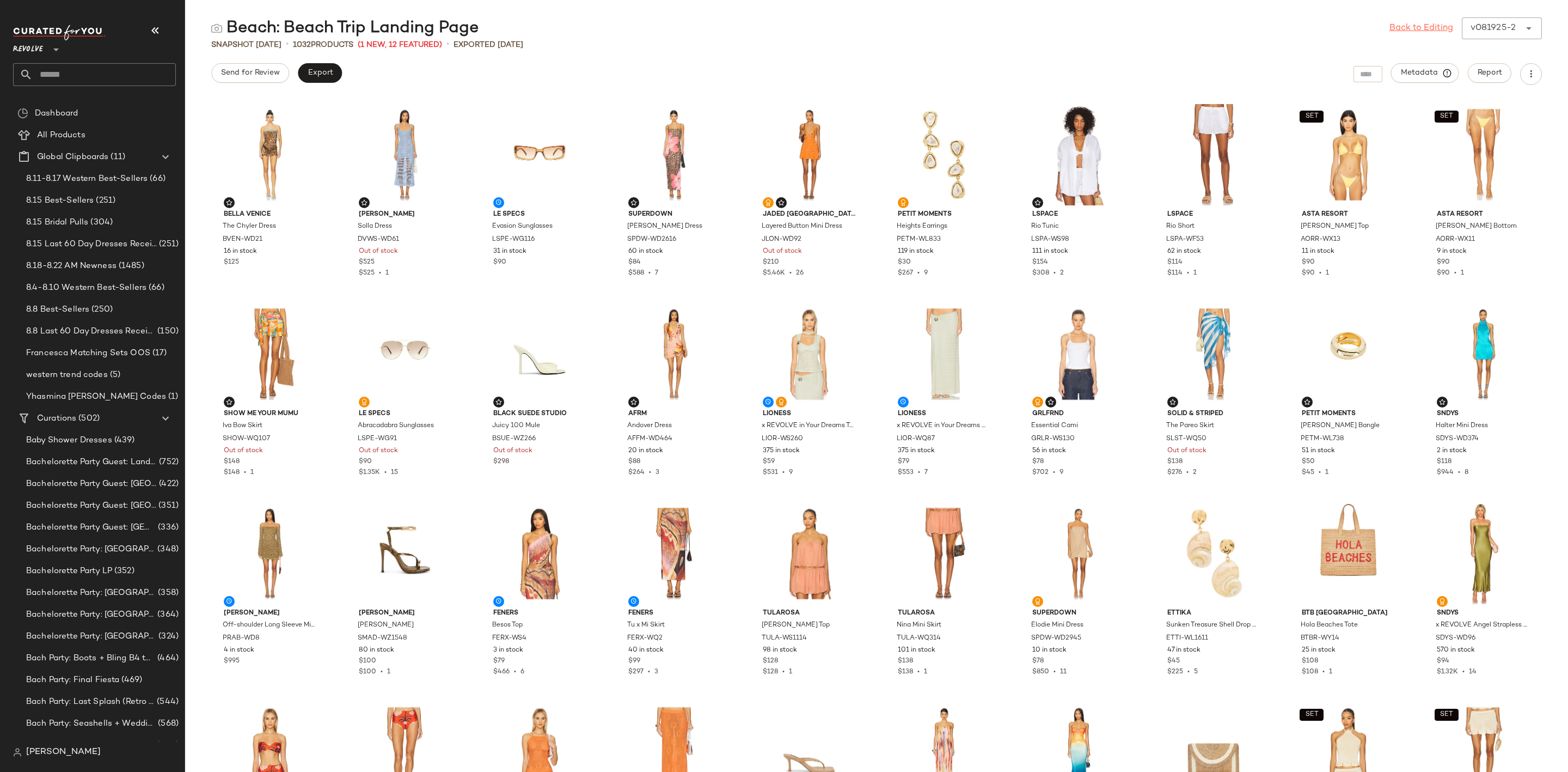
click at [1497, 26] on div "Back to Editing v081925-2 ******" at bounding box center [1465, 27] width 153 height 22
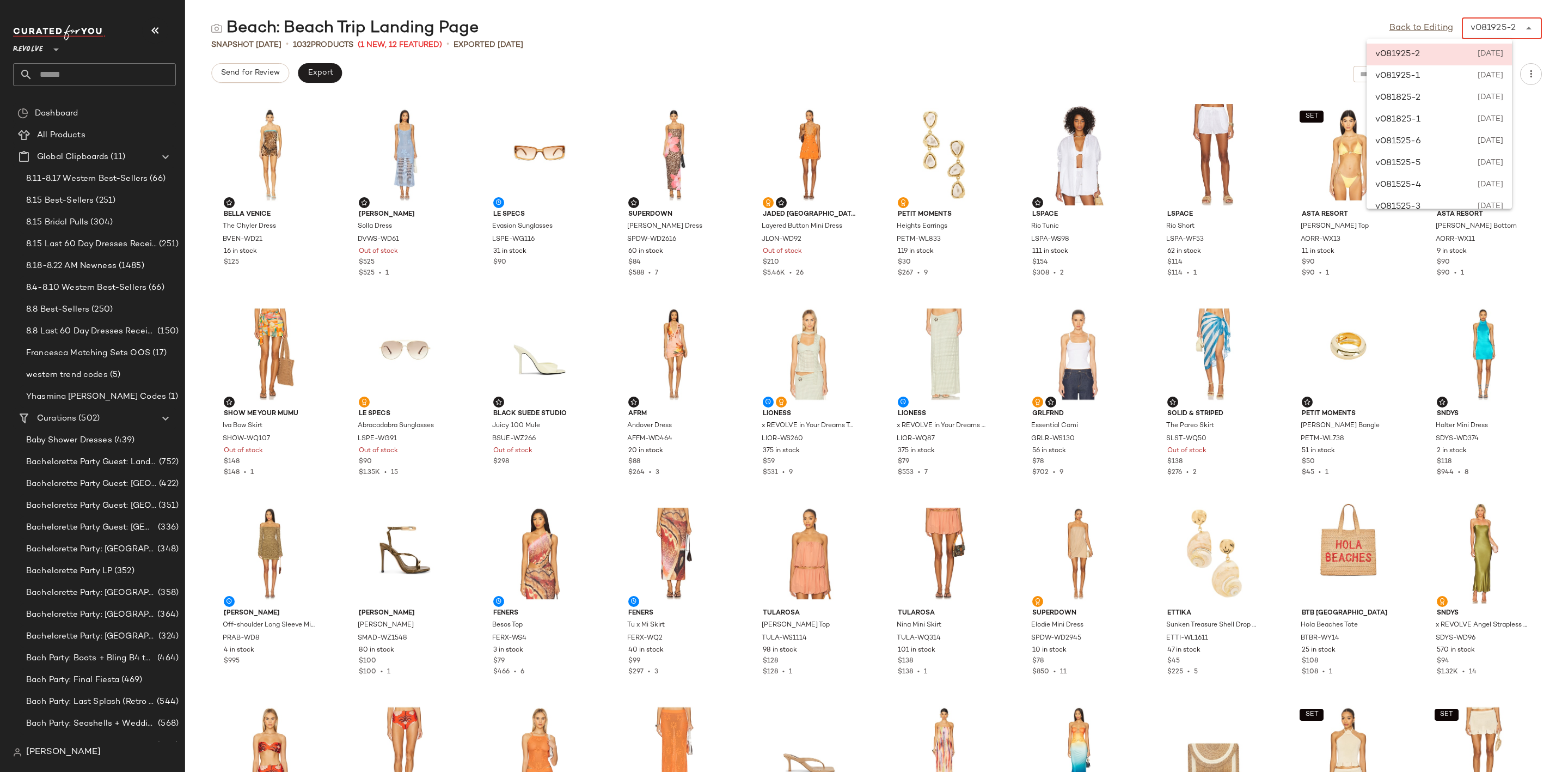
click at [1233, 12] on main "Beach: Beach Trip Landing Page Back to Editing v081925-2 ****** Snapshot Aug 19…" at bounding box center [784, 386] width 1568 height 772
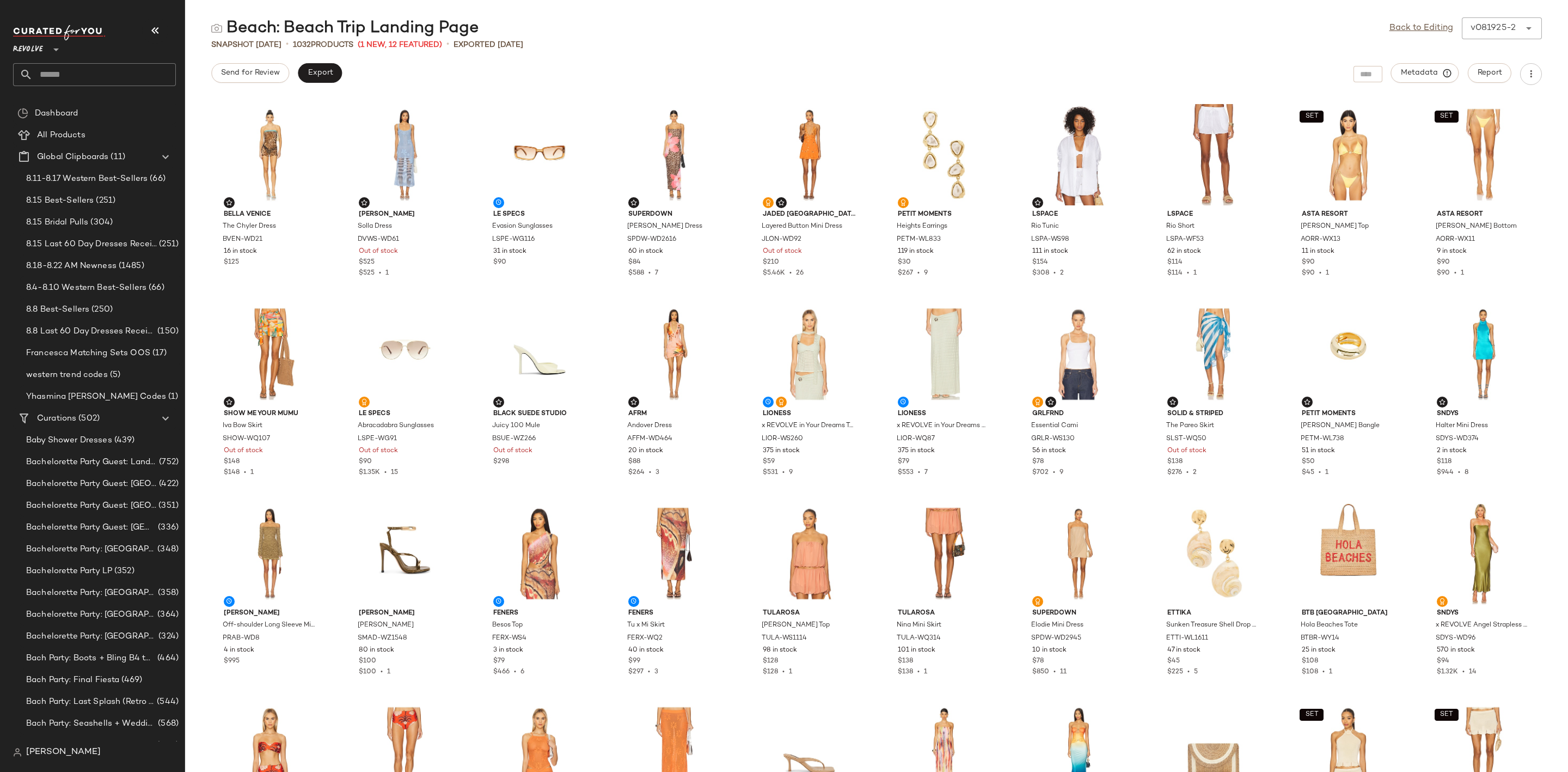
click at [90, 58] on div "Revolve **" at bounding box center [94, 56] width 163 height 61
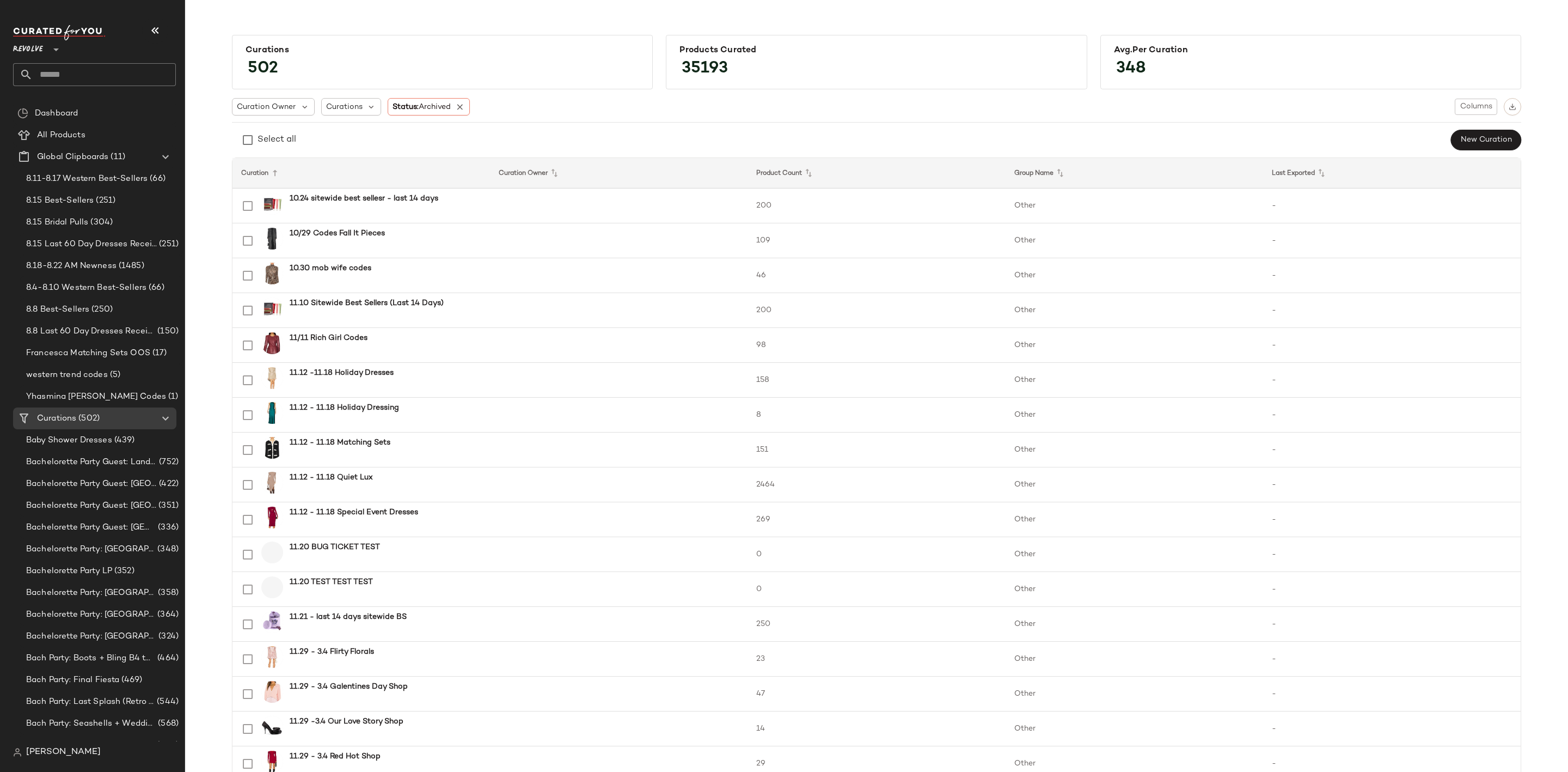
click at [82, 73] on input "text" at bounding box center [105, 74] width 143 height 23
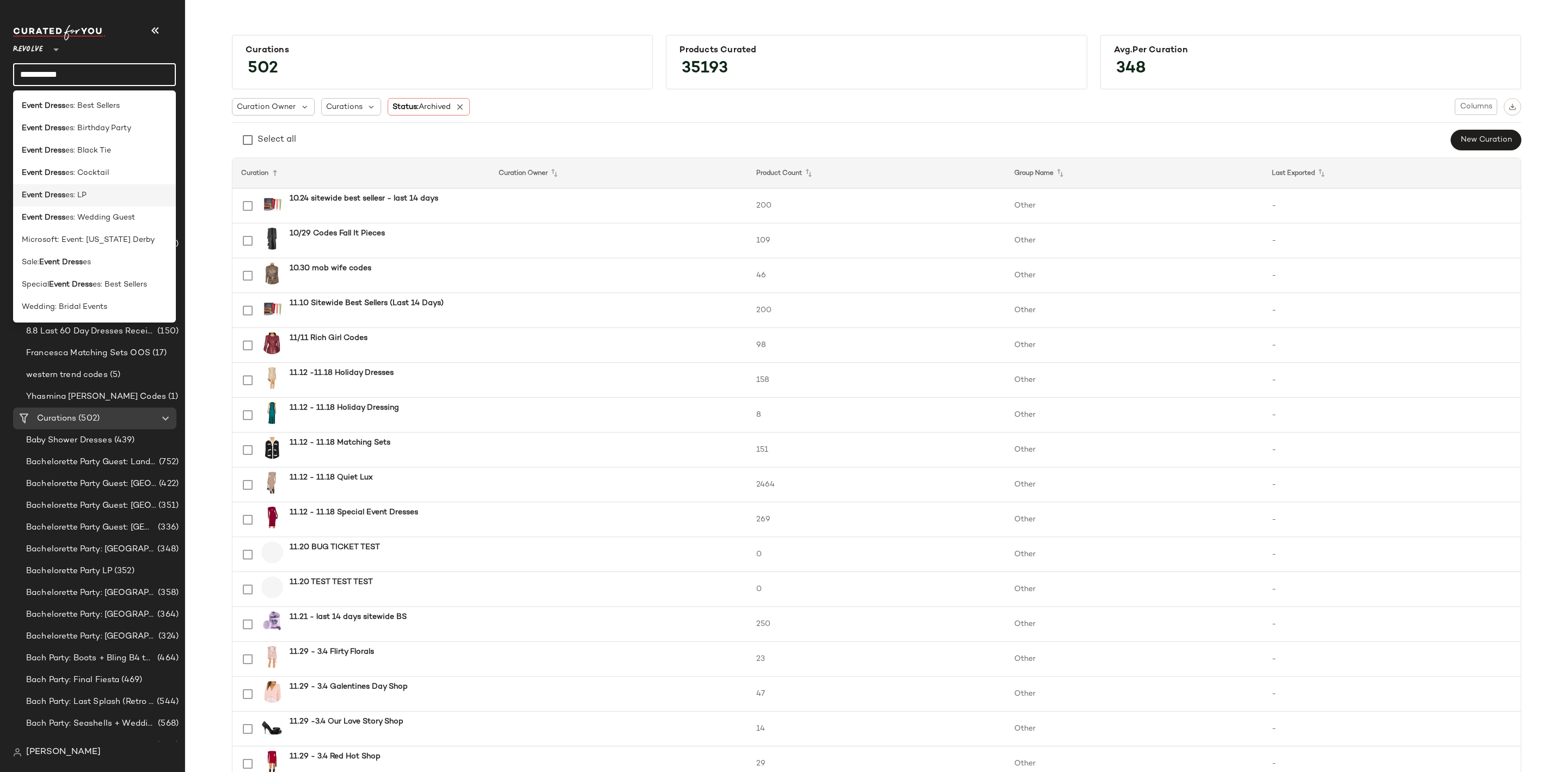
type input "**********"
click at [106, 229] on div "Event Dress es: LP" at bounding box center [94, 240] width 163 height 23
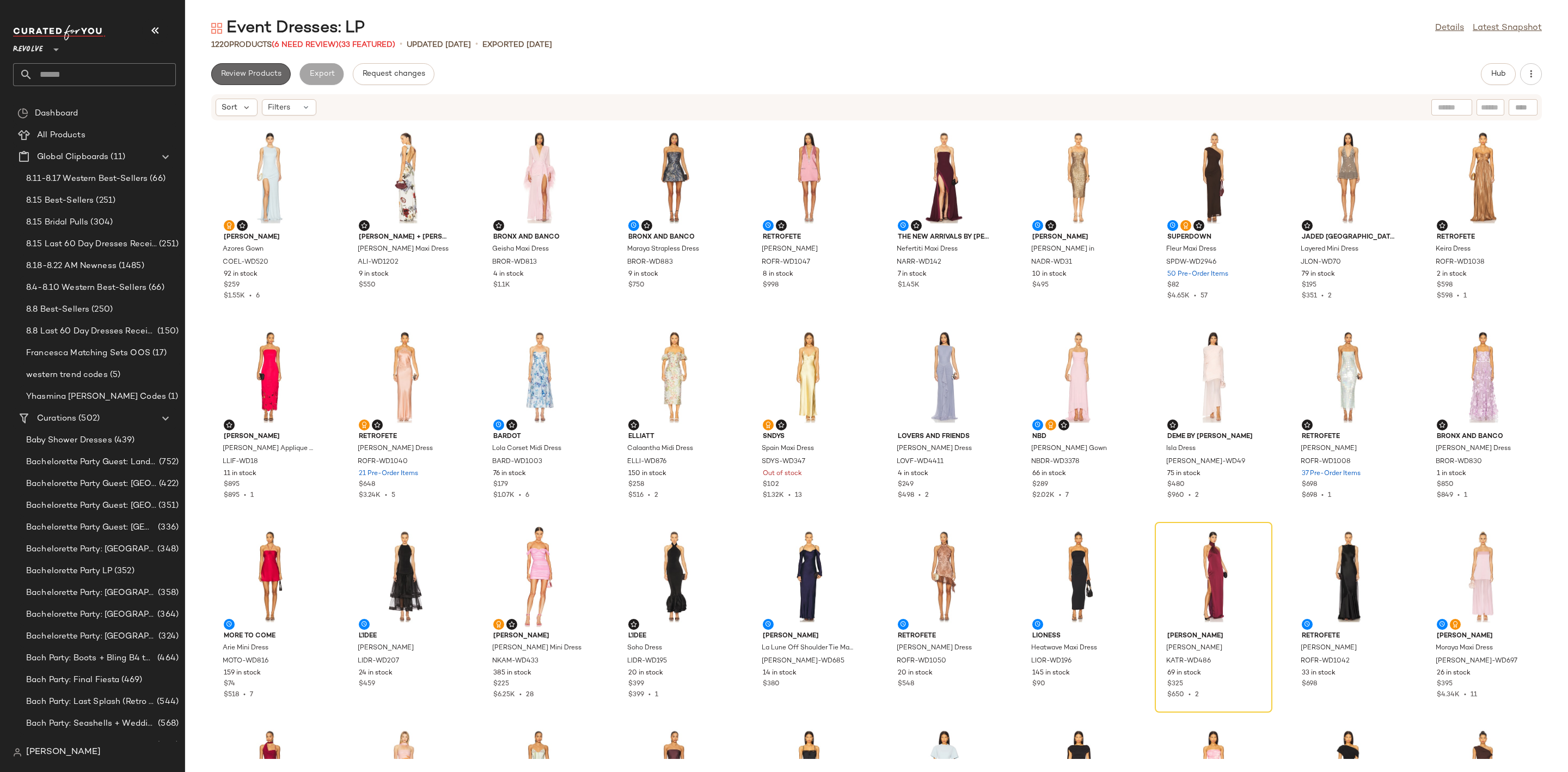
click at [265, 74] on span "Review Products" at bounding box center [251, 74] width 61 height 8
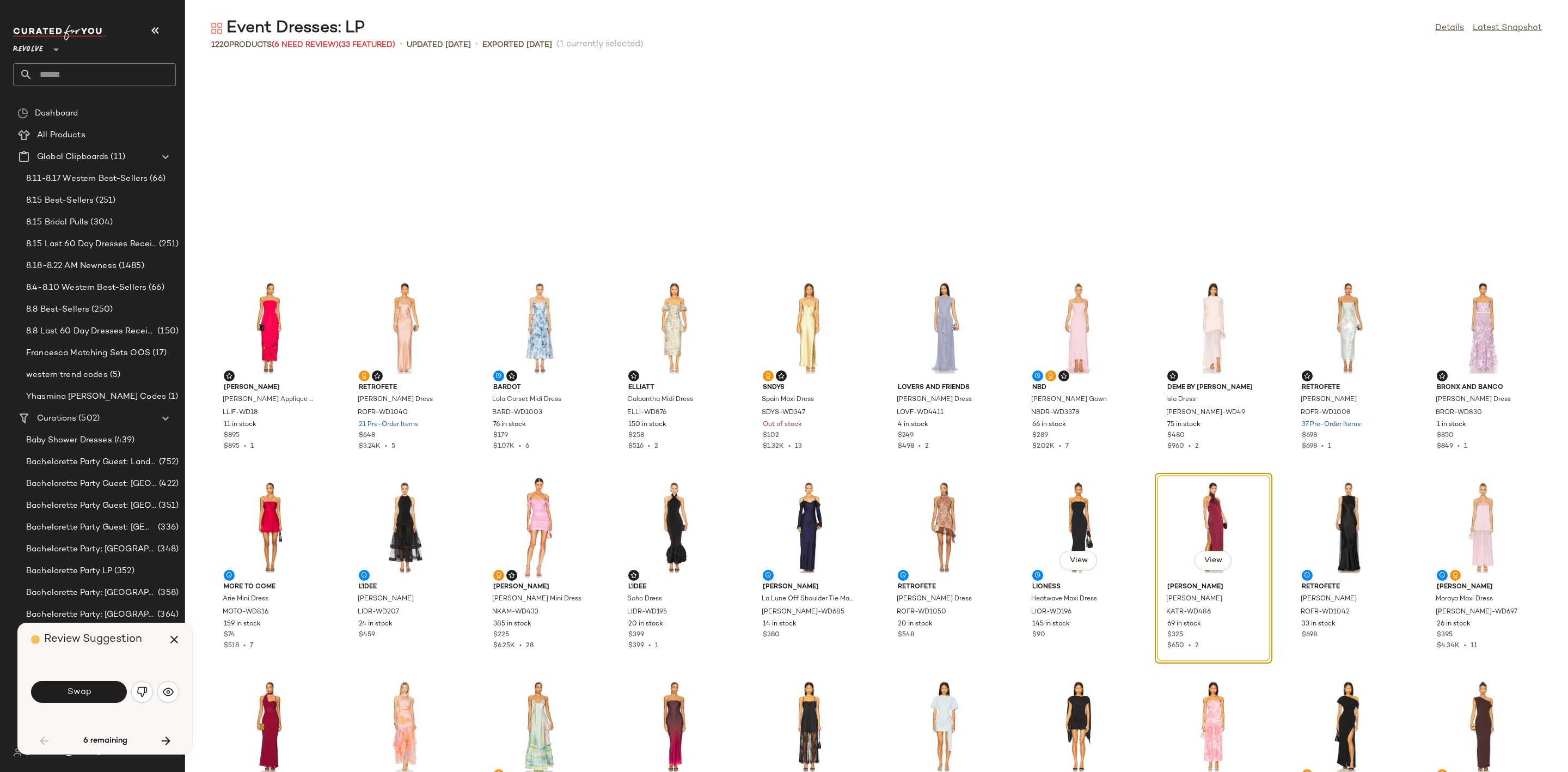
scroll to position [207, 0]
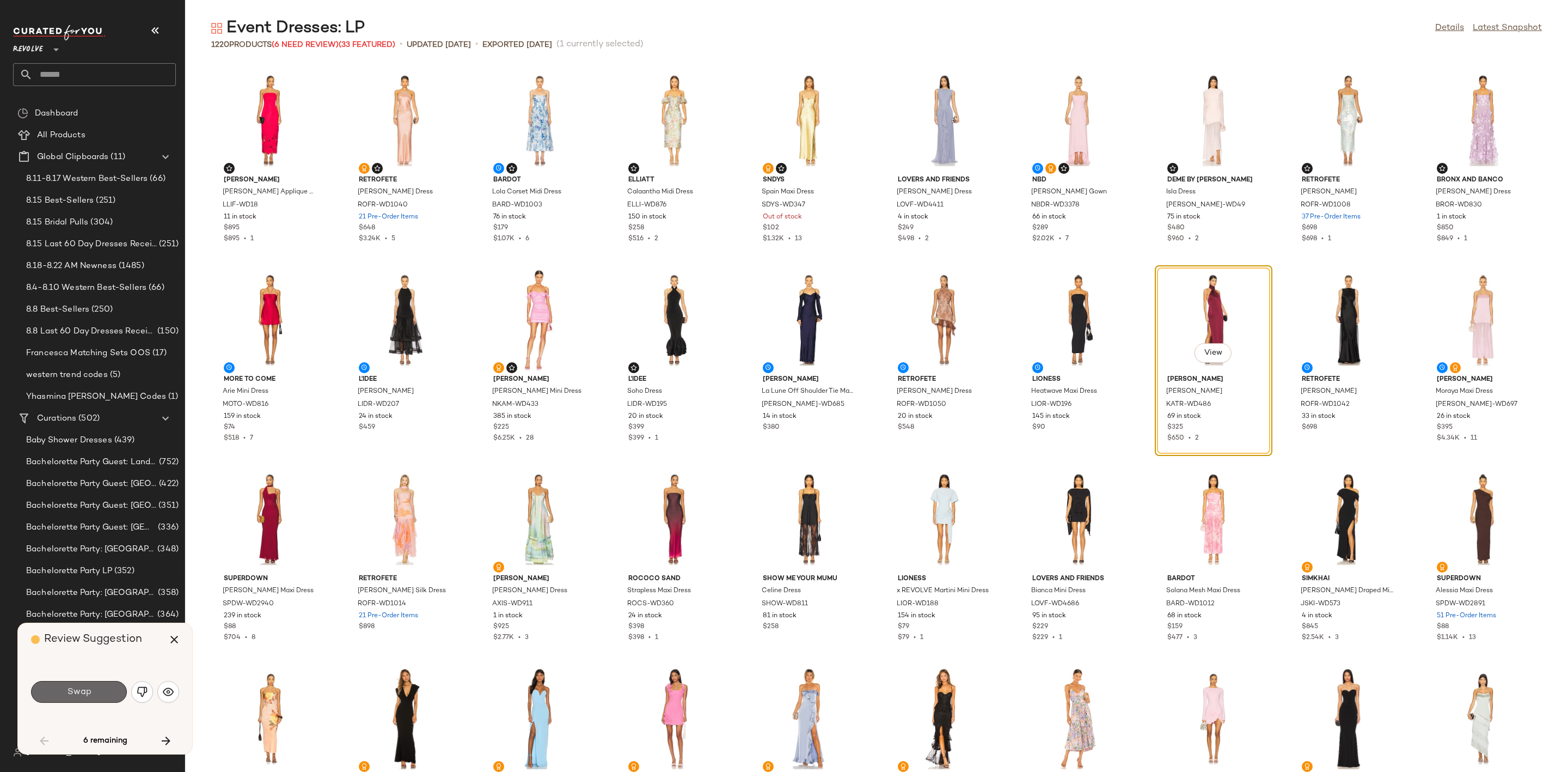
click at [67, 695] on span "Swap" at bounding box center [78, 692] width 24 height 10
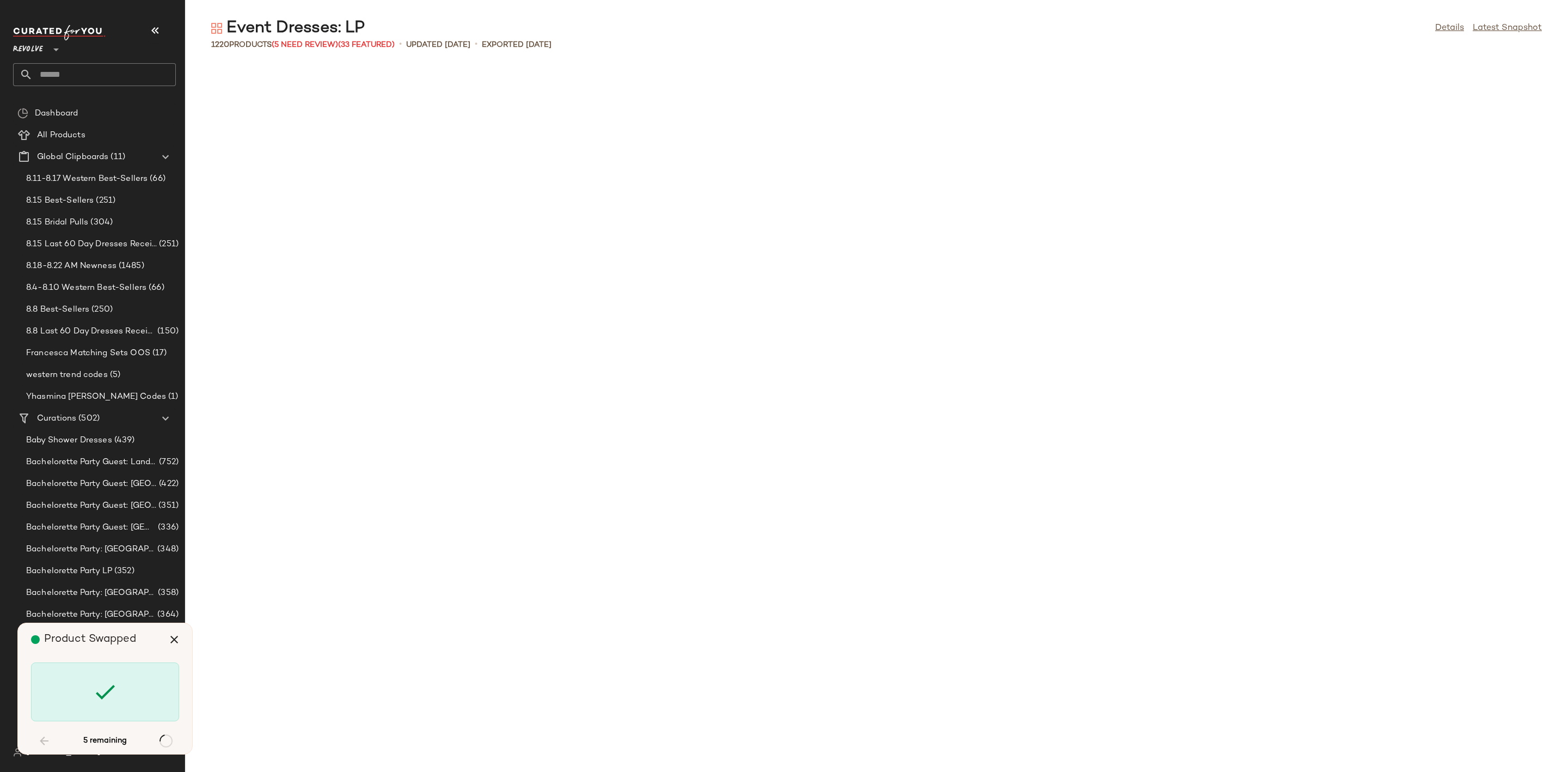
scroll to position [1196, 0]
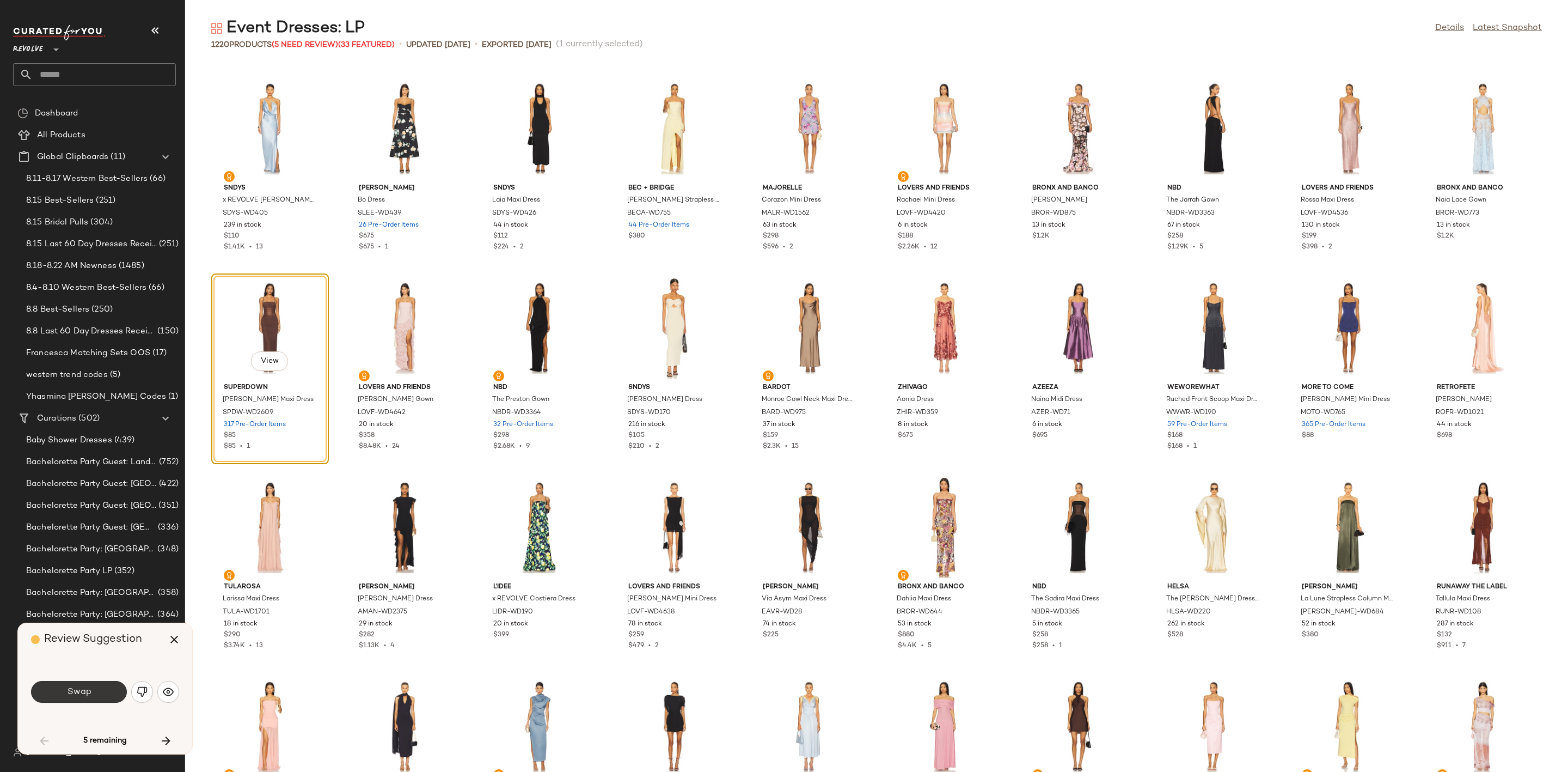
click at [84, 688] on span "Swap" at bounding box center [78, 692] width 24 height 10
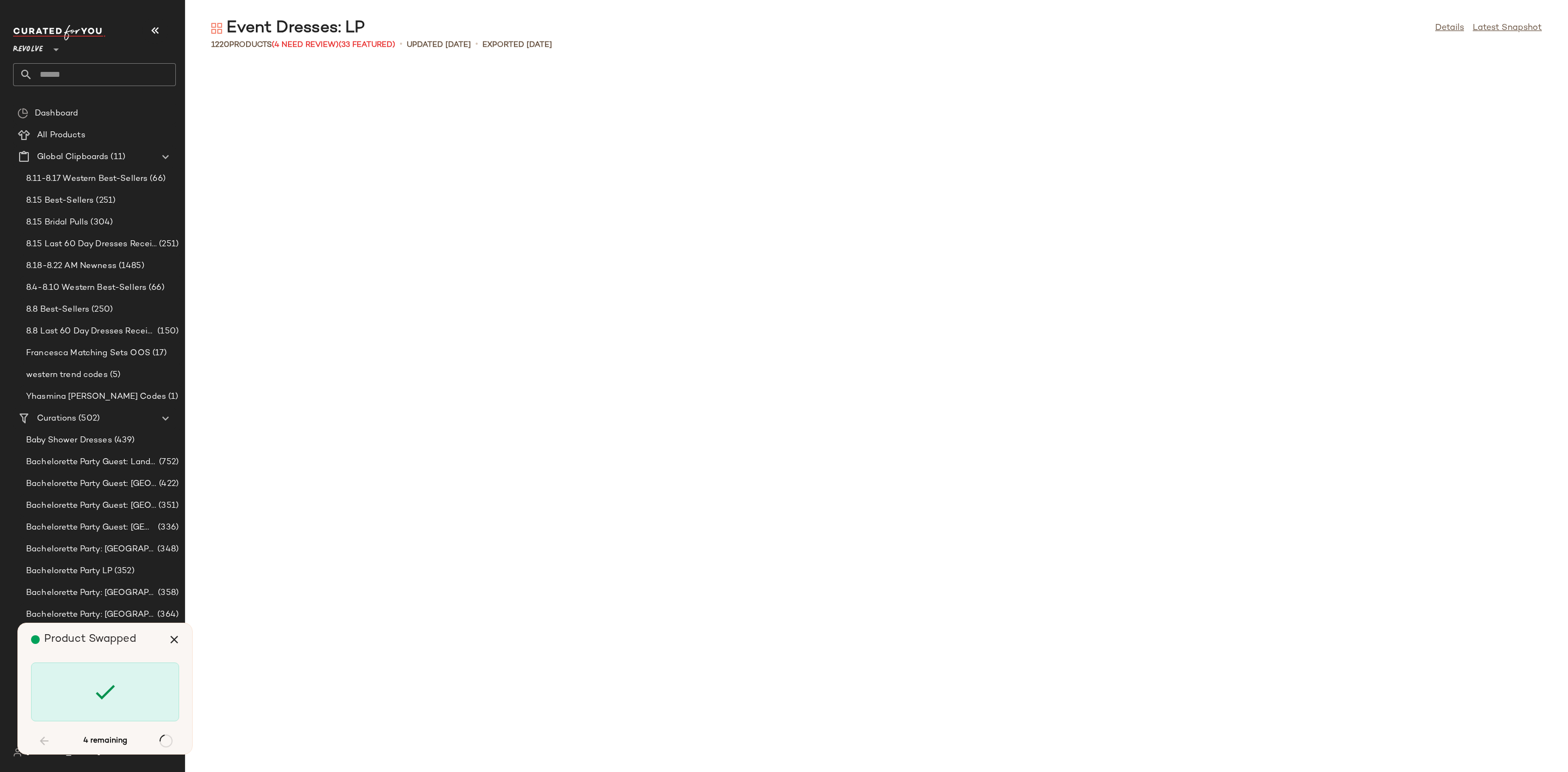
scroll to position [11561, 0]
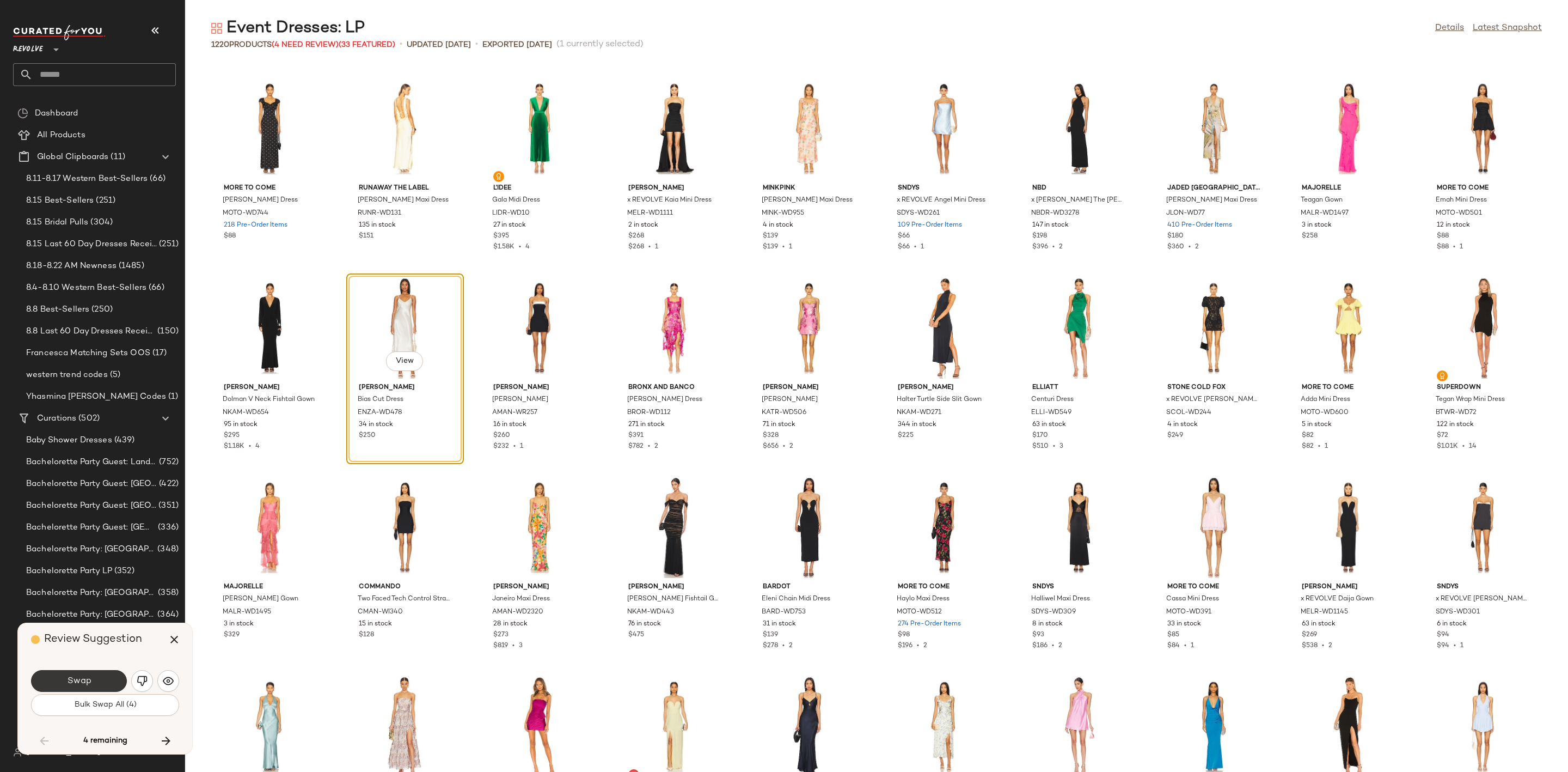
click at [89, 682] on span "Swap" at bounding box center [78, 681] width 24 height 10
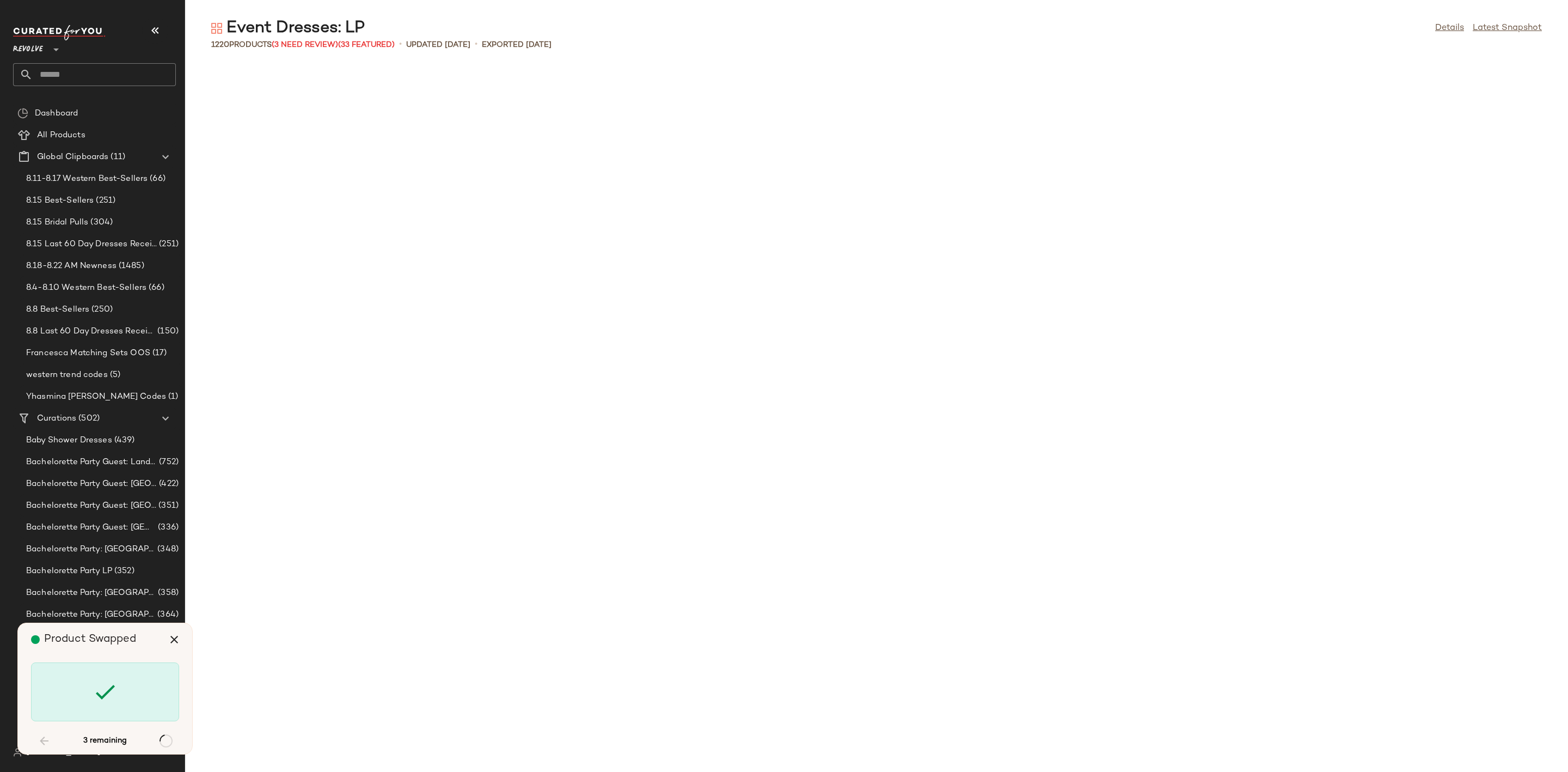
scroll to position [12756, 0]
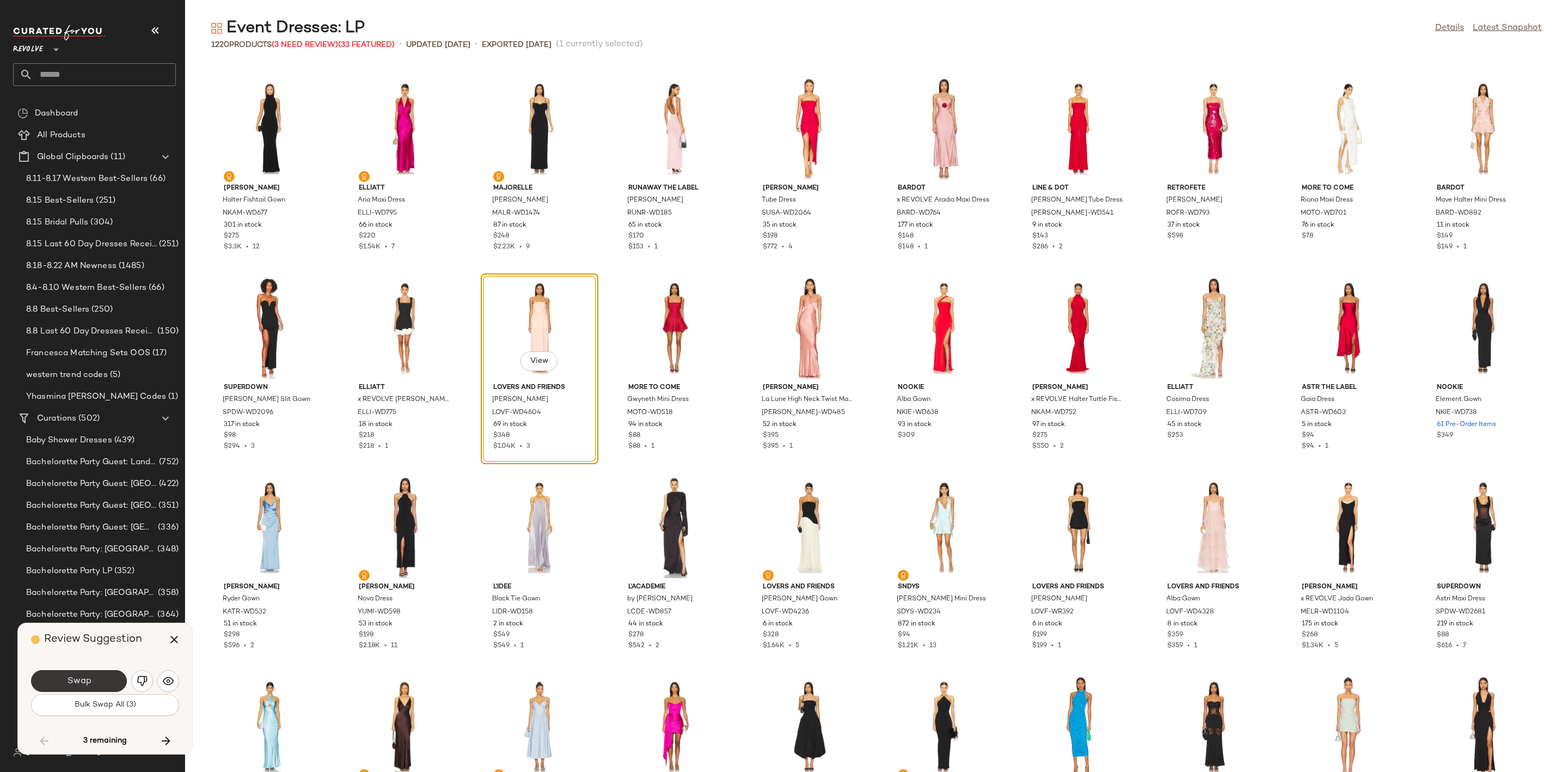
click at [71, 678] on span "Swap" at bounding box center [78, 681] width 24 height 10
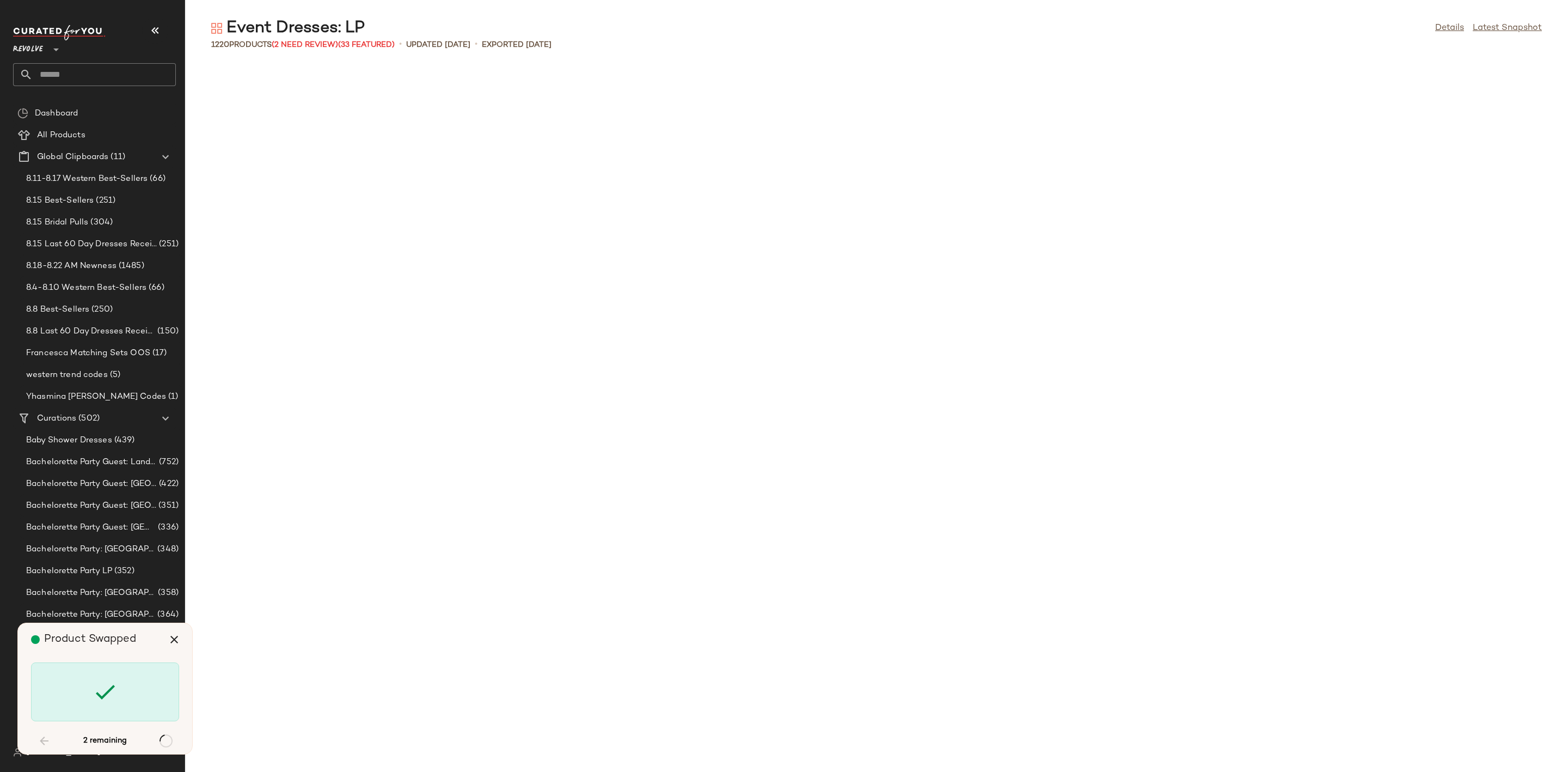
scroll to position [19534, 0]
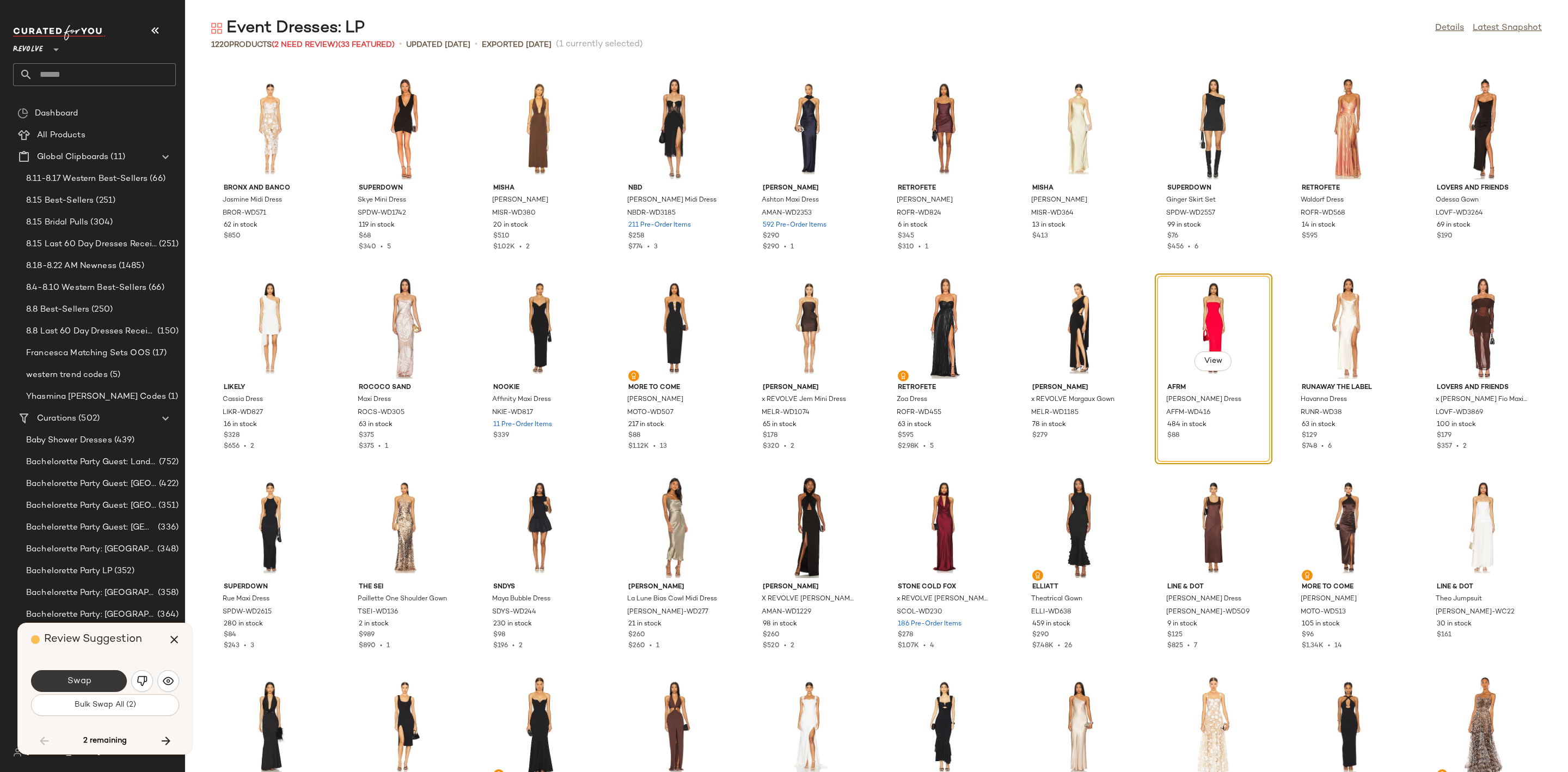
click at [91, 686] on button "Swap" at bounding box center [79, 681] width 96 height 22
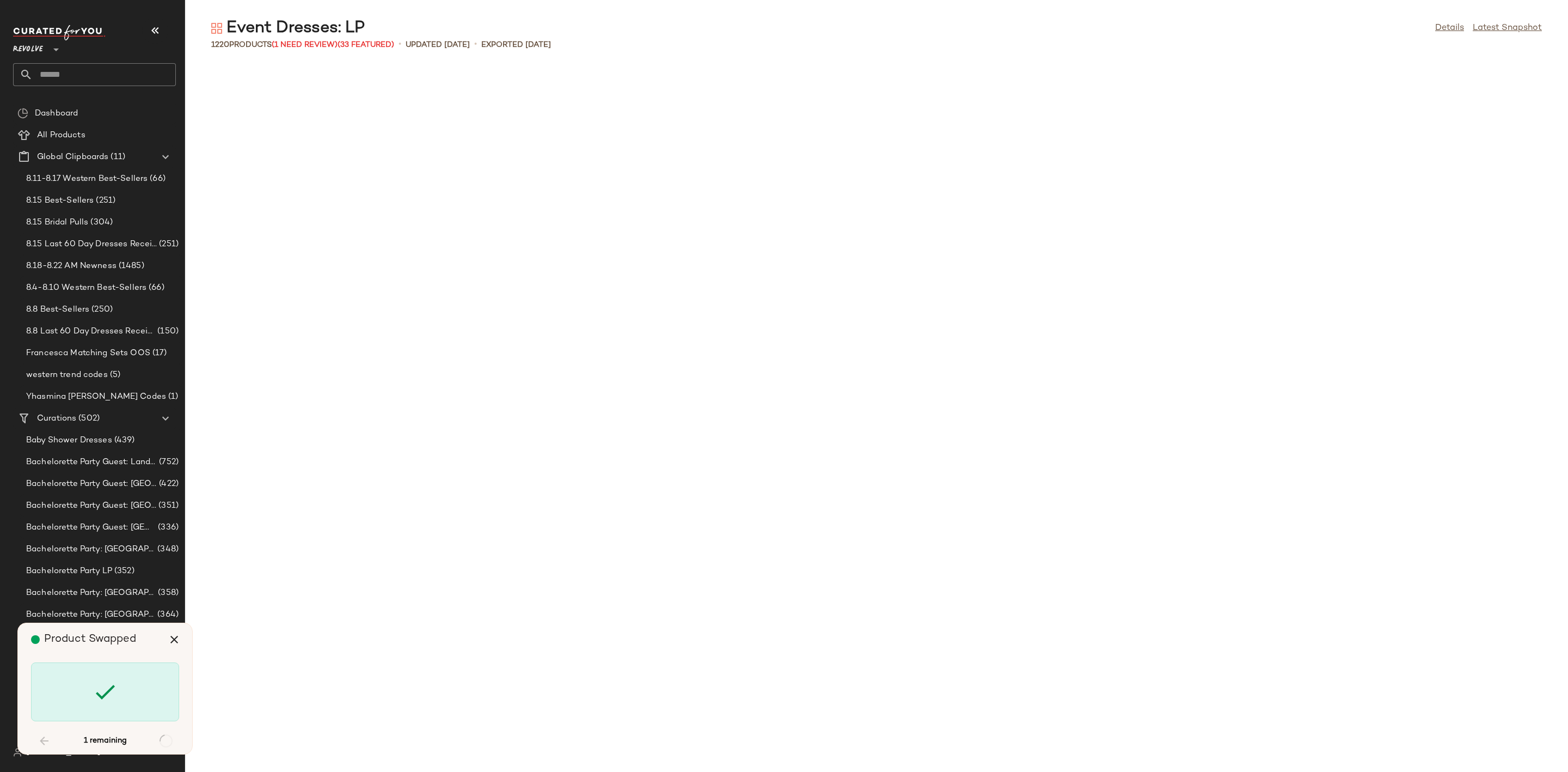
scroll to position [21527, 0]
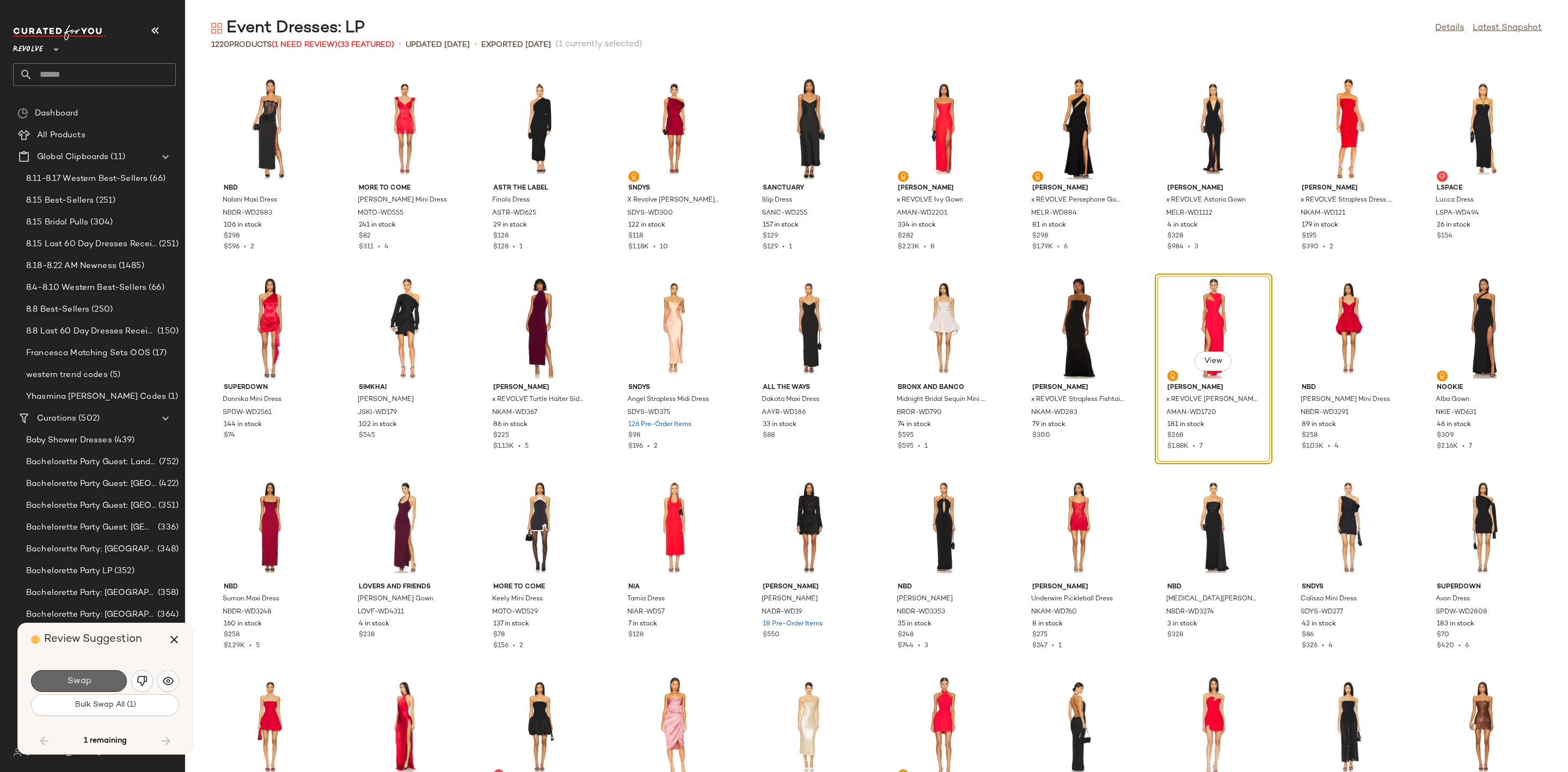
click at [106, 683] on button "Swap" at bounding box center [79, 681] width 96 height 22
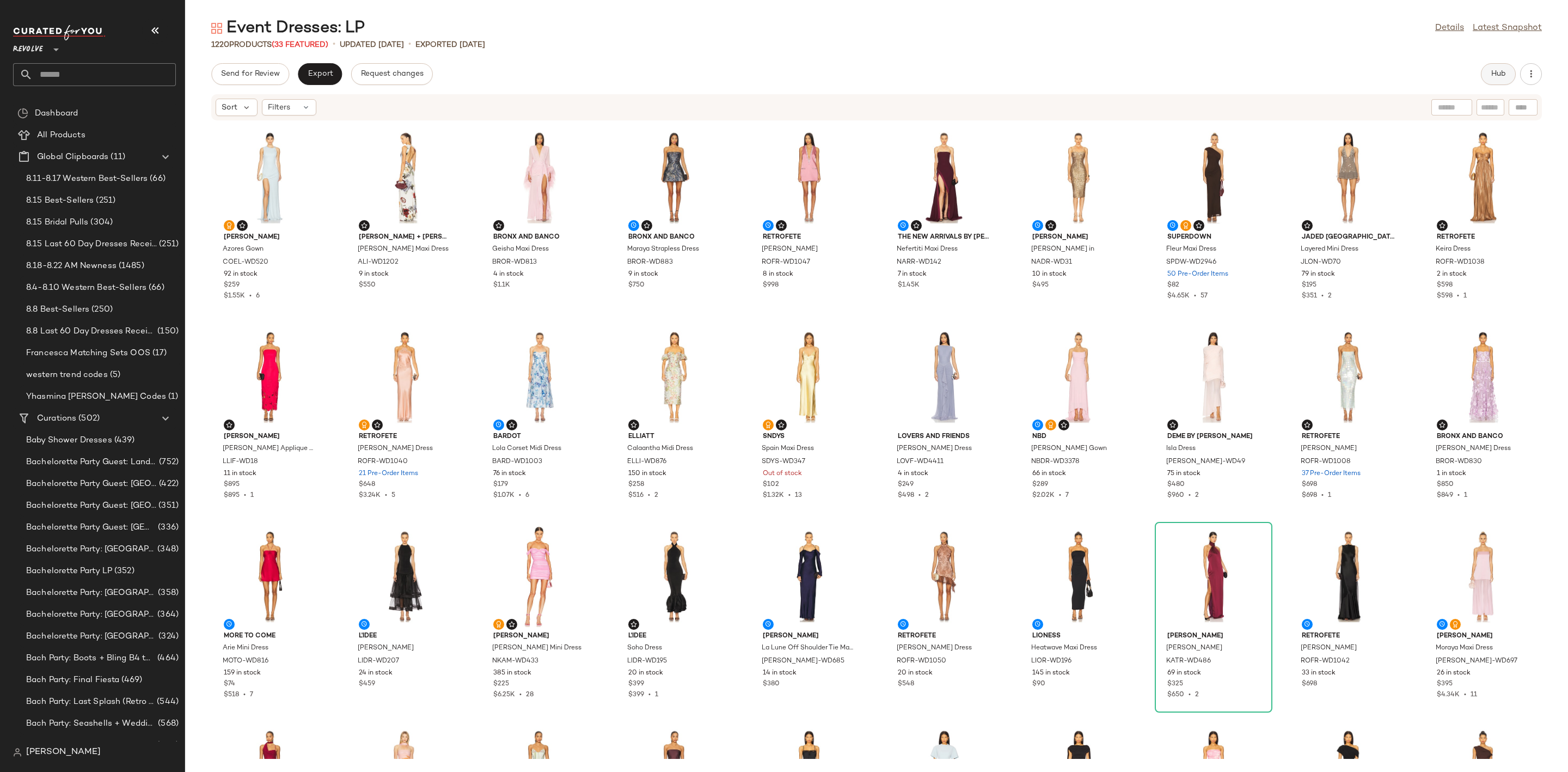
click at [1499, 80] on button "Hub" at bounding box center [1498, 74] width 35 height 22
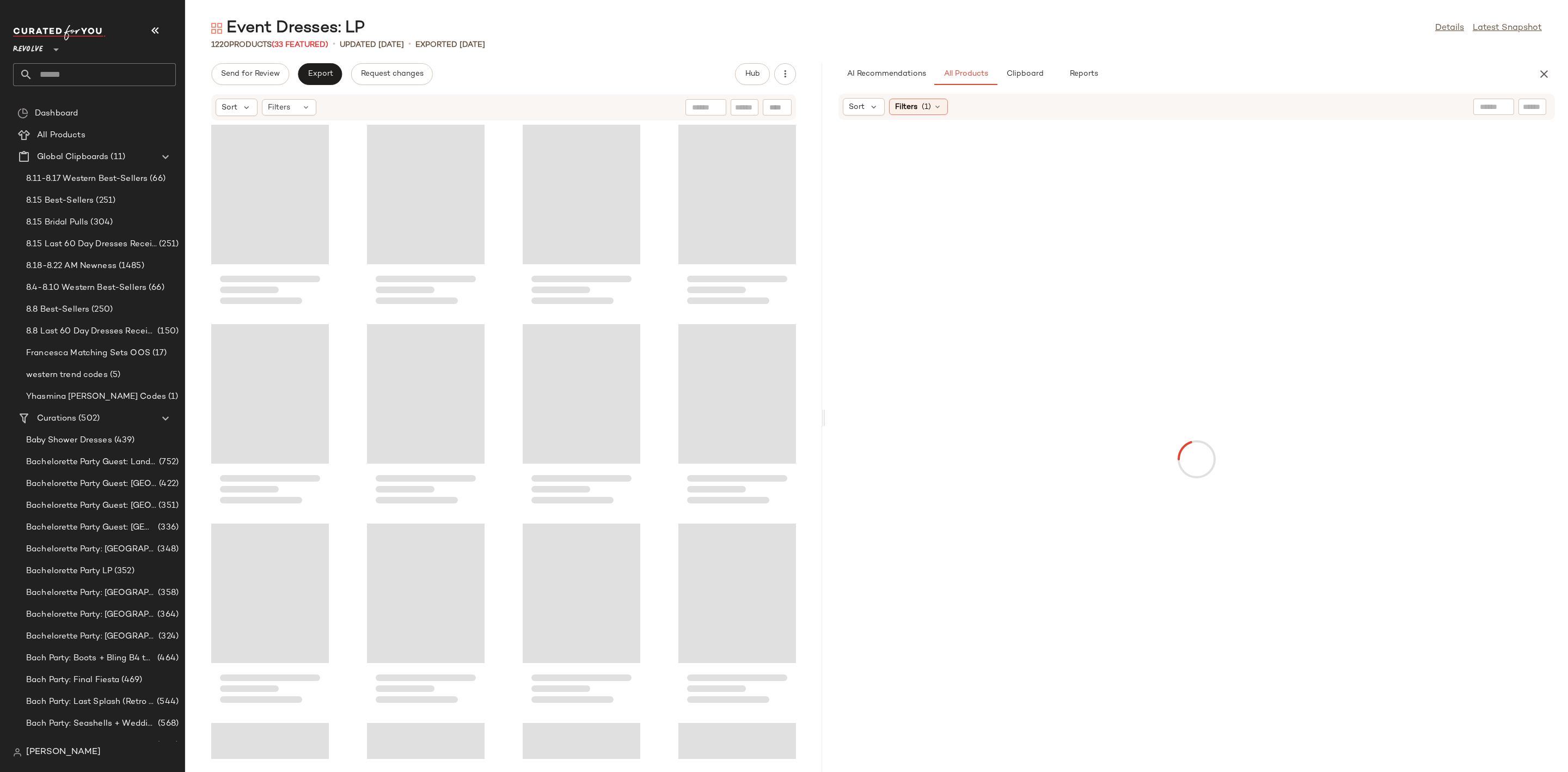
drag, startPoint x: 877, startPoint y: 417, endPoint x: 826, endPoint y: 425, distance: 51.6
click at [826, 425] on div "Event Dresses: LP Details Latest Snapshot 1220 Products (33 Featured) • updated…" at bounding box center [876, 394] width 1383 height 754
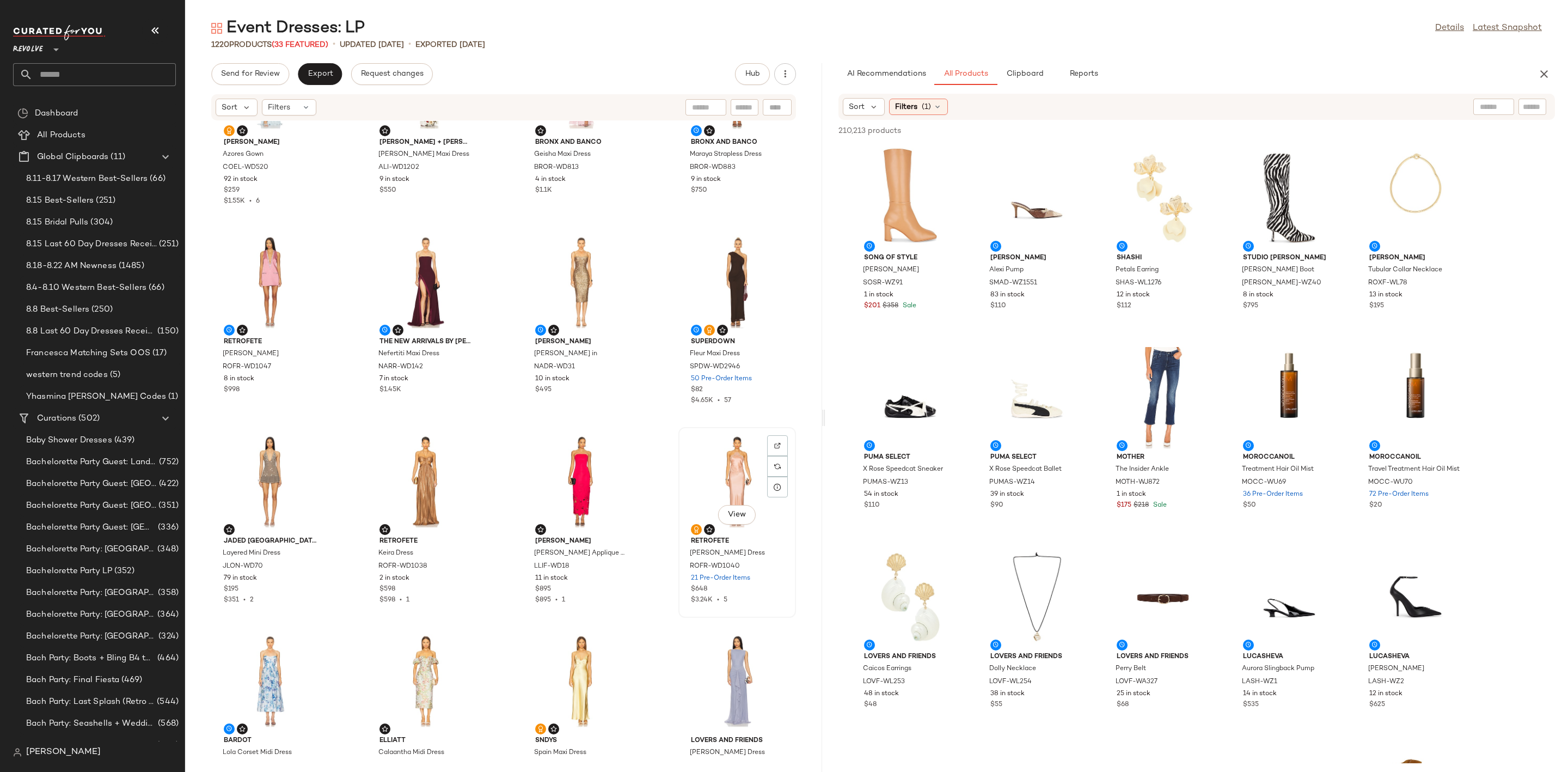
scroll to position [163, 0]
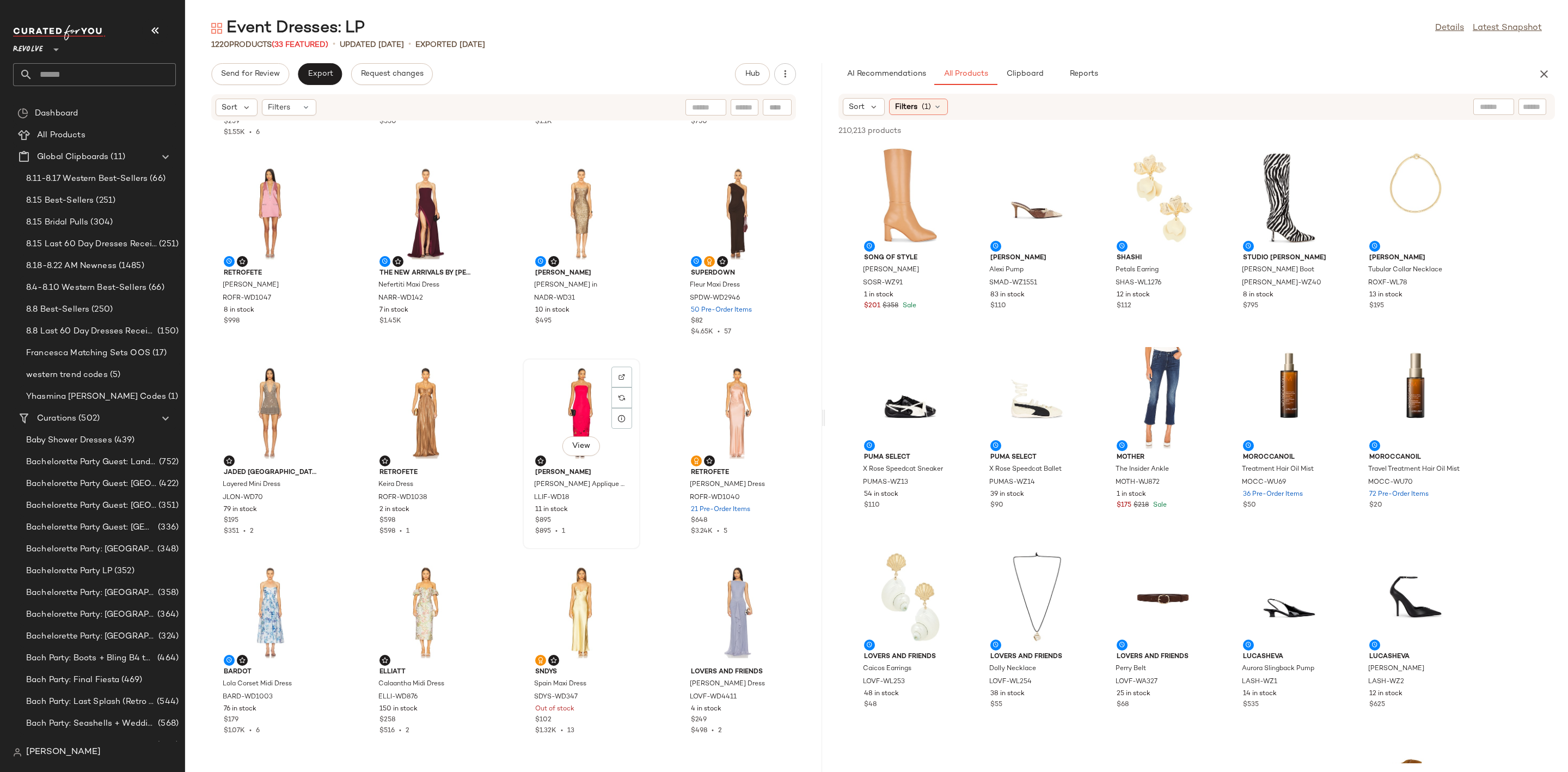
click at [568, 408] on div "View" at bounding box center [581, 412] width 110 height 101
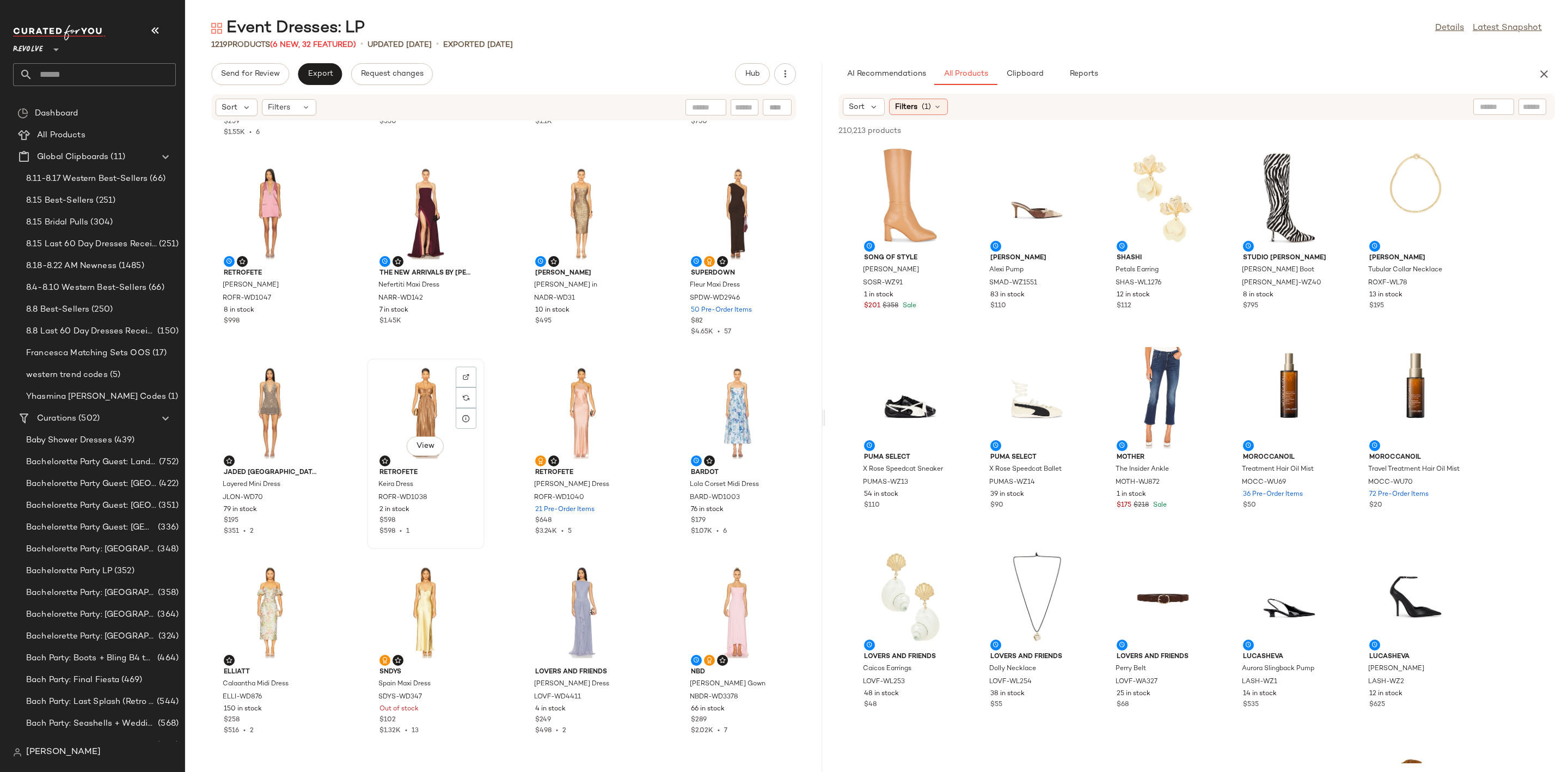
click at [389, 418] on div "View" at bounding box center [425, 412] width 110 height 101
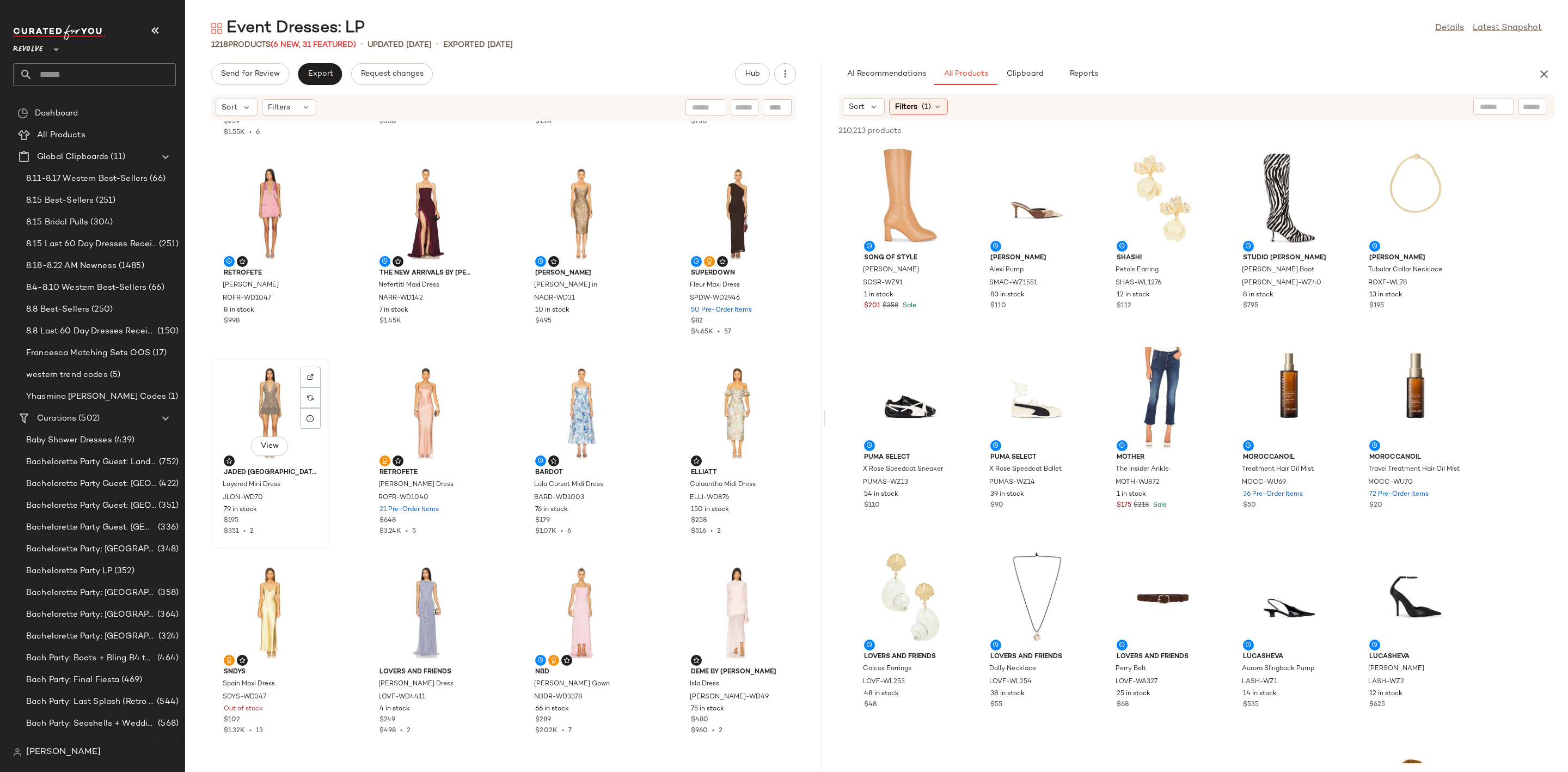
click at [247, 432] on div "View" at bounding box center [270, 412] width 110 height 101
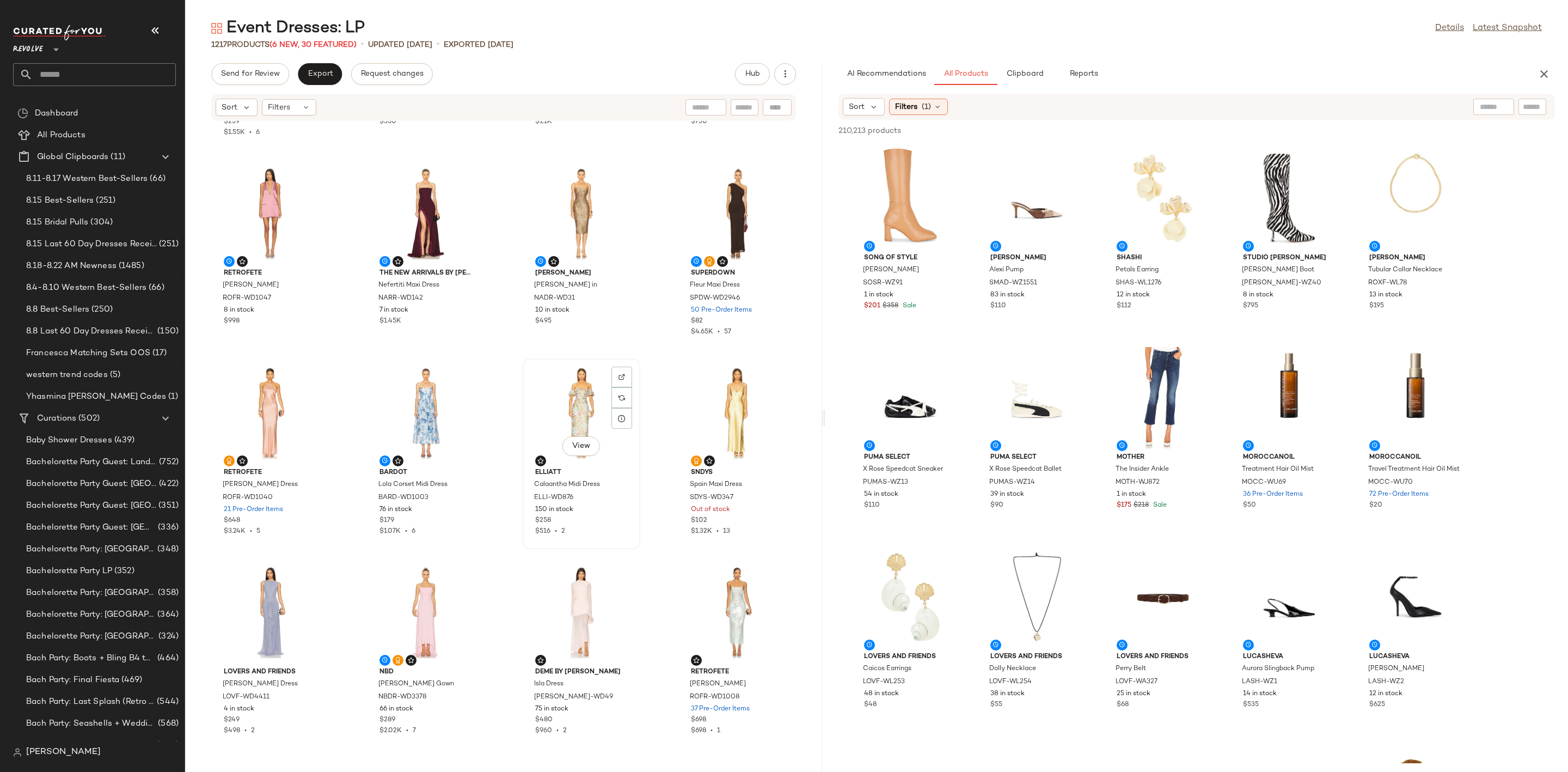
click at [552, 402] on div "View" at bounding box center [581, 412] width 110 height 101
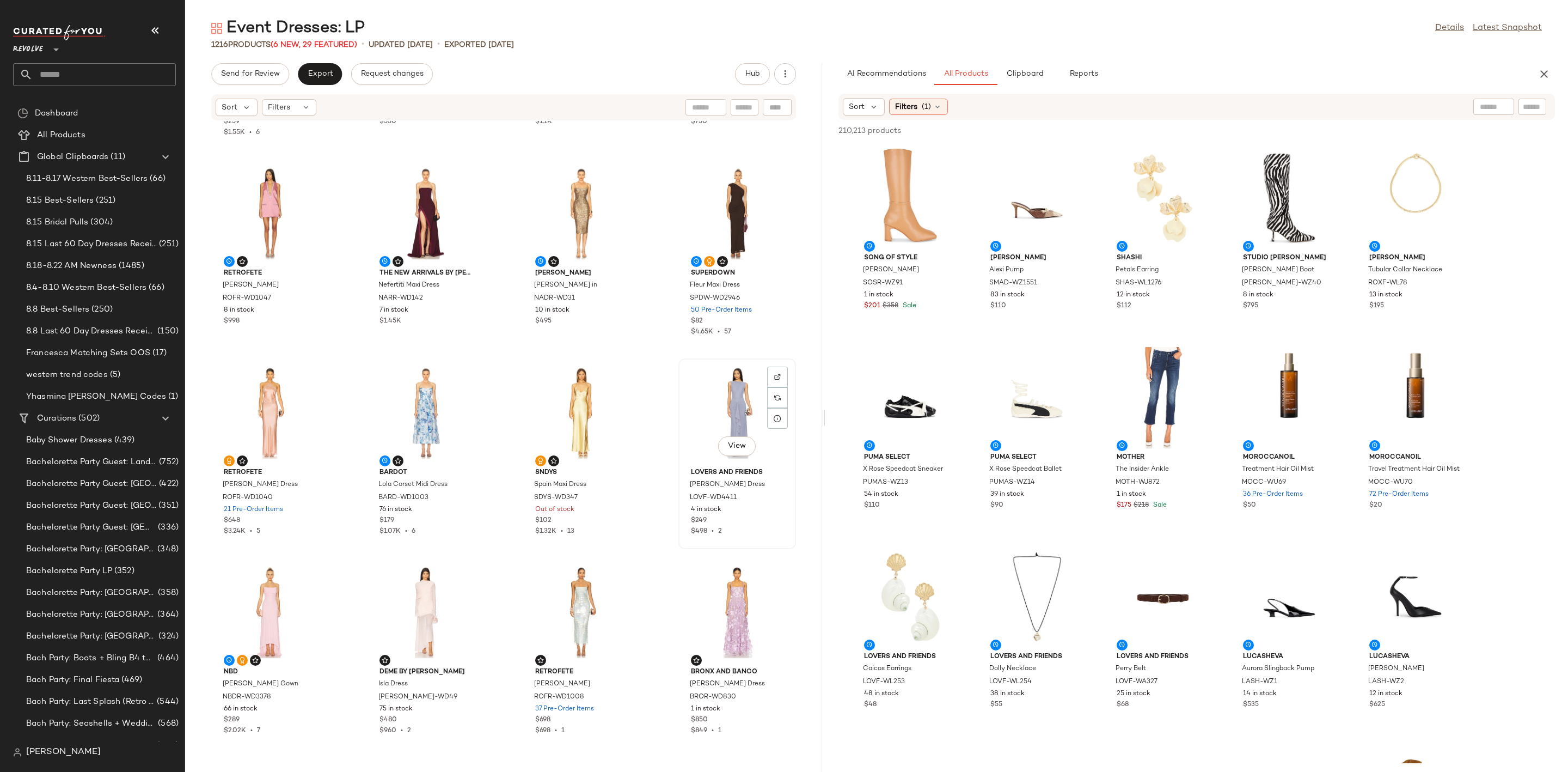
click at [724, 384] on div "View" at bounding box center [737, 412] width 110 height 101
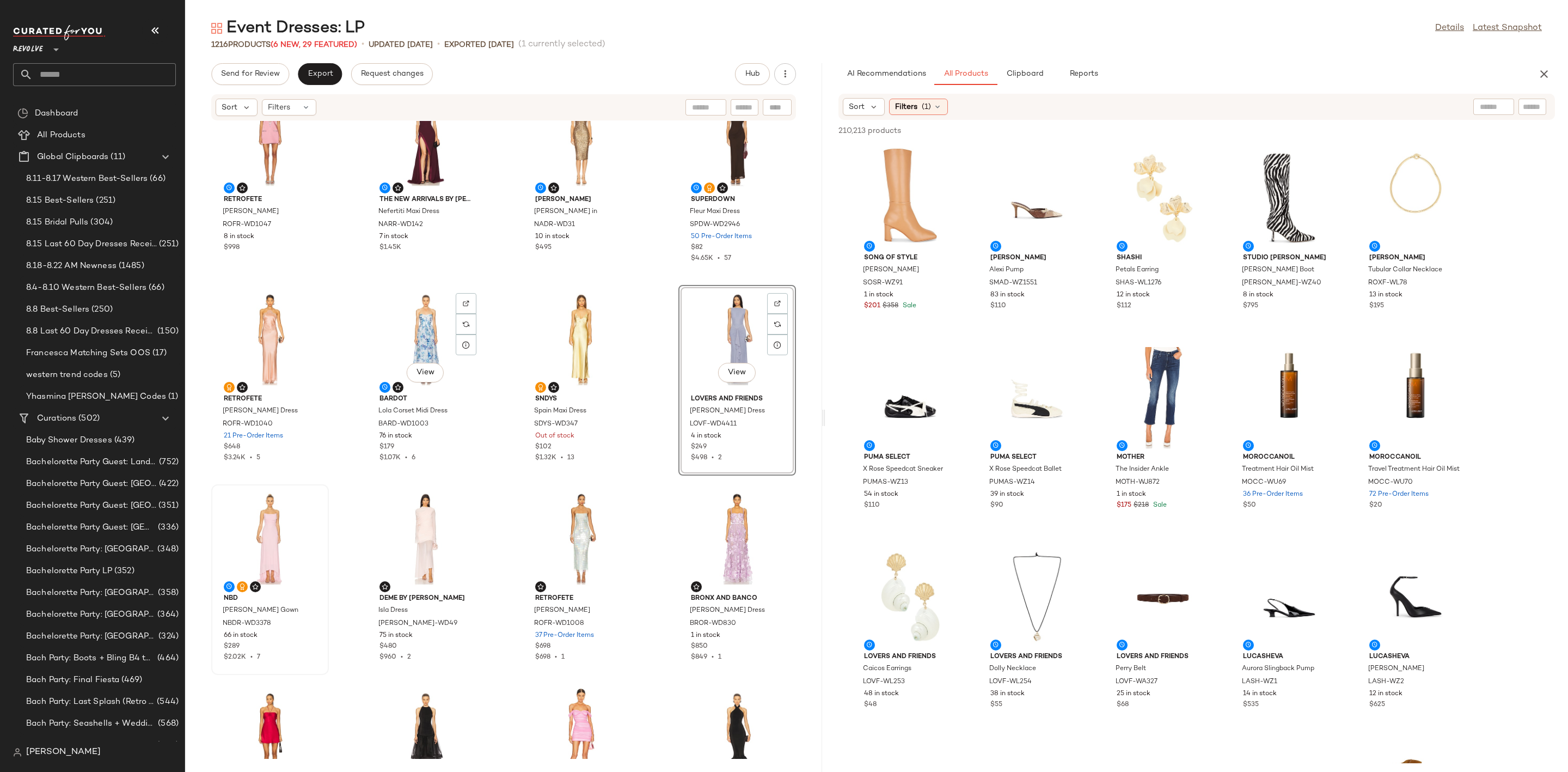
scroll to position [336, 0]
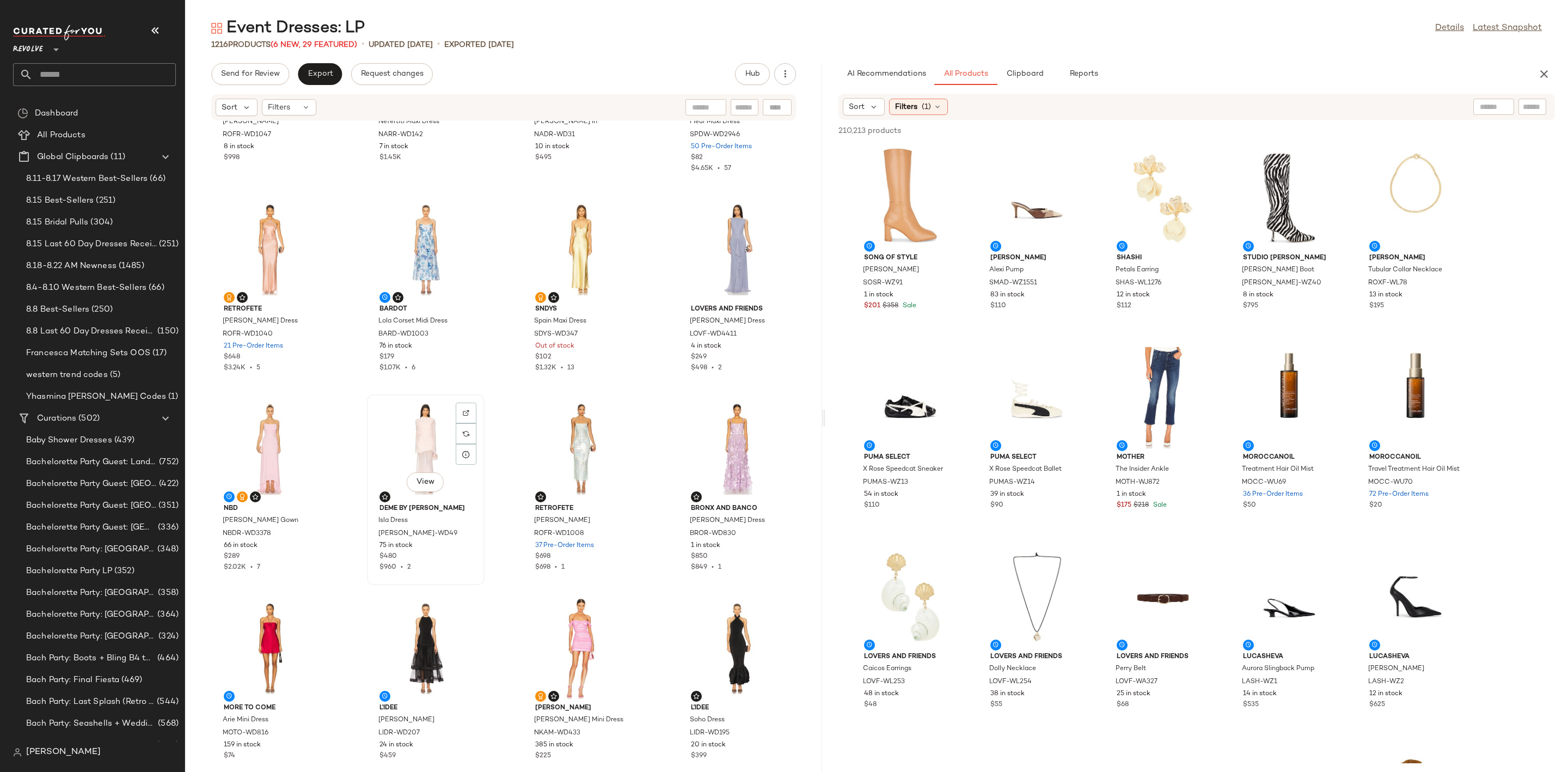
click at [408, 448] on div "View" at bounding box center [425, 448] width 110 height 101
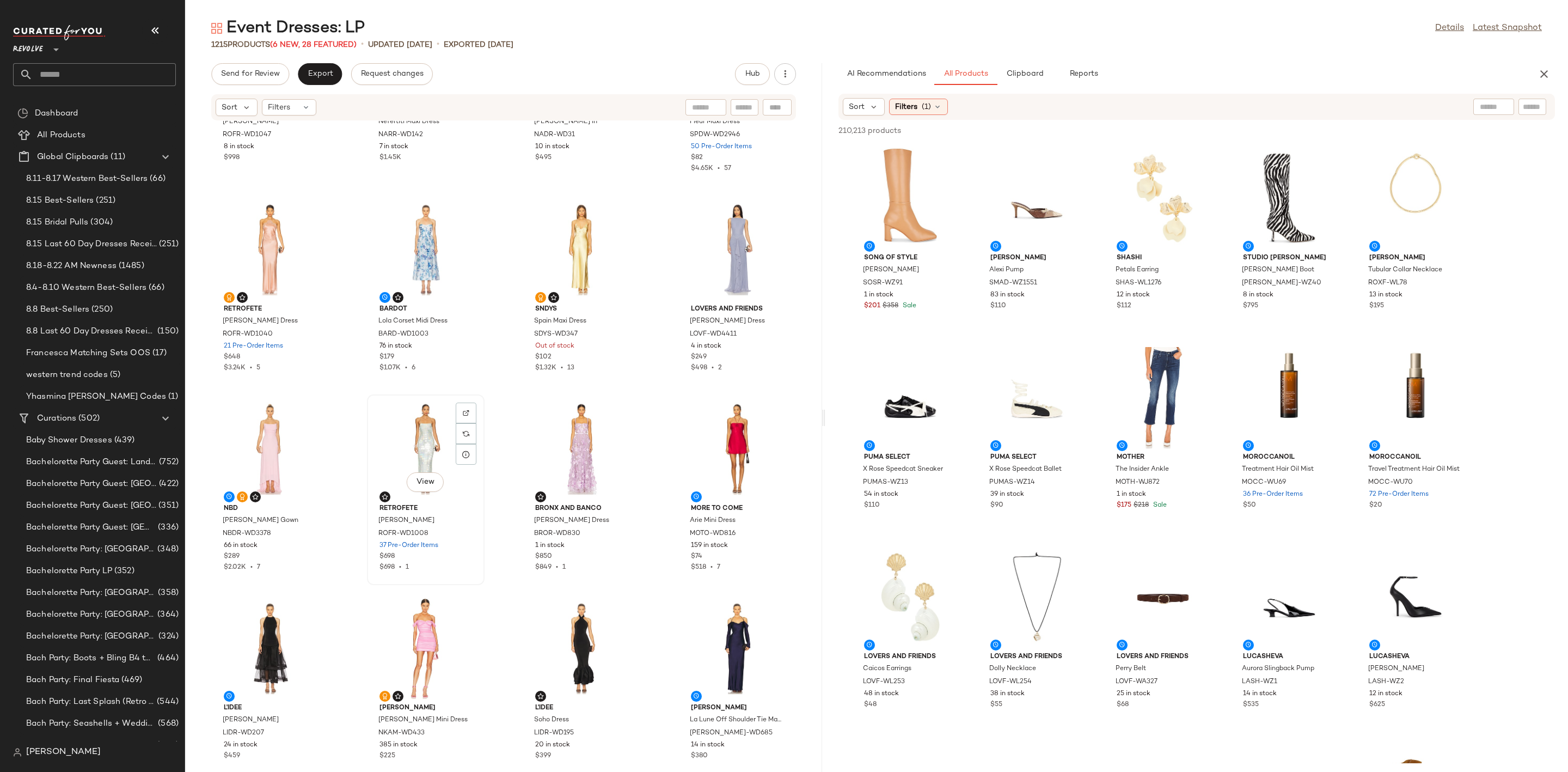
click at [400, 454] on div "View" at bounding box center [425, 448] width 110 height 101
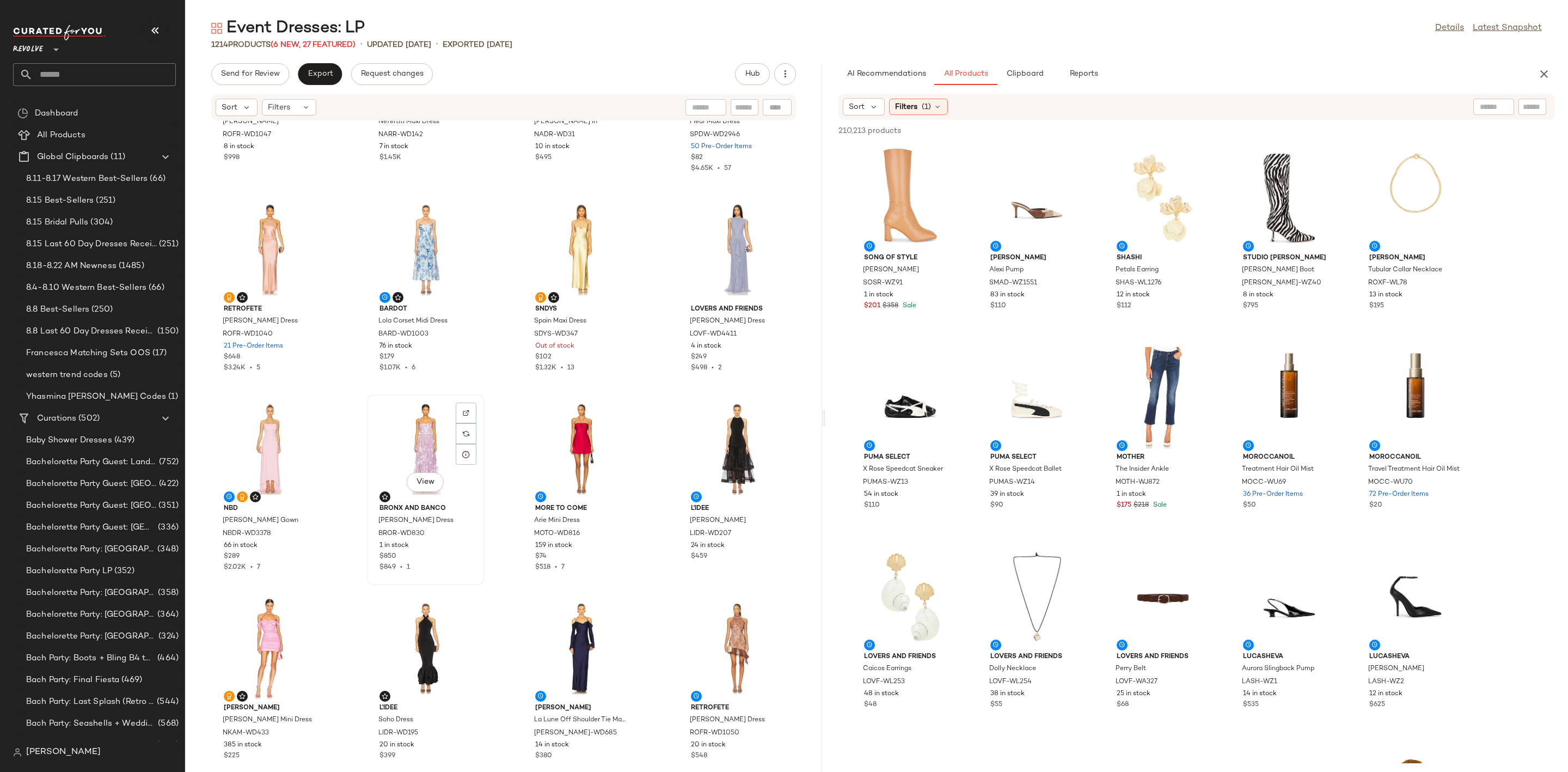
click at [402, 472] on div "View" at bounding box center [425, 448] width 110 height 101
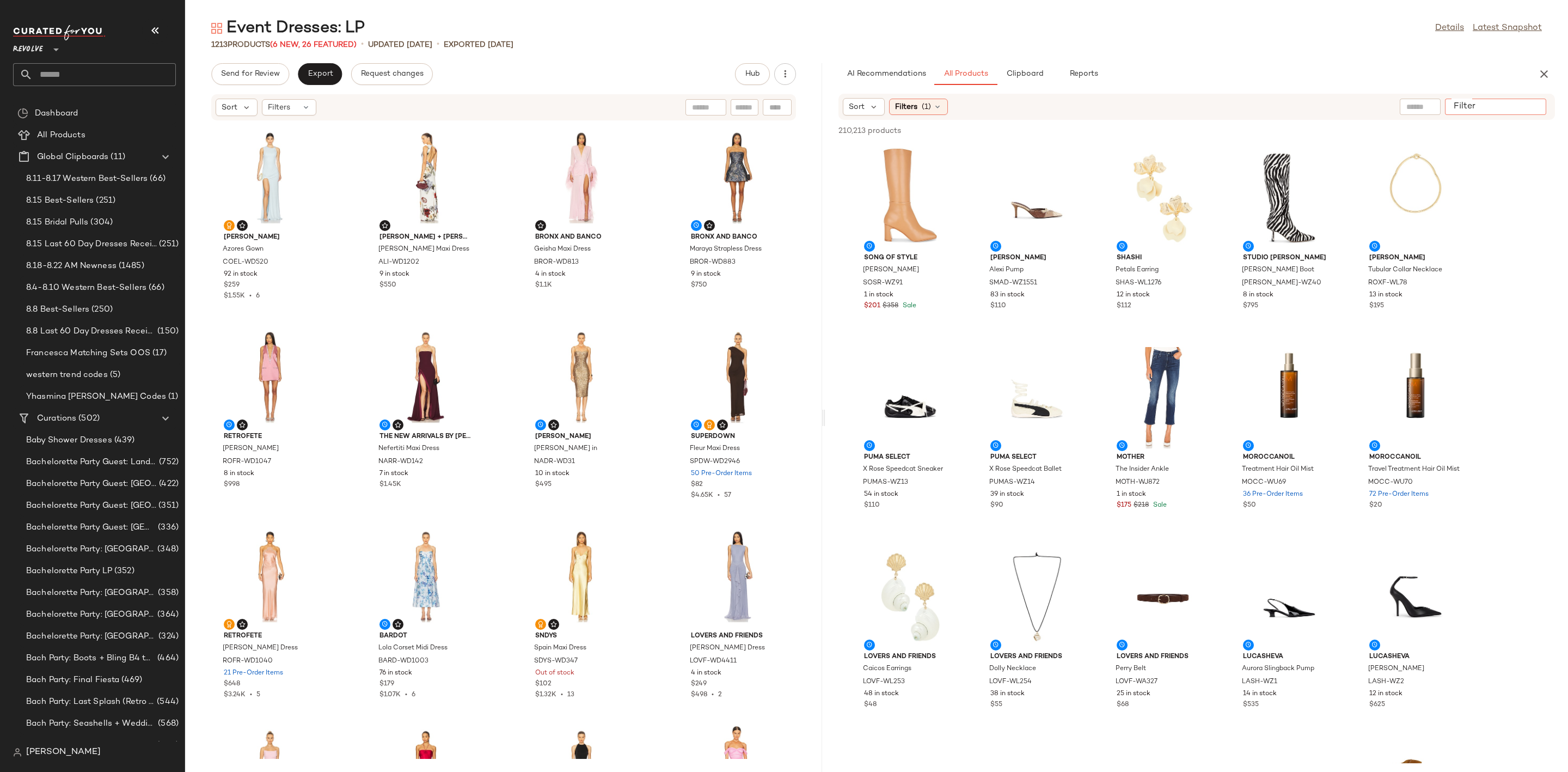
click at [1536, 108] on input "Filter" at bounding box center [1495, 107] width 92 height 11
type input "*****"
click at [1310, 54] on div "Event Dresses: LP Details Latest Snapshot 1213 Products (6 New, 26 Featured) • …" at bounding box center [876, 394] width 1383 height 754
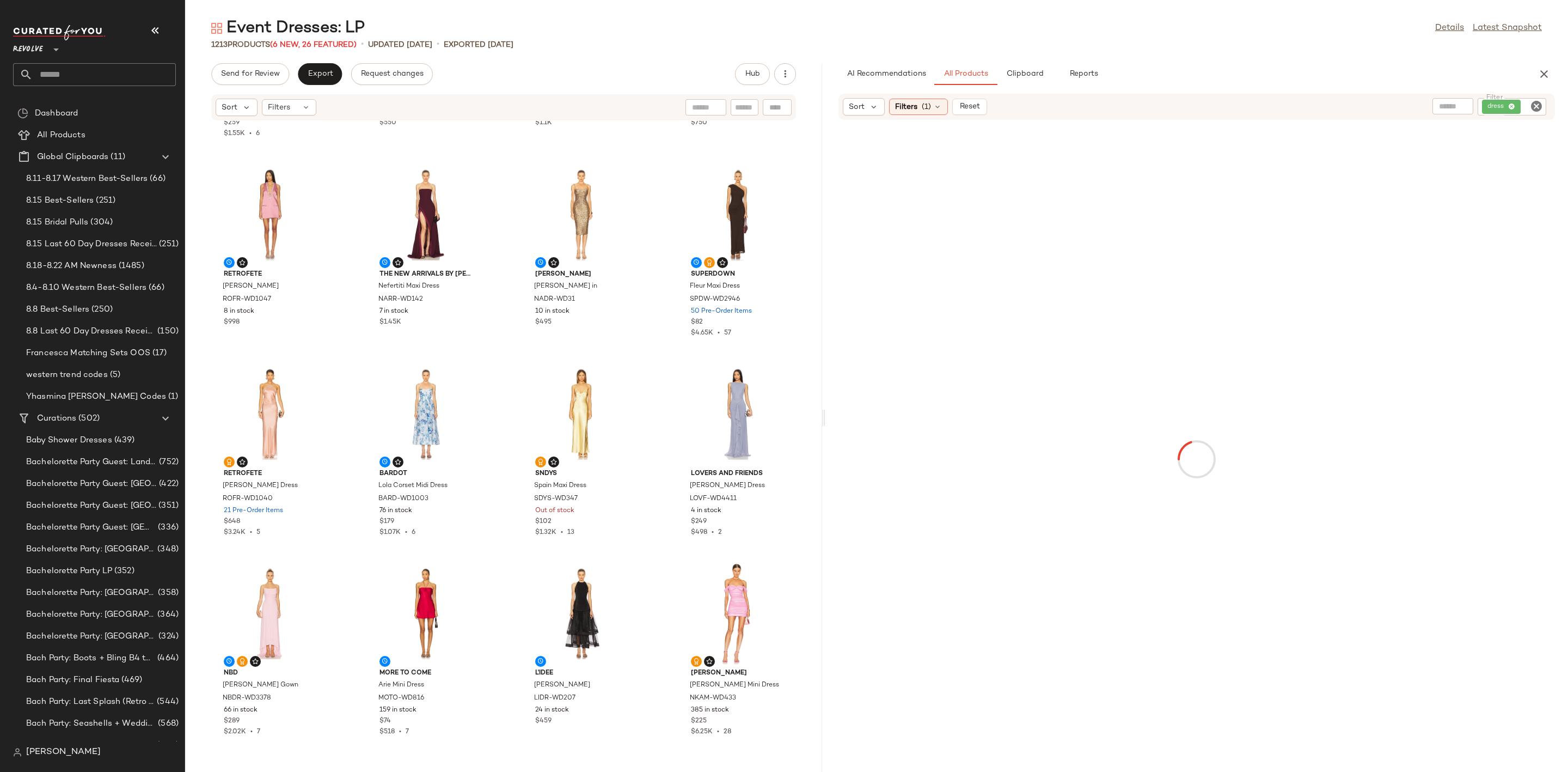
scroll to position [163, 0]
click at [427, 589] on div "View" at bounding box center [425, 612] width 110 height 101
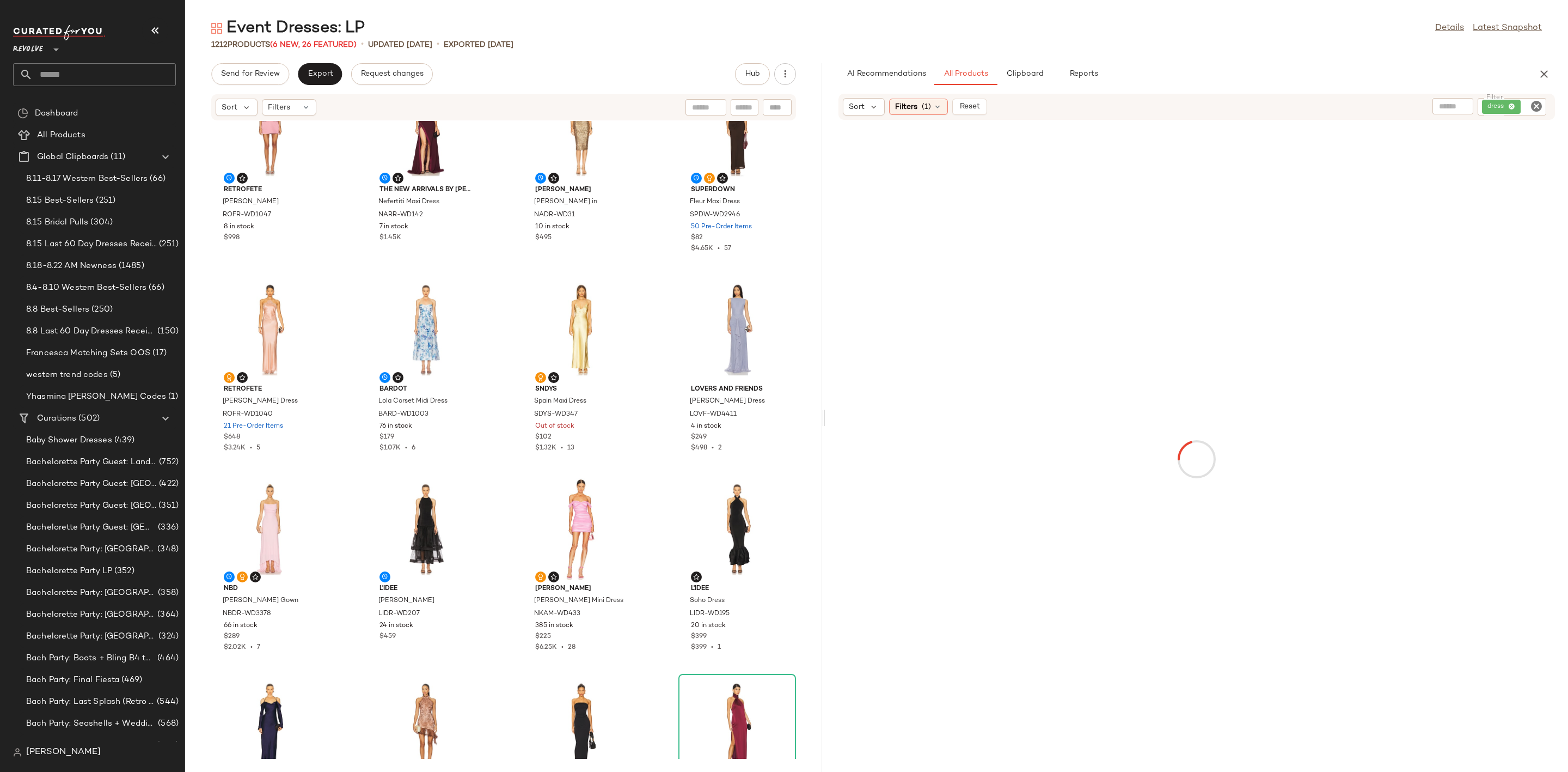
scroll to position [336, 0]
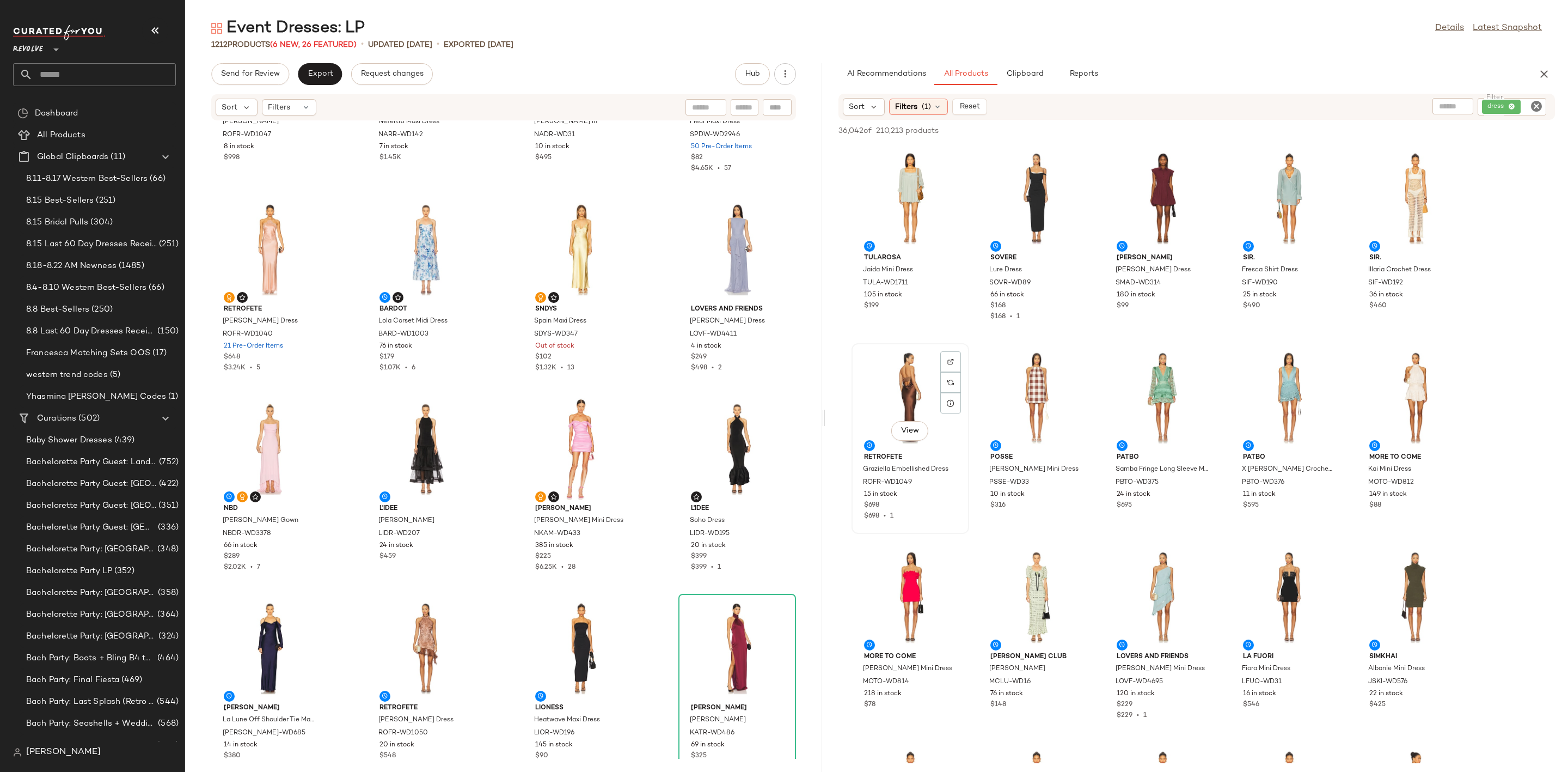
click at [892, 356] on div "View" at bounding box center [910, 397] width 110 height 101
drag, startPoint x: 892, startPoint y: 356, endPoint x: 242, endPoint y: 603, distance: 695.3
click at [242, 603] on div "Send for Review Export Request changes Hub Sort Filters retrofete Nancie Dress …" at bounding box center [876, 418] width 1383 height 709
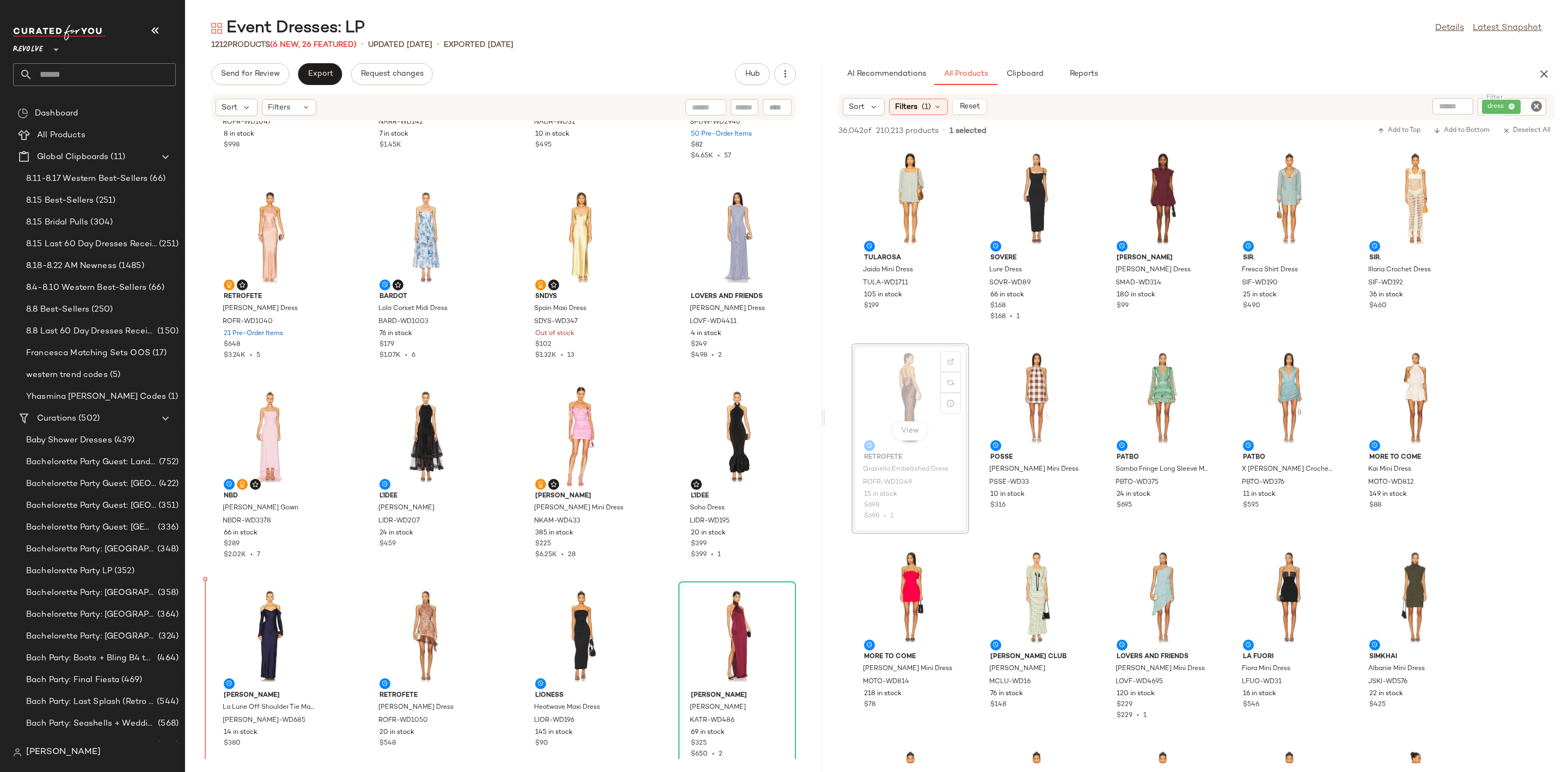
scroll to position [367, 0]
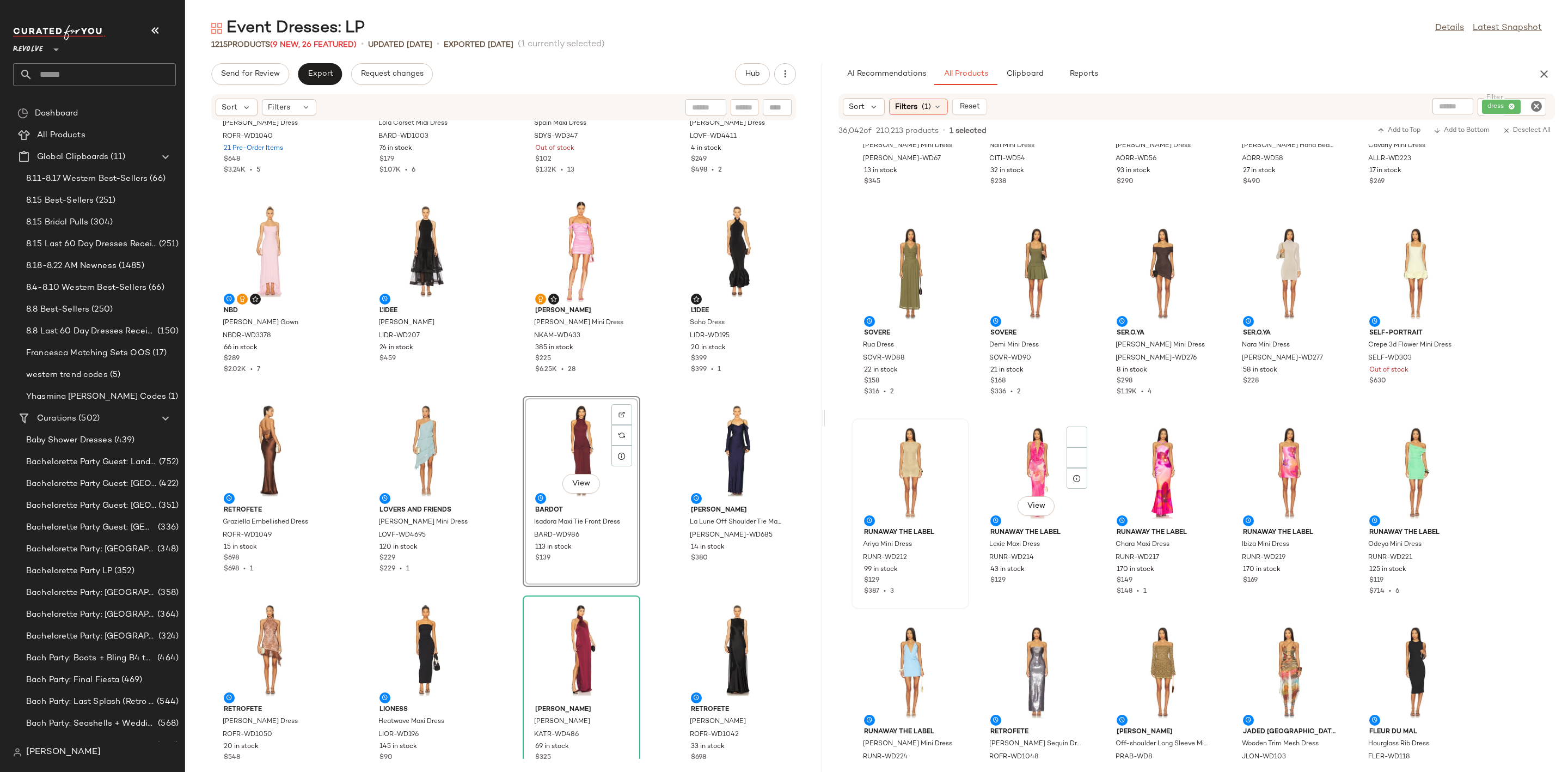
scroll to position [3758, 0]
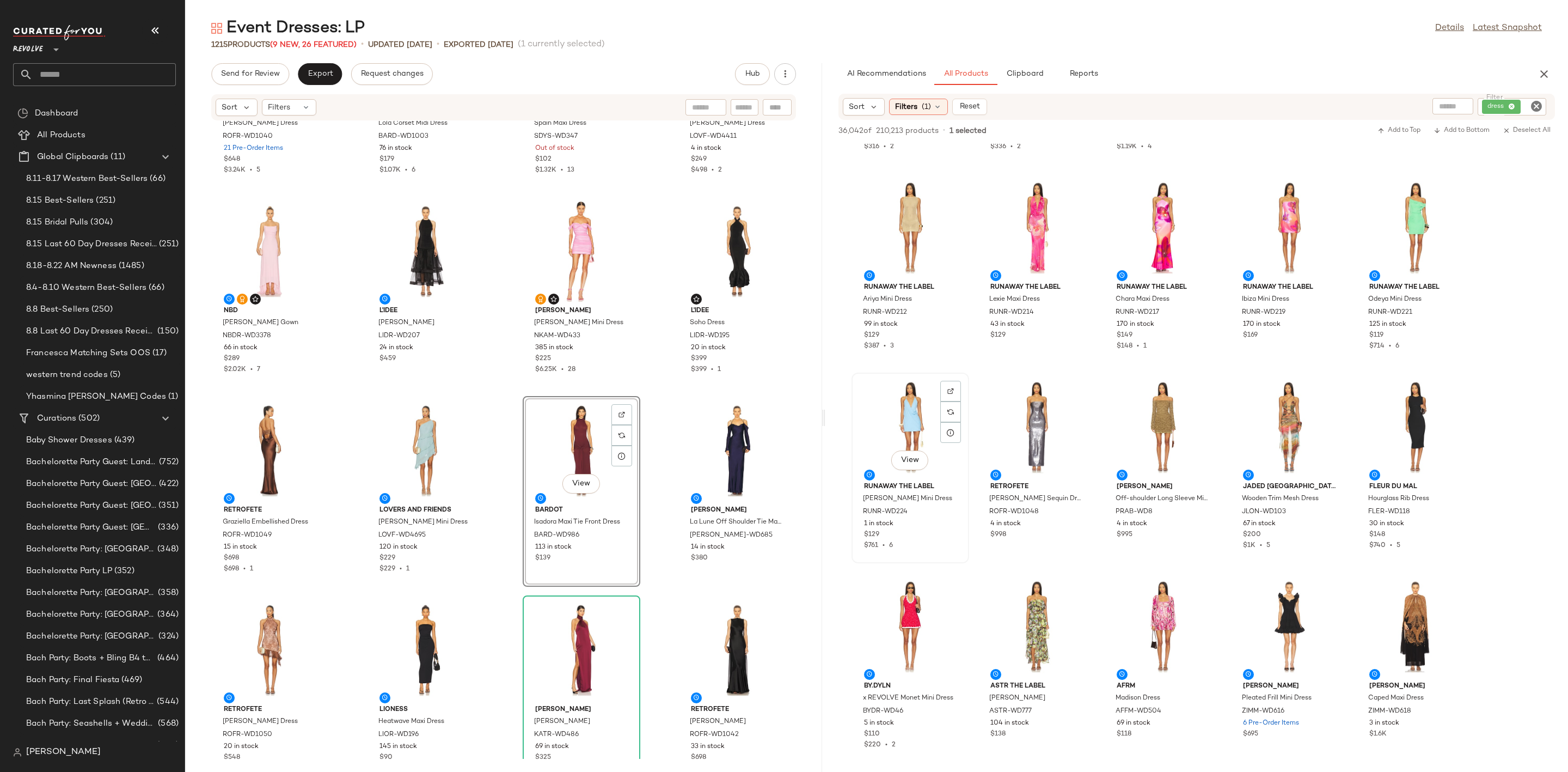
click at [904, 393] on div "View" at bounding box center [910, 426] width 110 height 101
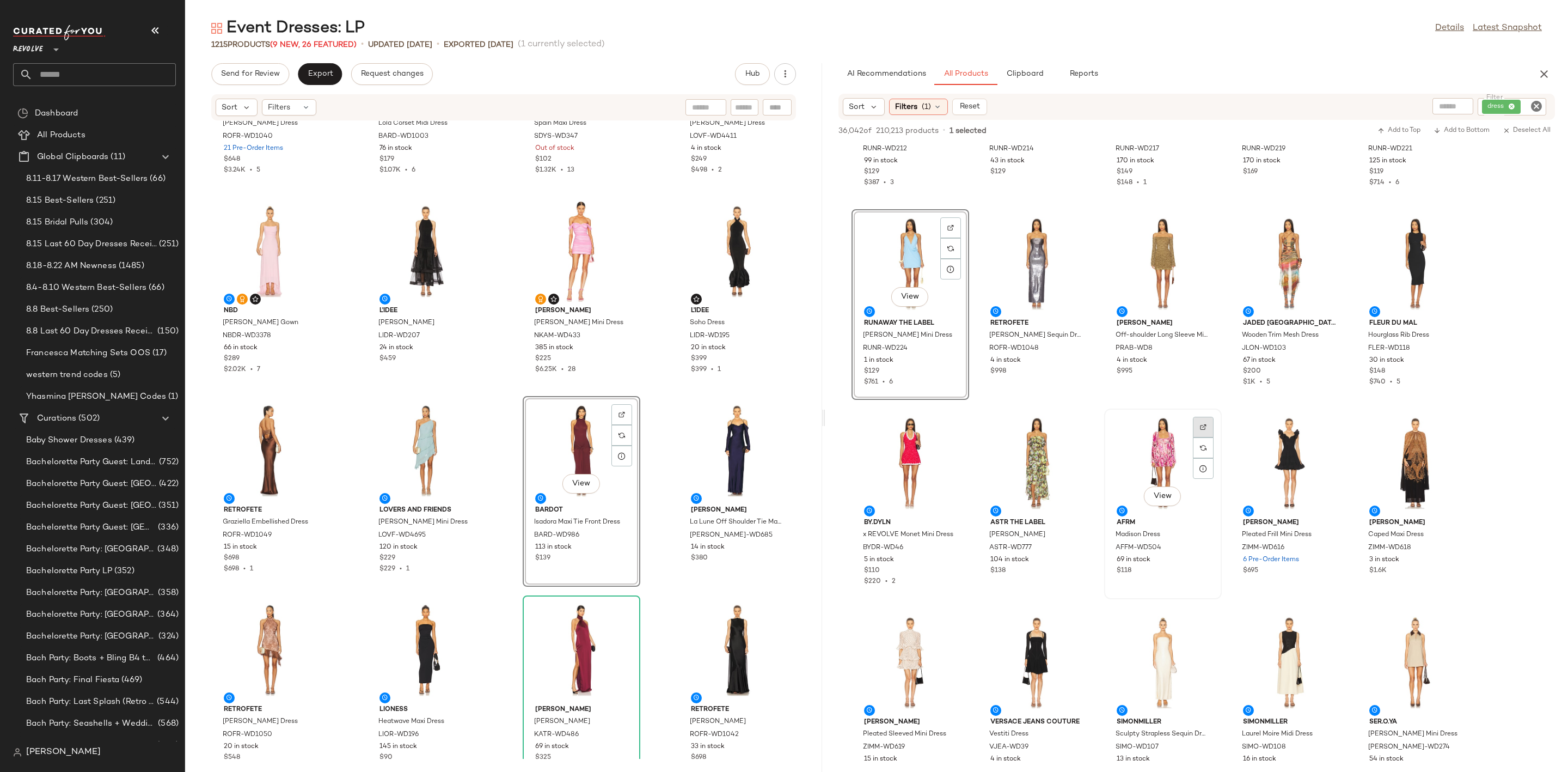
click at [1214, 437] on div at bounding box center [1203, 448] width 21 height 21
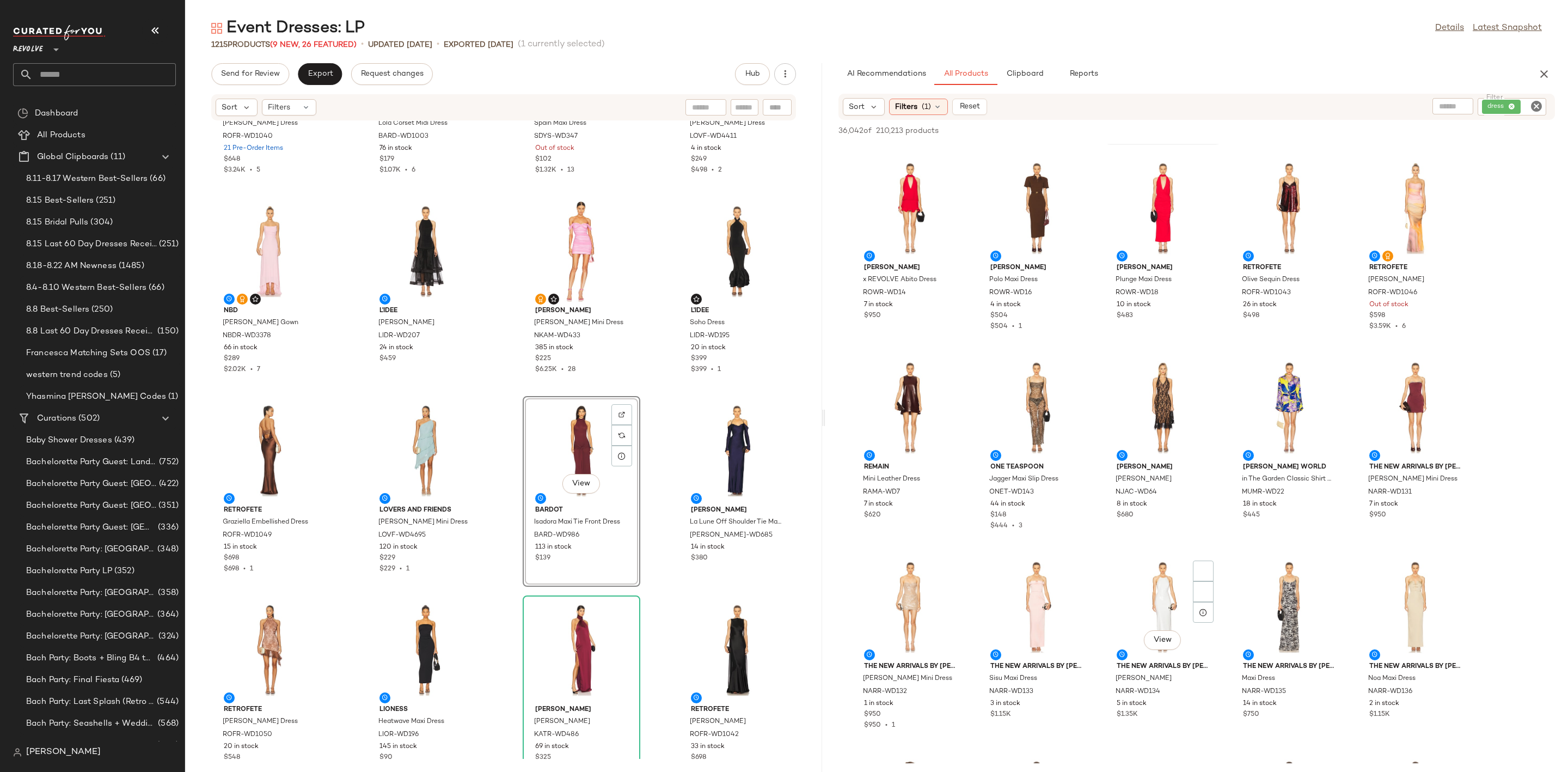
scroll to position [4738, 0]
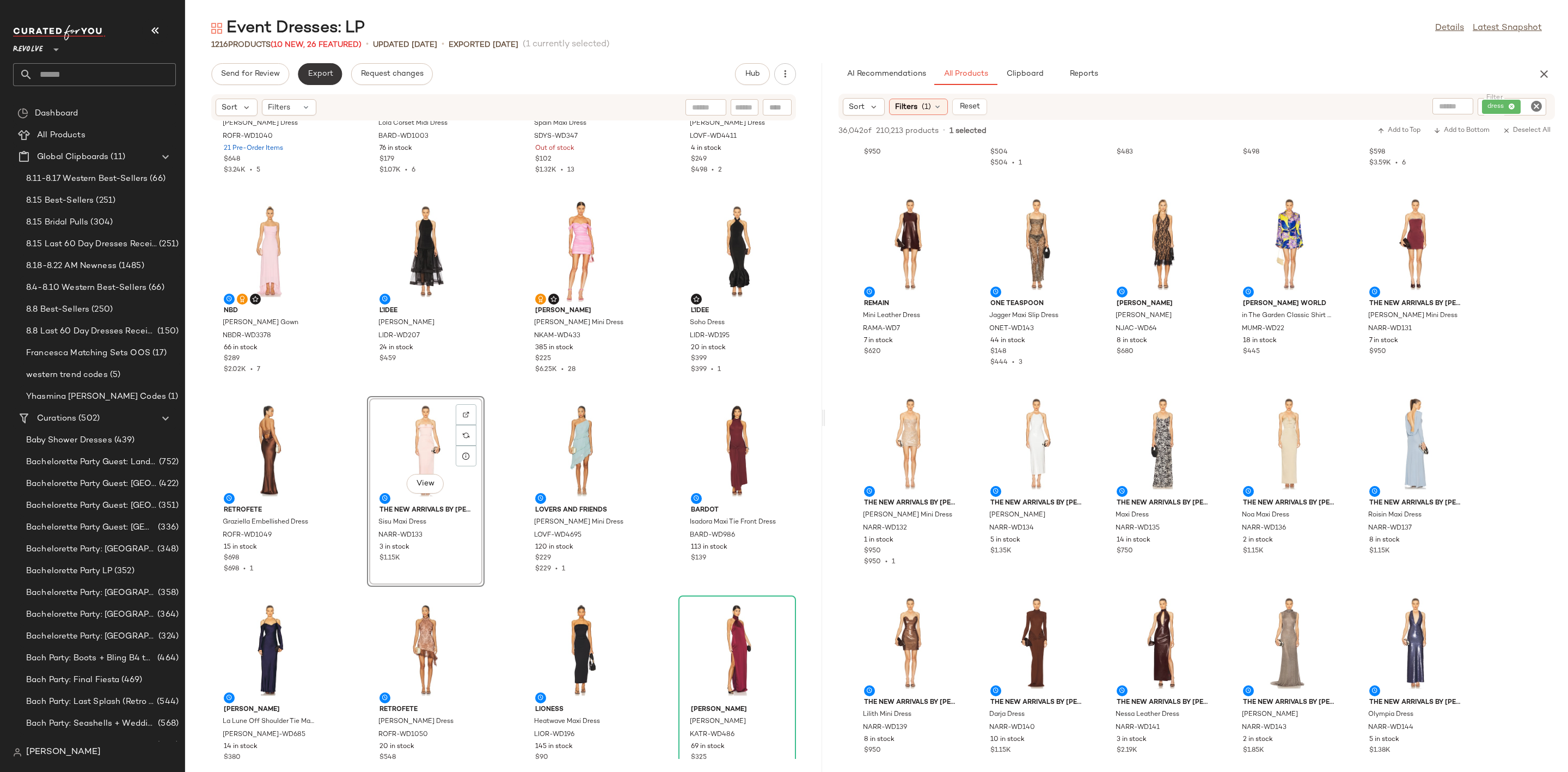
click at [335, 74] on button "Export" at bounding box center [319, 74] width 44 height 22
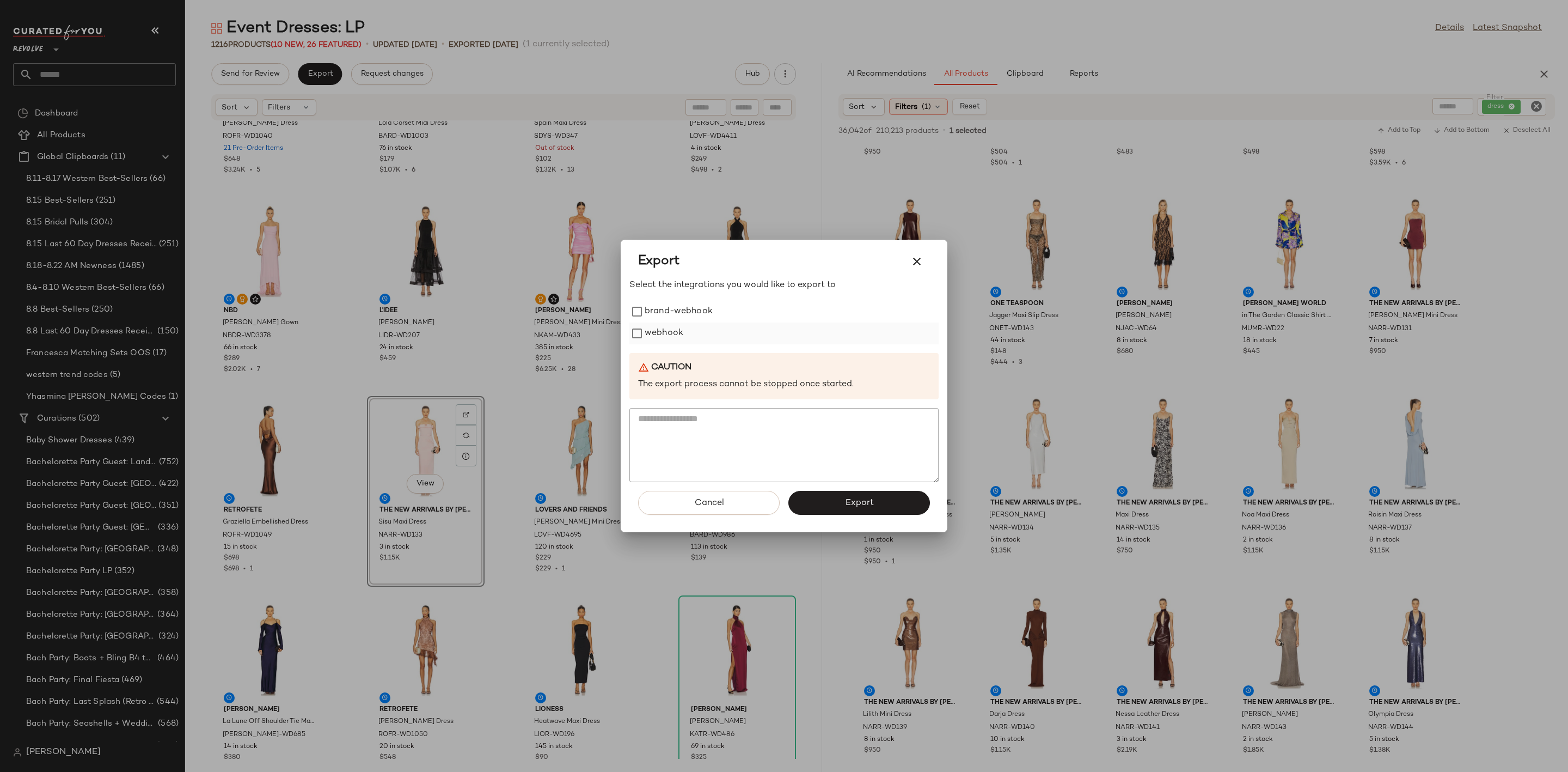
click at [670, 336] on label "webhook" at bounding box center [663, 333] width 39 height 22
click at [858, 505] on span "Export" at bounding box center [858, 502] width 29 height 10
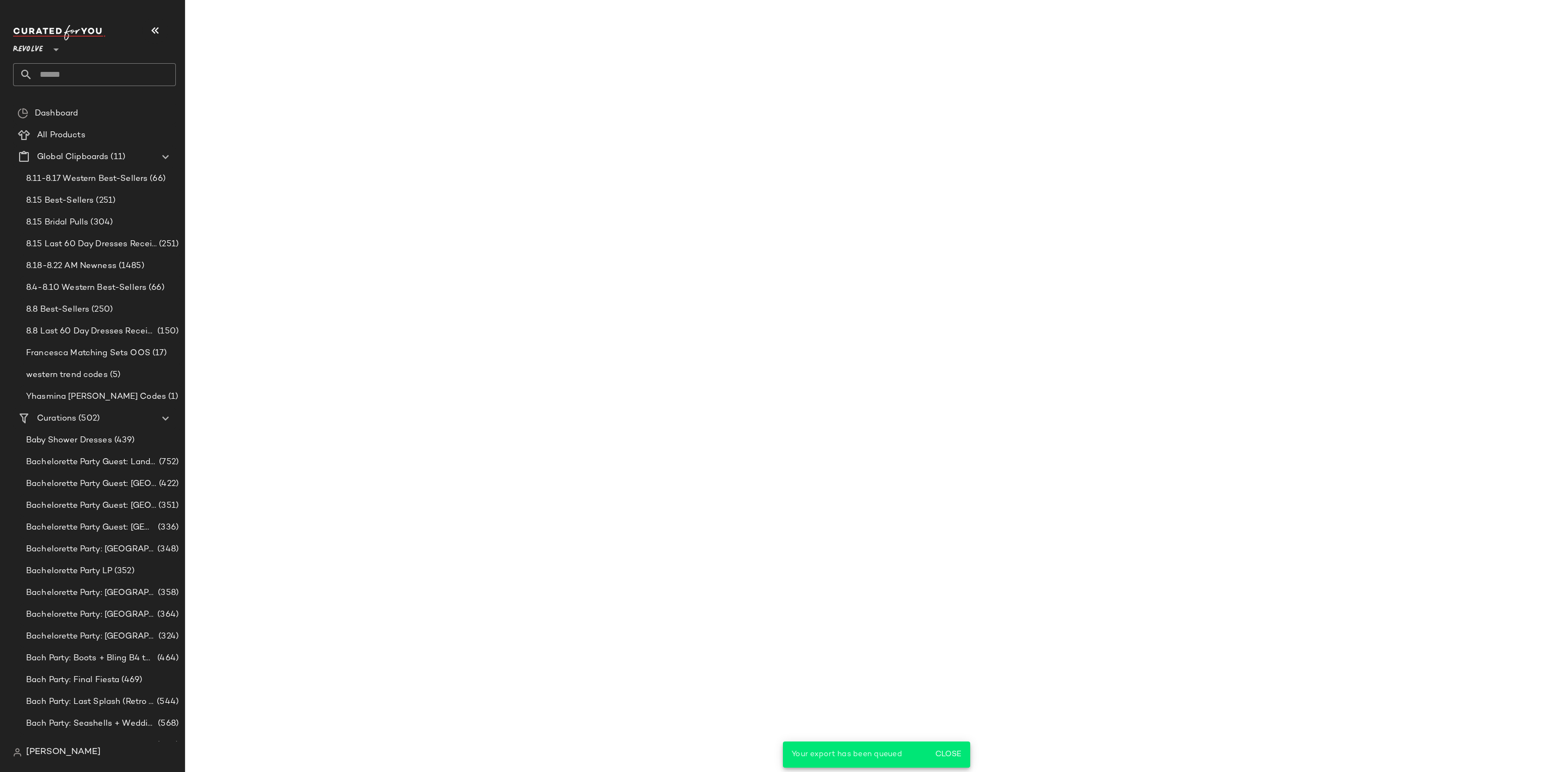
scroll to position [5735, 0]
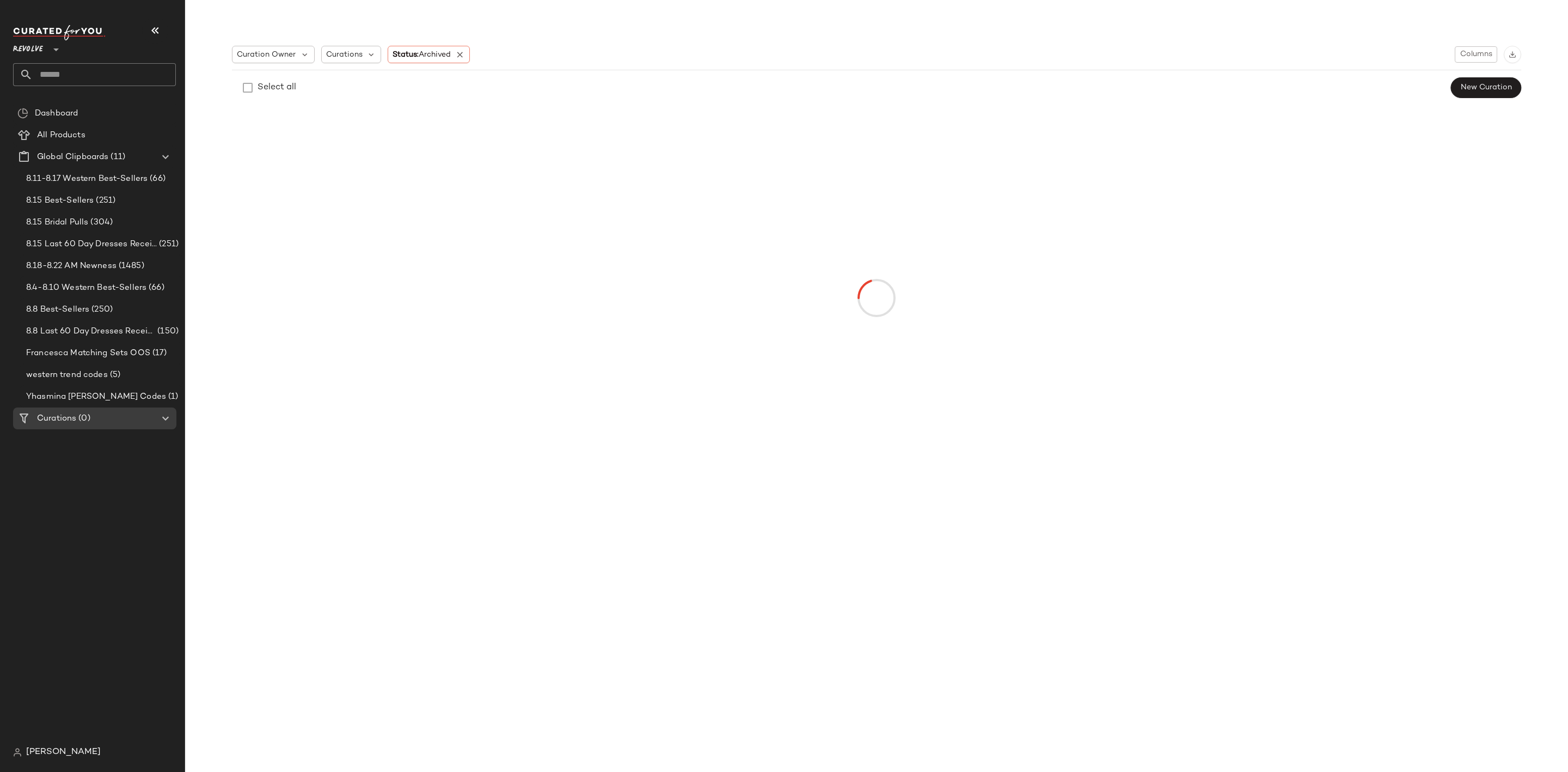
click at [98, 67] on input "text" at bounding box center [105, 74] width 143 height 23
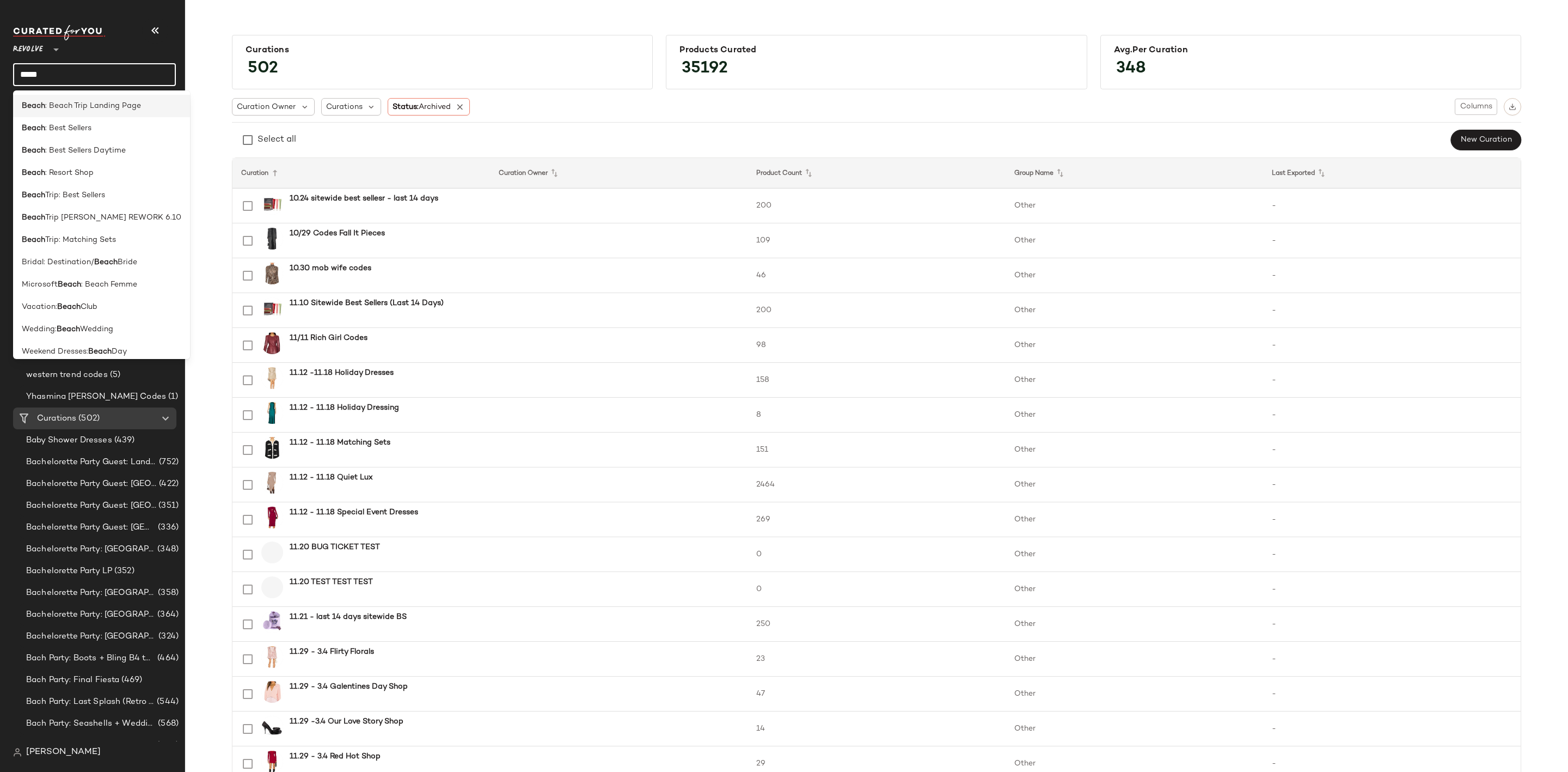
type input "*****"
click at [142, 106] on div "Beach : Beach Trip Landing Page" at bounding box center [101, 106] width 159 height 11
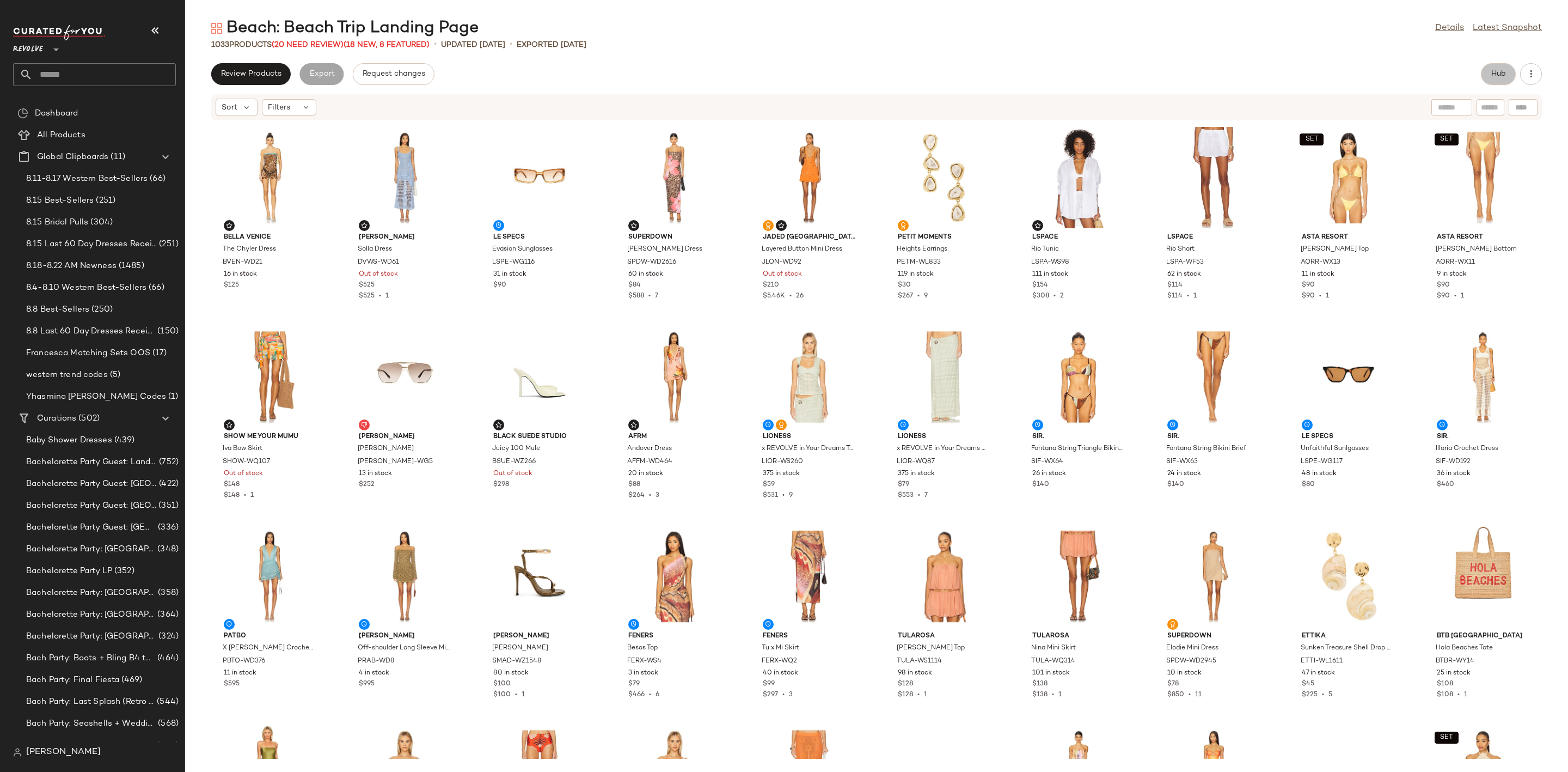
click at [1500, 79] on button "Hub" at bounding box center [1498, 74] width 35 height 22
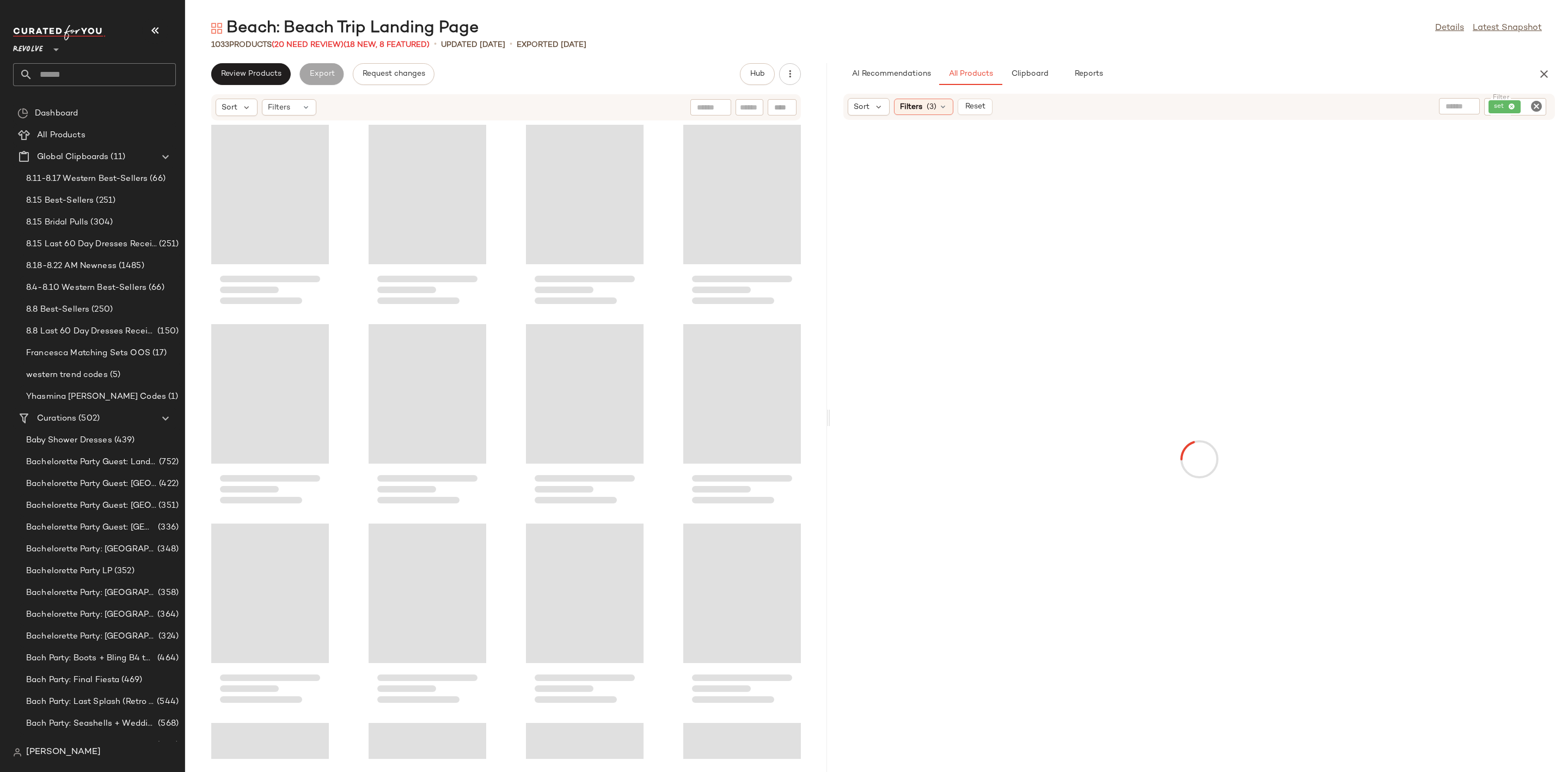
drag, startPoint x: 874, startPoint y: 419, endPoint x: 817, endPoint y: 433, distance: 58.7
click at [824, 433] on div "Beach: Beach Trip Landing Page Details Latest Snapshot 1033 Products (20 Need R…" at bounding box center [876, 394] width 1383 height 754
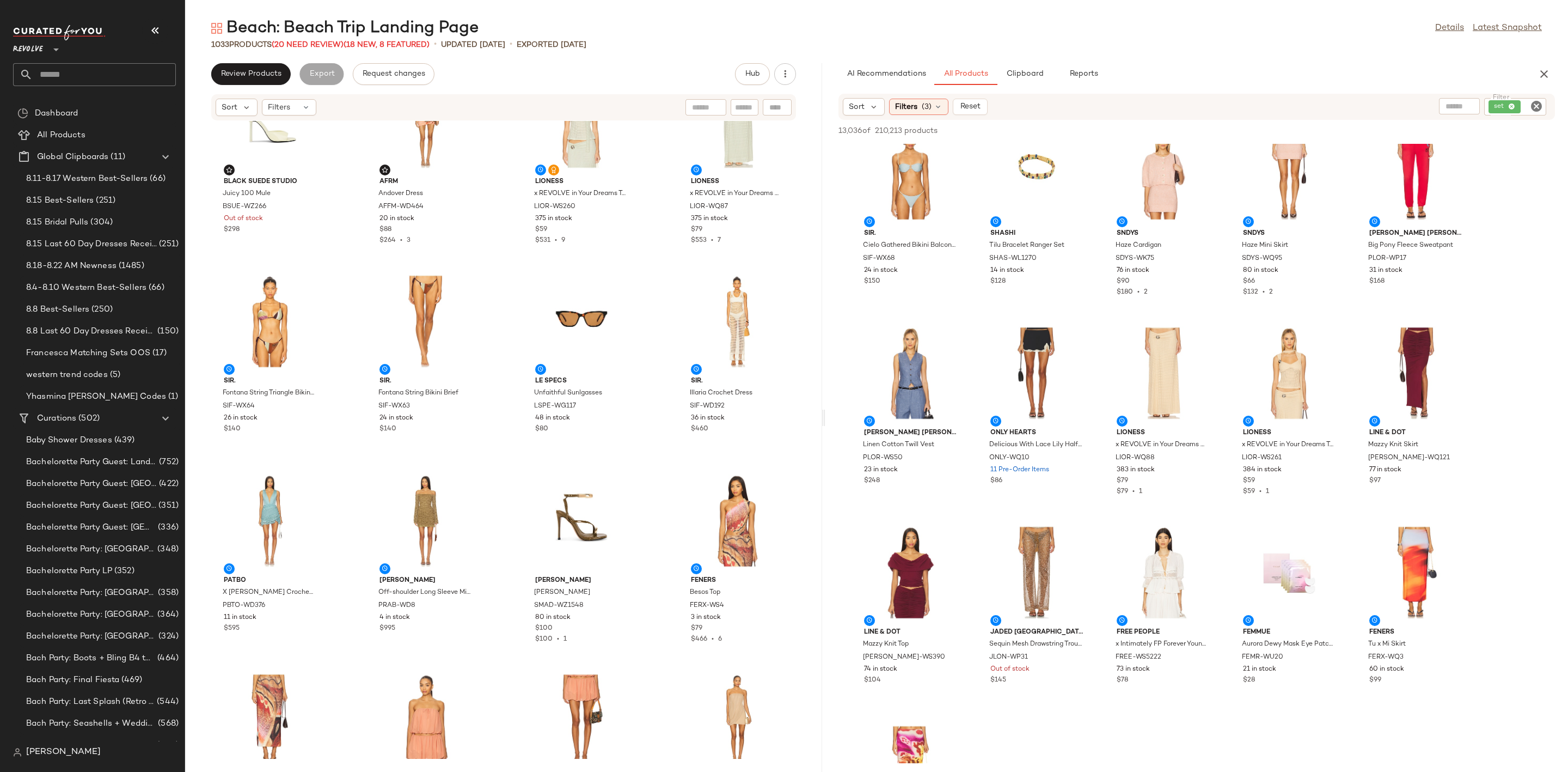
scroll to position [8088, 0]
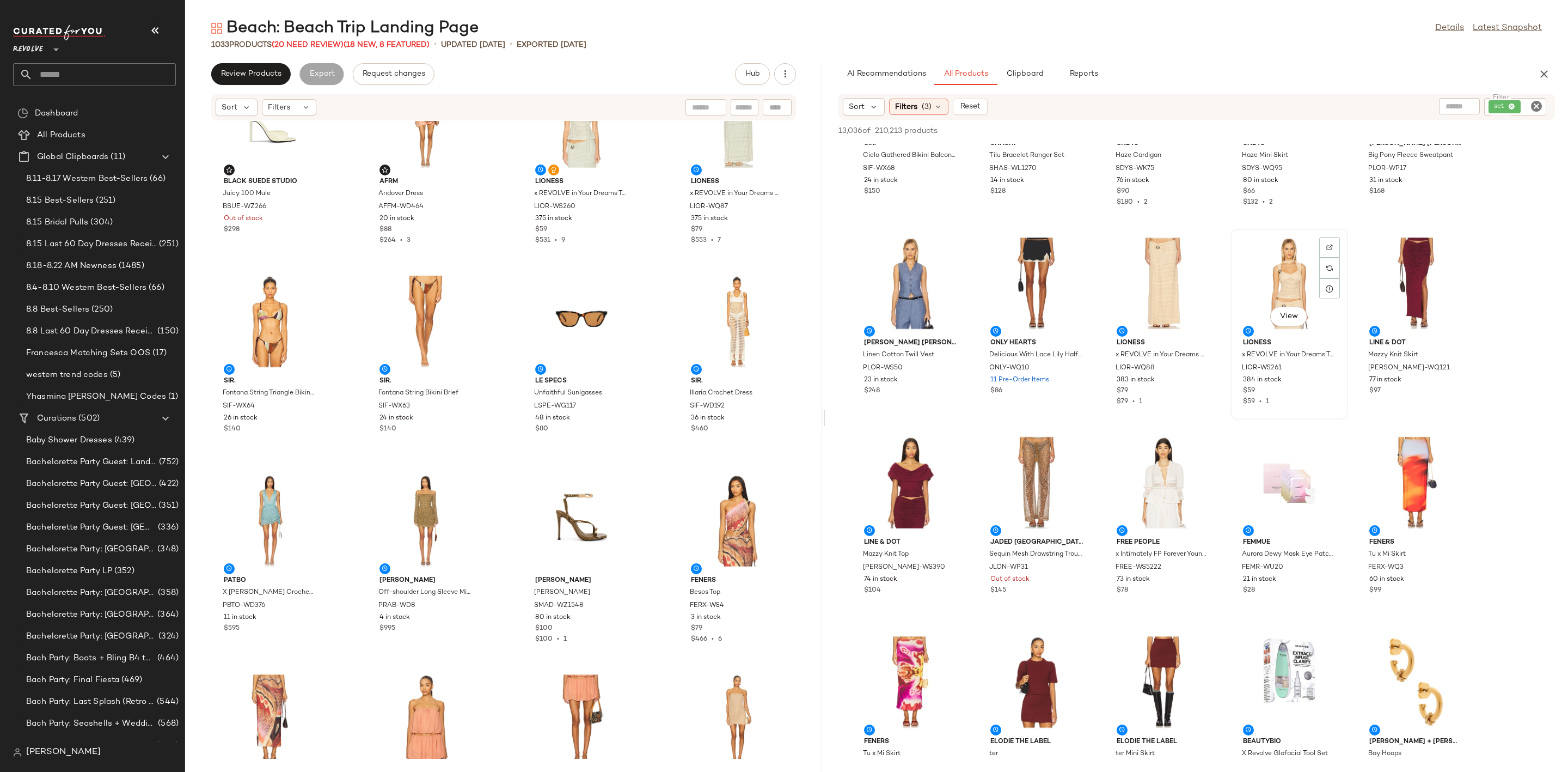
click at [1269, 276] on div "View" at bounding box center [1289, 283] width 110 height 101
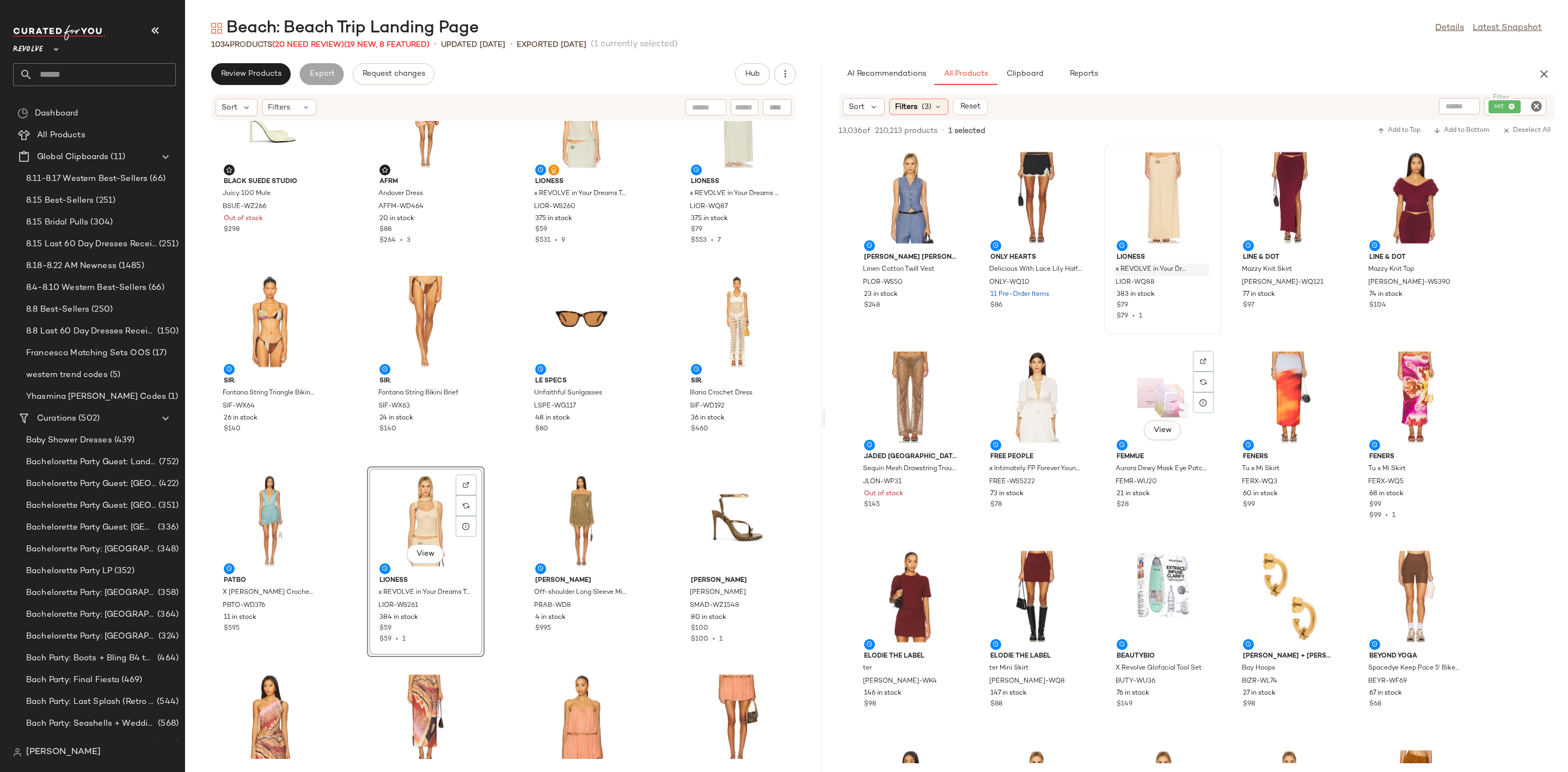
scroll to position [8169, 0]
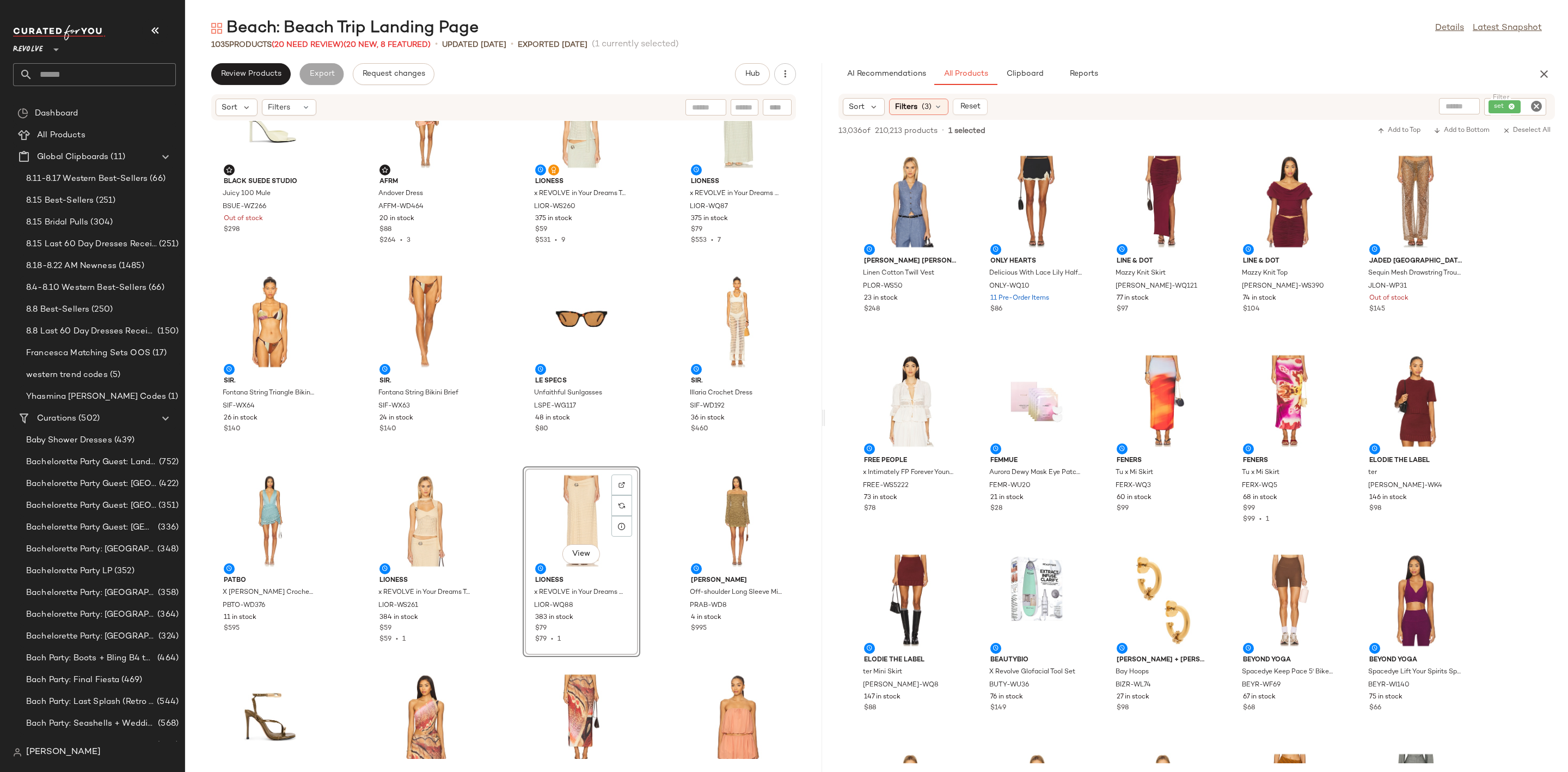
click at [1541, 102] on icon "Clear Filter" at bounding box center [1536, 107] width 13 height 13
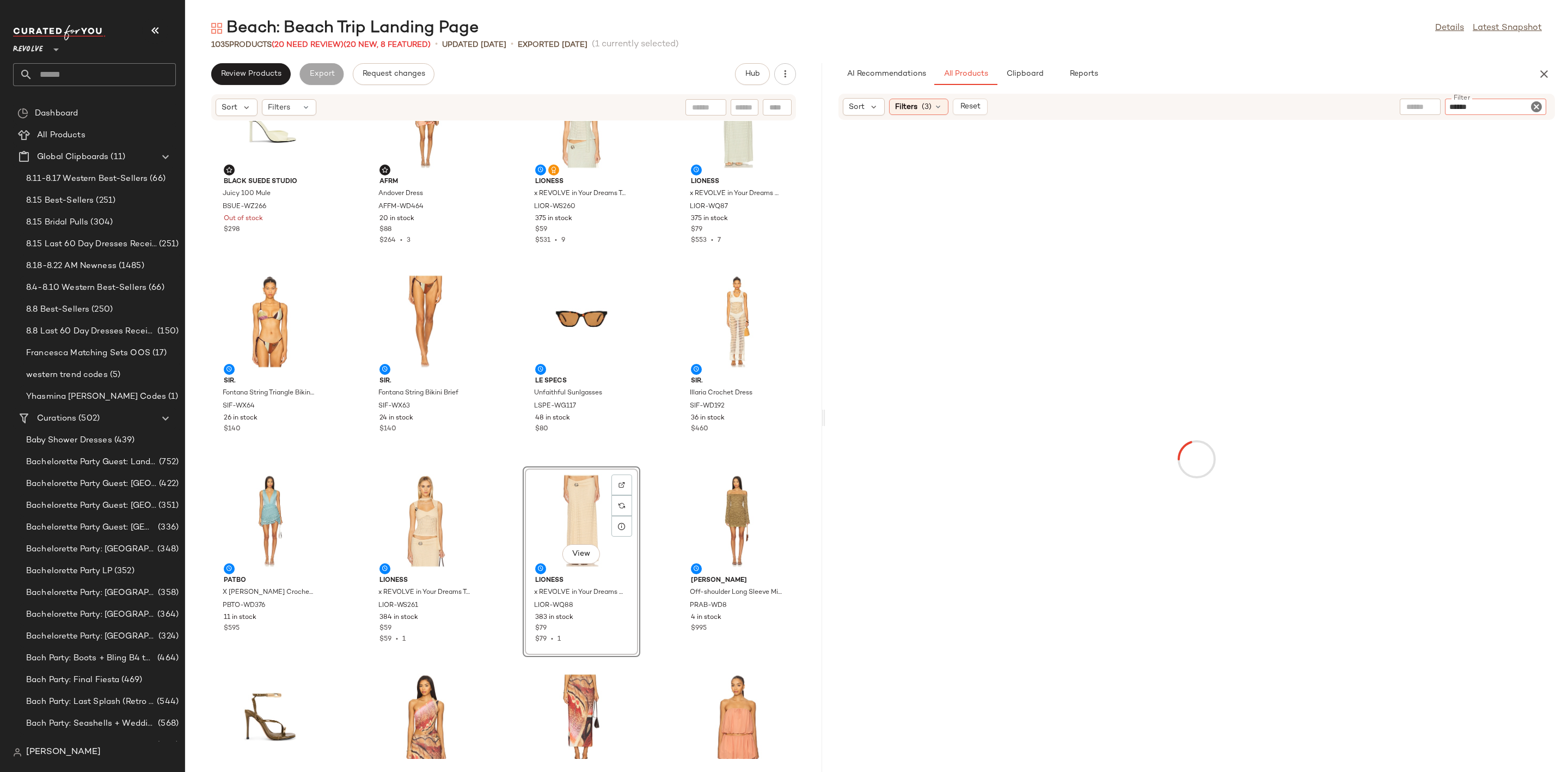
type input "*******"
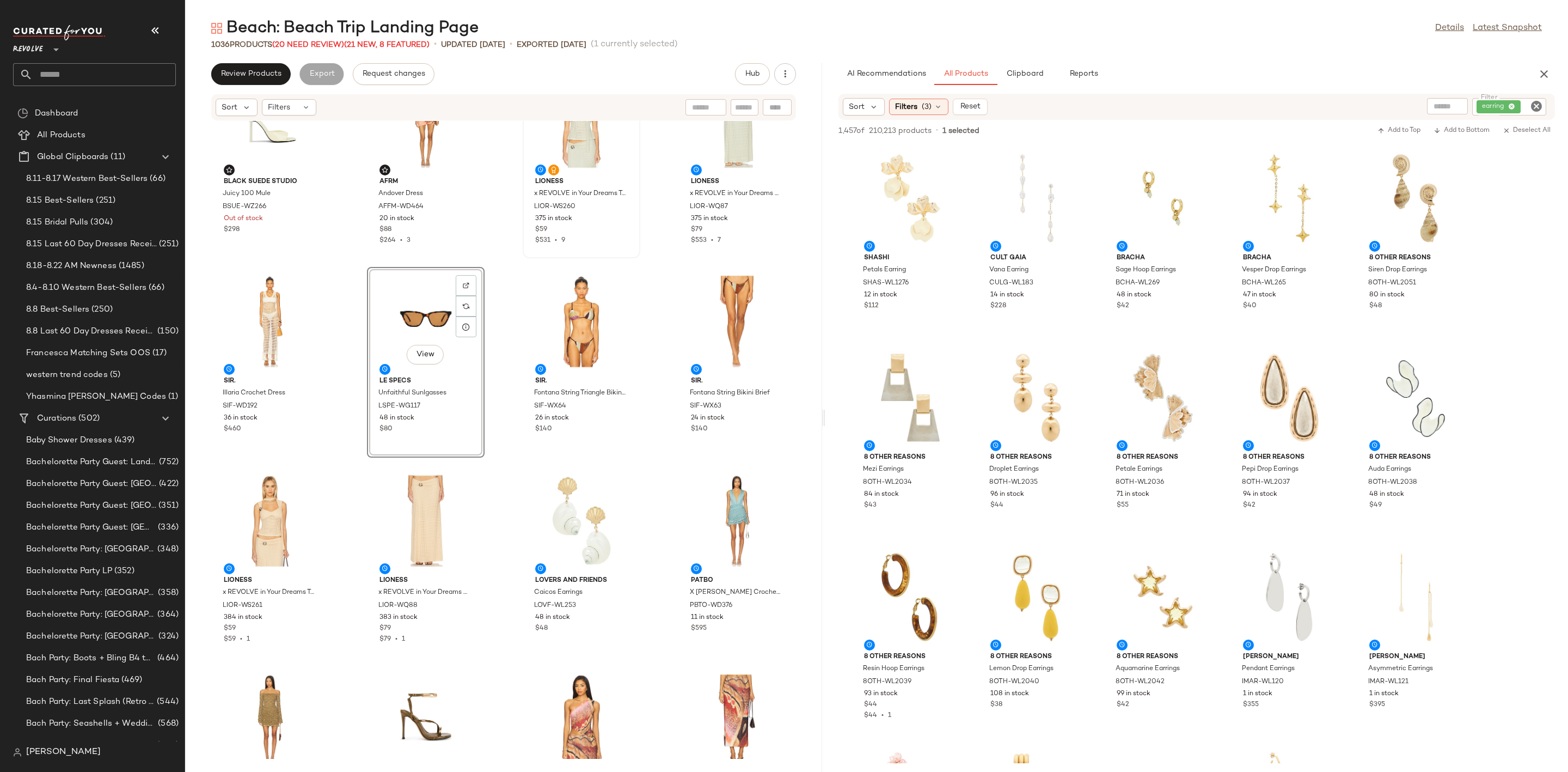
scroll to position [336, 0]
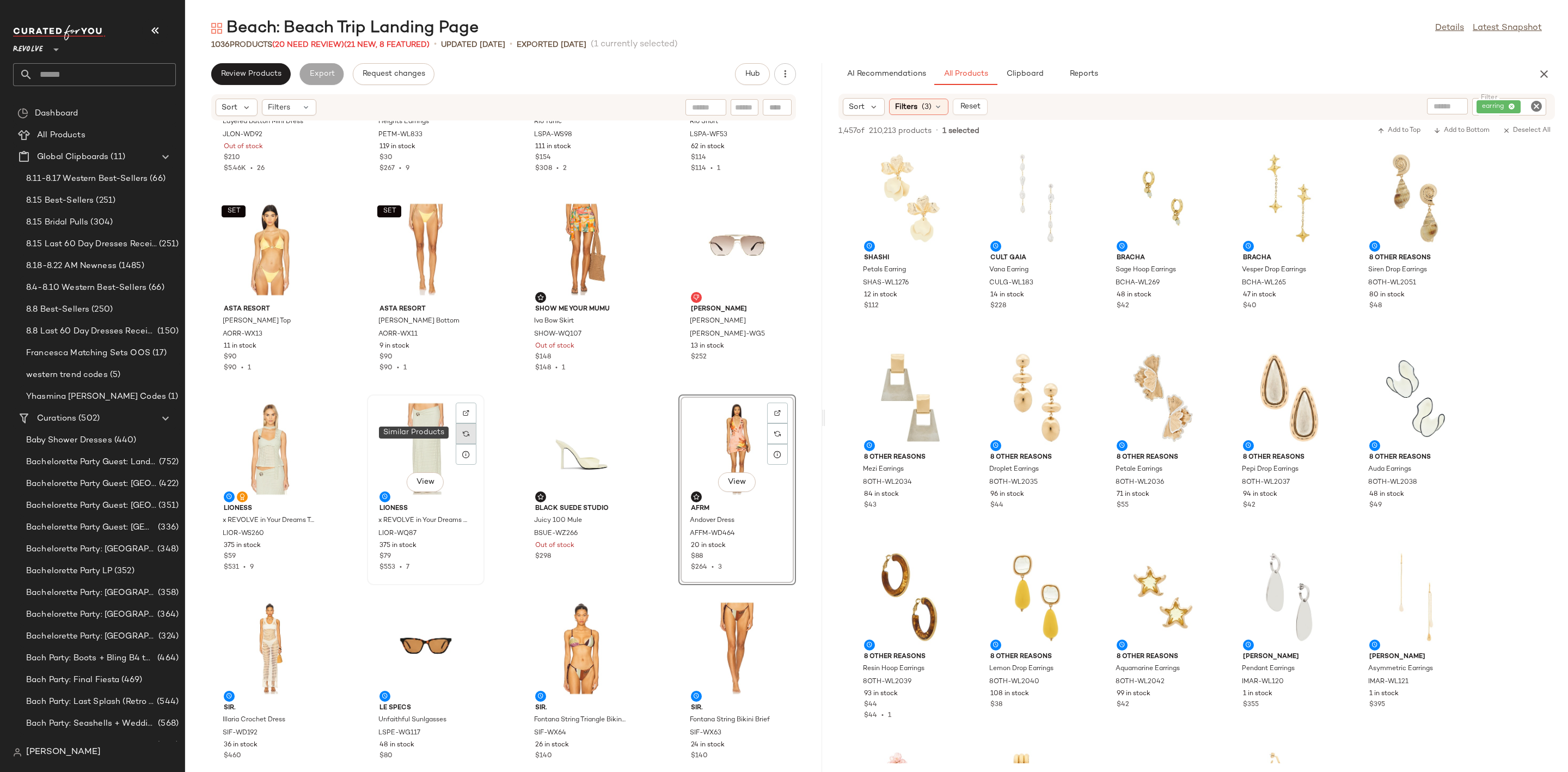
scroll to position [82, 0]
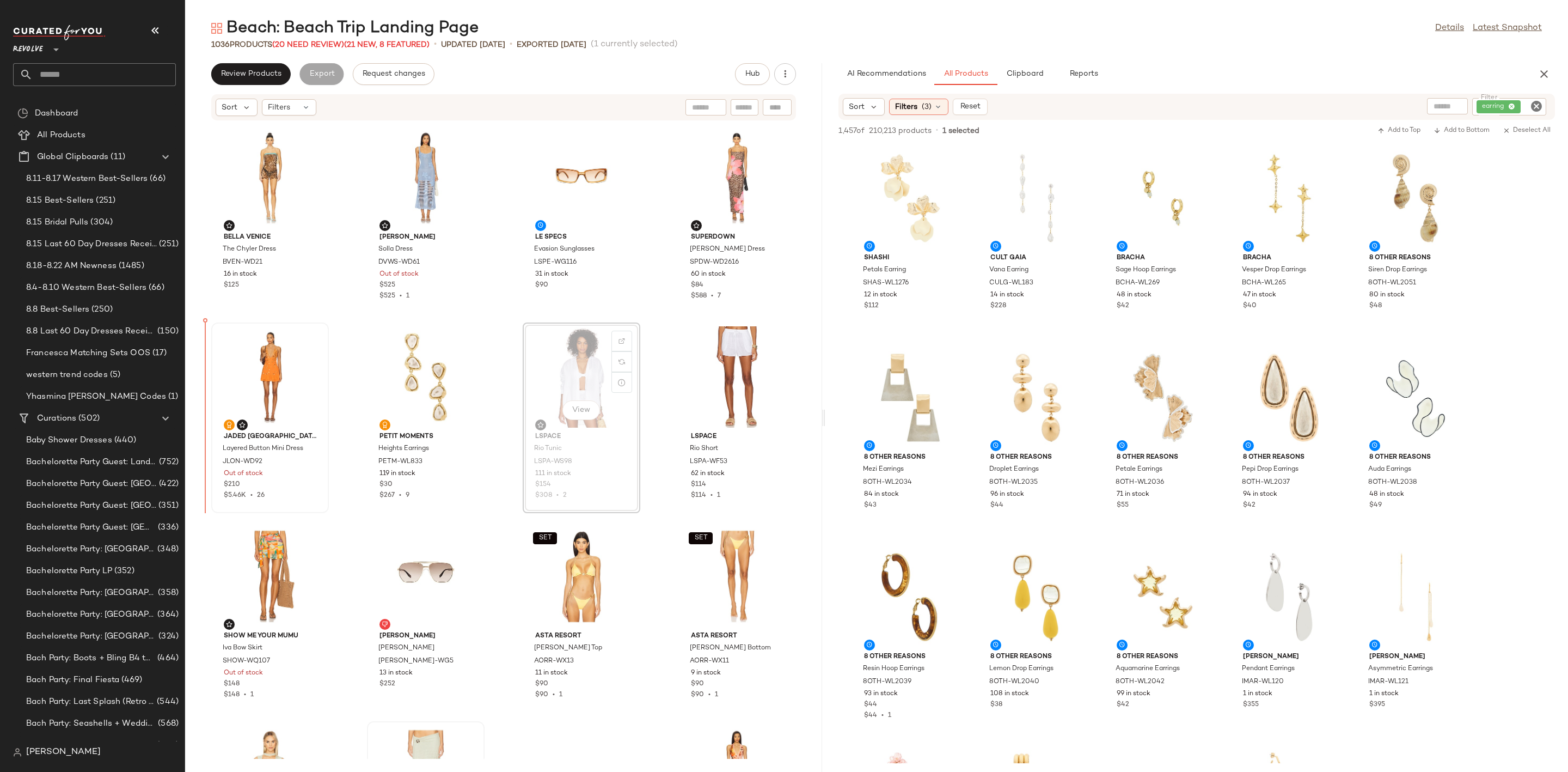
click at [267, 435] on span "Jaded [GEOGRAPHIC_DATA]" at bounding box center [270, 436] width 92 height 9
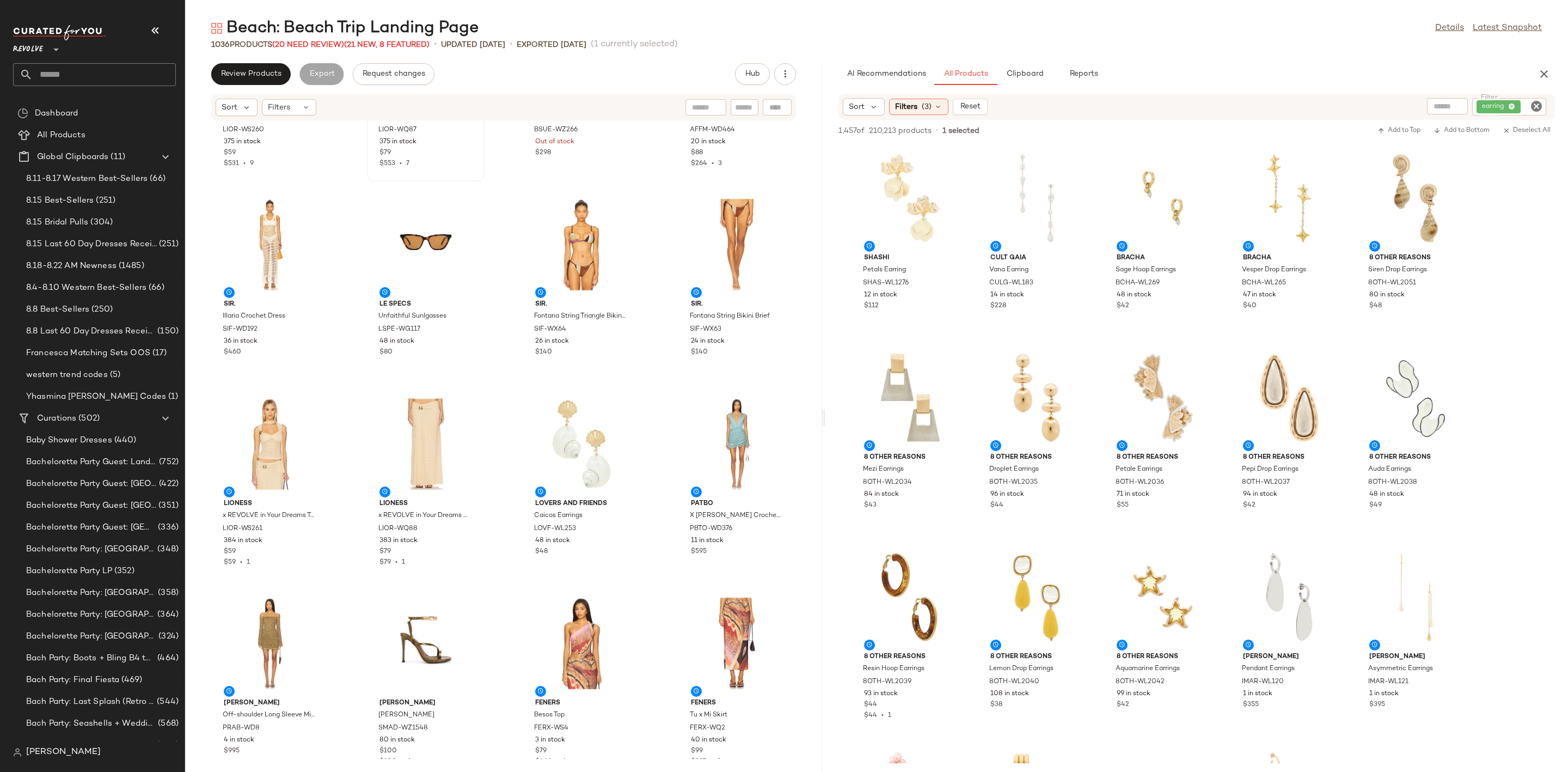
scroll to position [499, 0]
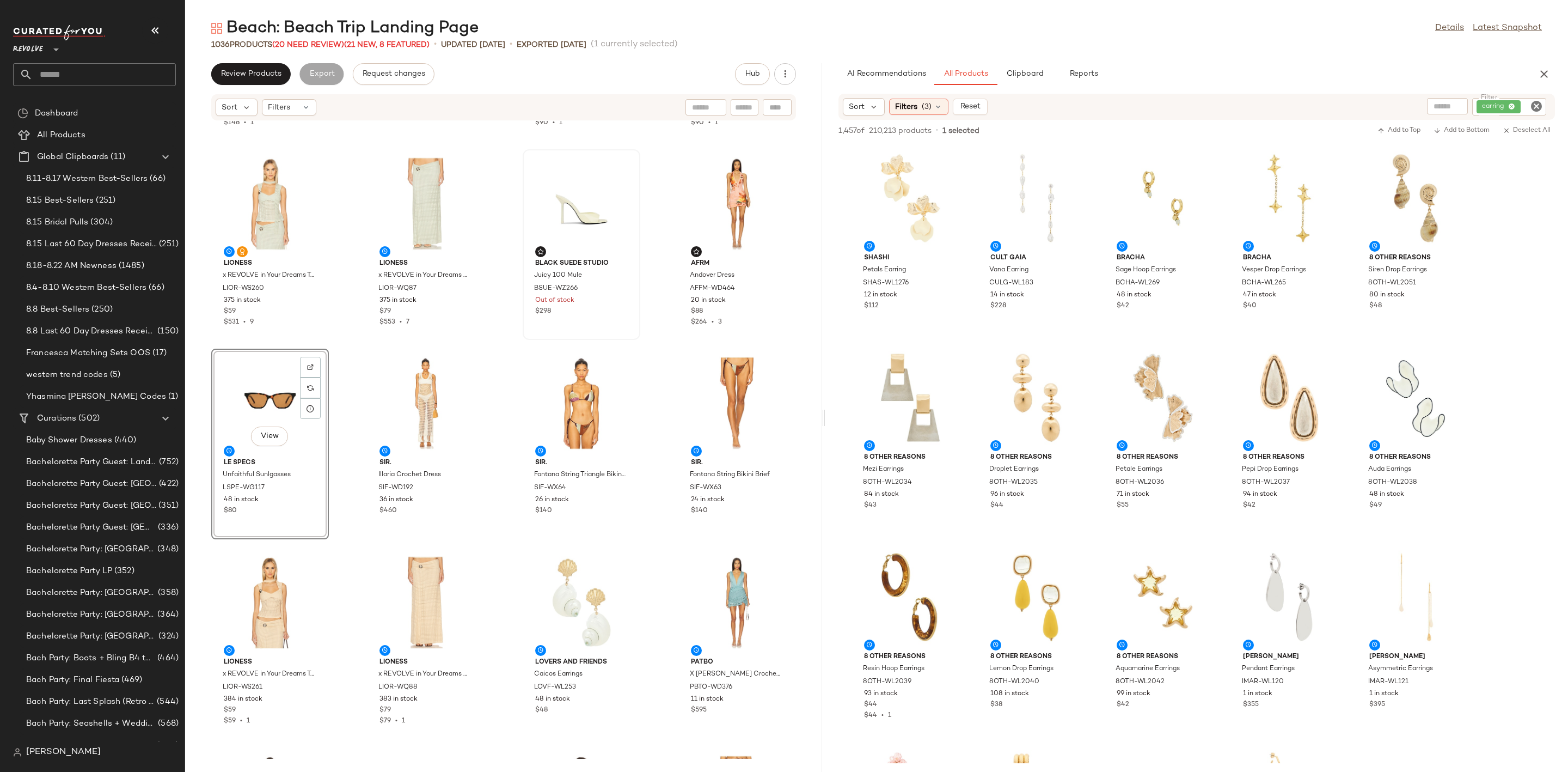
scroll to position [499, 0]
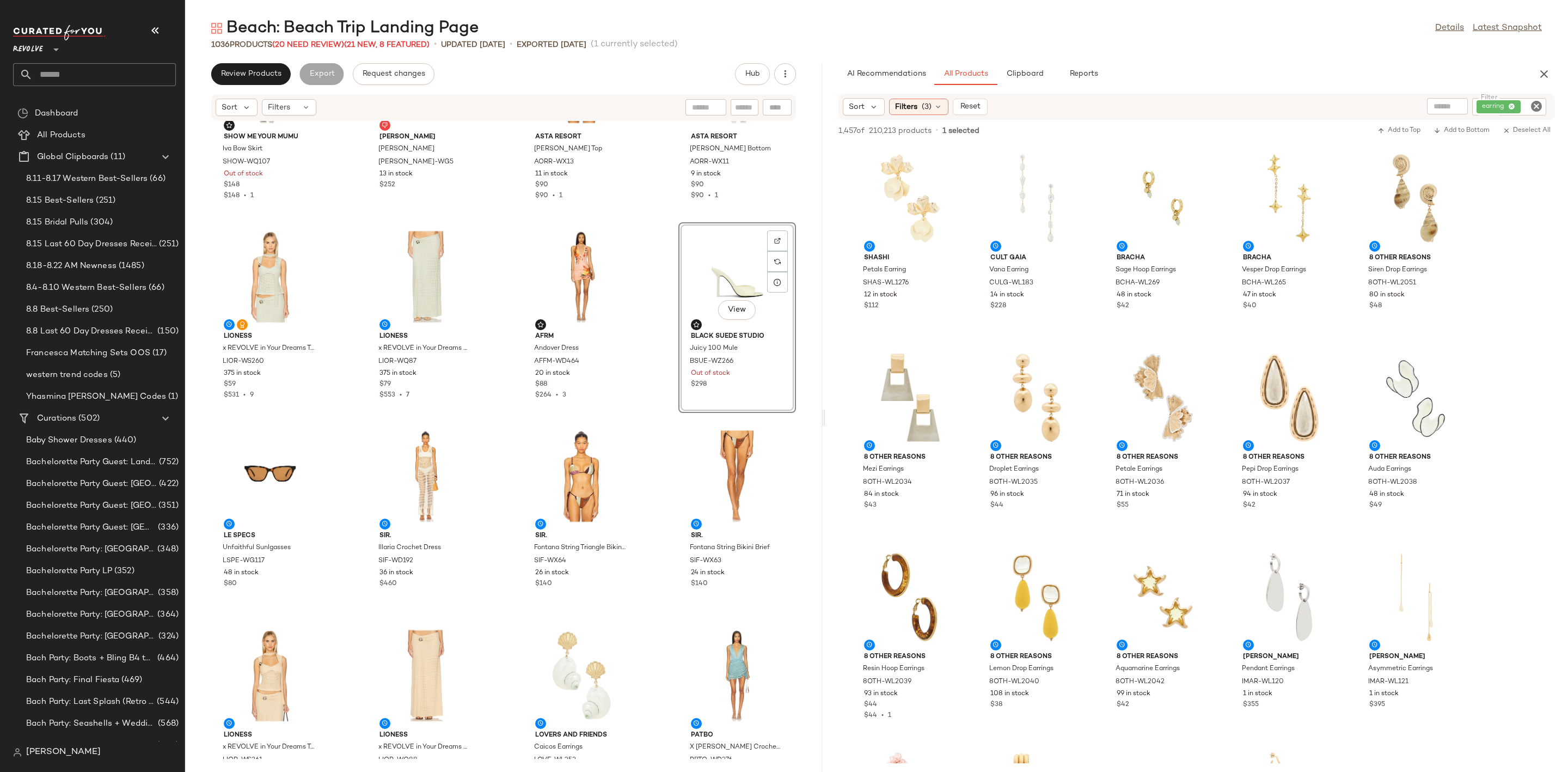
scroll to position [164, 0]
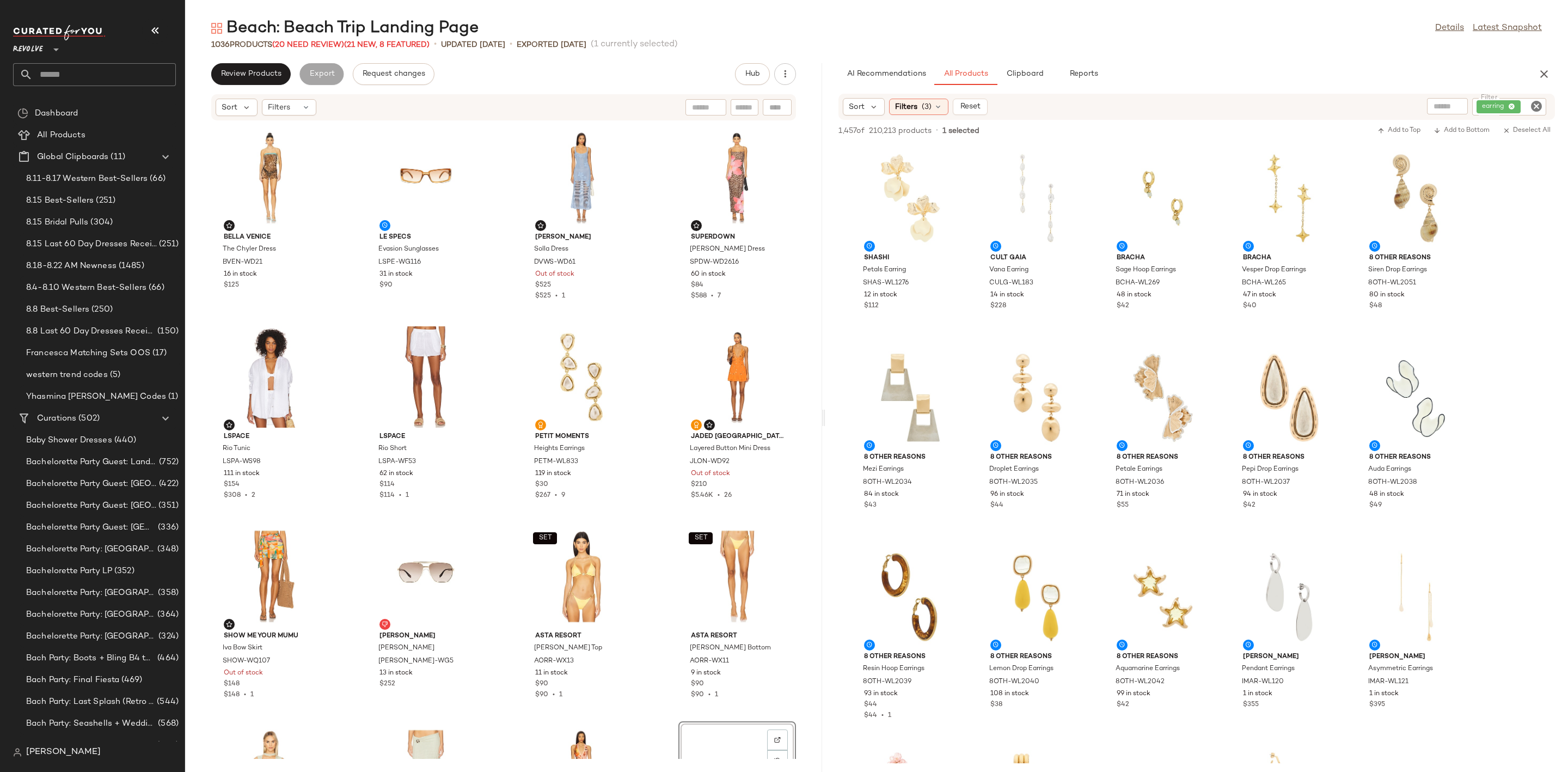
click at [779, 84] on div "Hub" at bounding box center [765, 74] width 61 height 22
click at [793, 66] on button "button" at bounding box center [785, 74] width 22 height 22
click at [766, 159] on span "Clear Suggested Products" at bounding box center [735, 157] width 103 height 11
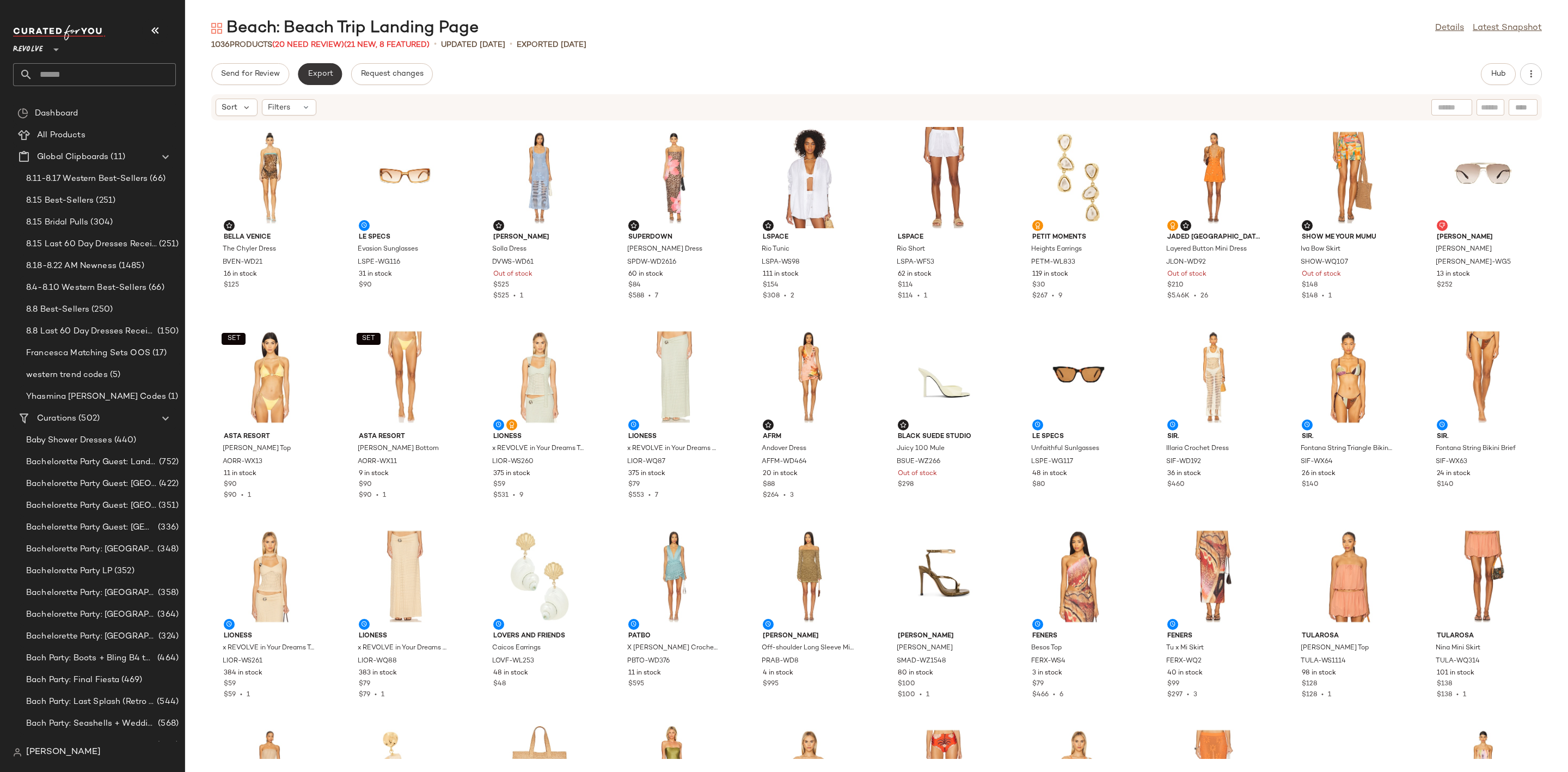
click at [311, 75] on span "Export" at bounding box center [319, 74] width 25 height 8
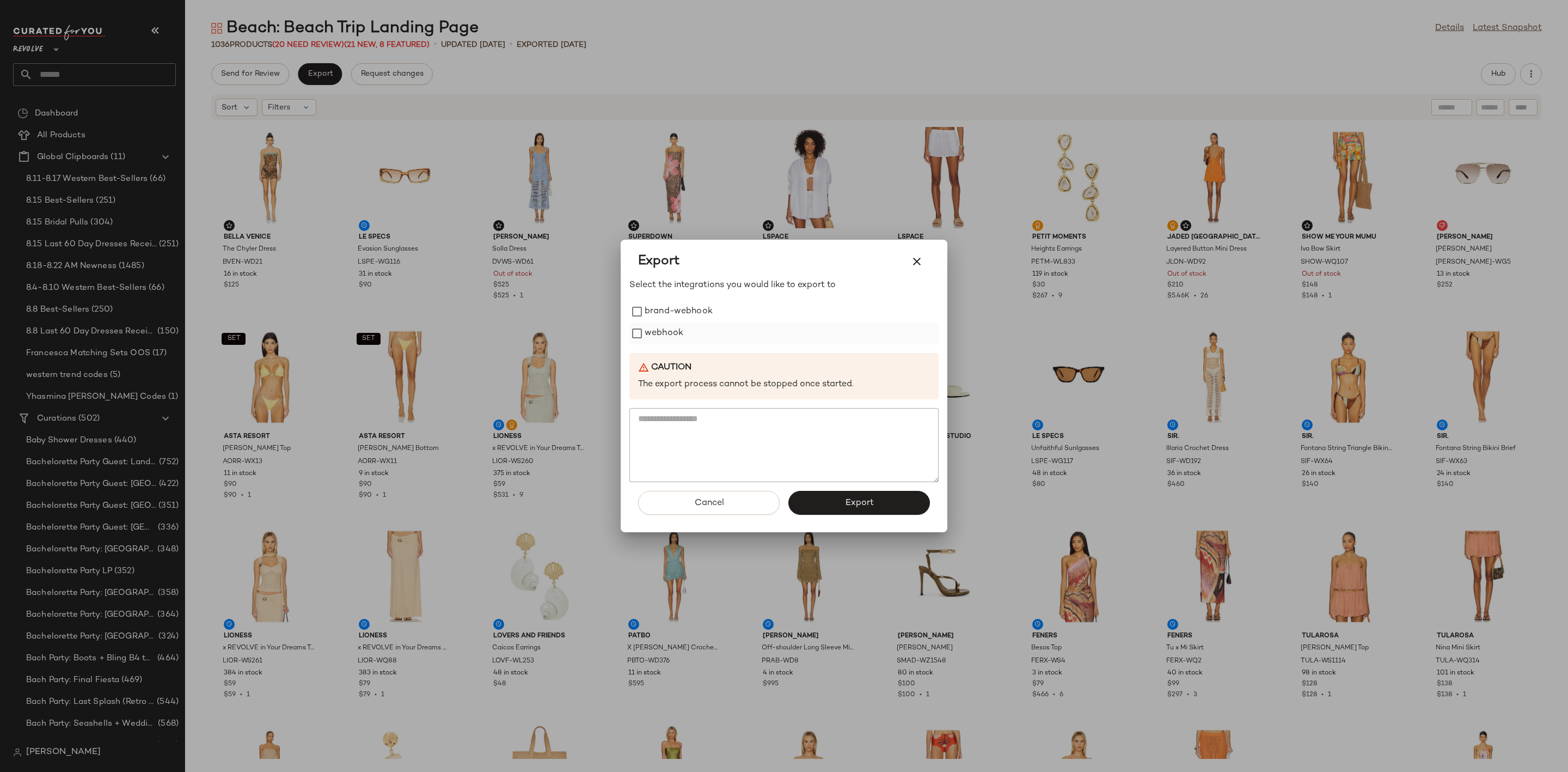
click at [660, 332] on label "webhook" at bounding box center [663, 333] width 39 height 22
click at [848, 501] on span "Export" at bounding box center [858, 502] width 29 height 10
